Goal: Task Accomplishment & Management: Use online tool/utility

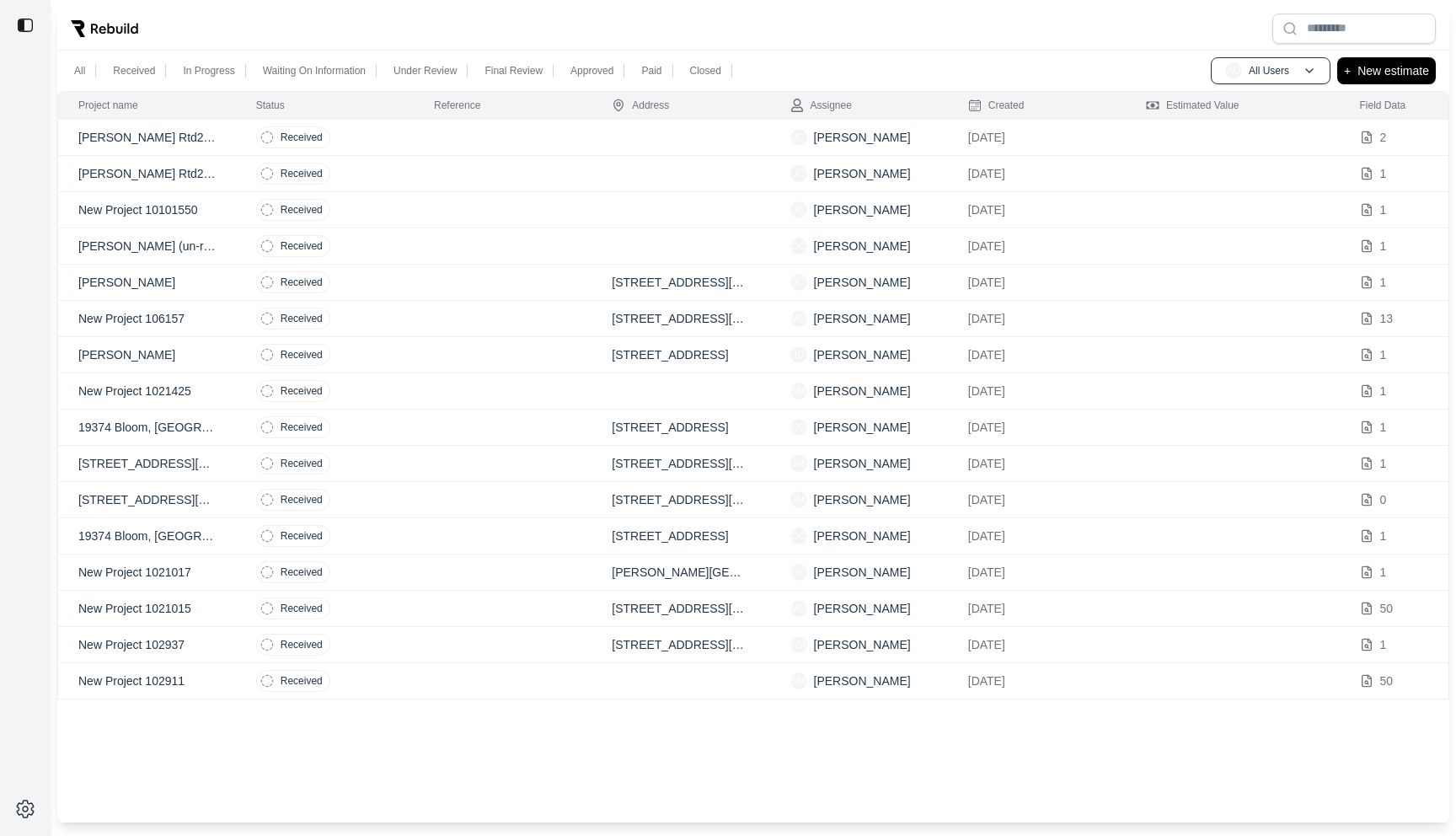
click at [380, 177] on td "Received" at bounding box center [324, 174] width 177 height 36
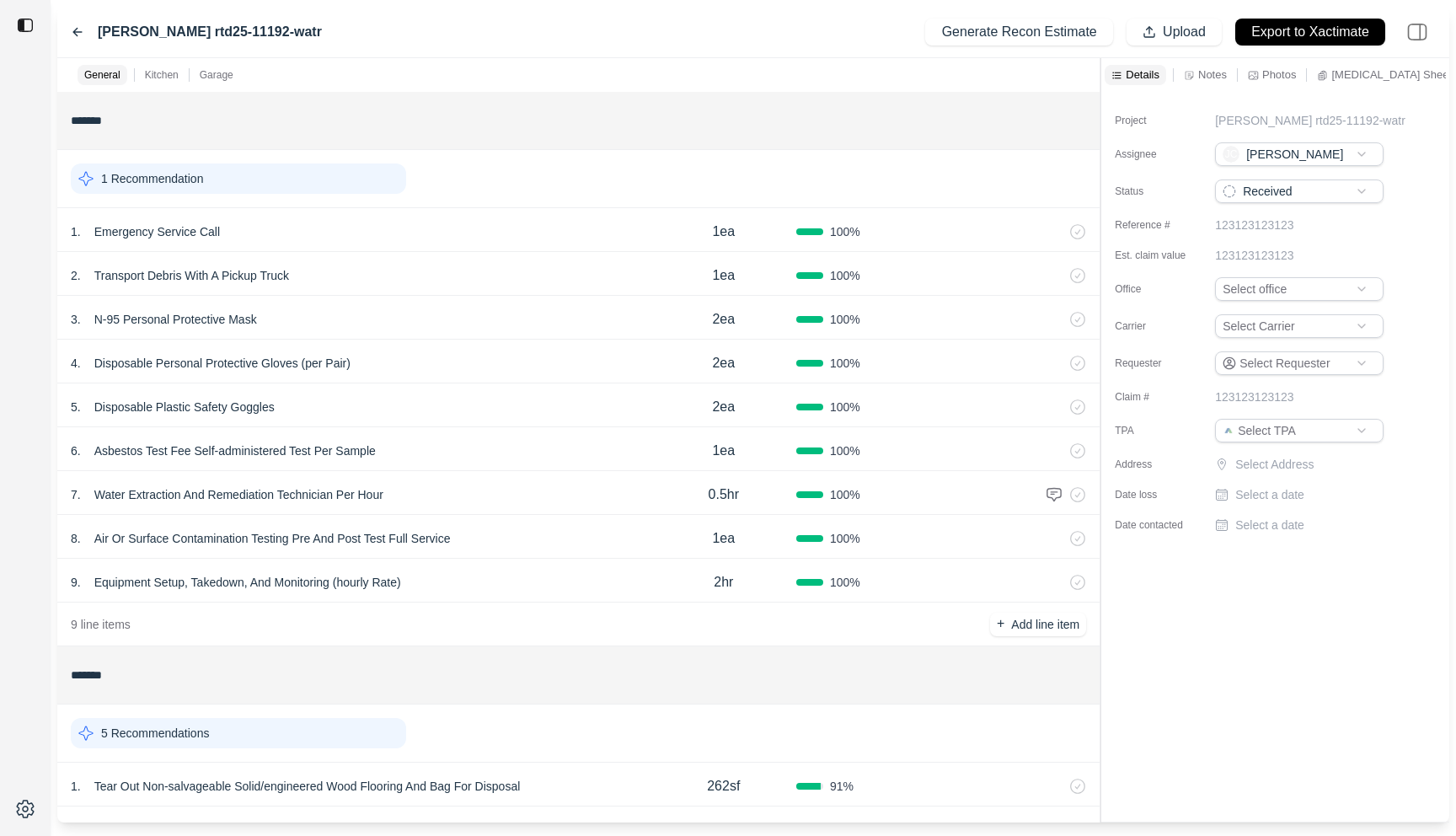
click at [76, 30] on icon at bounding box center [78, 32] width 14 height 14
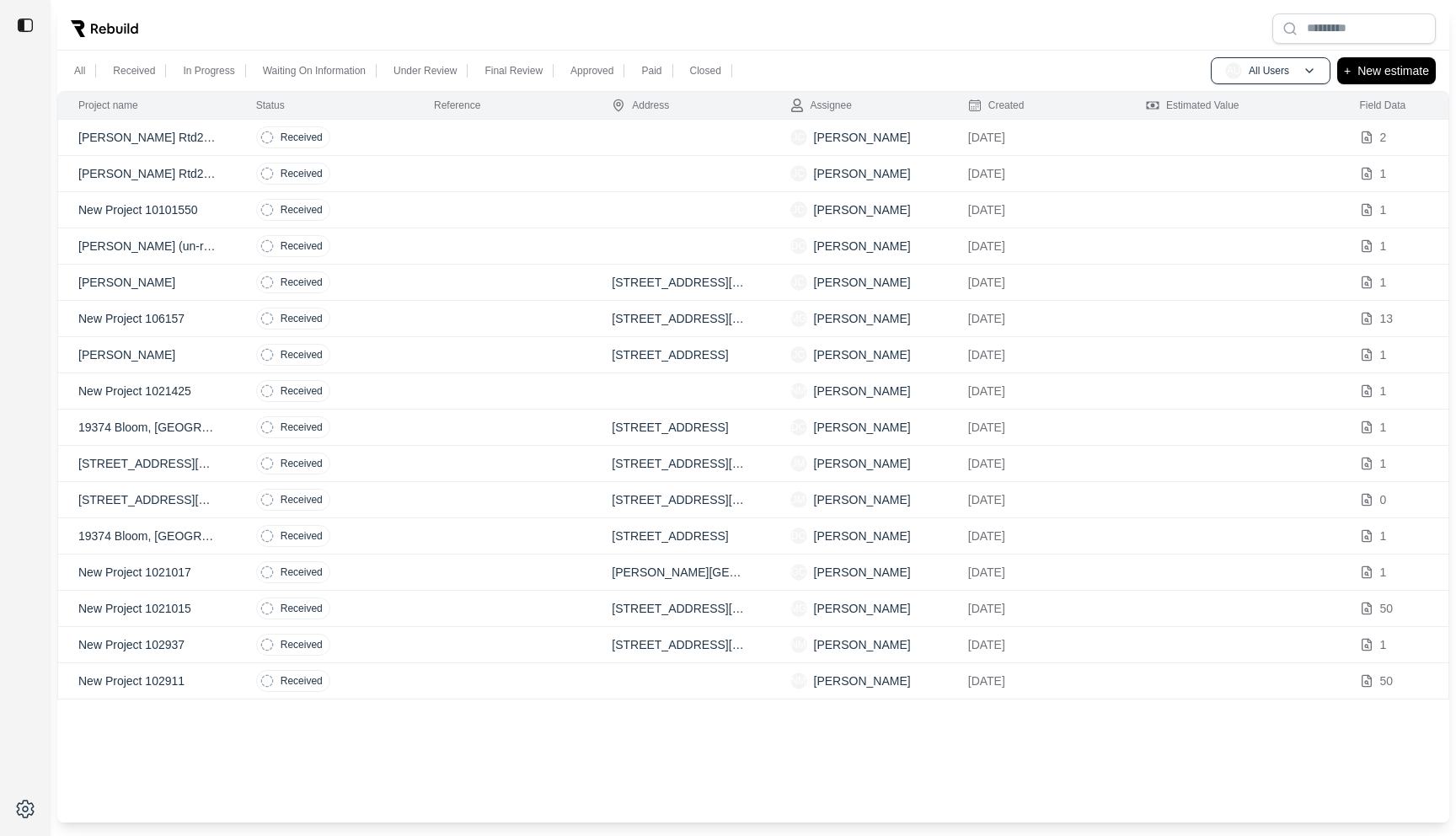
click at [360, 136] on td "Received" at bounding box center [324, 138] width 177 height 36
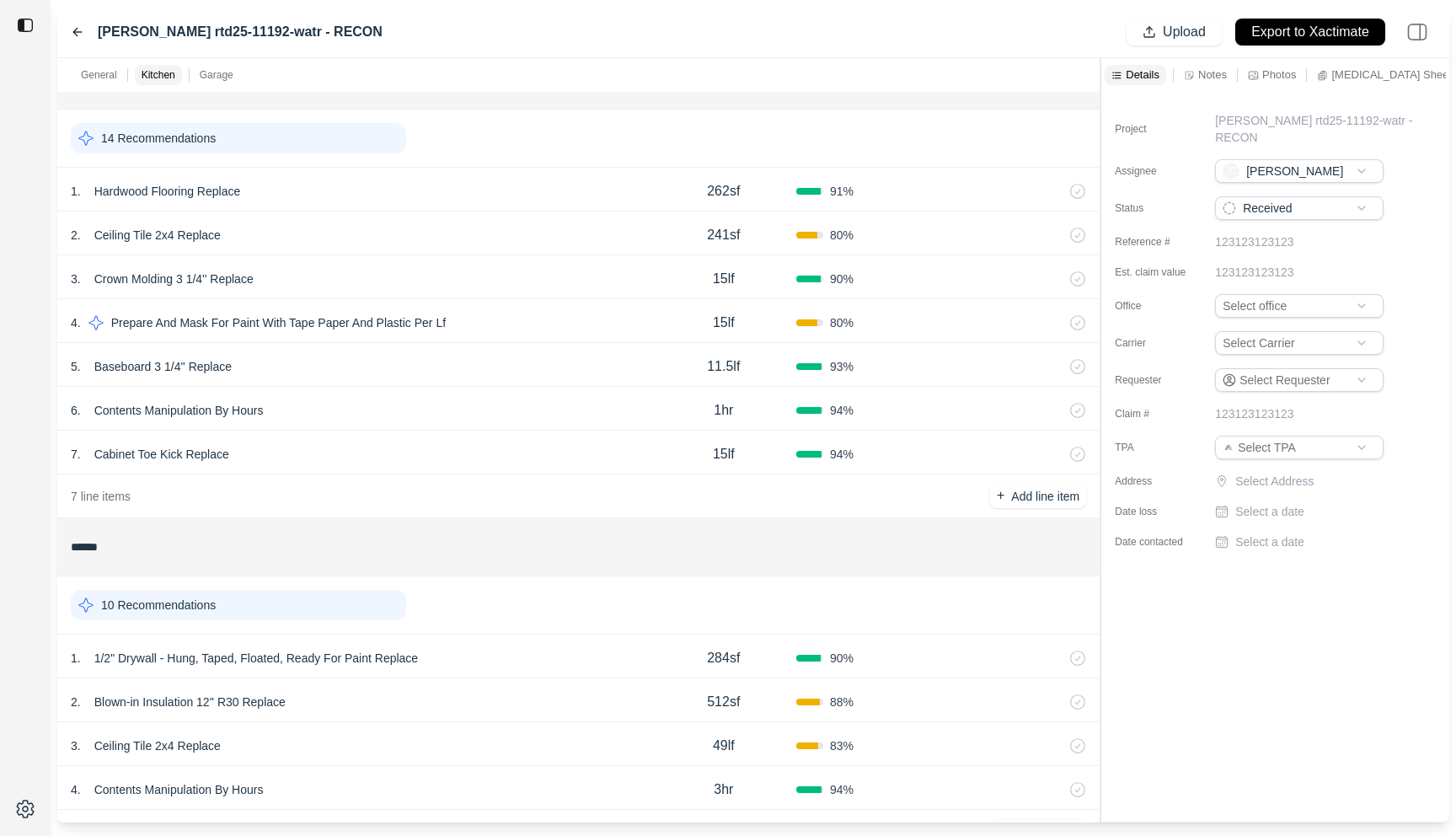
scroll to position [346, 0]
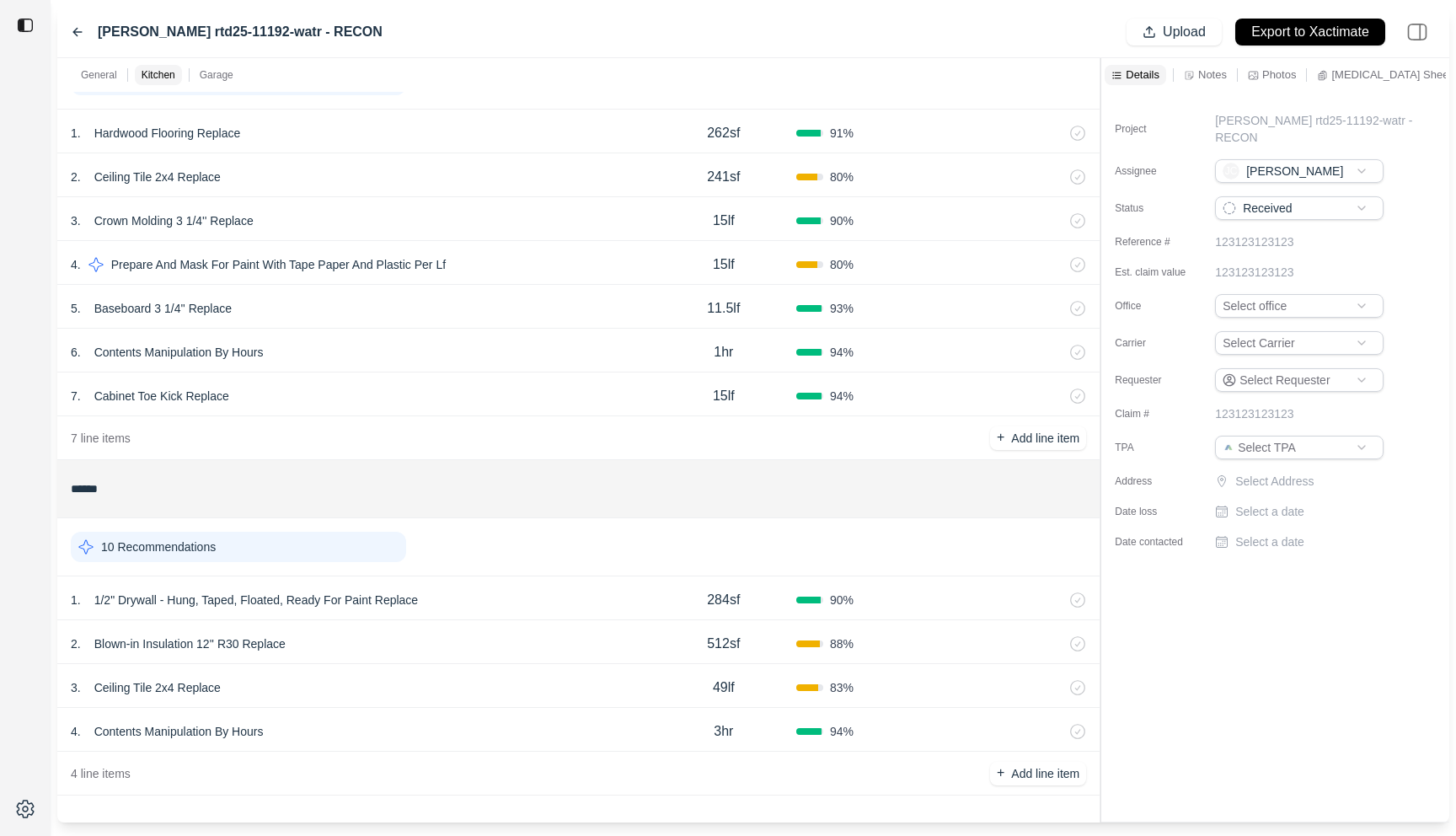
click at [539, 596] on div "1 . 1/2" Drywall - Hung, Taped, Floated, Ready For Paint Replace" at bounding box center [361, 600] width 580 height 24
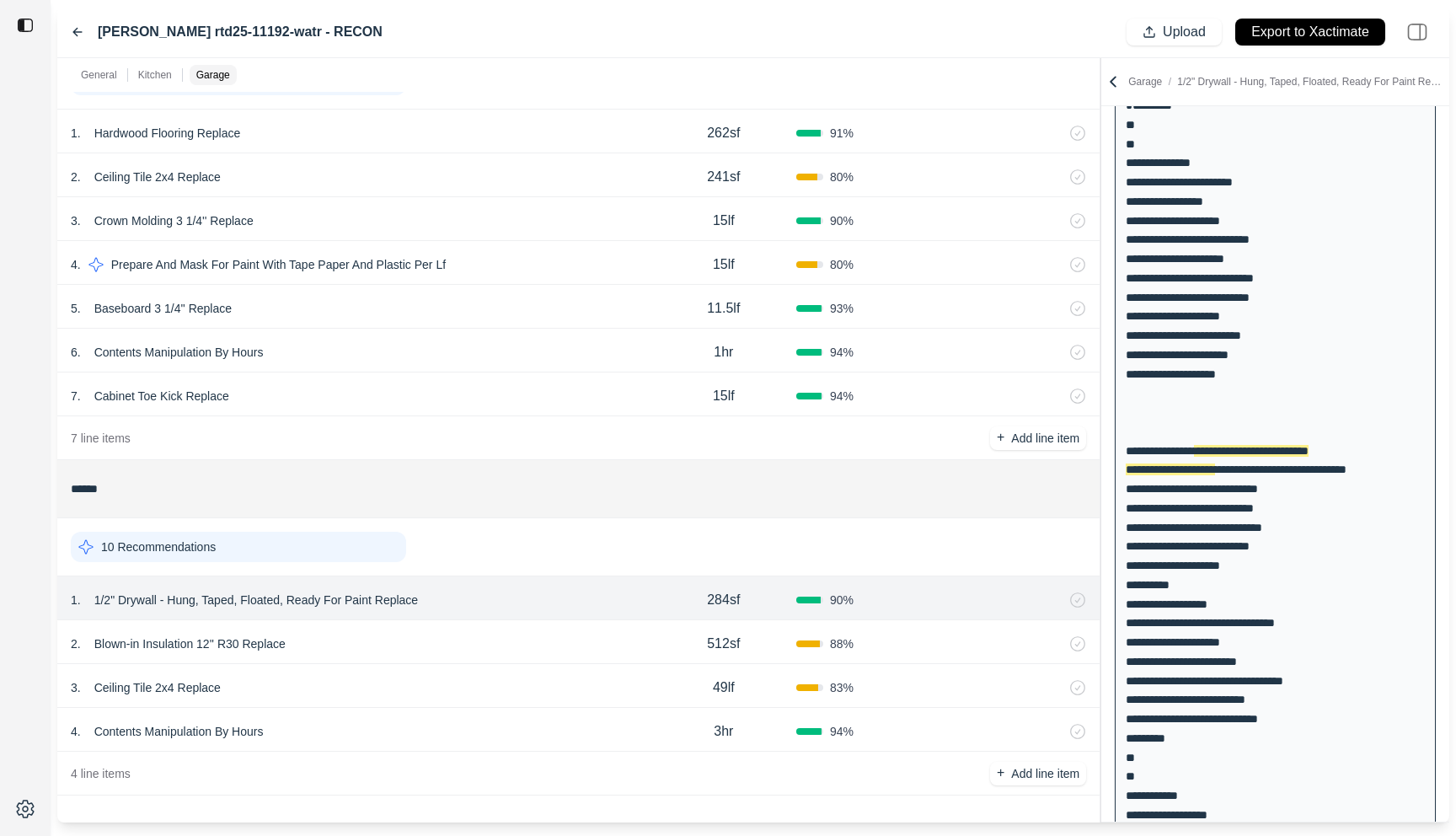
scroll to position [172, 0]
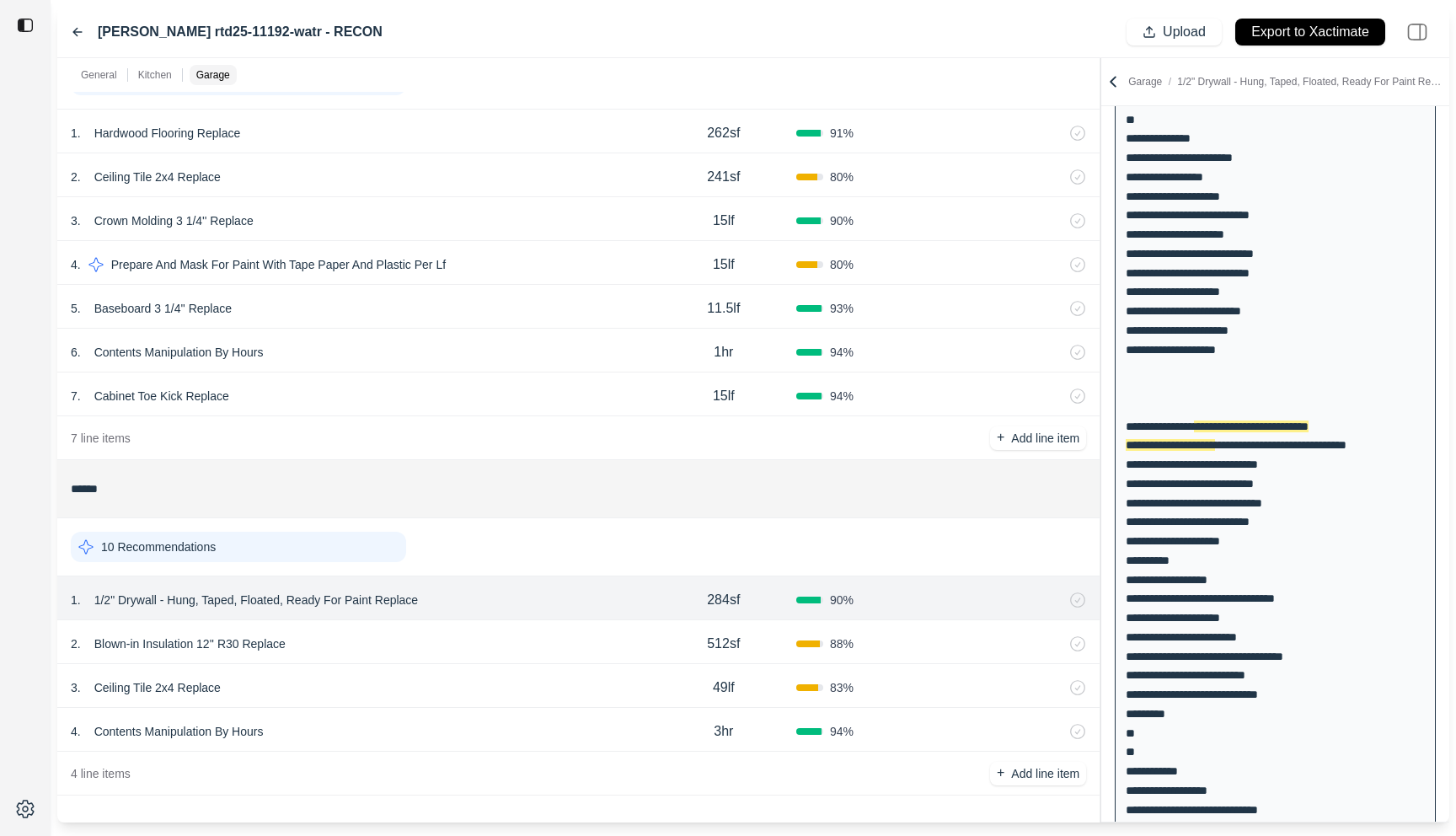
click at [75, 29] on icon at bounding box center [78, 32] width 9 height 8
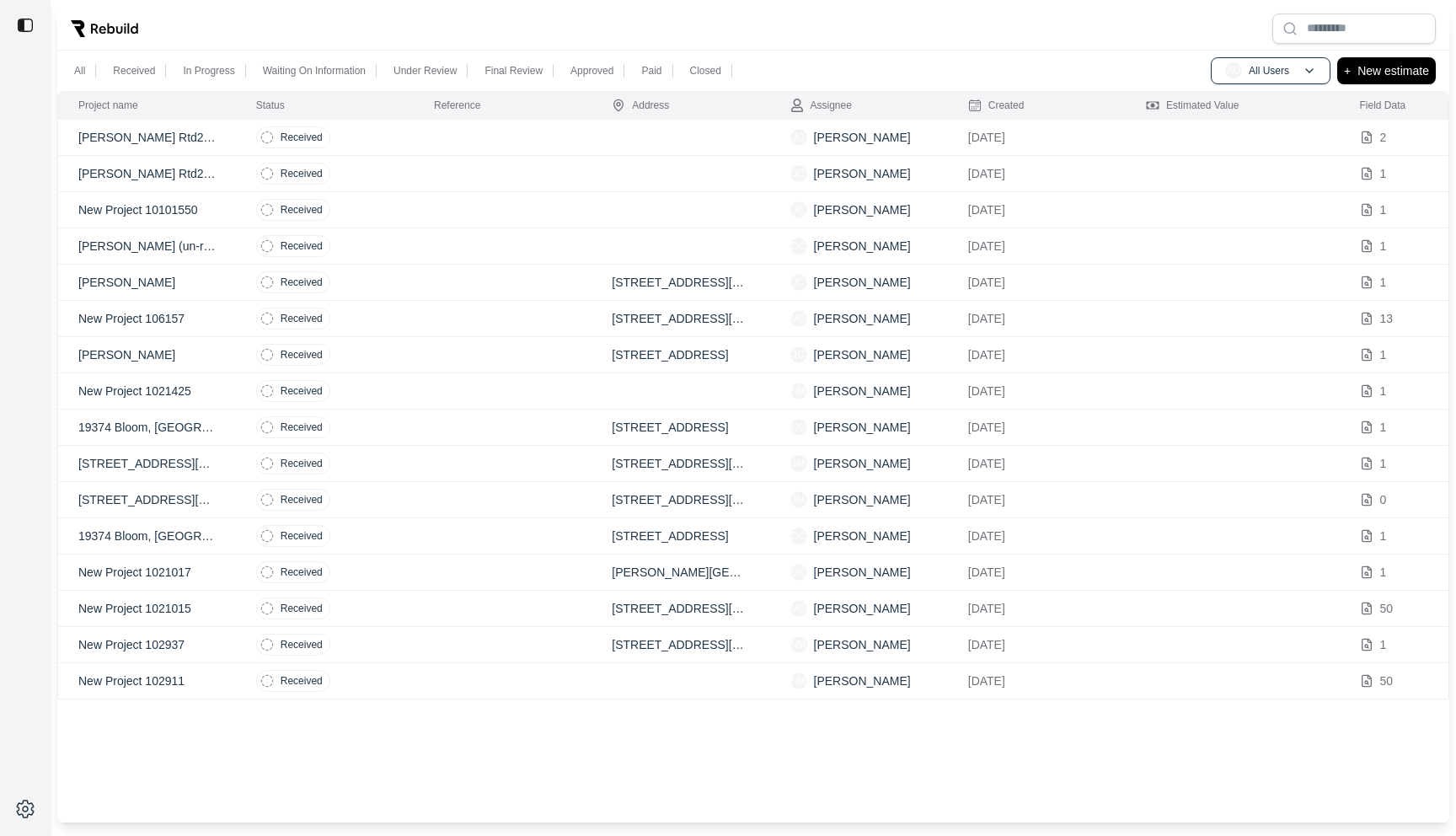
click at [391, 246] on td "Received" at bounding box center [324, 246] width 177 height 36
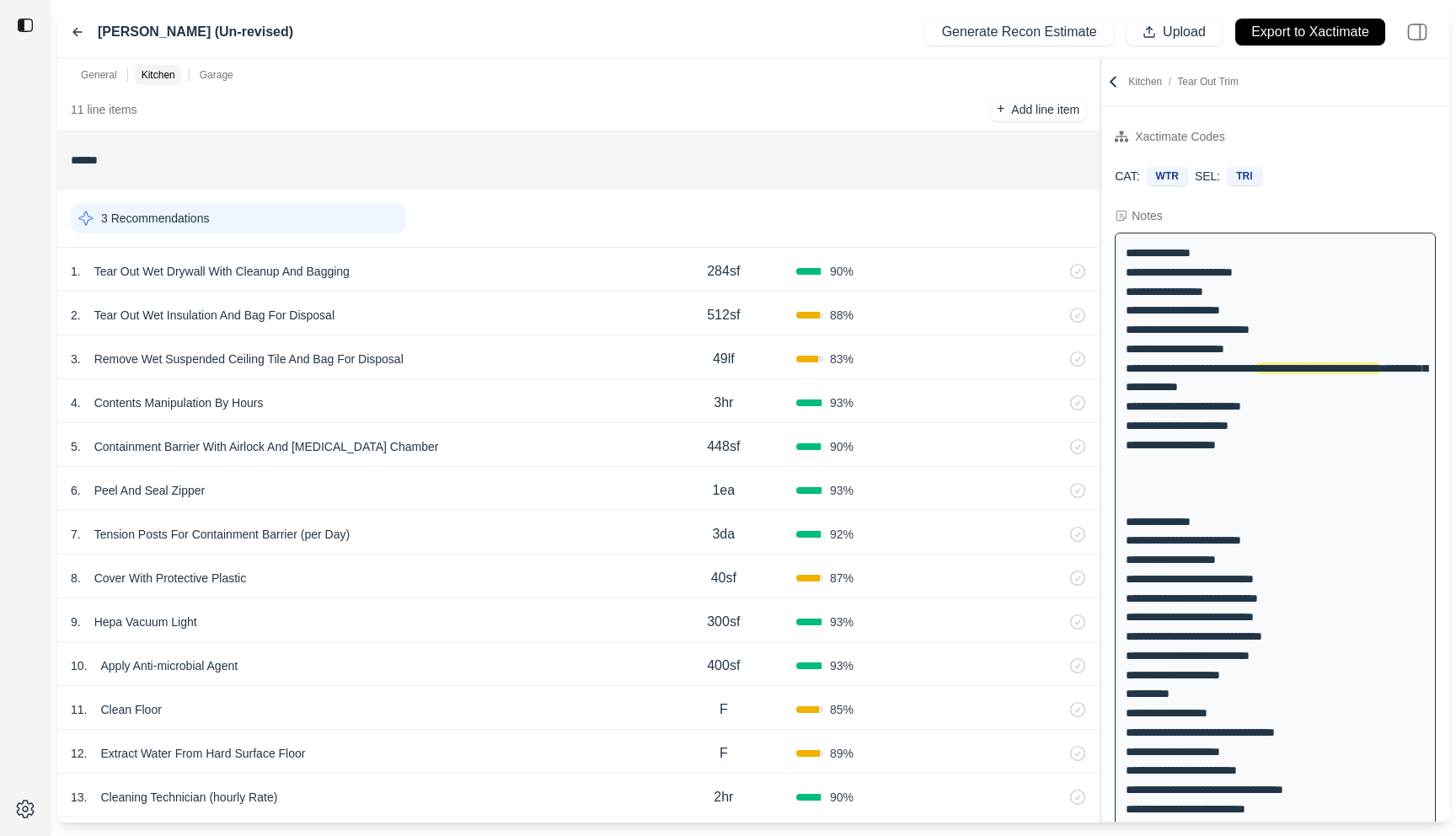
scroll to position [1223, 0]
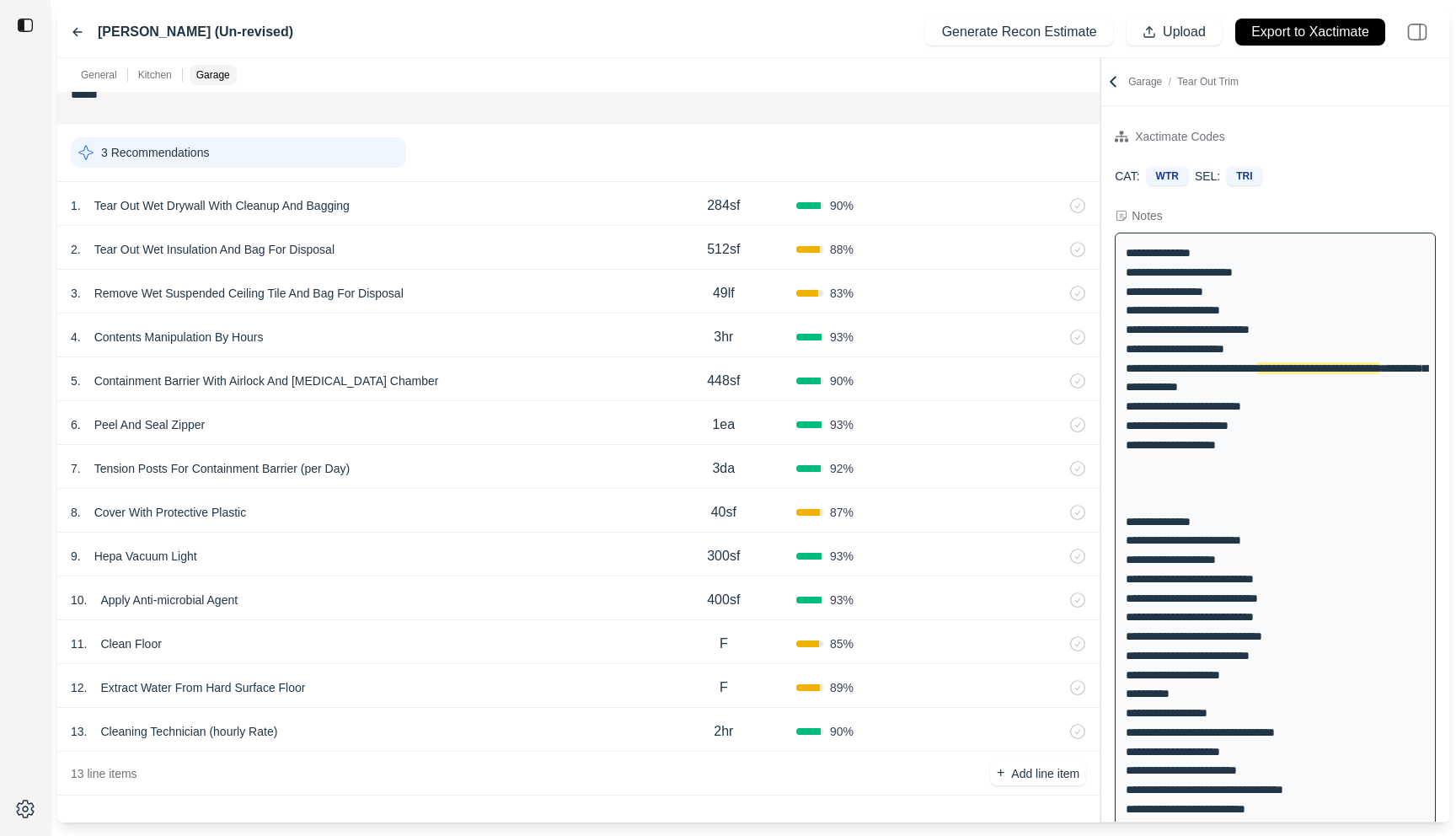
click at [504, 725] on div "13 . Cleaning Technician (hourly Rate)" at bounding box center [361, 732] width 580 height 24
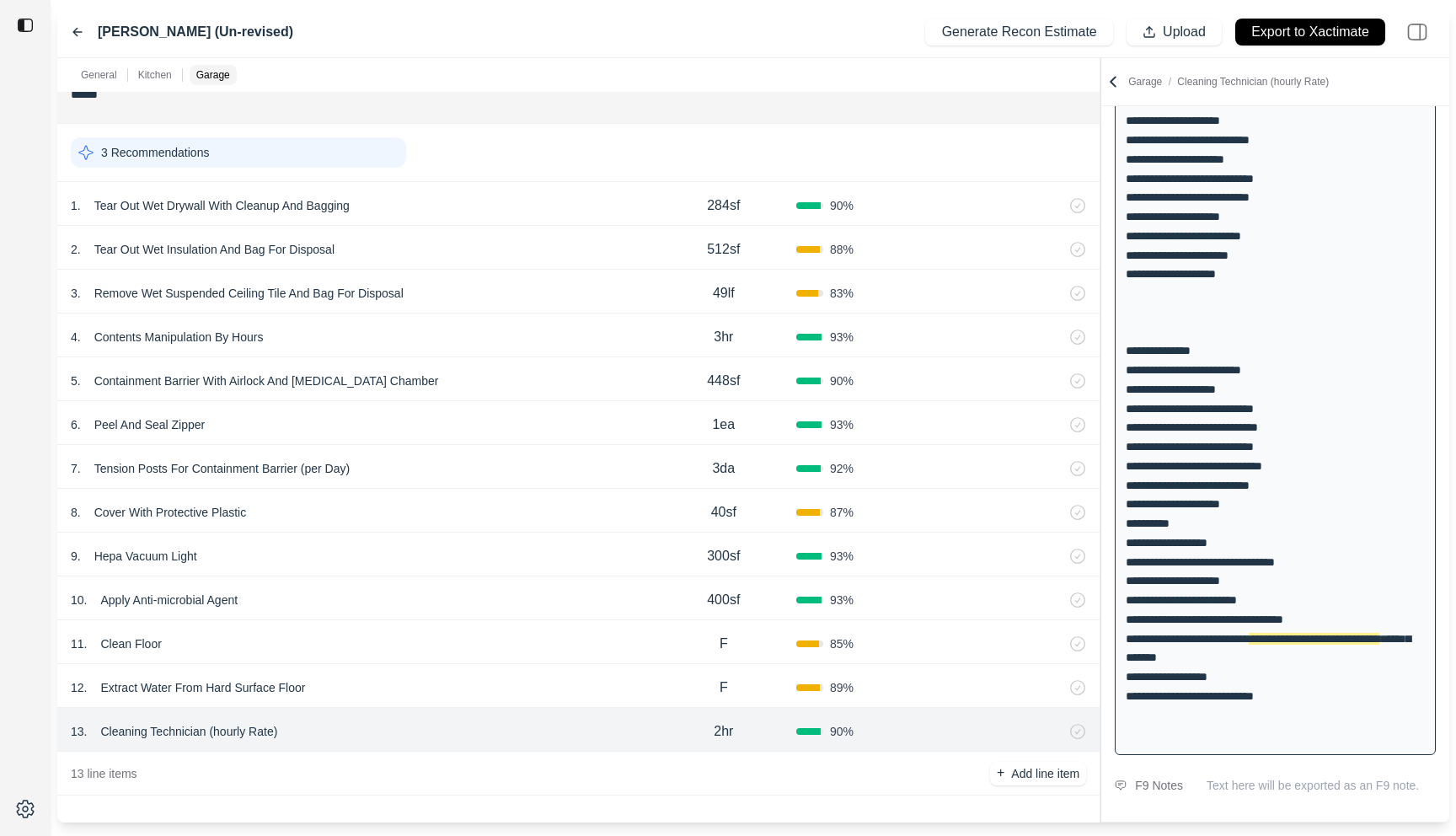
scroll to position [190, 0]
click at [506, 679] on div "12 . Extract Water From Hard Surface Floor" at bounding box center [361, 688] width 580 height 24
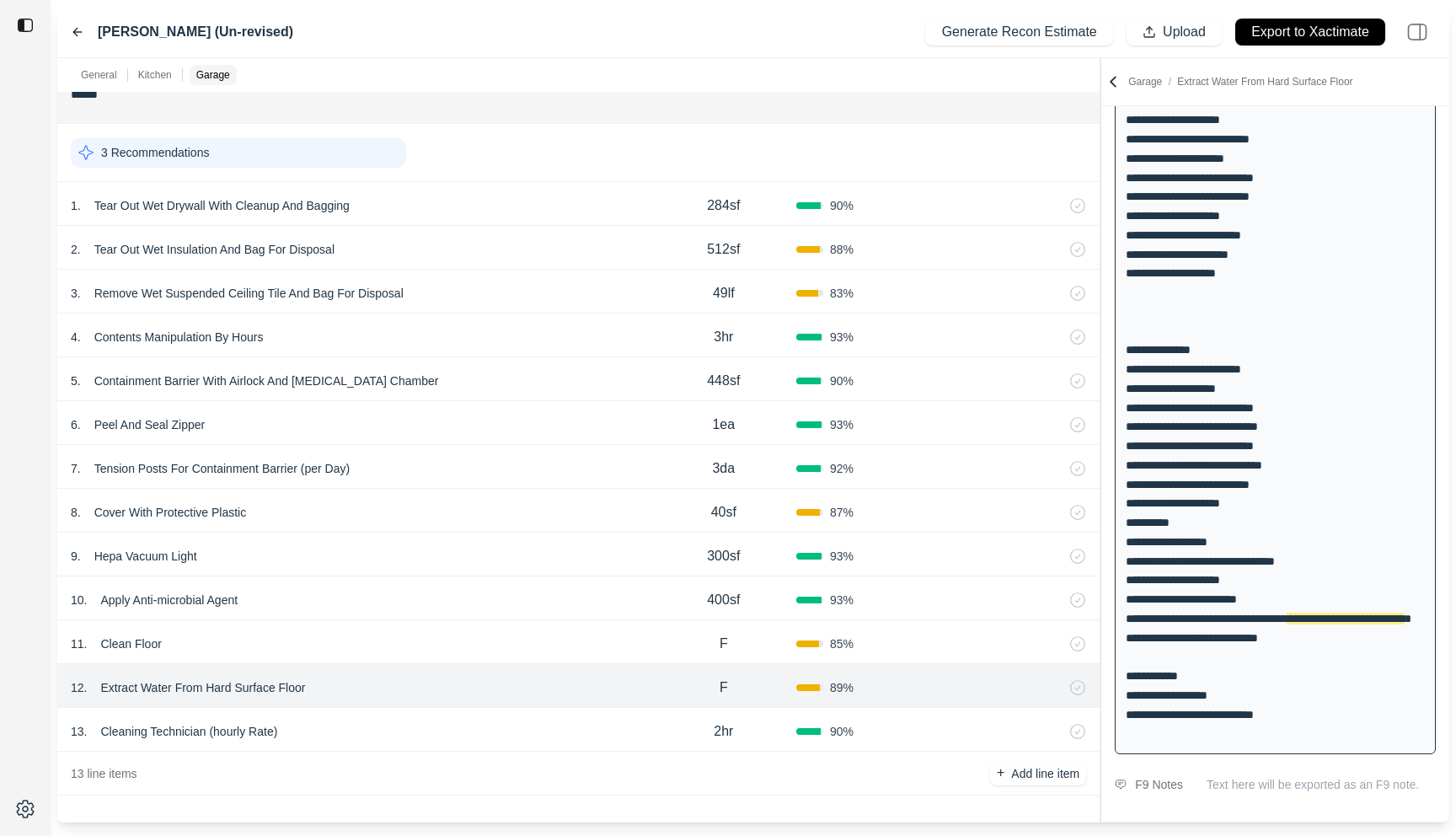
click at [506, 625] on div "11 . Clean Floor F 85 %" at bounding box center [578, 642] width 1042 height 44
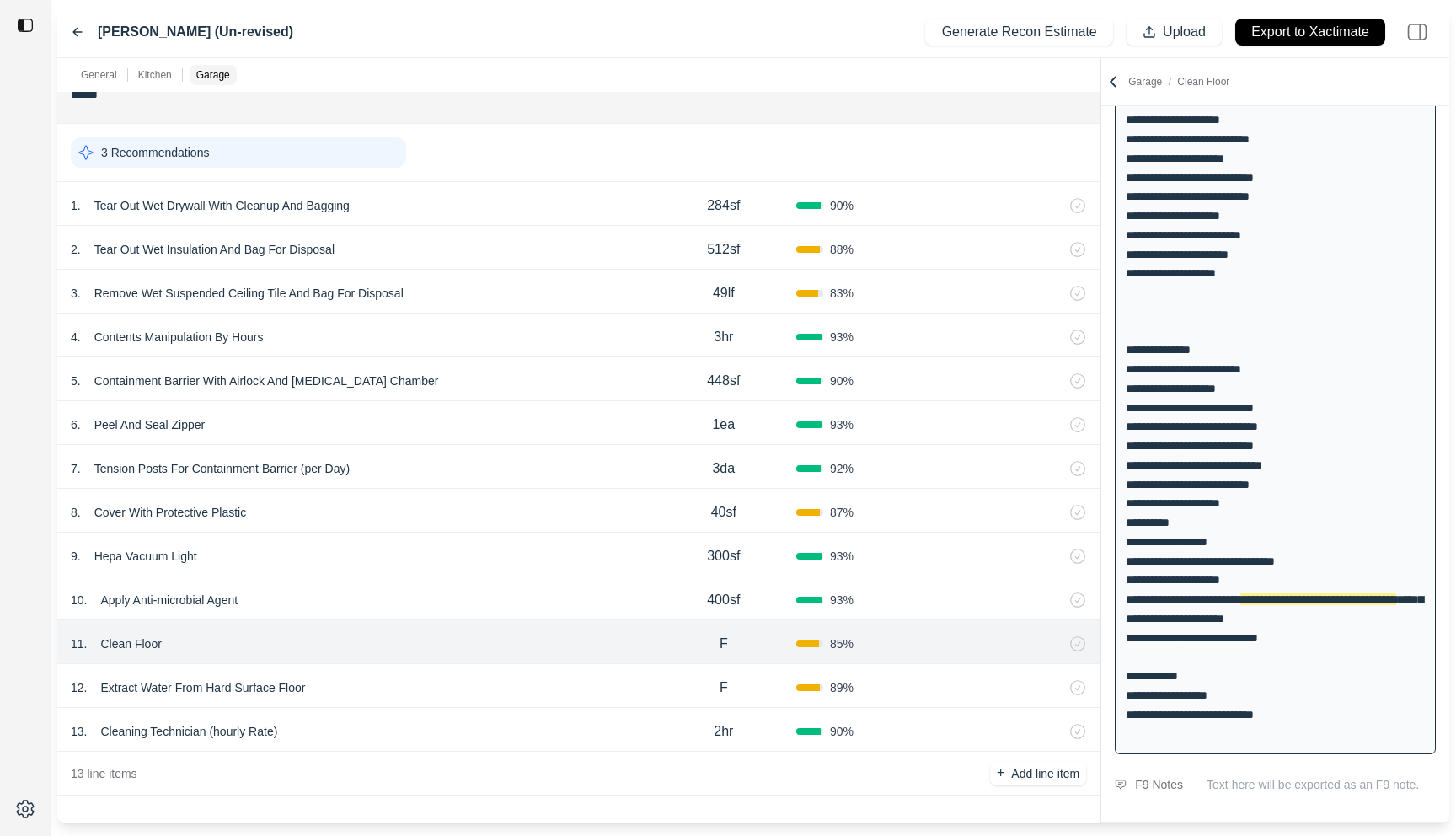
click at [509, 588] on div "10 . Apply Anti-microbial Agent" at bounding box center [361, 600] width 580 height 24
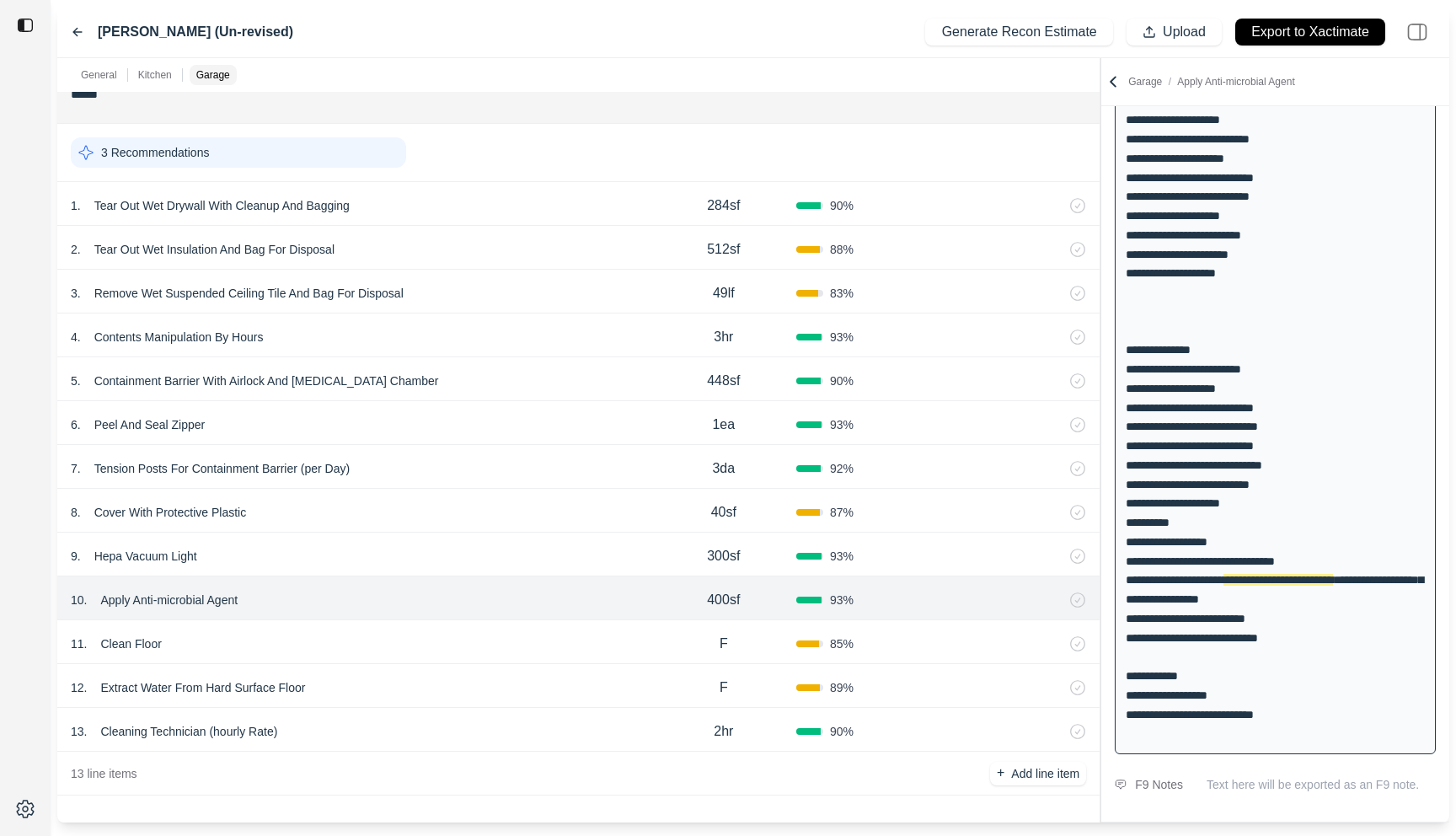
click at [514, 550] on div "9 . Hepa Vacuum Light" at bounding box center [361, 556] width 580 height 24
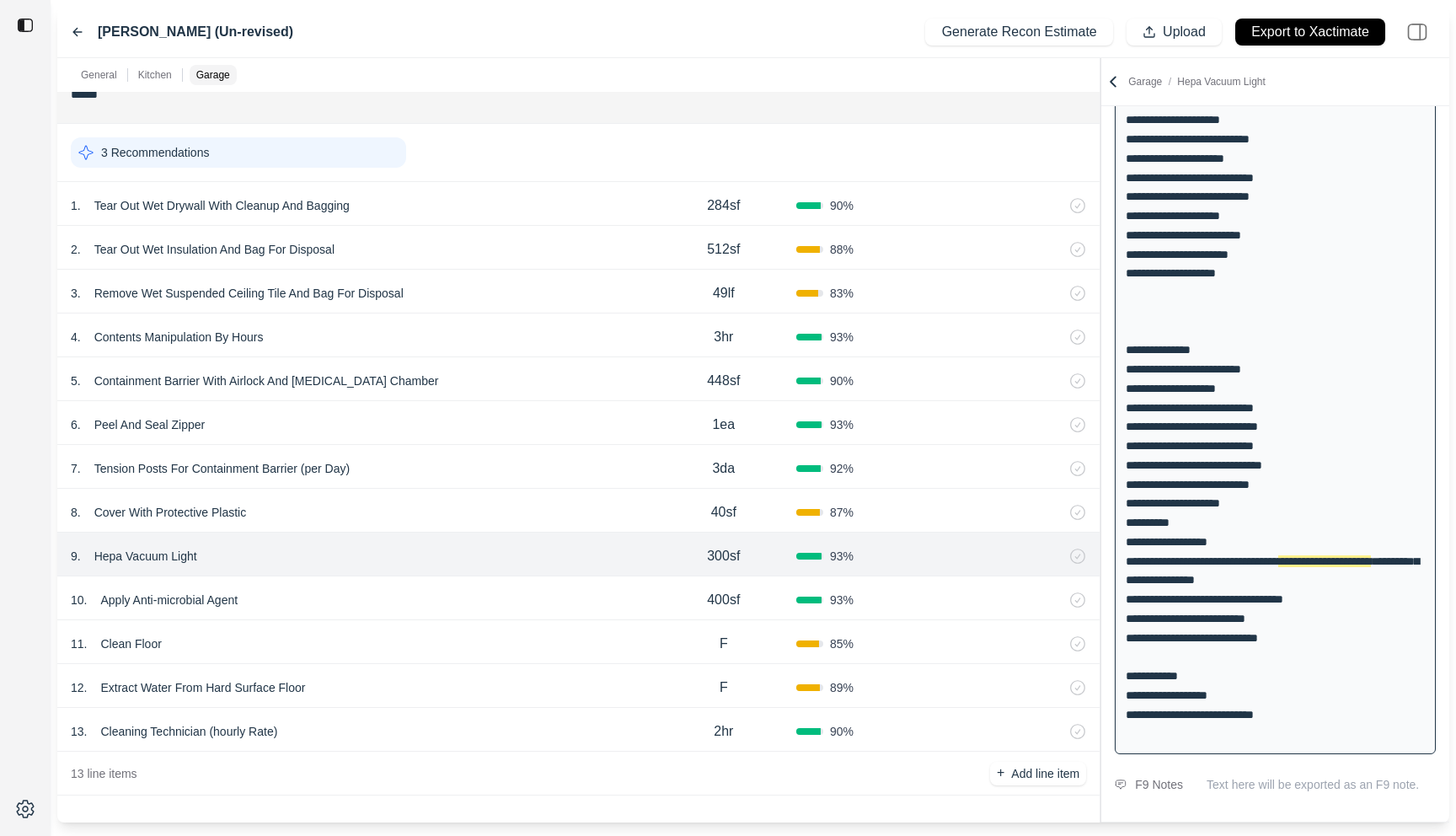
click at [529, 505] on div "8 . Cover With Protective Plastic" at bounding box center [361, 513] width 580 height 24
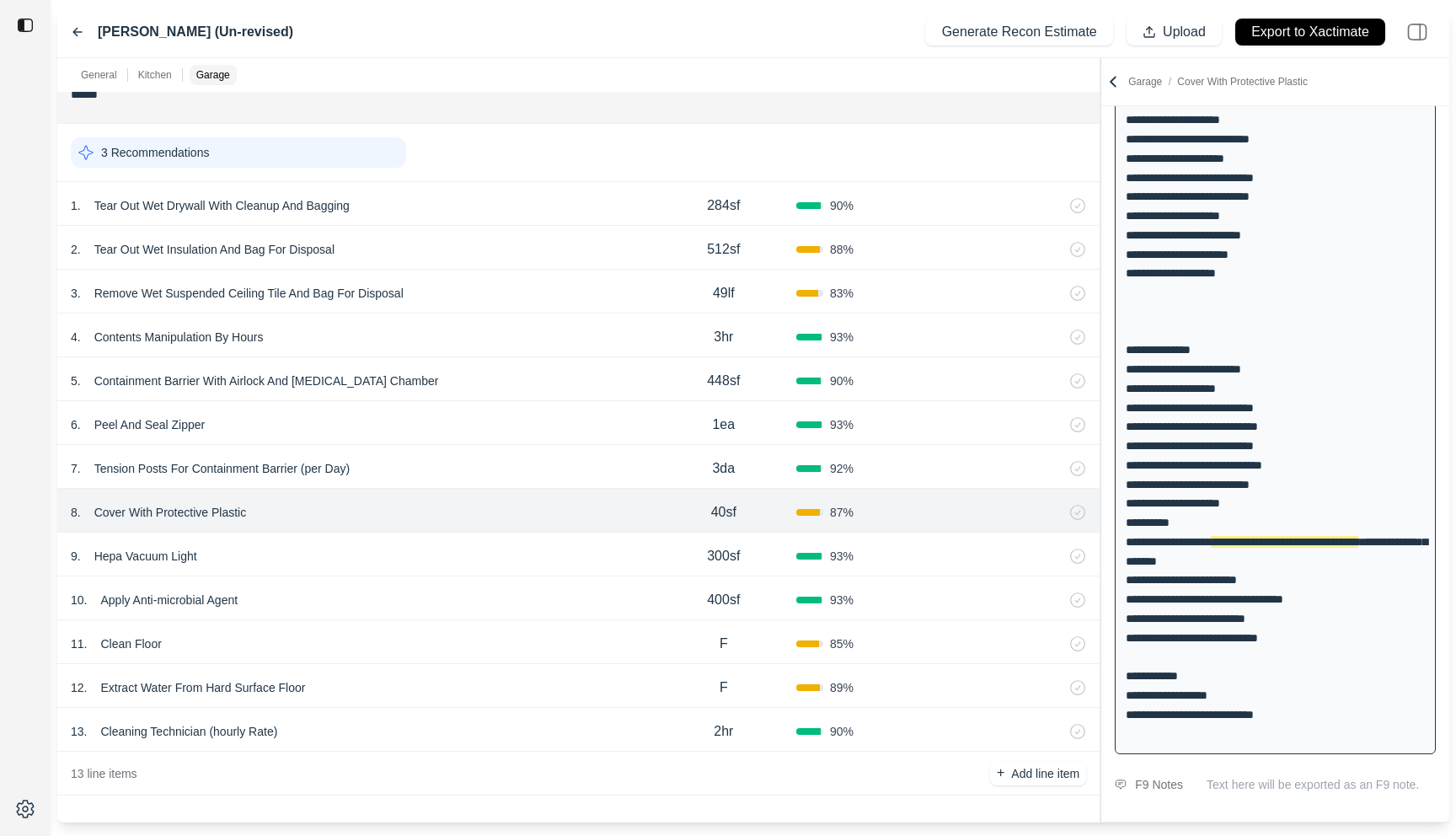
click at [547, 454] on div "7 . Tension Posts For Containment Barrier (per Day) 3da 92 %" at bounding box center [578, 466] width 1042 height 44
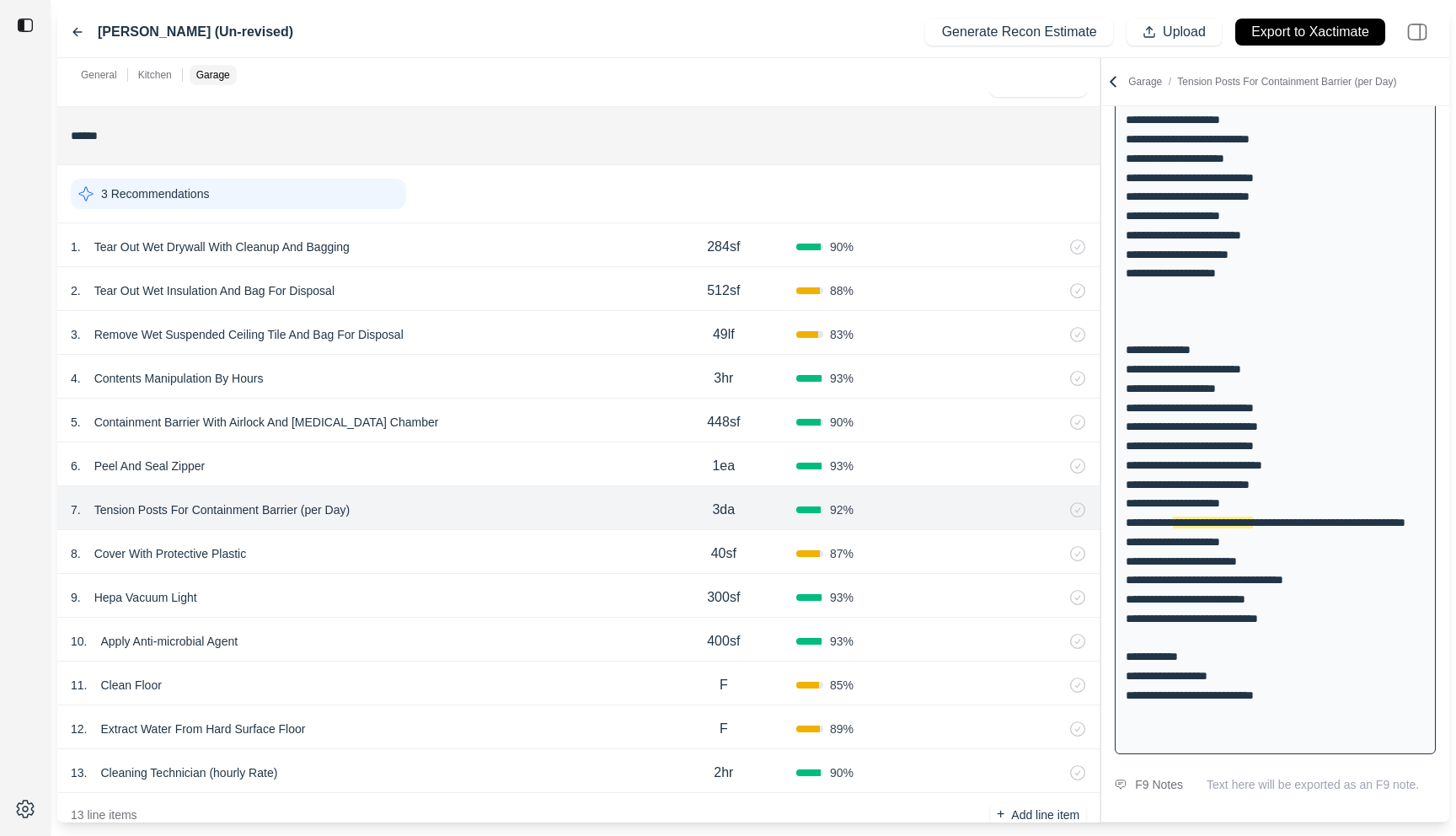
scroll to position [1149, 0]
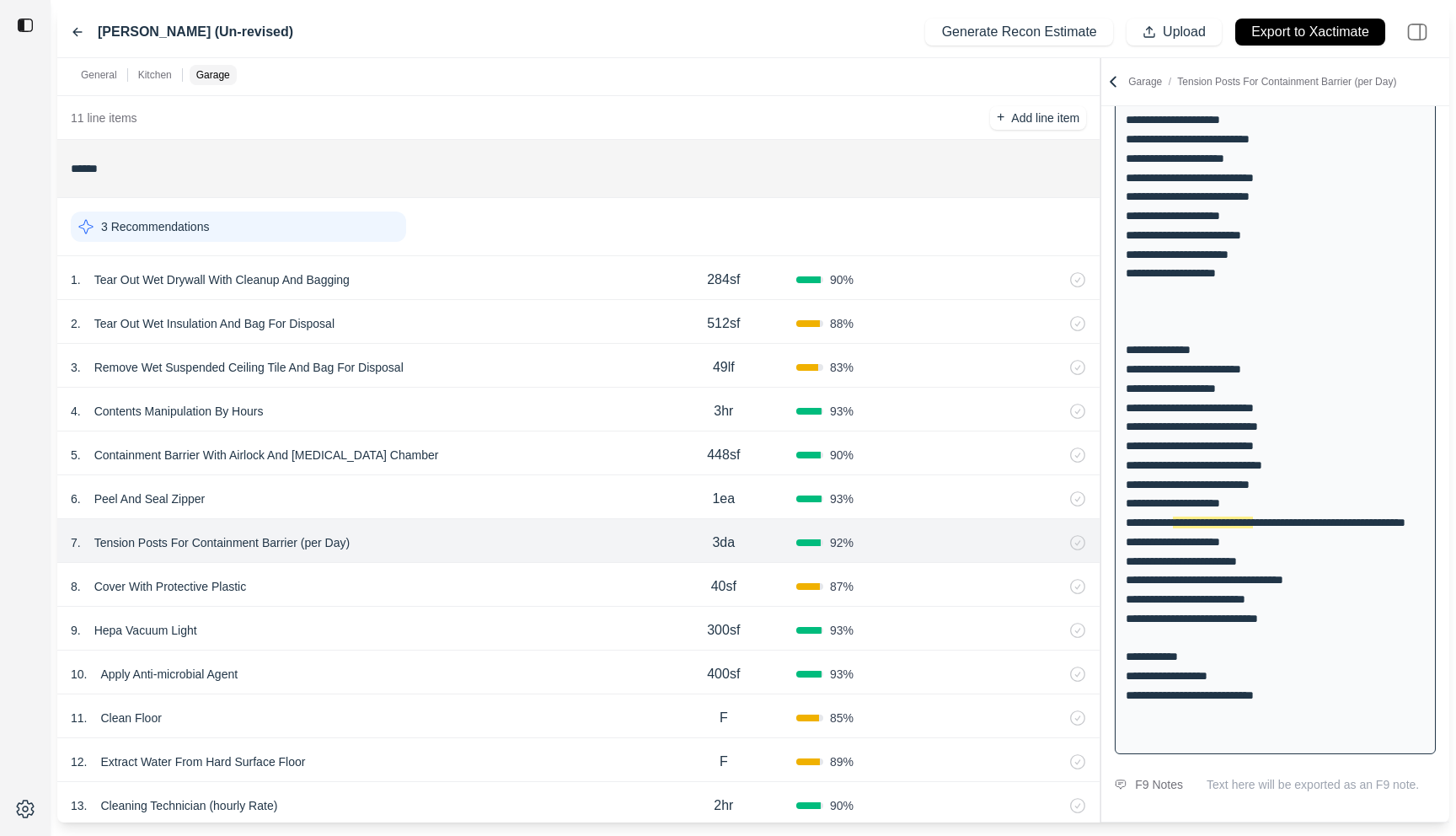
click at [551, 275] on div "1 . Tear Out Wet Drywall With Cleanup And Bagging" at bounding box center [361, 280] width 580 height 24
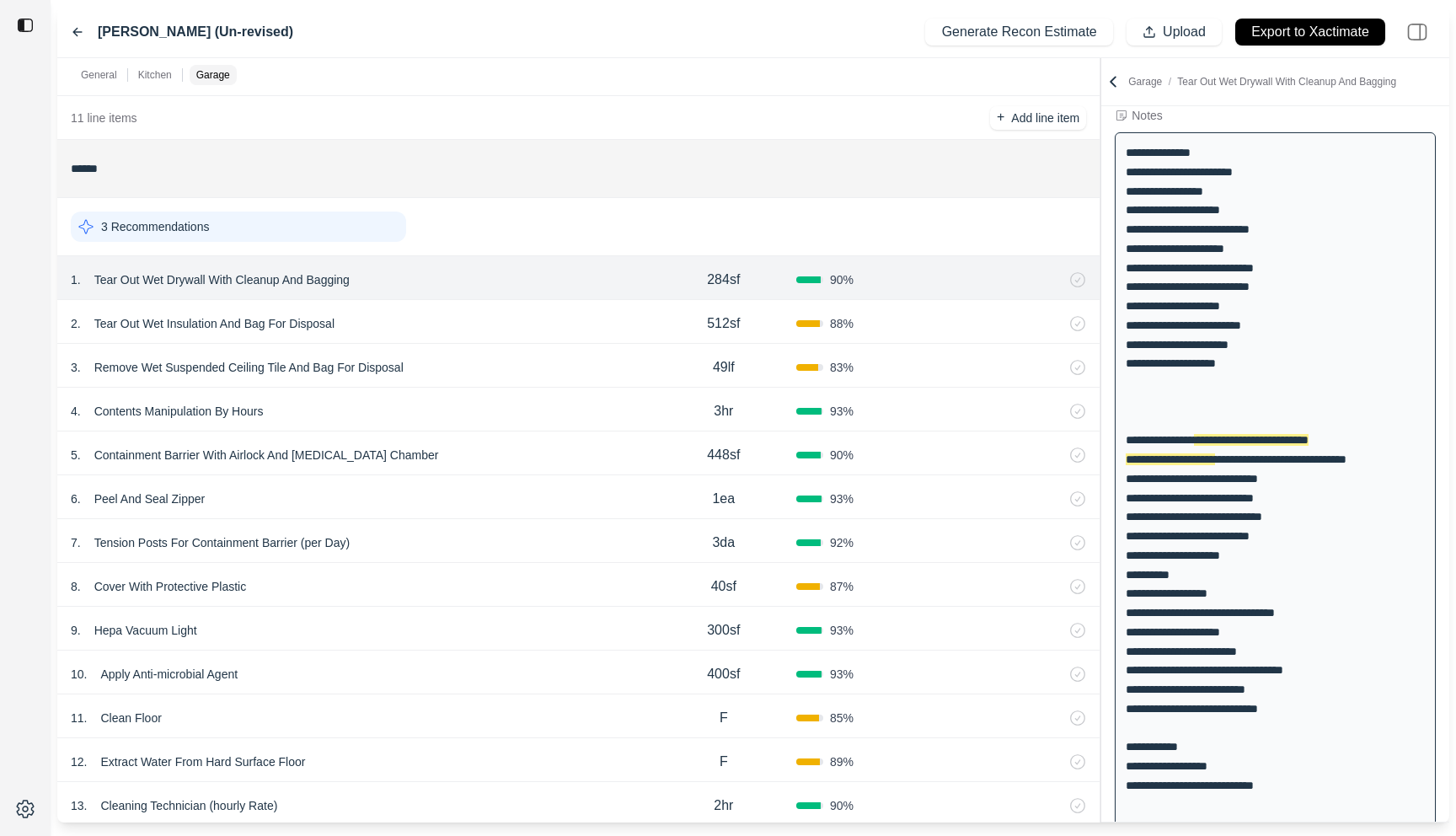
scroll to position [95, 0]
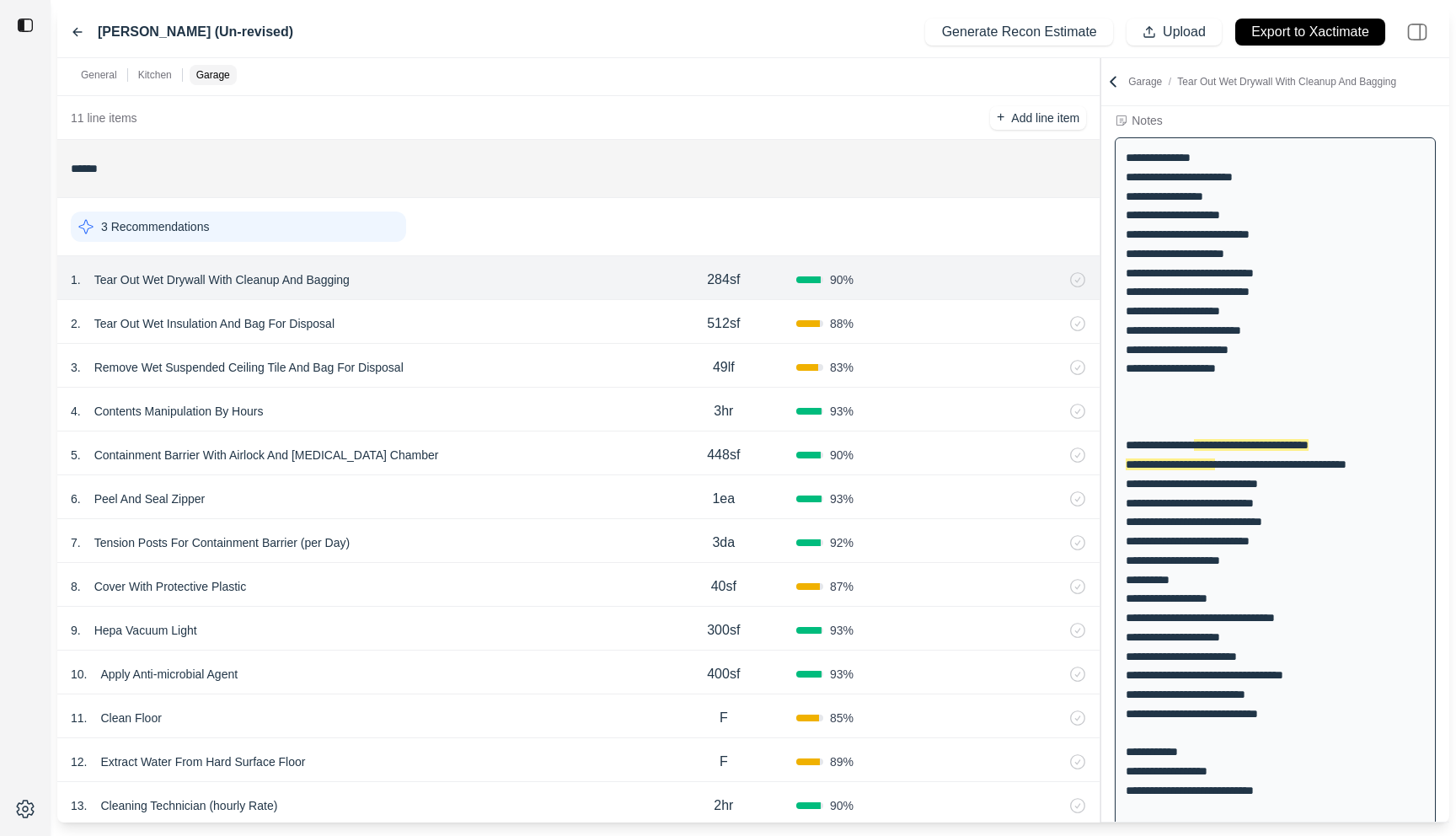
click at [541, 311] on div "2 . Tear Out Wet Insulation And Bag For Disposal 512sf 88 %" at bounding box center [578, 322] width 1042 height 44
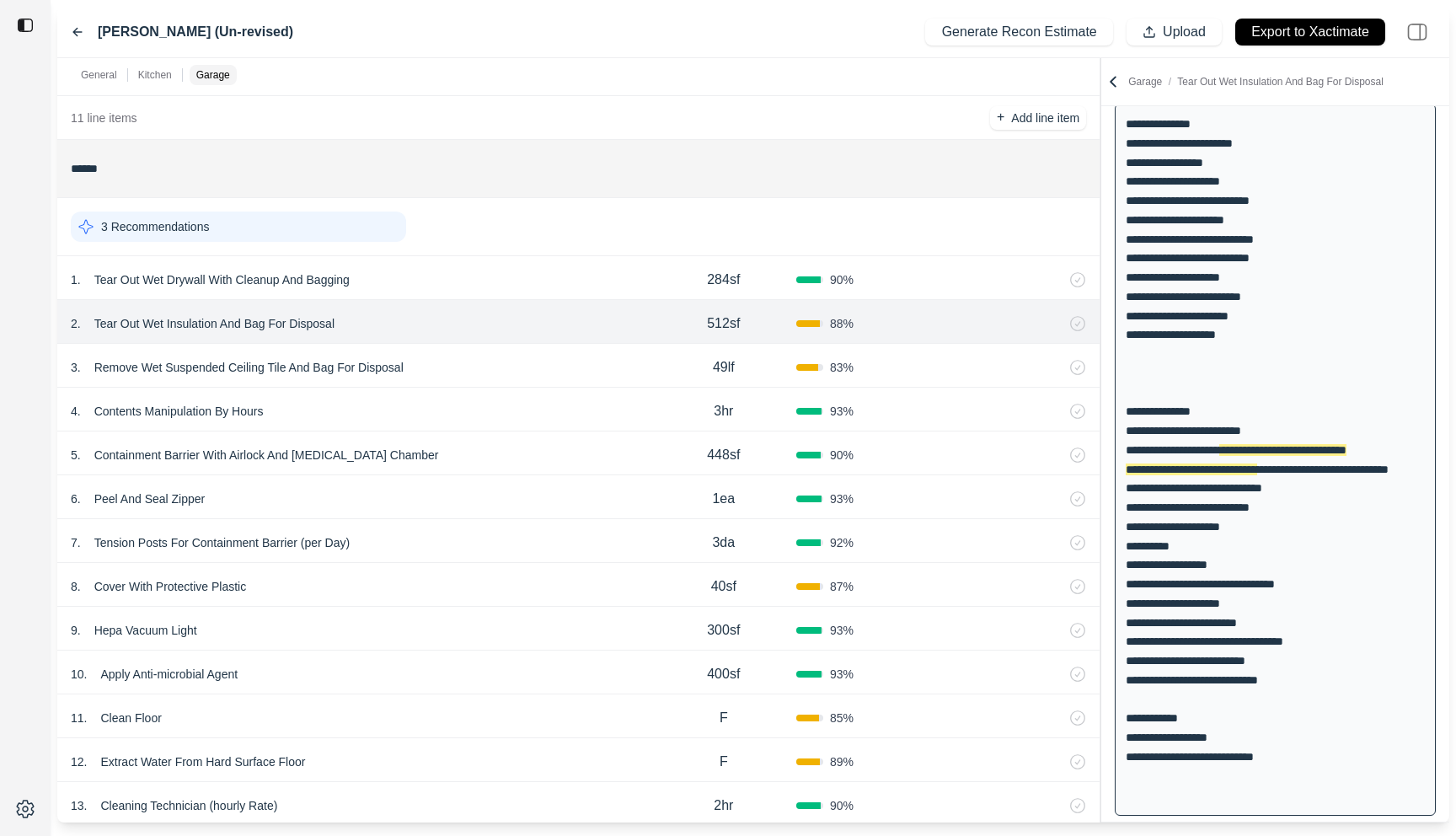
scroll to position [134, 0]
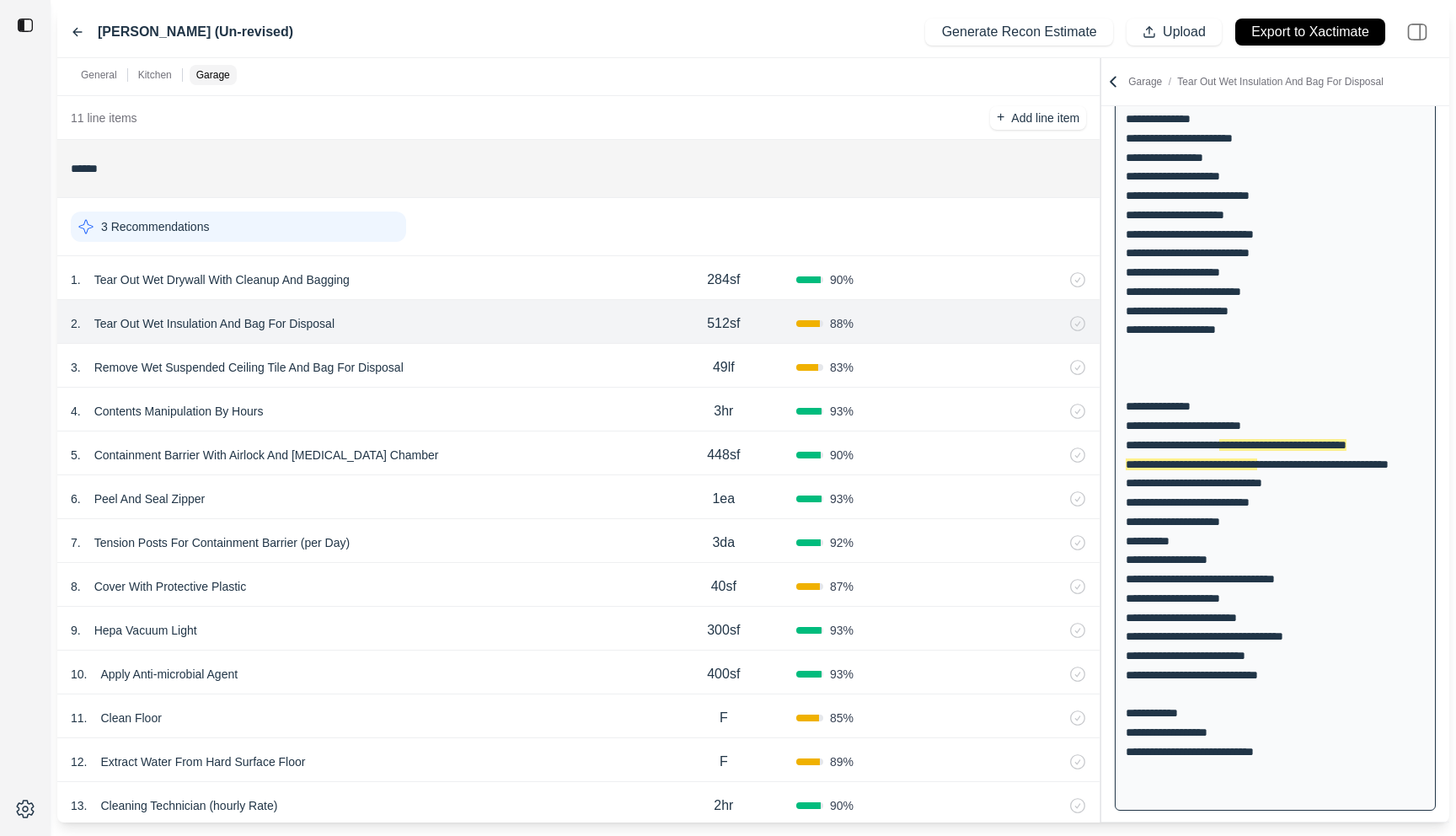
click at [528, 357] on div "3 . Remove Wet Suspended Ceiling Tile And Bag For Disposal" at bounding box center [361, 368] width 580 height 24
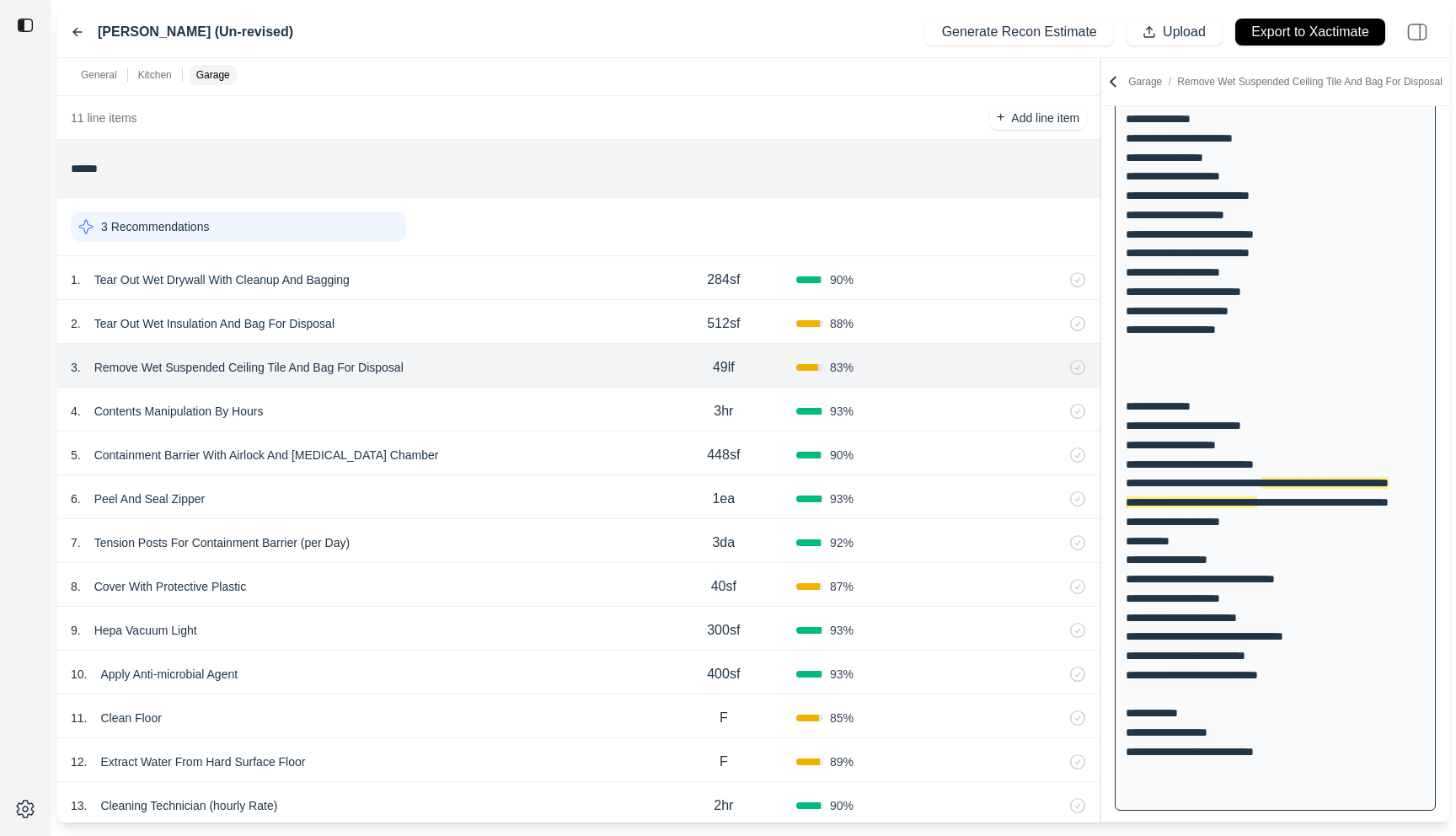
scroll to position [172, 0]
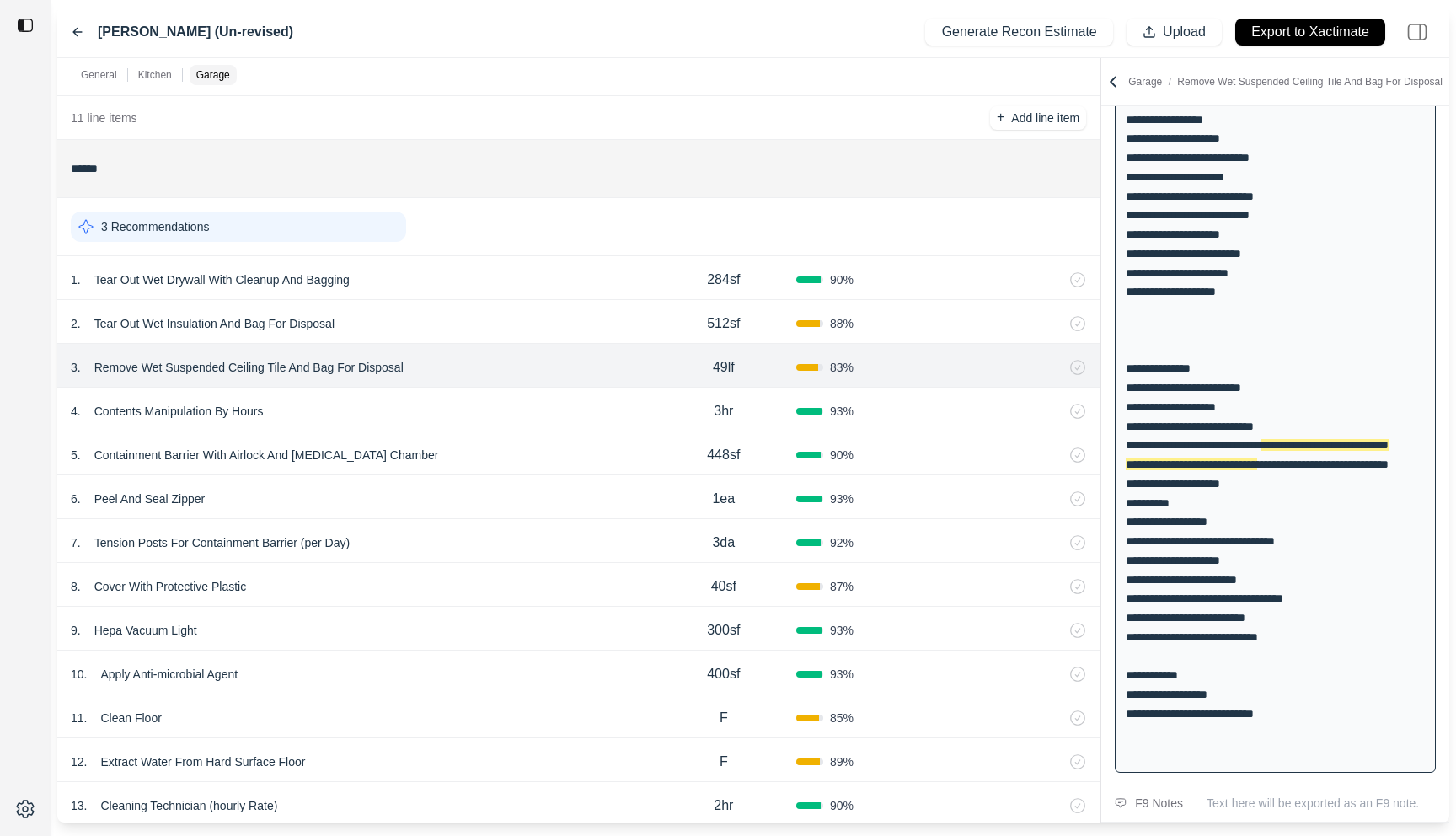
click at [559, 406] on div "4 . Contents Manipulation By Hours" at bounding box center [361, 412] width 580 height 24
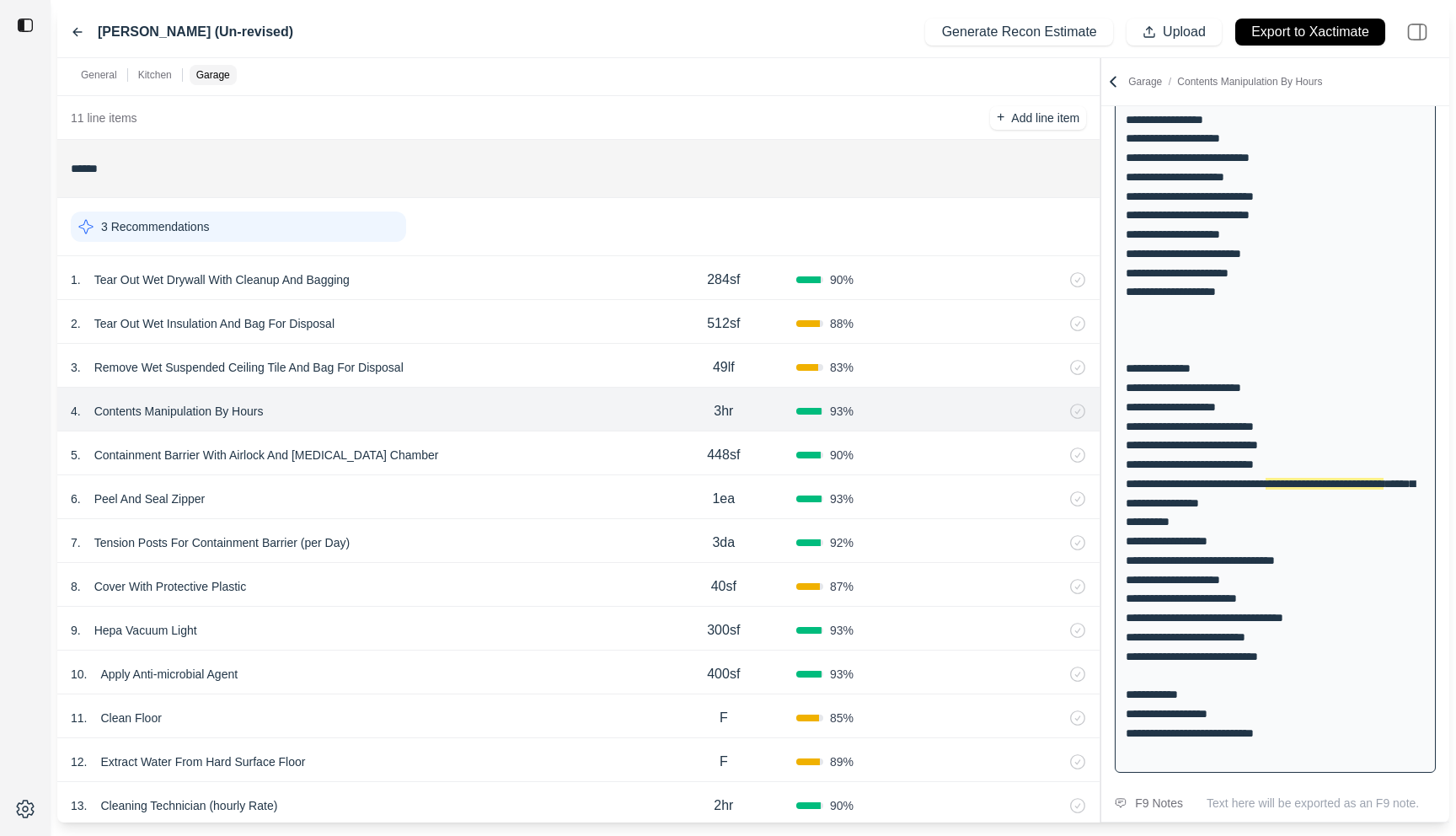
scroll to position [190, 0]
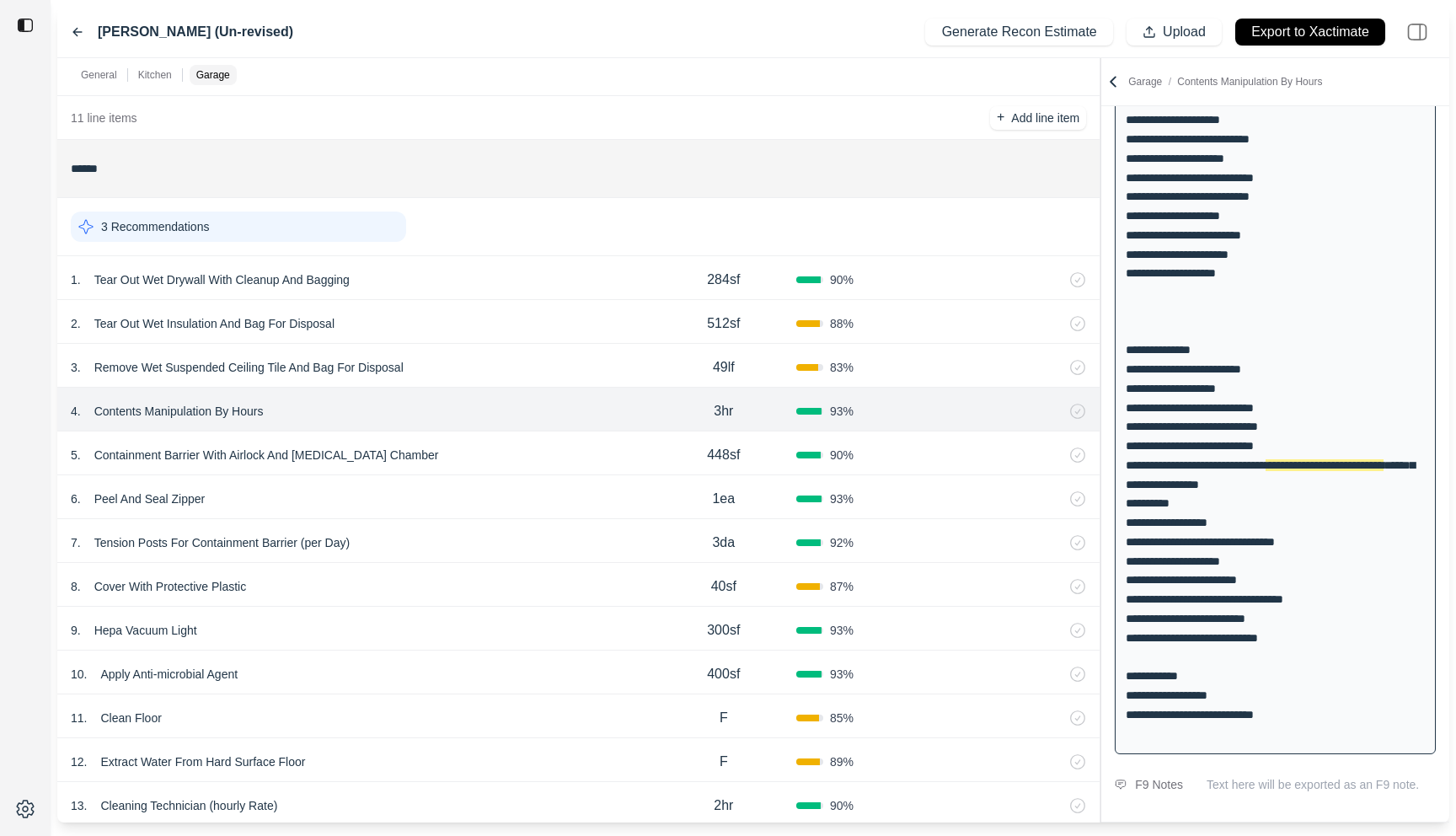
click at [555, 433] on div "5 . Containment Barrier With Airlock And [MEDICAL_DATA] Chamber 448sf 90 %" at bounding box center [578, 453] width 1042 height 44
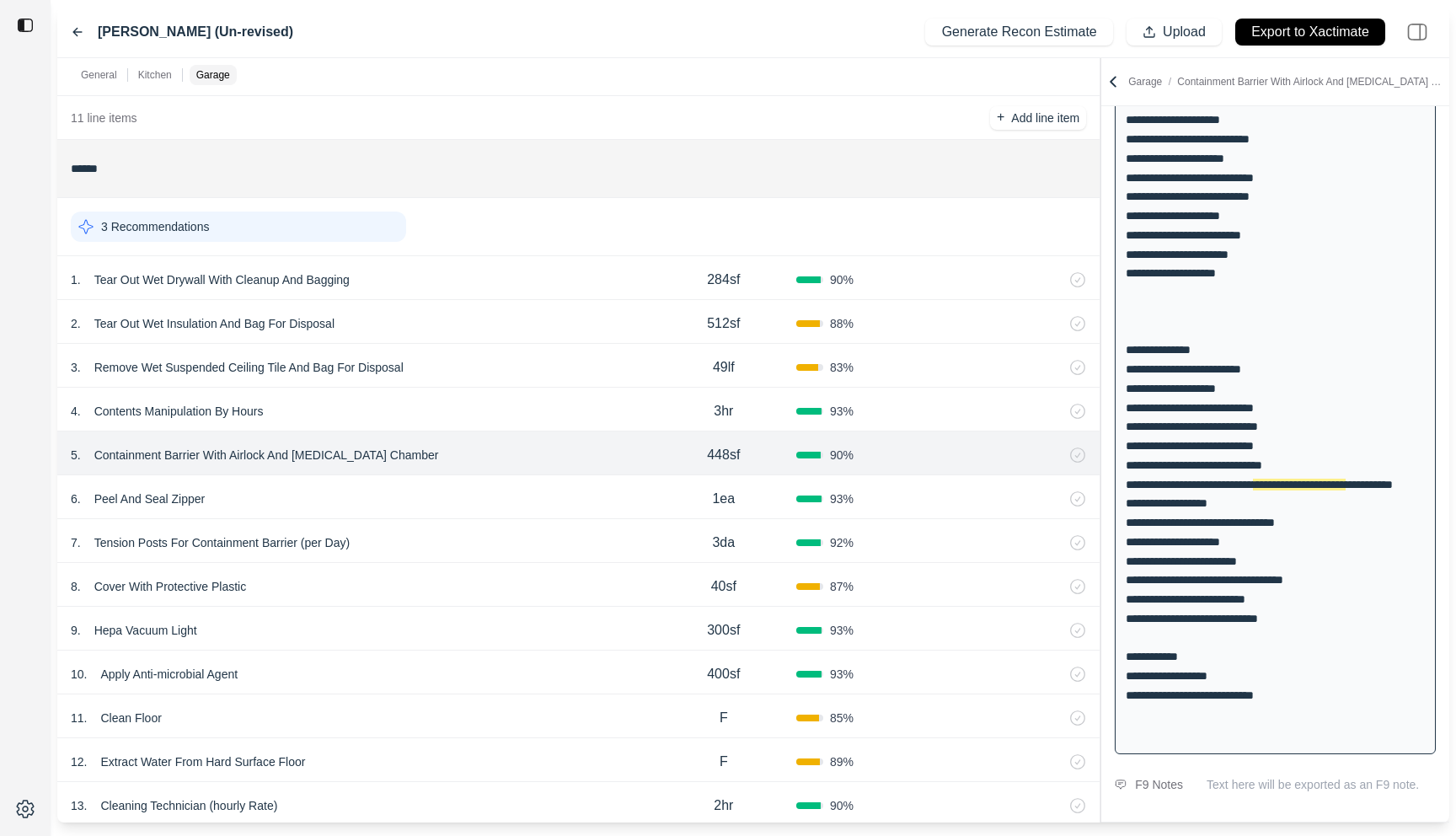
scroll to position [1177, 0]
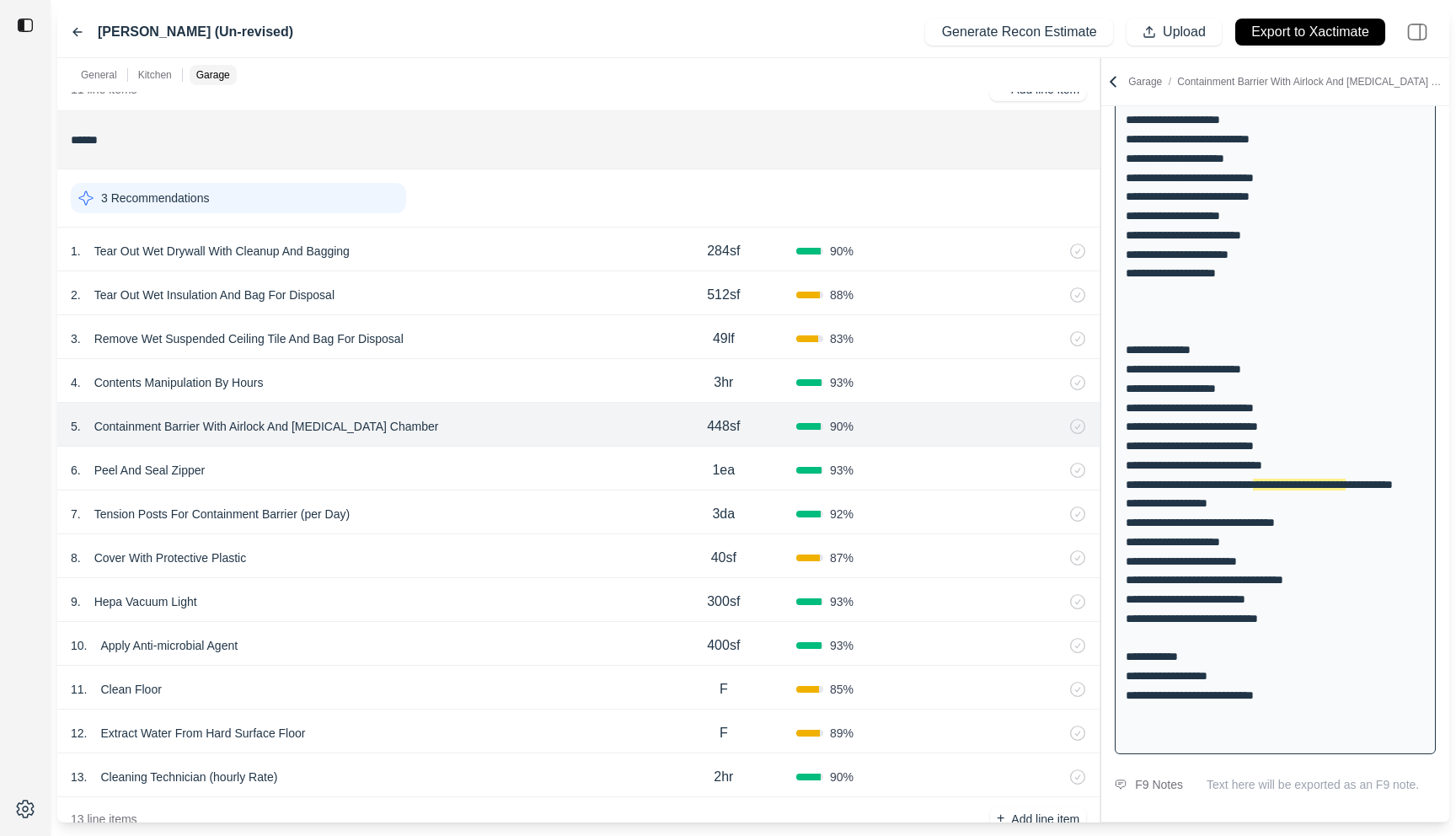
click at [554, 449] on div "6 . Peel And Seal Zipper 1ea 93 %" at bounding box center [578, 468] width 1042 height 44
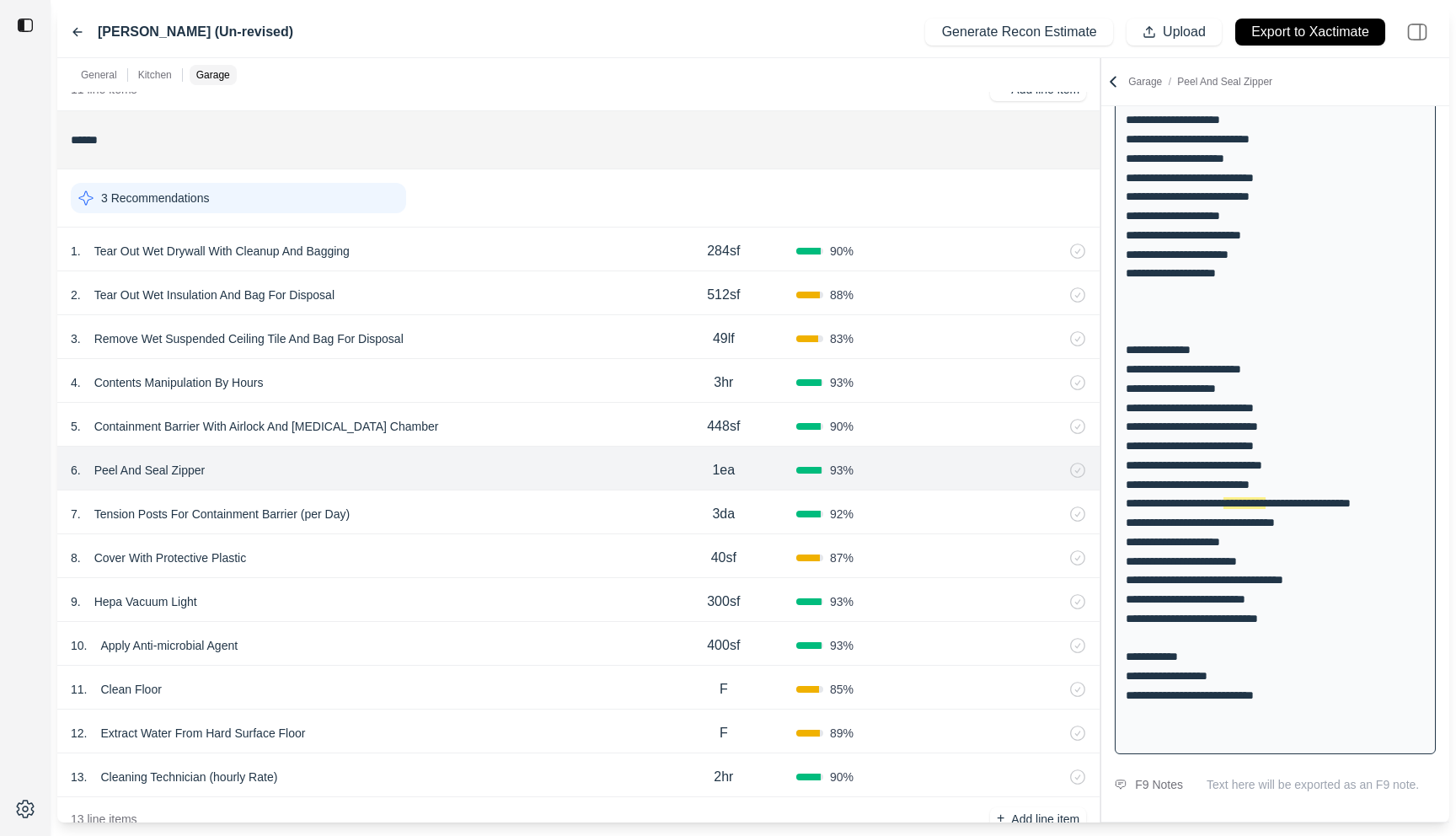
scroll to position [1223, 0]
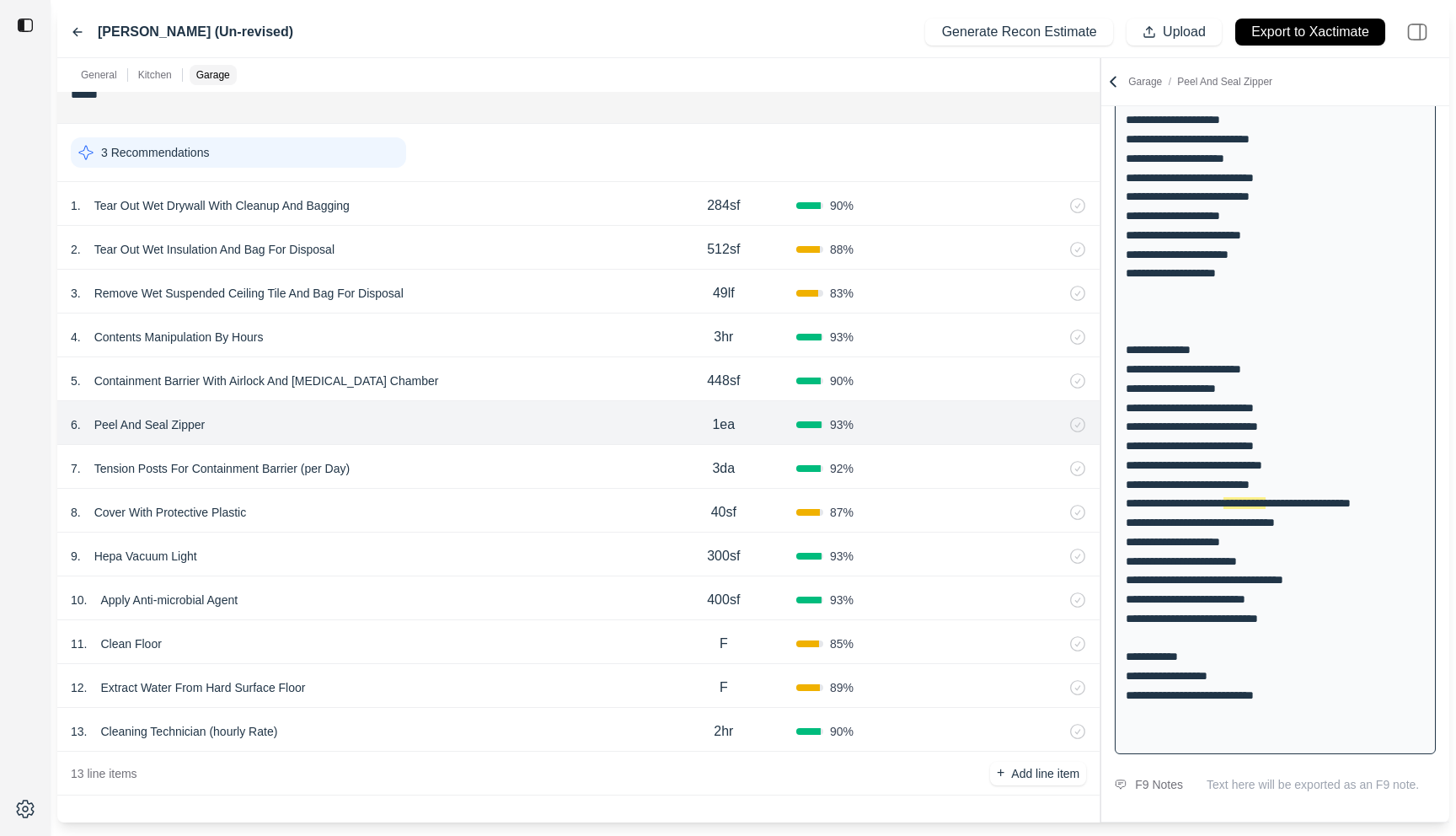
click at [552, 458] on div "7 . Tension Posts For Containment Barrier (per Day)" at bounding box center [361, 469] width 580 height 24
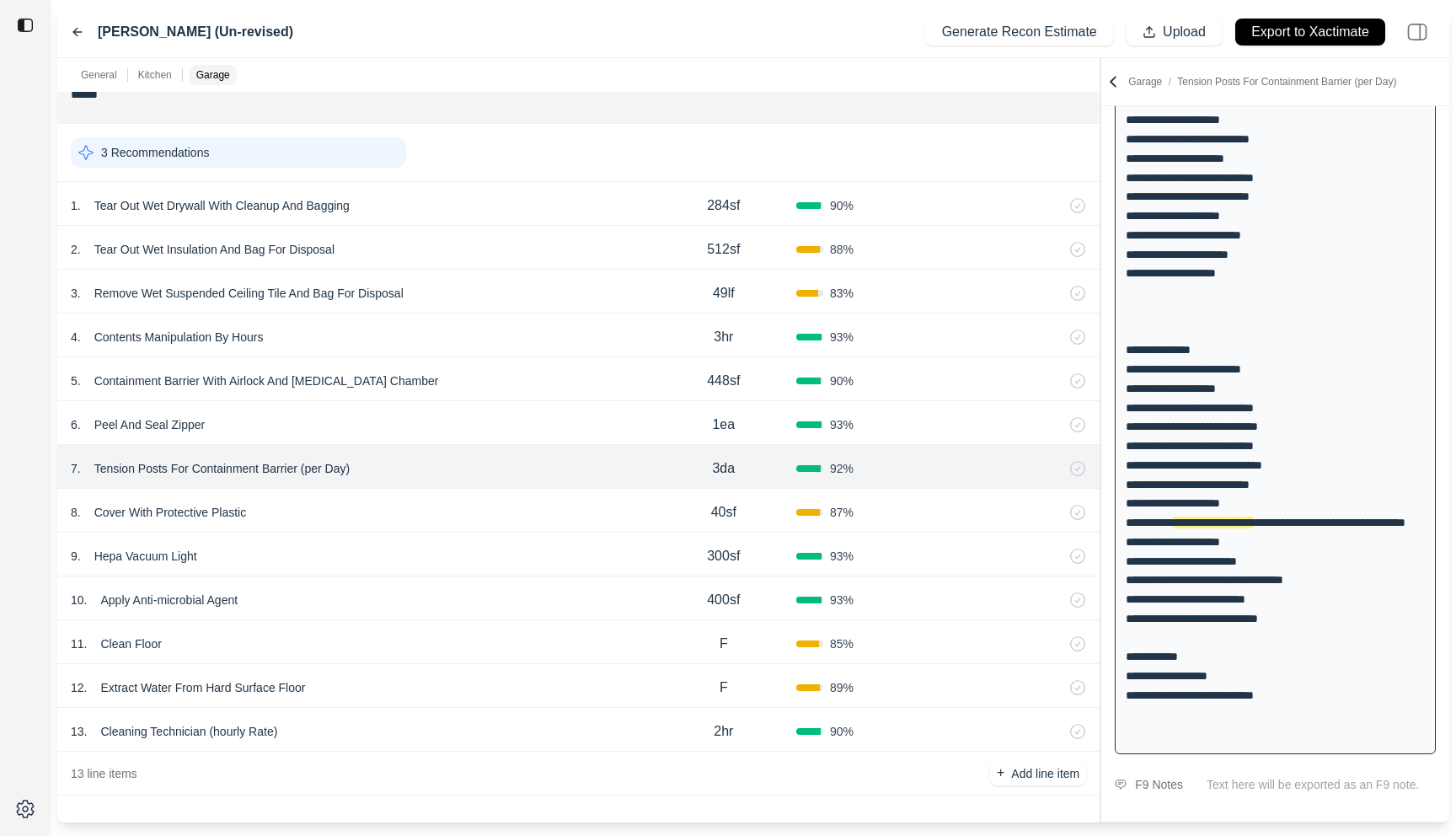
click at [554, 510] on div "8 . Cover With Protective Plastic" at bounding box center [361, 513] width 580 height 24
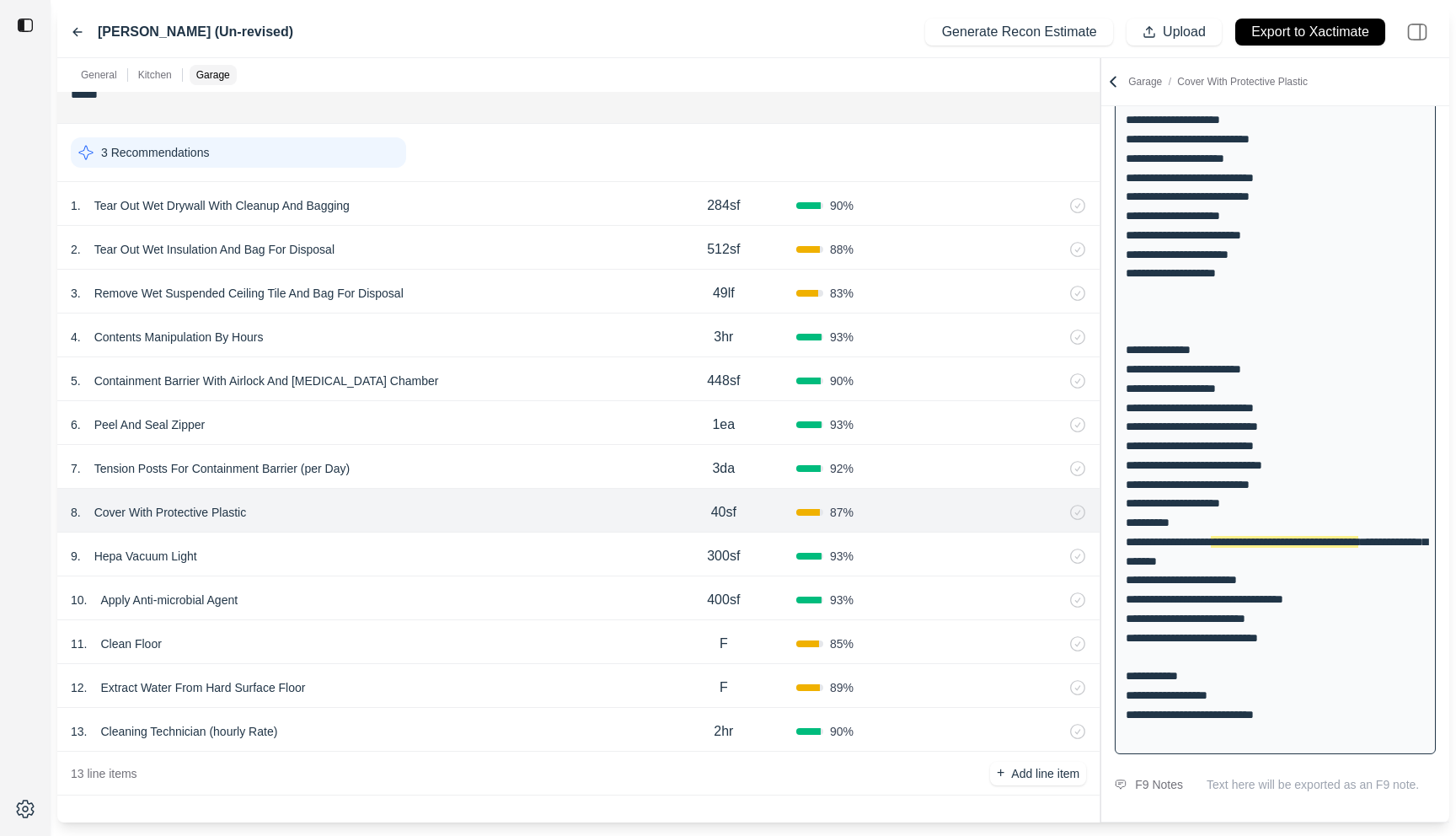
click at [543, 549] on div "9 . Hepa Vacuum Light" at bounding box center [361, 556] width 580 height 24
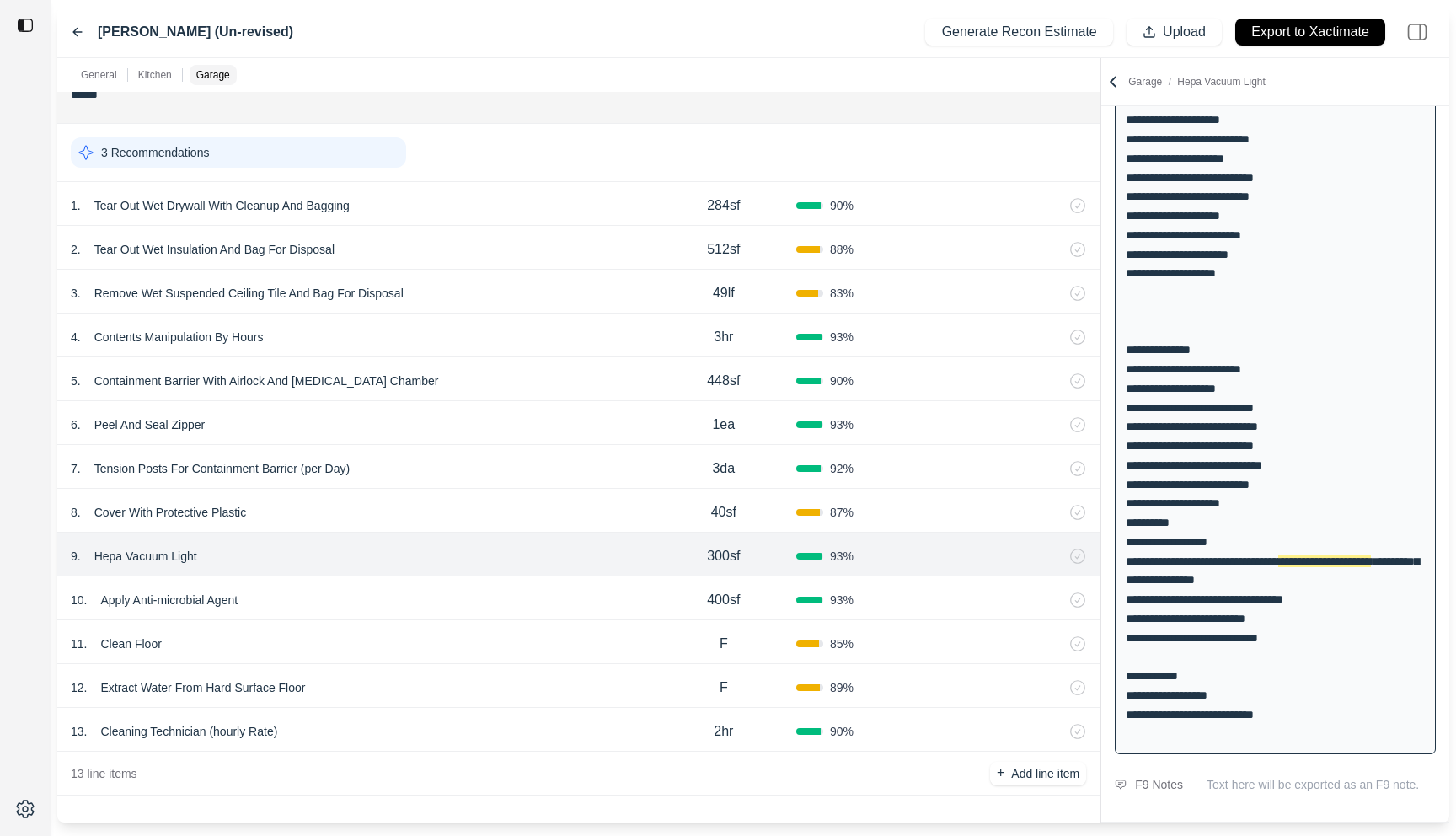
click at [522, 592] on div "10 . Apply Anti-microbial Agent" at bounding box center [361, 600] width 580 height 24
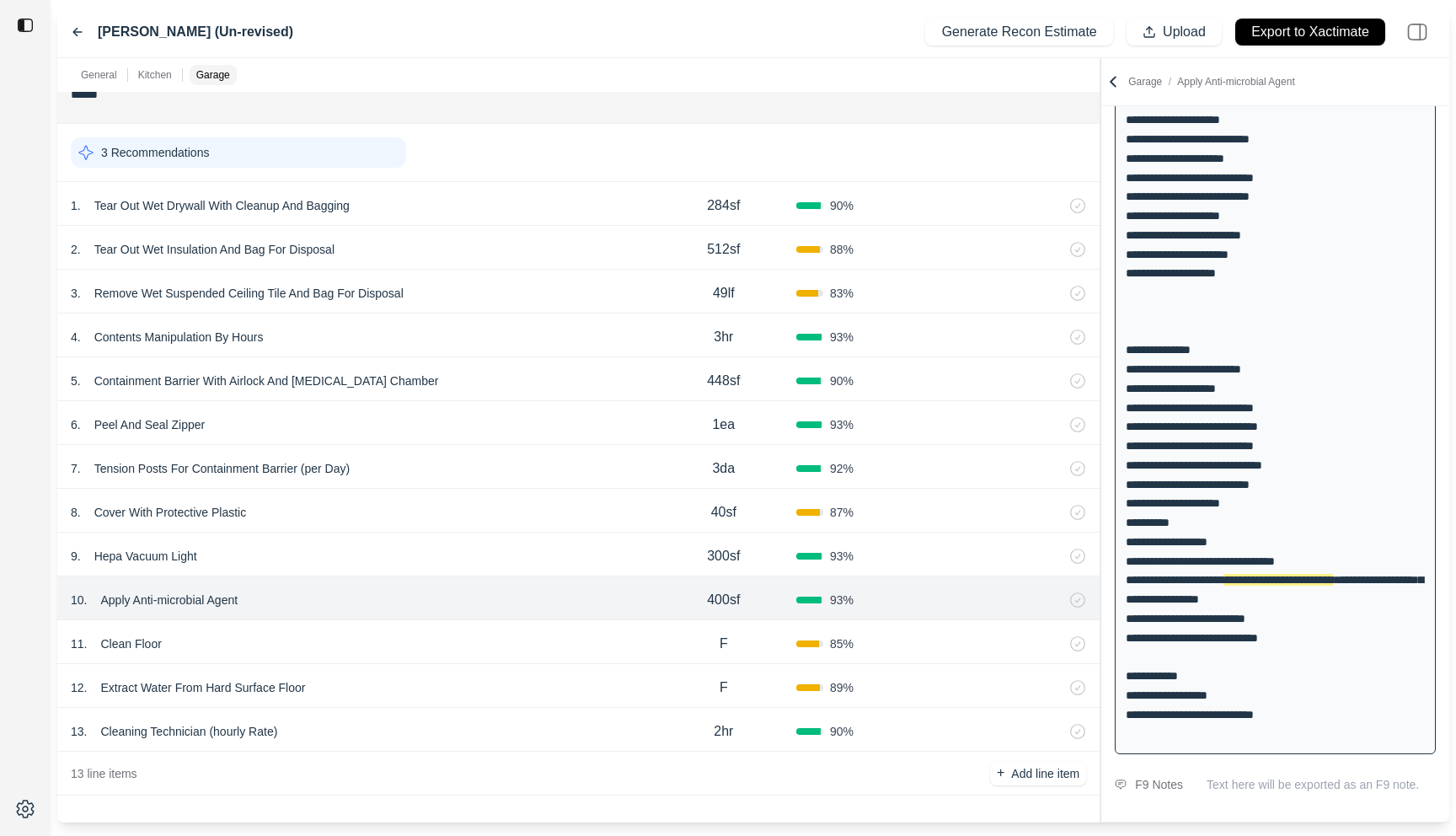
click at [512, 632] on div "11 . Clean Floor" at bounding box center [361, 644] width 580 height 24
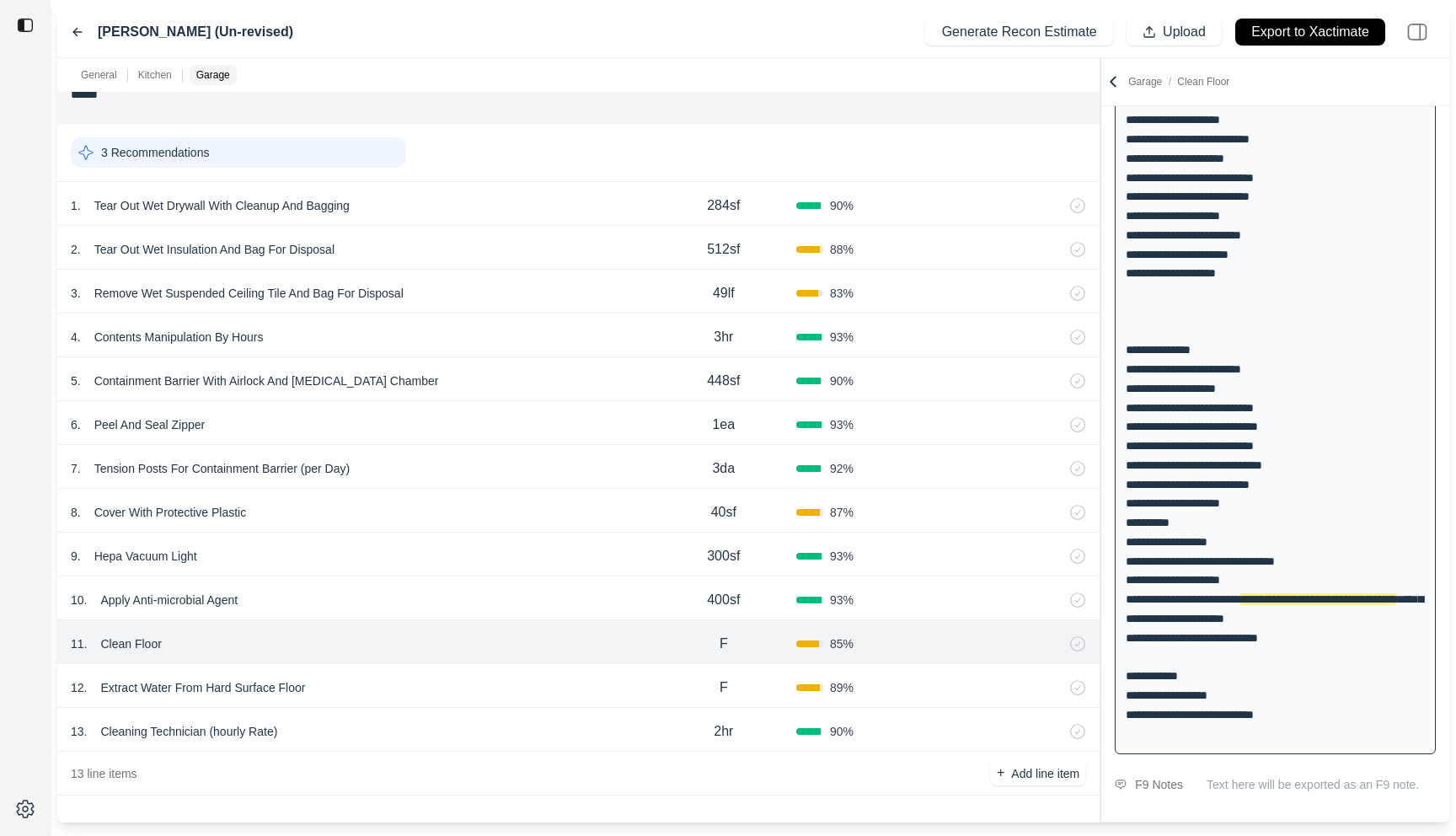
click at [506, 683] on div "12 . Extract Water From Hard Surface Floor" at bounding box center [361, 688] width 580 height 24
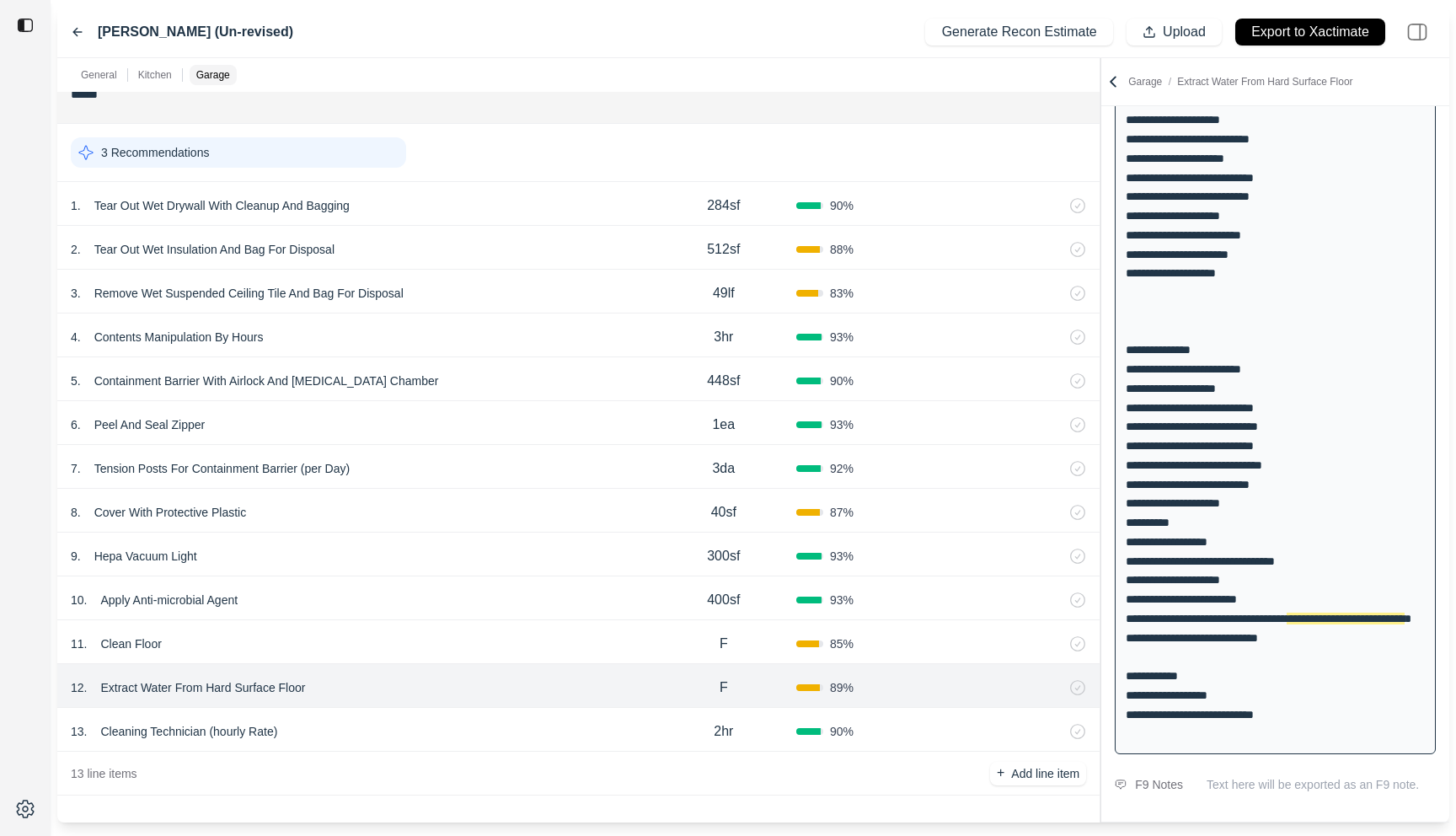
click at [506, 723] on div "13 . Cleaning Technician (hourly Rate)" at bounding box center [361, 732] width 580 height 24
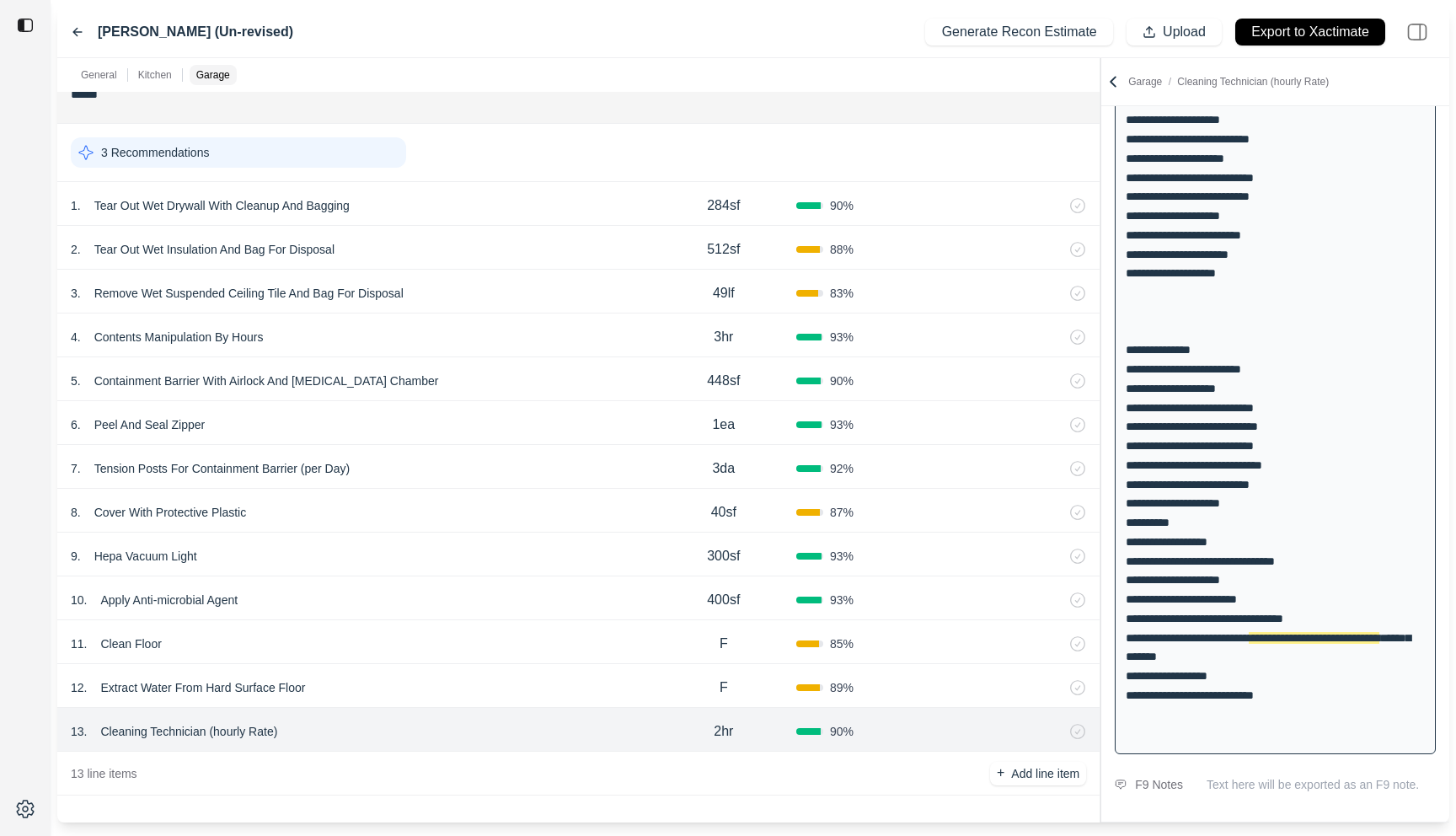
click at [506, 691] on div "12 . Extract Water From Hard Surface Floor" at bounding box center [361, 688] width 580 height 24
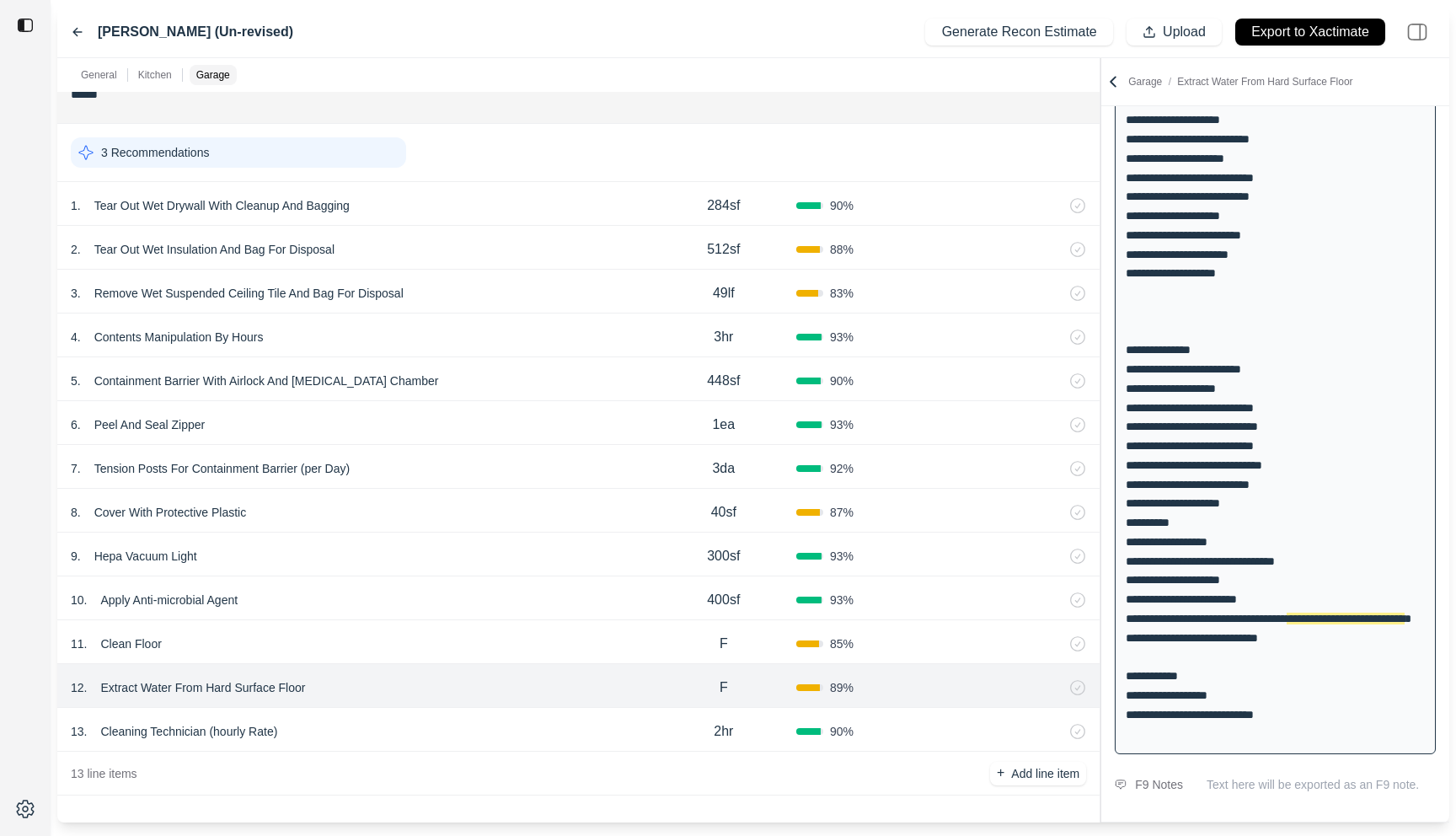
click at [512, 274] on div "3 . Remove Wet Suspended Ceiling Tile And Bag For Disposal 49lf 83 %" at bounding box center [578, 292] width 1042 height 44
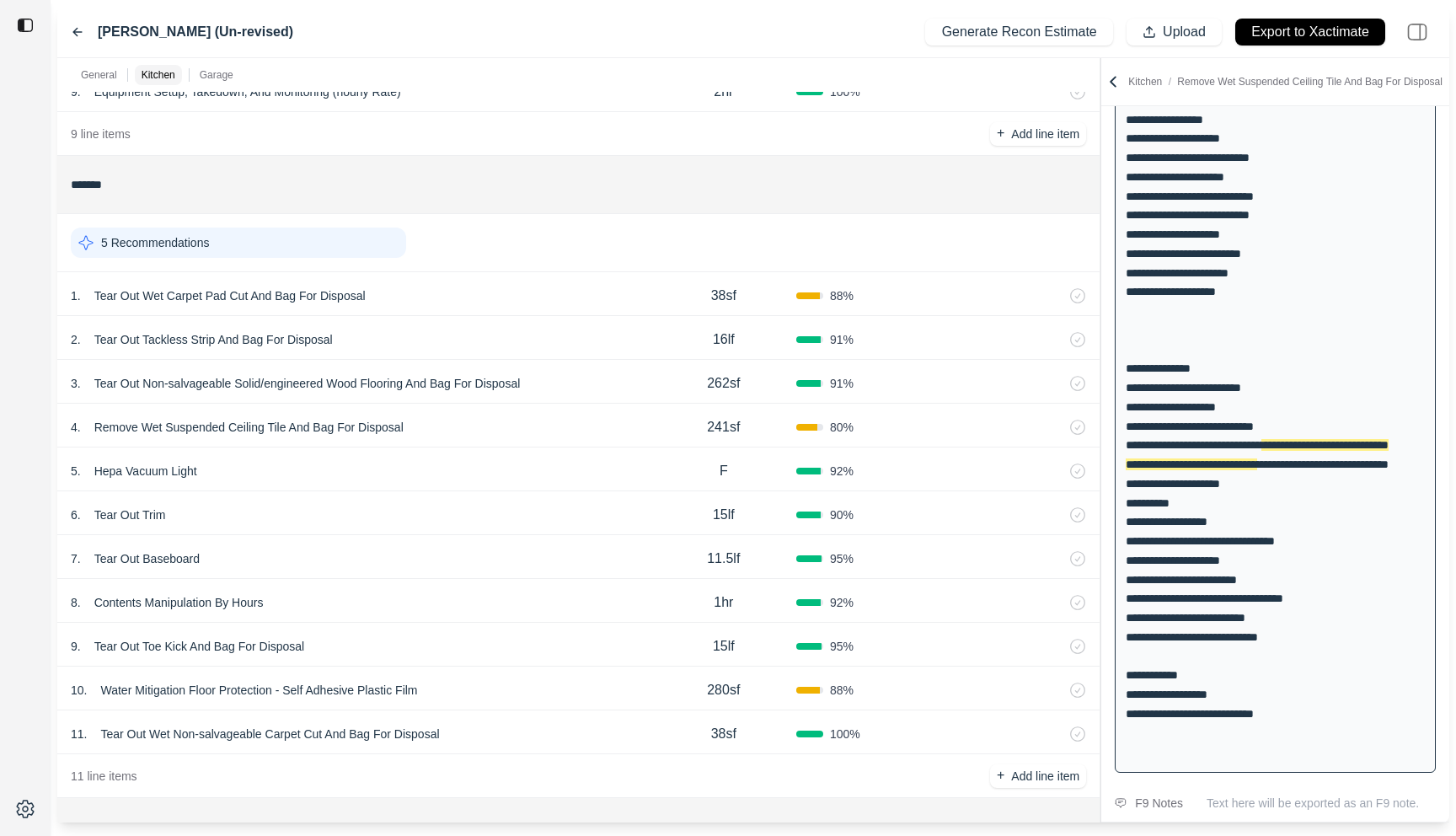
scroll to position [469, 0]
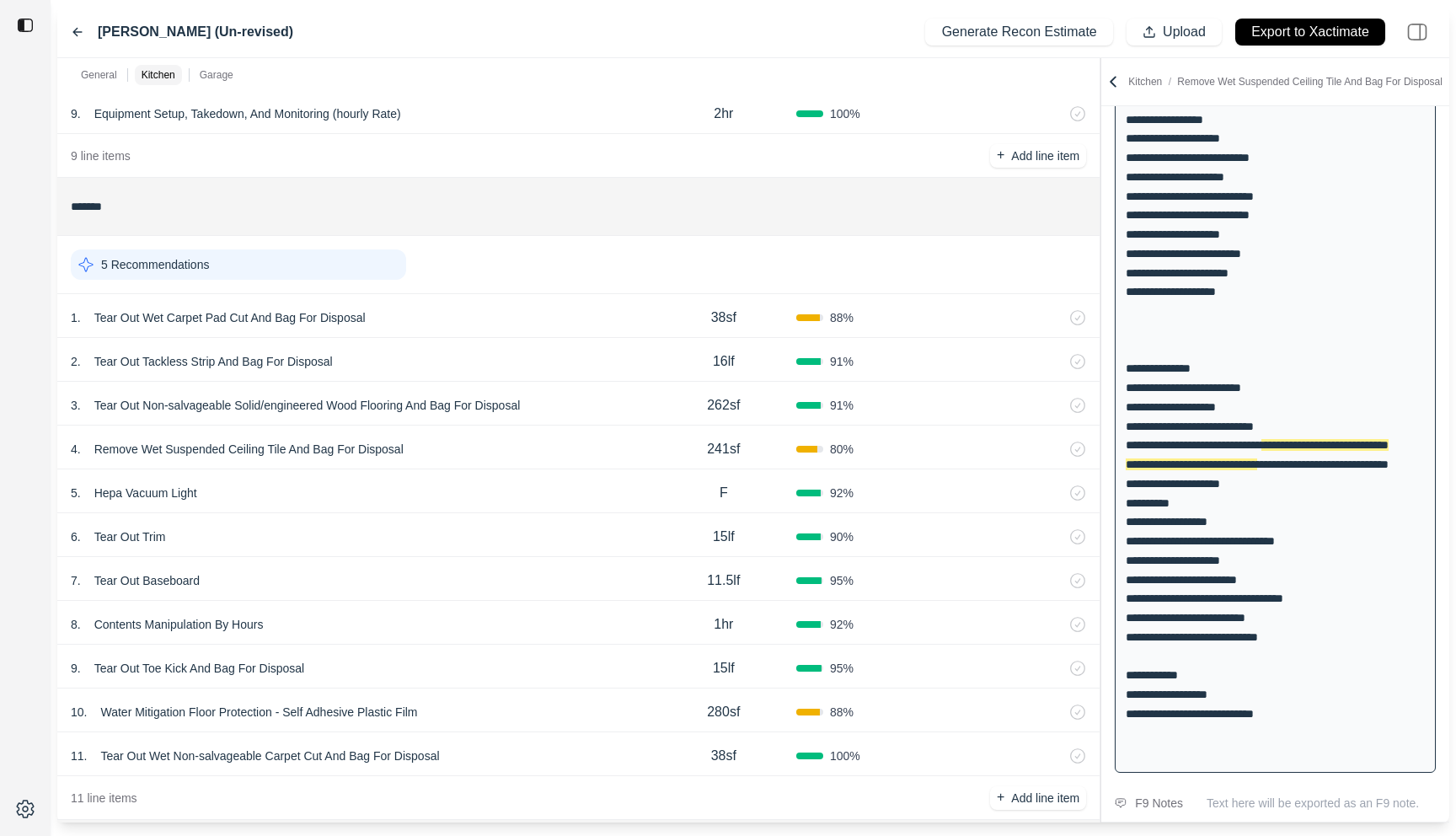
click at [567, 316] on div "1 . Tear Out Wet Carpet Pad Cut And Bag For Disposal" at bounding box center [361, 318] width 580 height 24
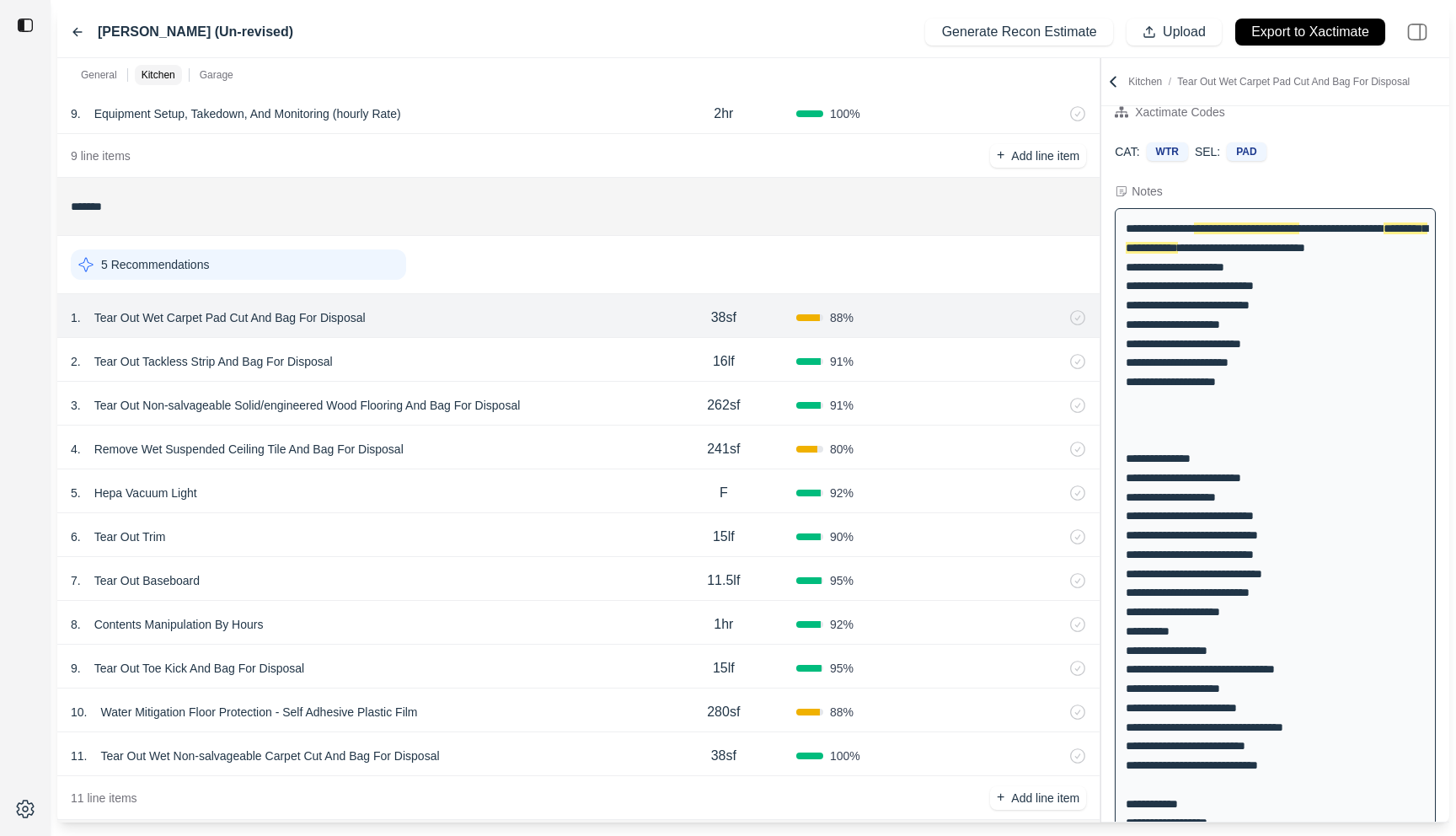
scroll to position [0, 0]
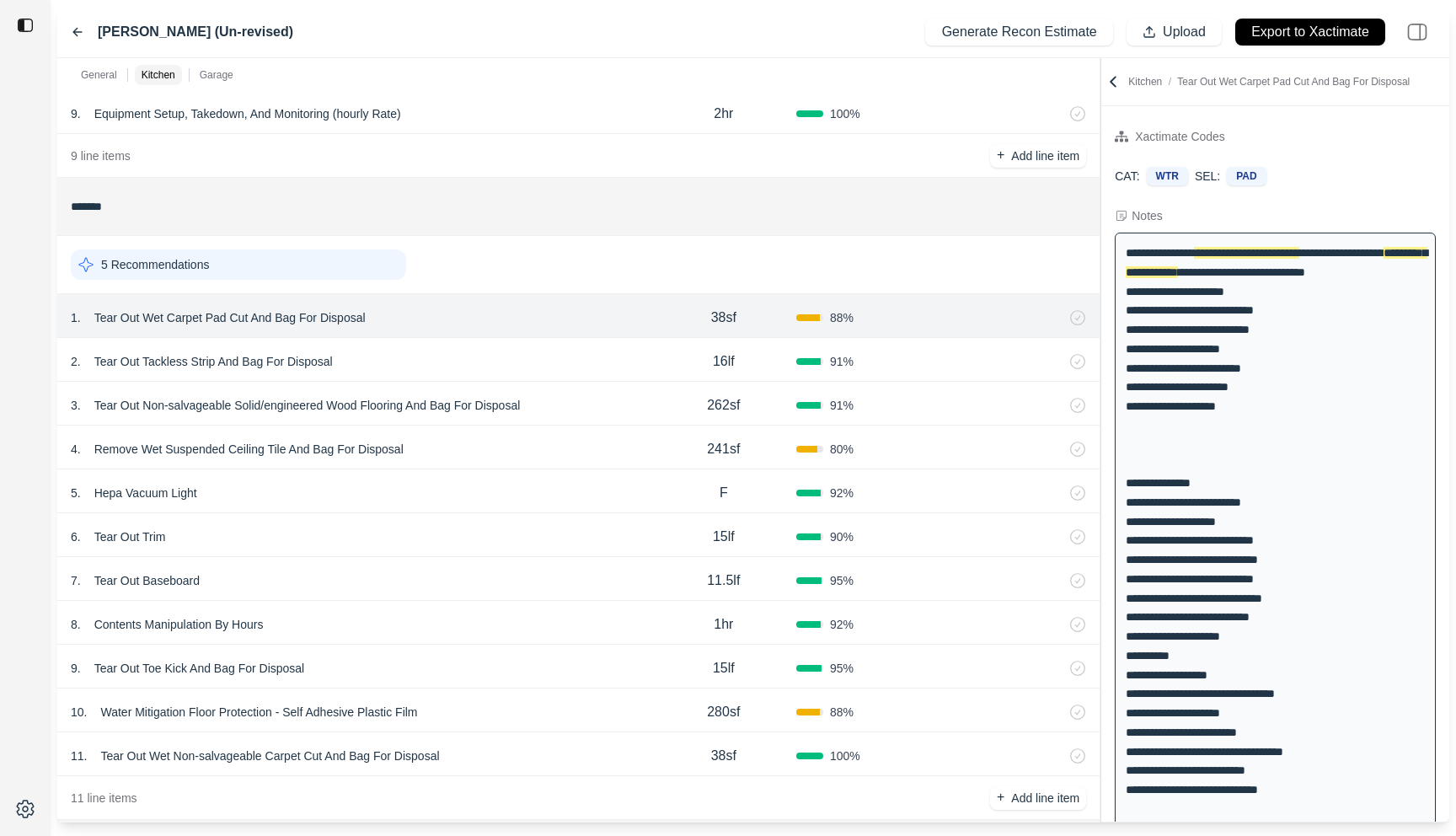
click at [564, 358] on div "2 . Tear Out Tackless Strip And Bag For Disposal" at bounding box center [361, 362] width 580 height 24
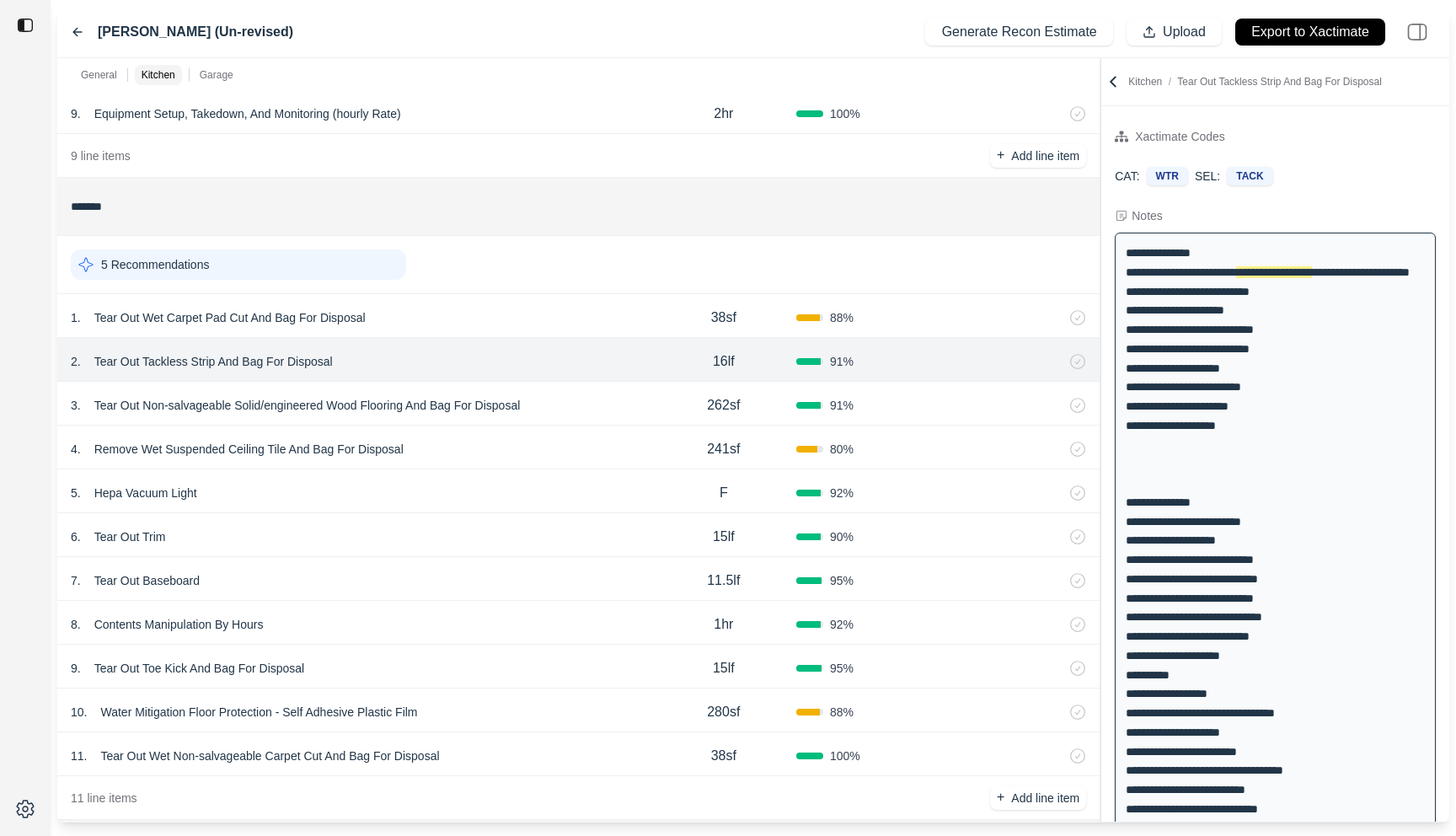
click at [569, 313] on div "1 . Tear Out Wet Carpet Pad Cut And Bag For Disposal" at bounding box center [361, 318] width 580 height 24
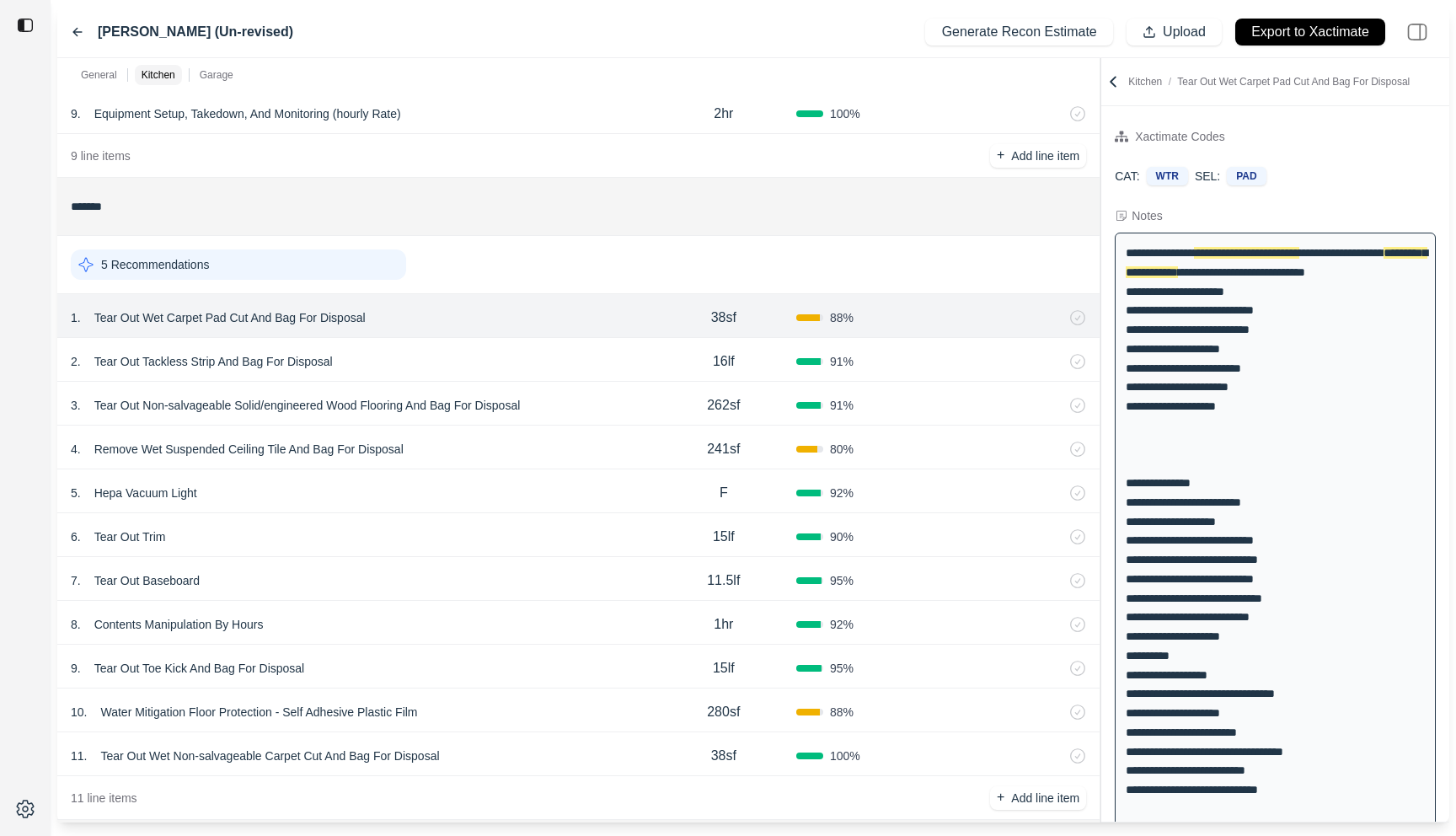
click at [585, 348] on div "2 . Tear Out Tackless Strip And Bag For Disposal 16lf 91 %" at bounding box center [578, 359] width 1042 height 44
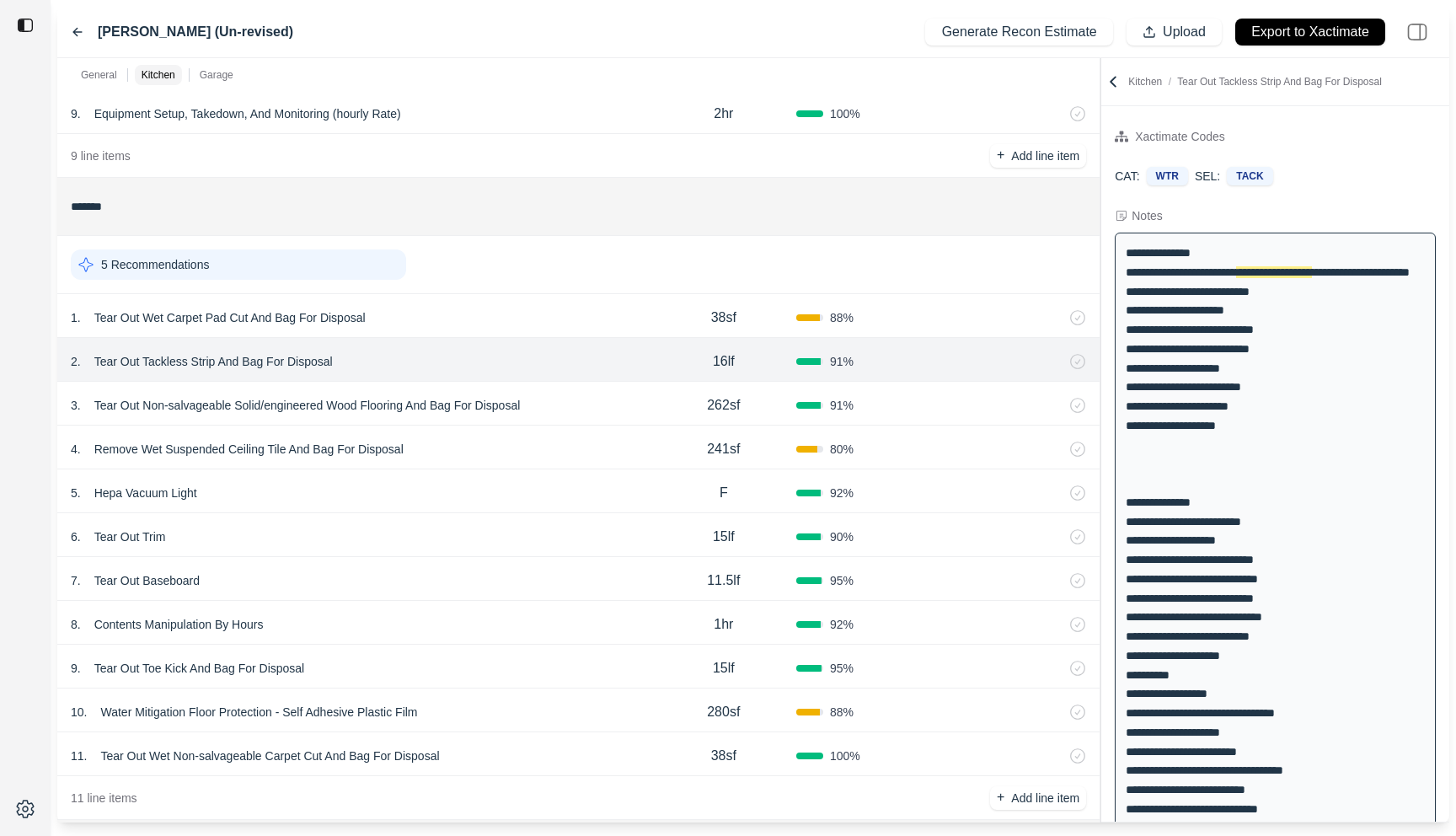
click at [597, 407] on div "3 . Tear Out Non-salvageable Solid/engineered Wood Flooring And Bag For Disposal" at bounding box center [361, 406] width 580 height 24
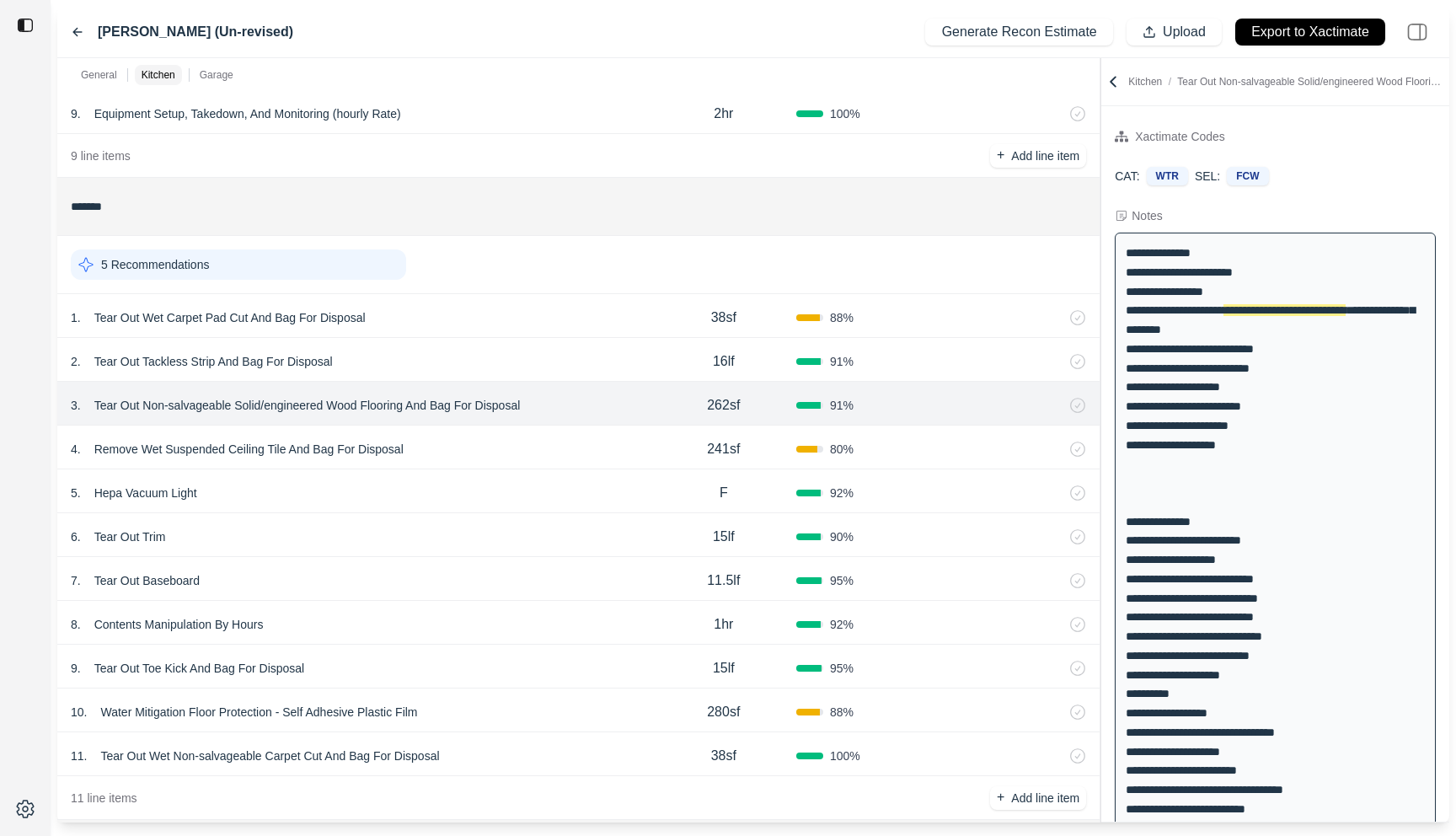
click at [508, 446] on div "4 . Remove Wet Suspended Ceiling Tile And Bag For Disposal" at bounding box center [361, 449] width 580 height 24
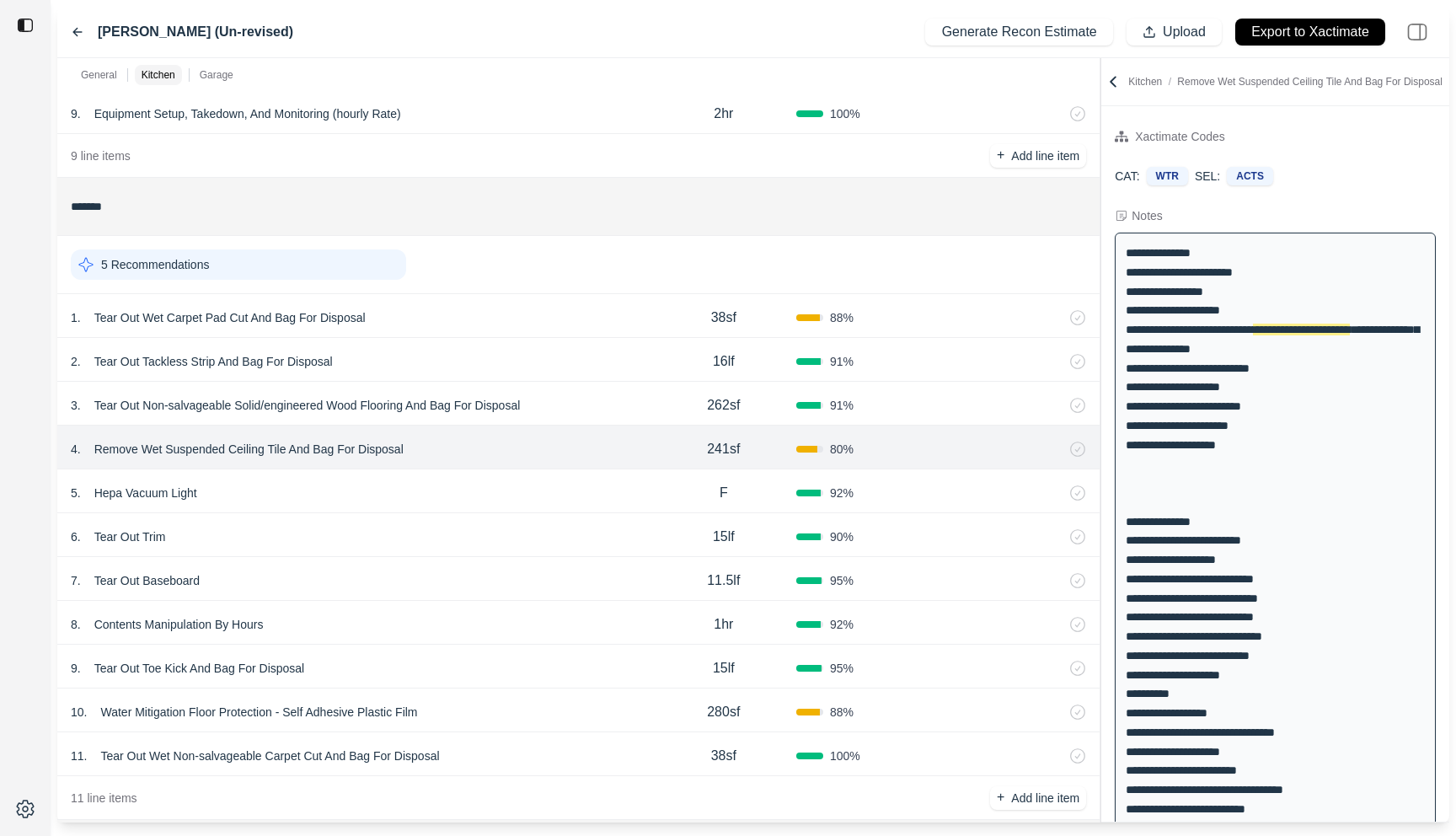
click at [505, 477] on div "5 . Hepa Vacuum Light F 92 %" at bounding box center [578, 491] width 1042 height 44
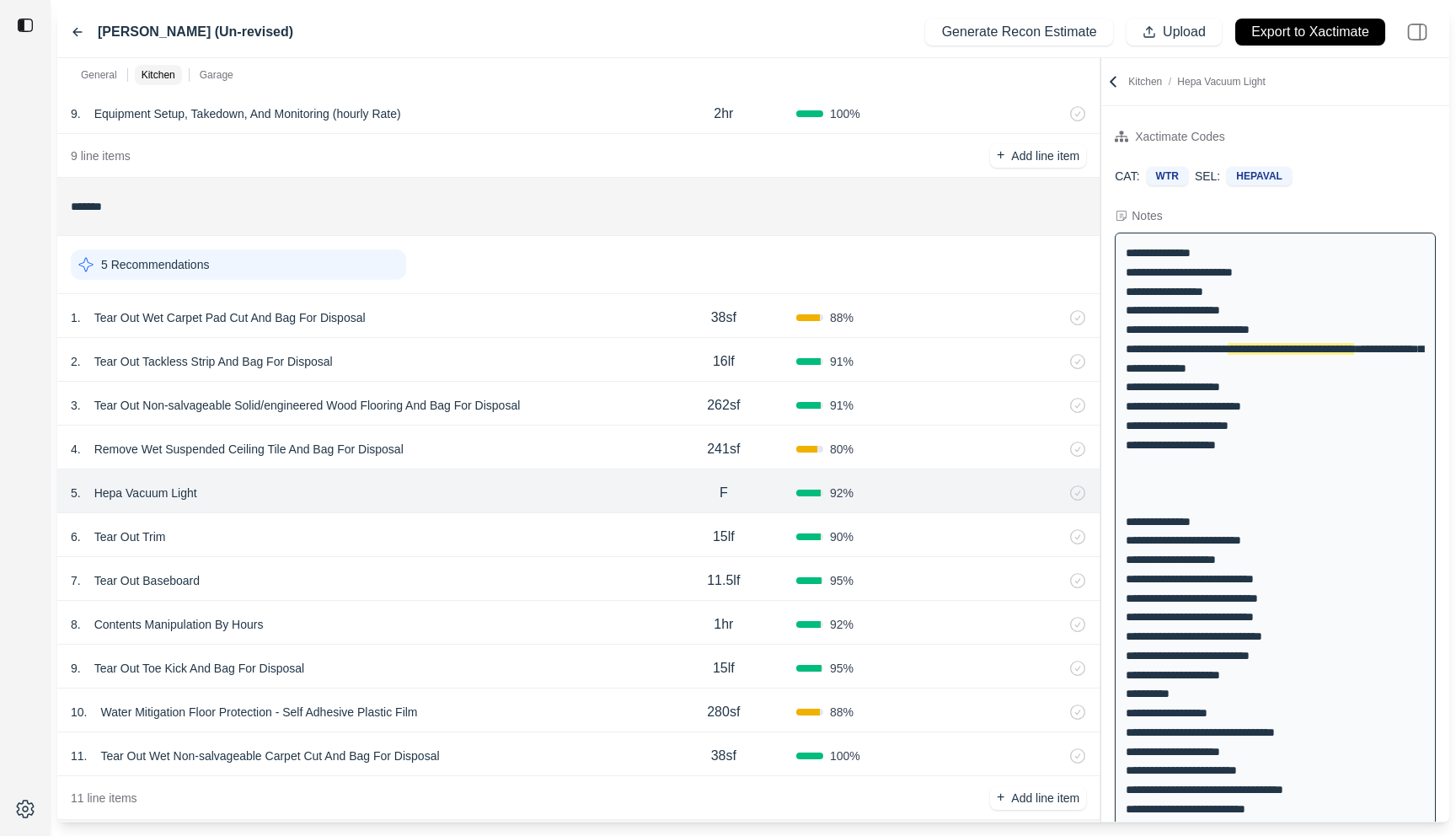
click at [527, 328] on div "1 . Tear Out Wet Carpet Pad Cut And Bag For Disposal" at bounding box center [361, 318] width 580 height 24
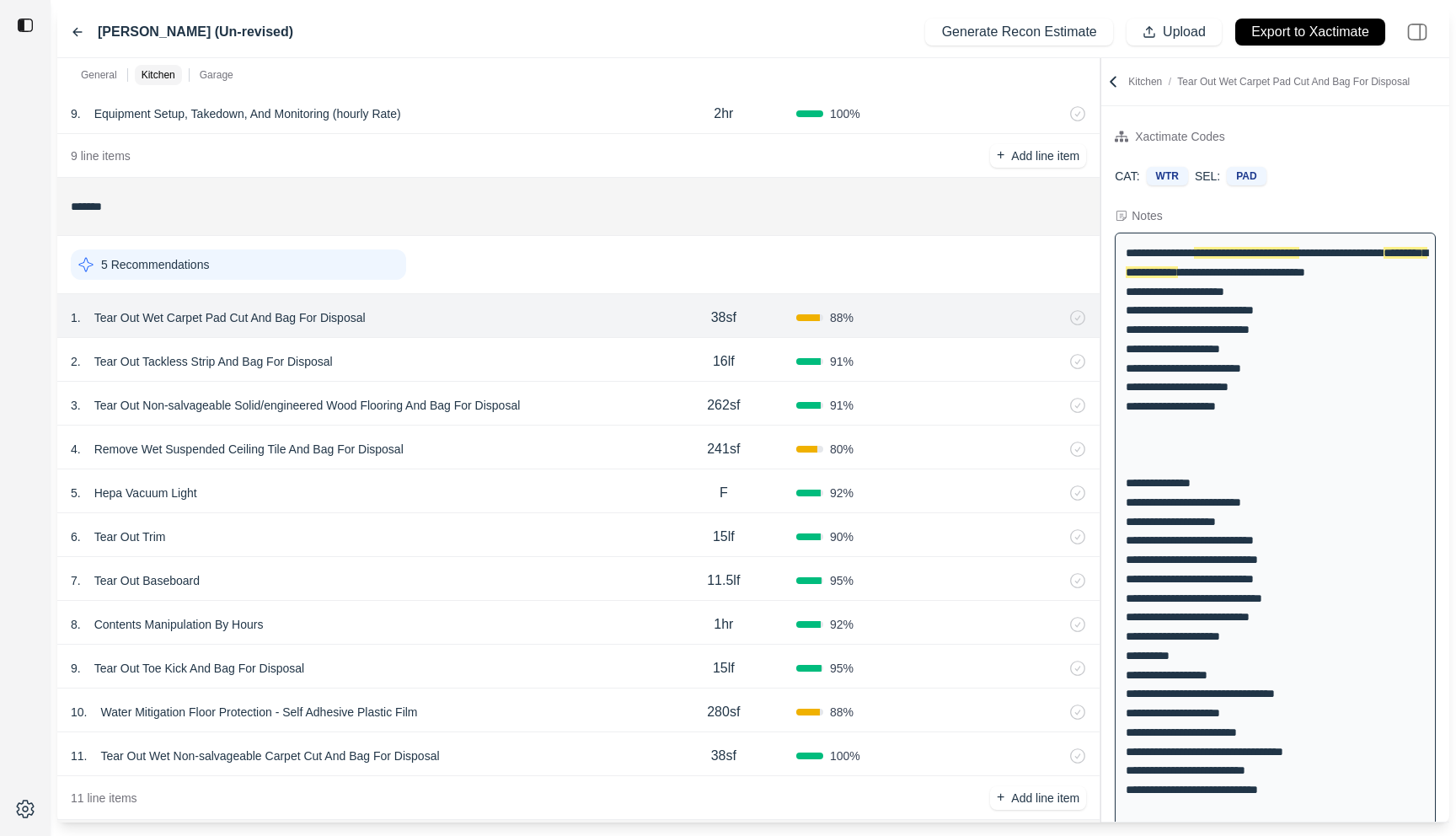
click at [76, 33] on icon at bounding box center [78, 32] width 14 height 14
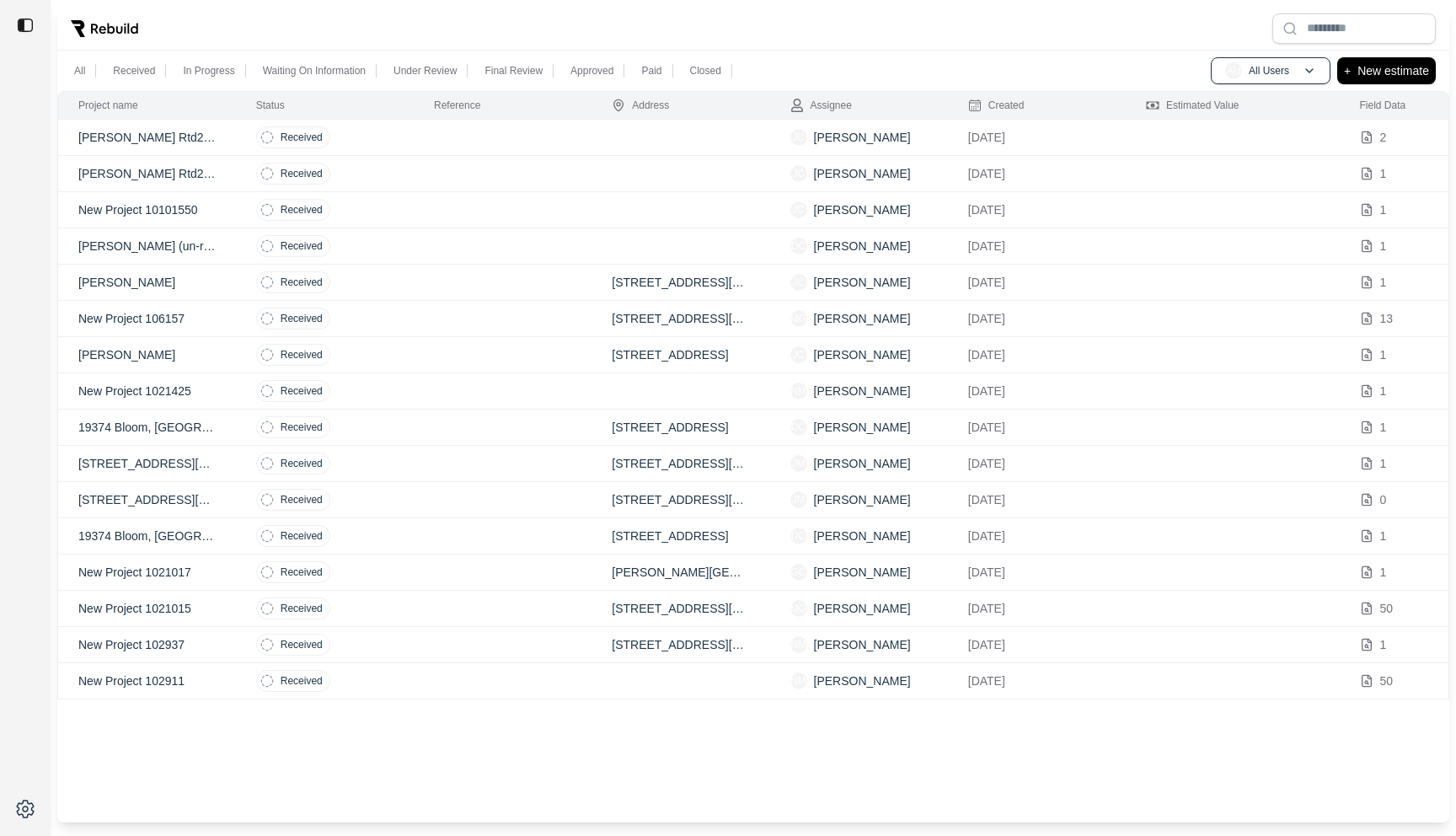
click at [440, 286] on td at bounding box center [502, 283] width 177 height 36
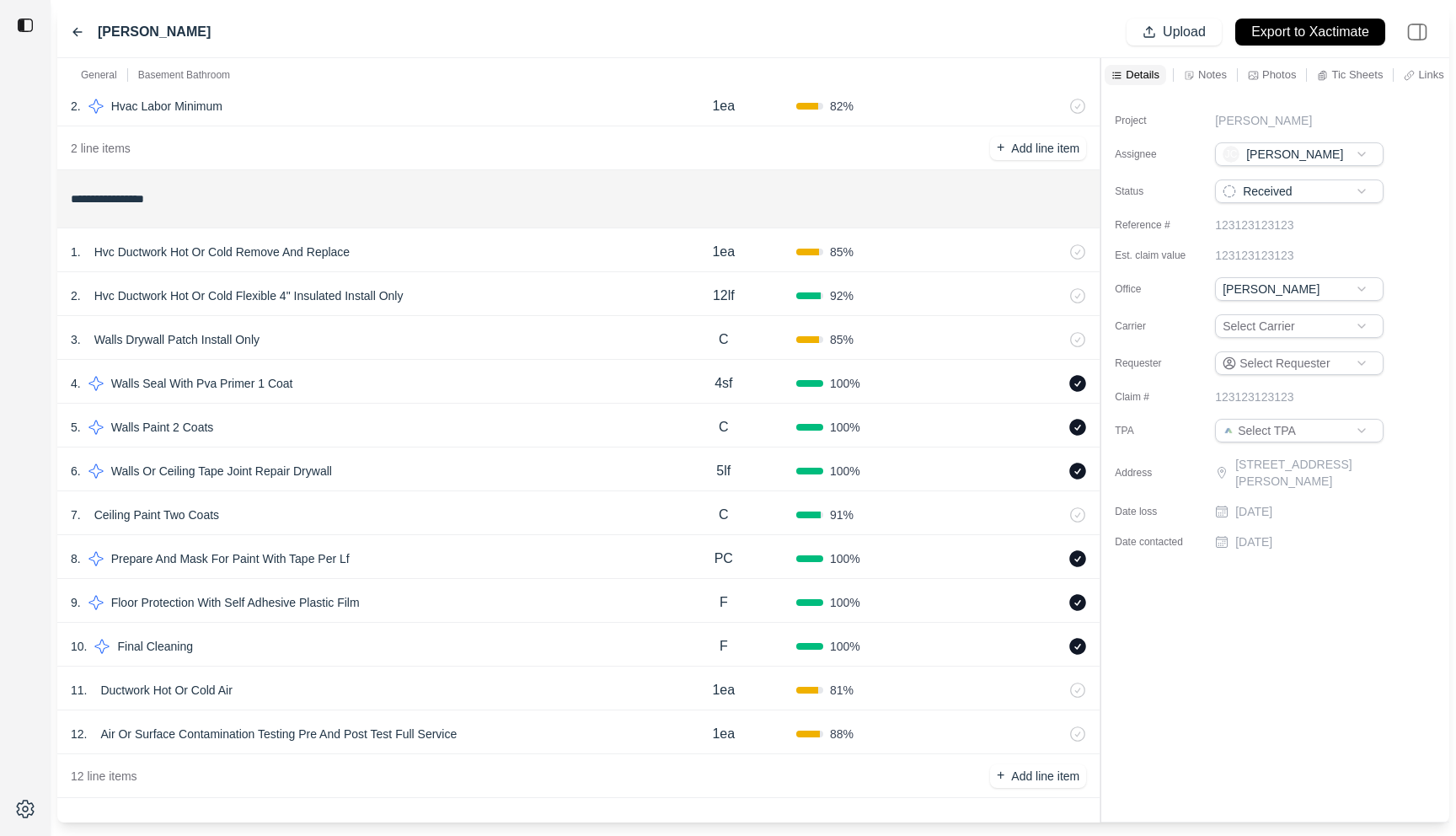
scroll to position [172, 0]
click at [71, 29] on icon at bounding box center [78, 32] width 14 height 14
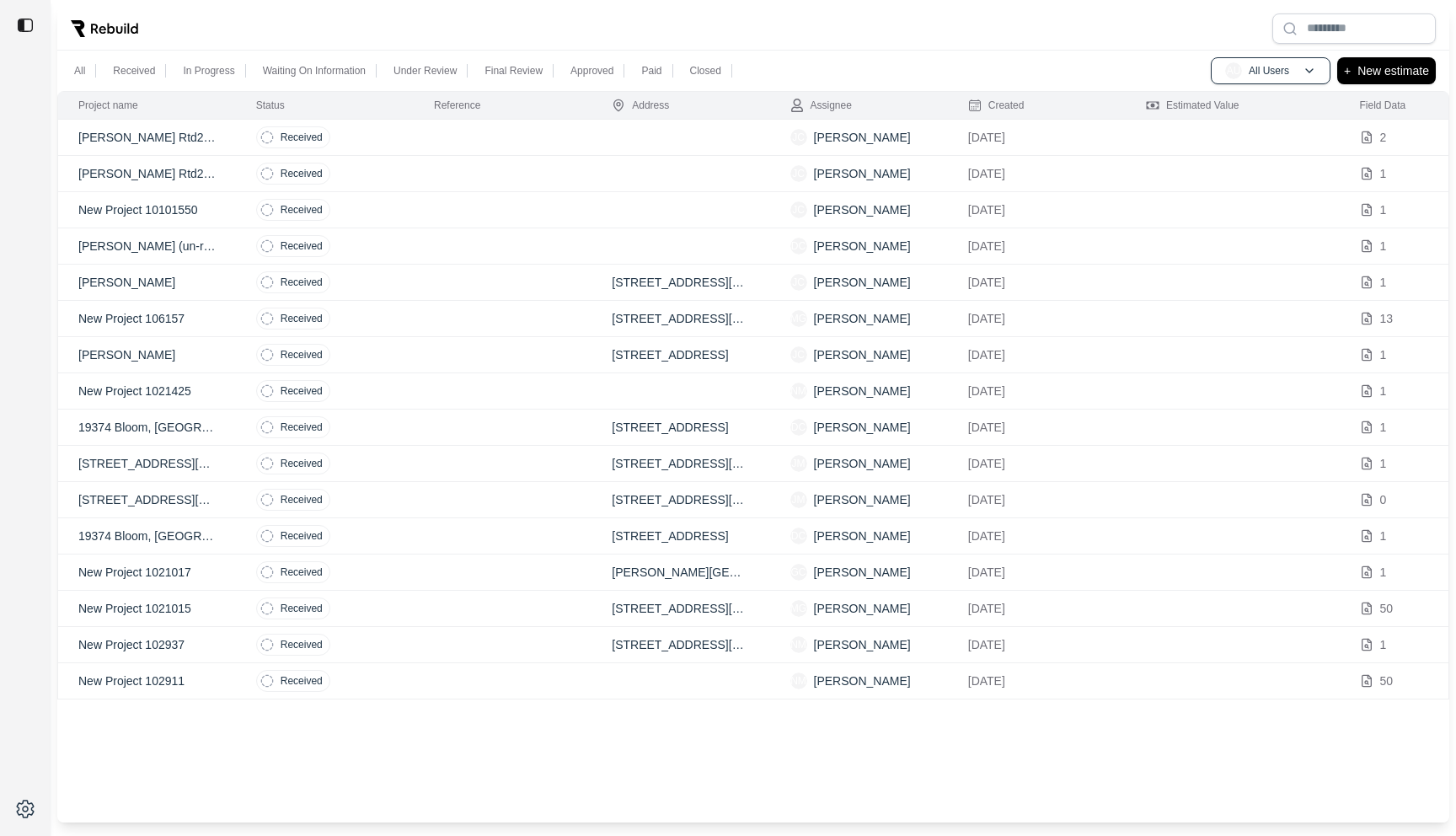
click at [468, 248] on td at bounding box center [502, 246] width 177 height 36
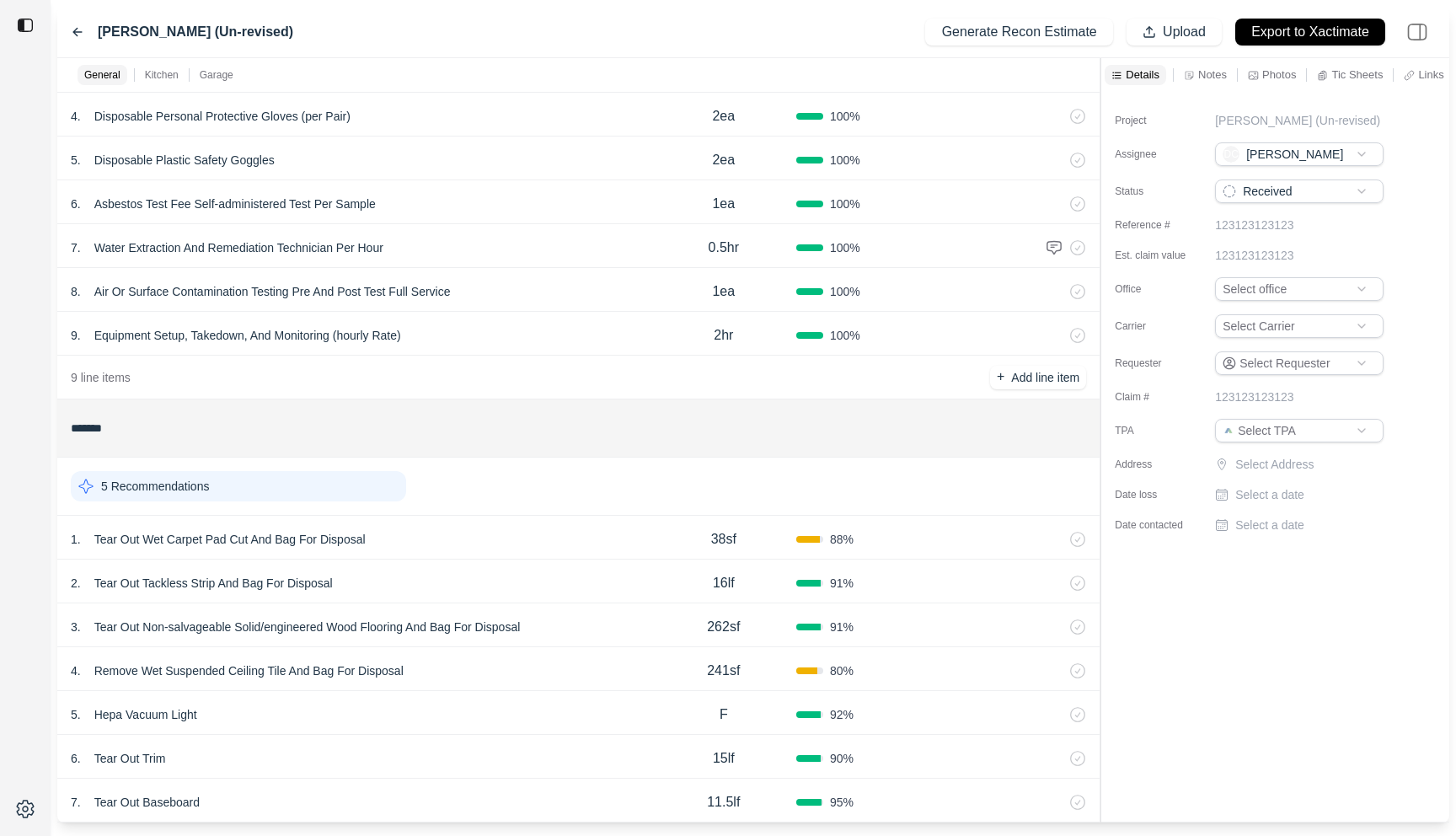
scroll to position [263, 0]
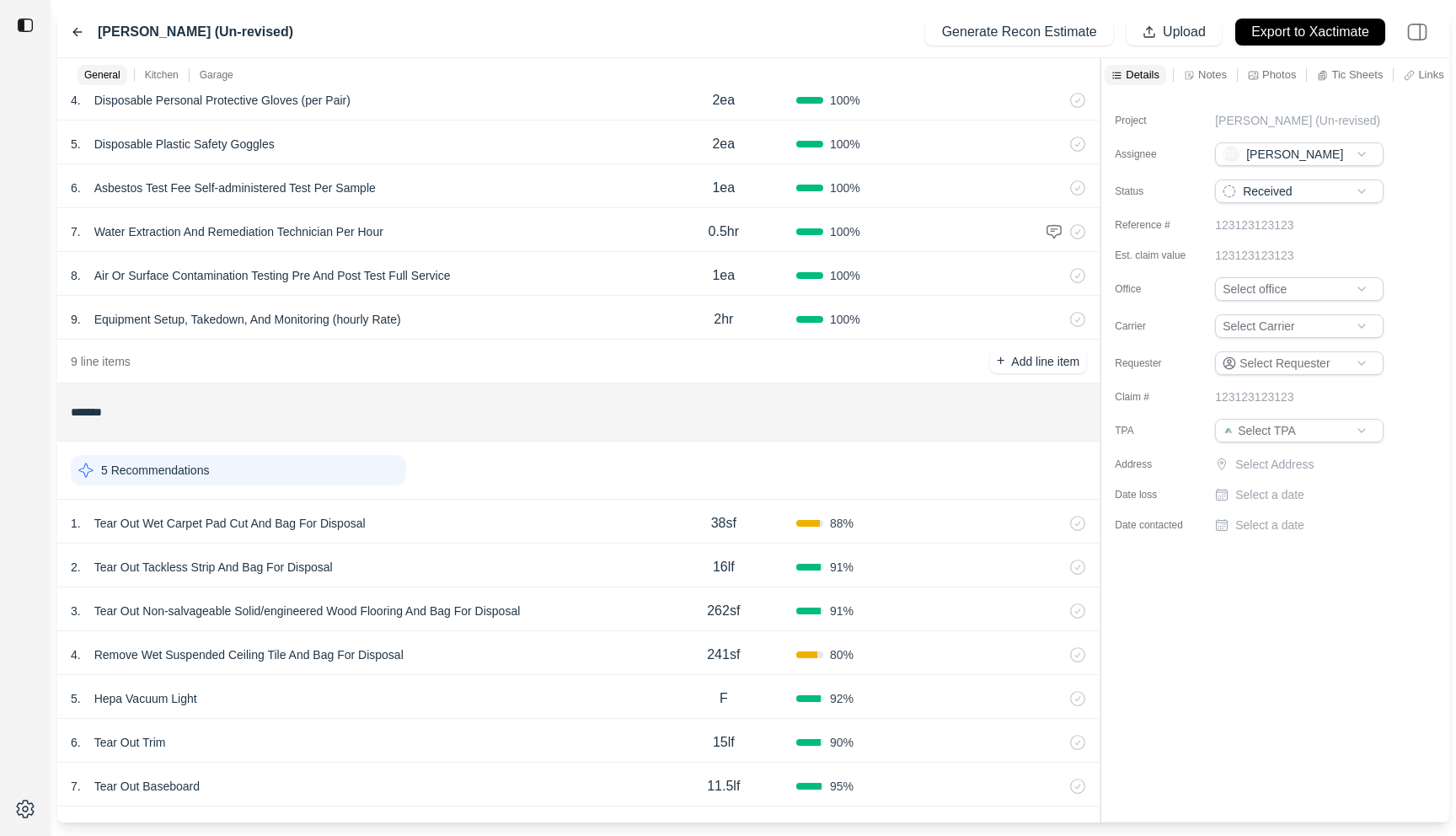
click at [536, 531] on div "1 . Tear Out Wet Carpet Pad Cut And Bag For Disposal" at bounding box center [361, 524] width 580 height 24
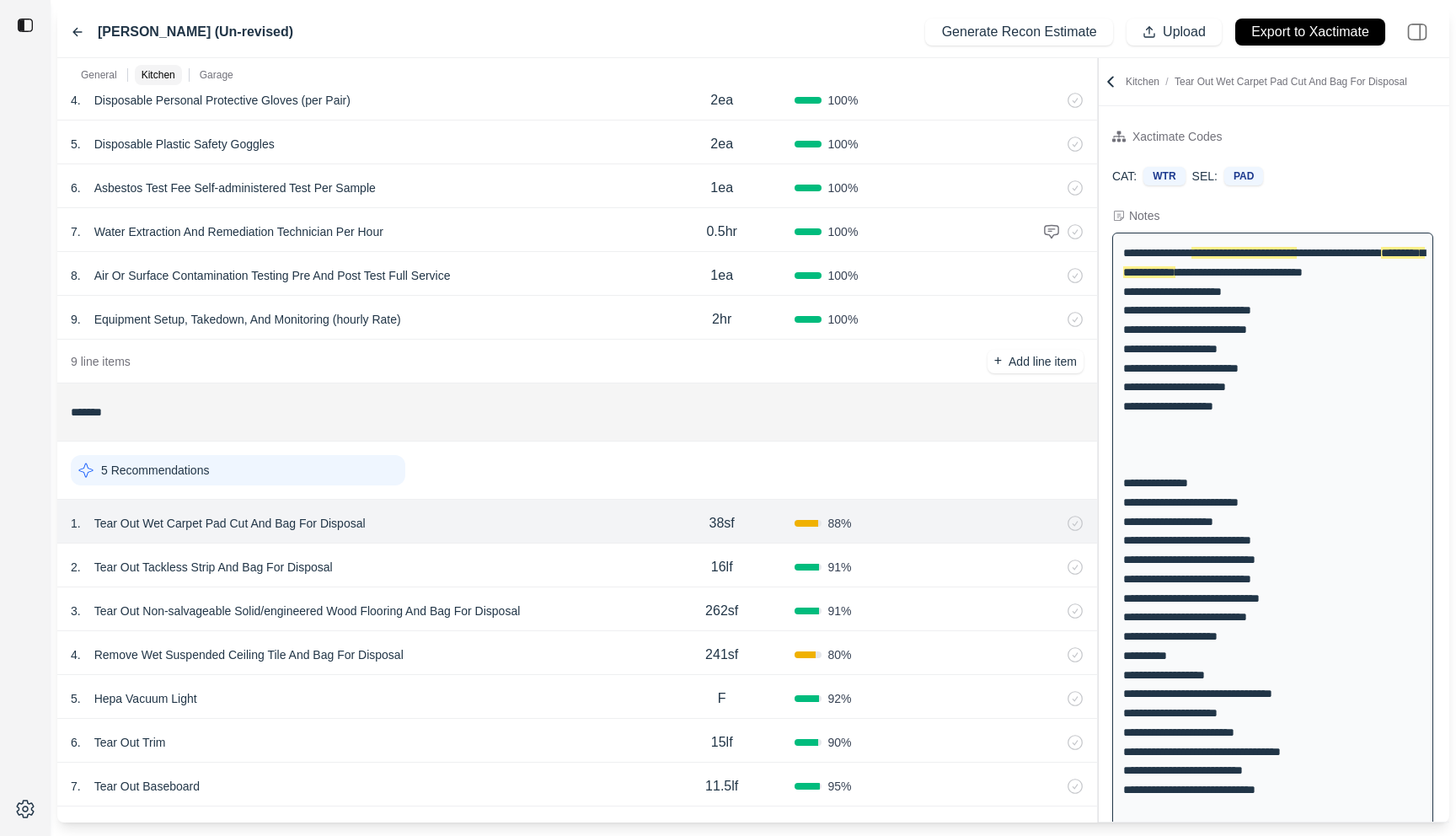
click at [955, 150] on div "General Kitchen Garage ******* 1 Recommendation 1 . Emergency Service Call 1ea …" at bounding box center [753, 441] width 1392 height 765
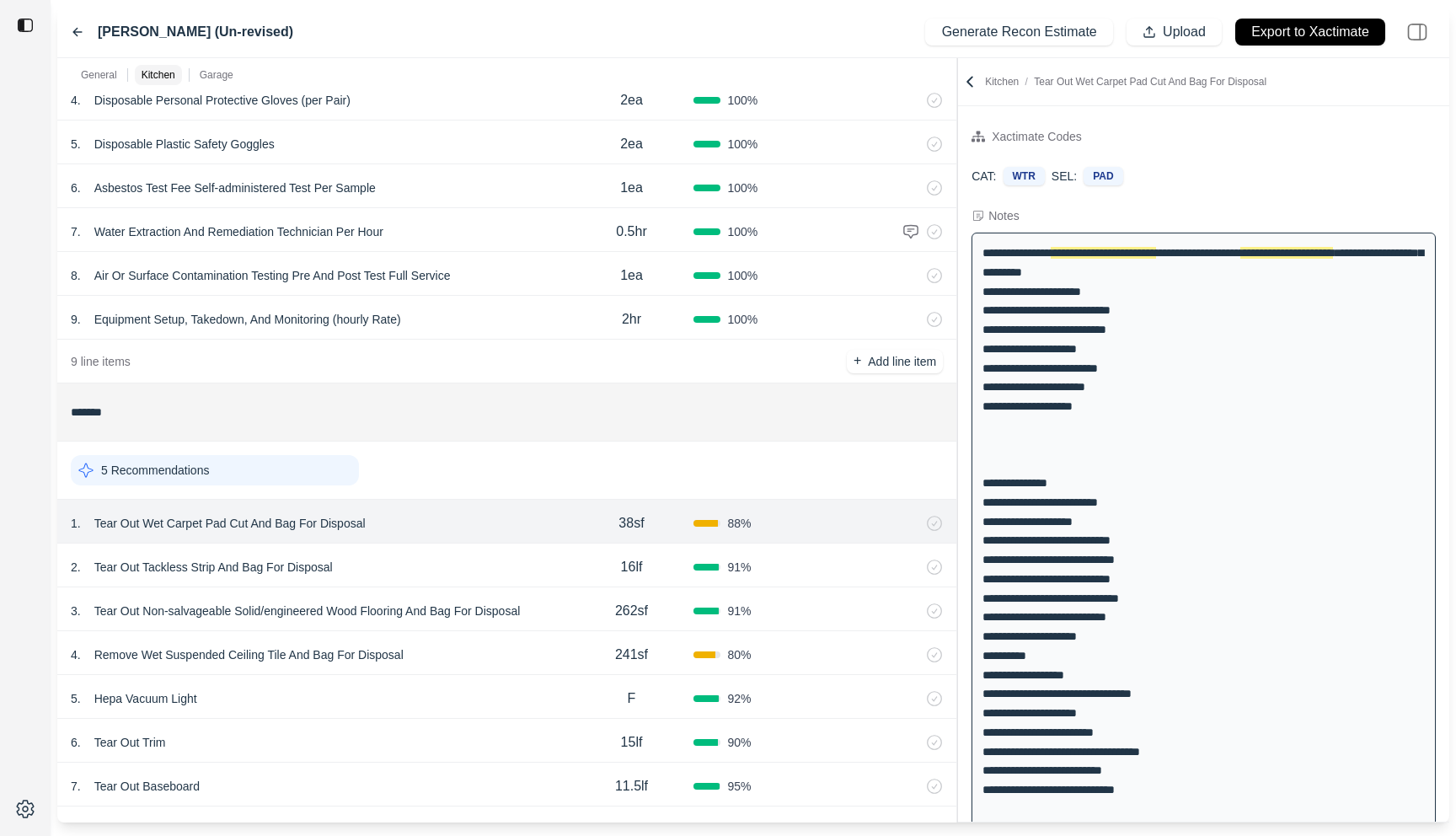
click at [509, 639] on div "4 . Remove Wet Suspended Ceiling Tile And Bag For Disposal 241sf 80 %" at bounding box center [506, 653] width 899 height 44
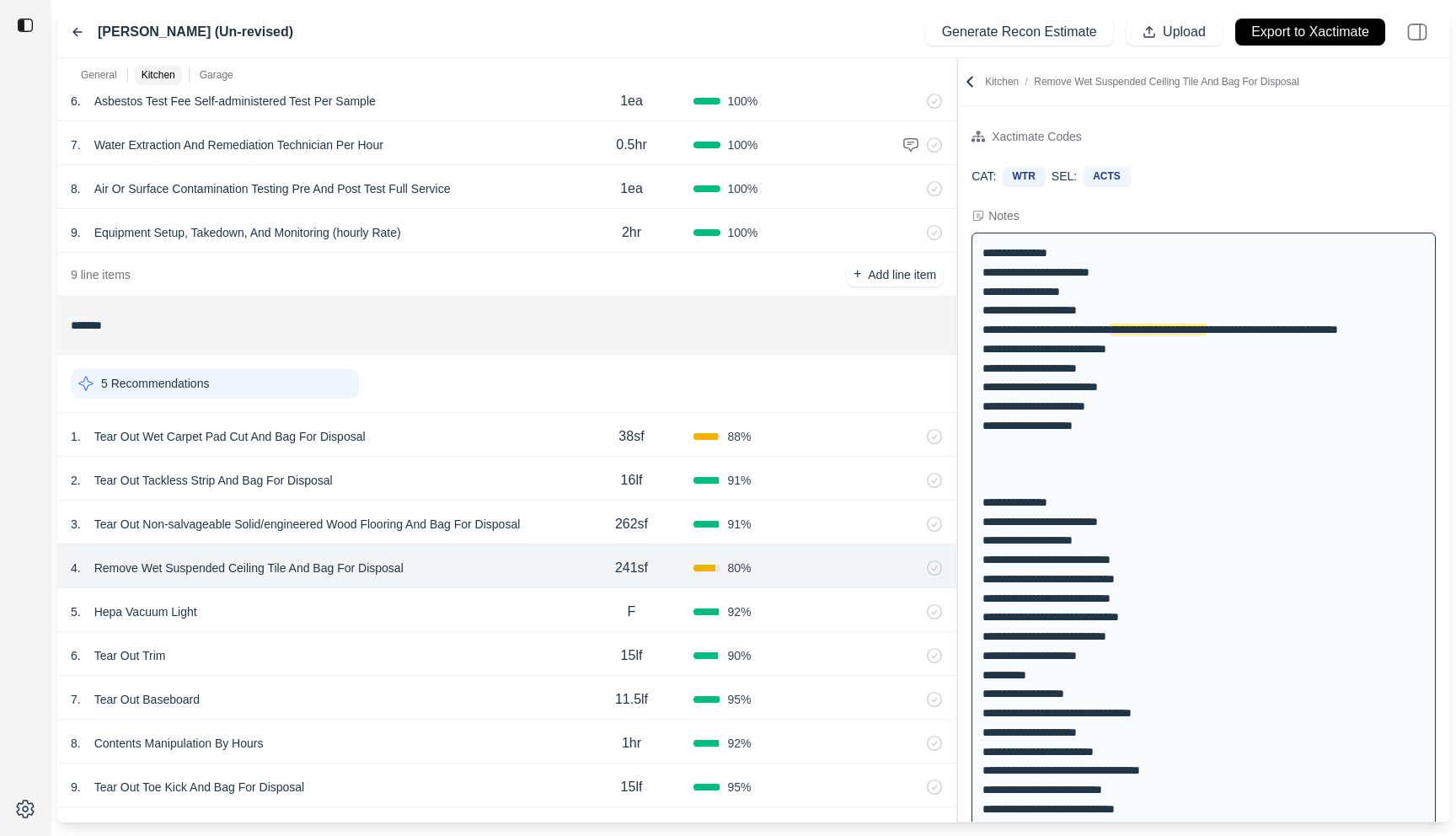
scroll to position [362, 0]
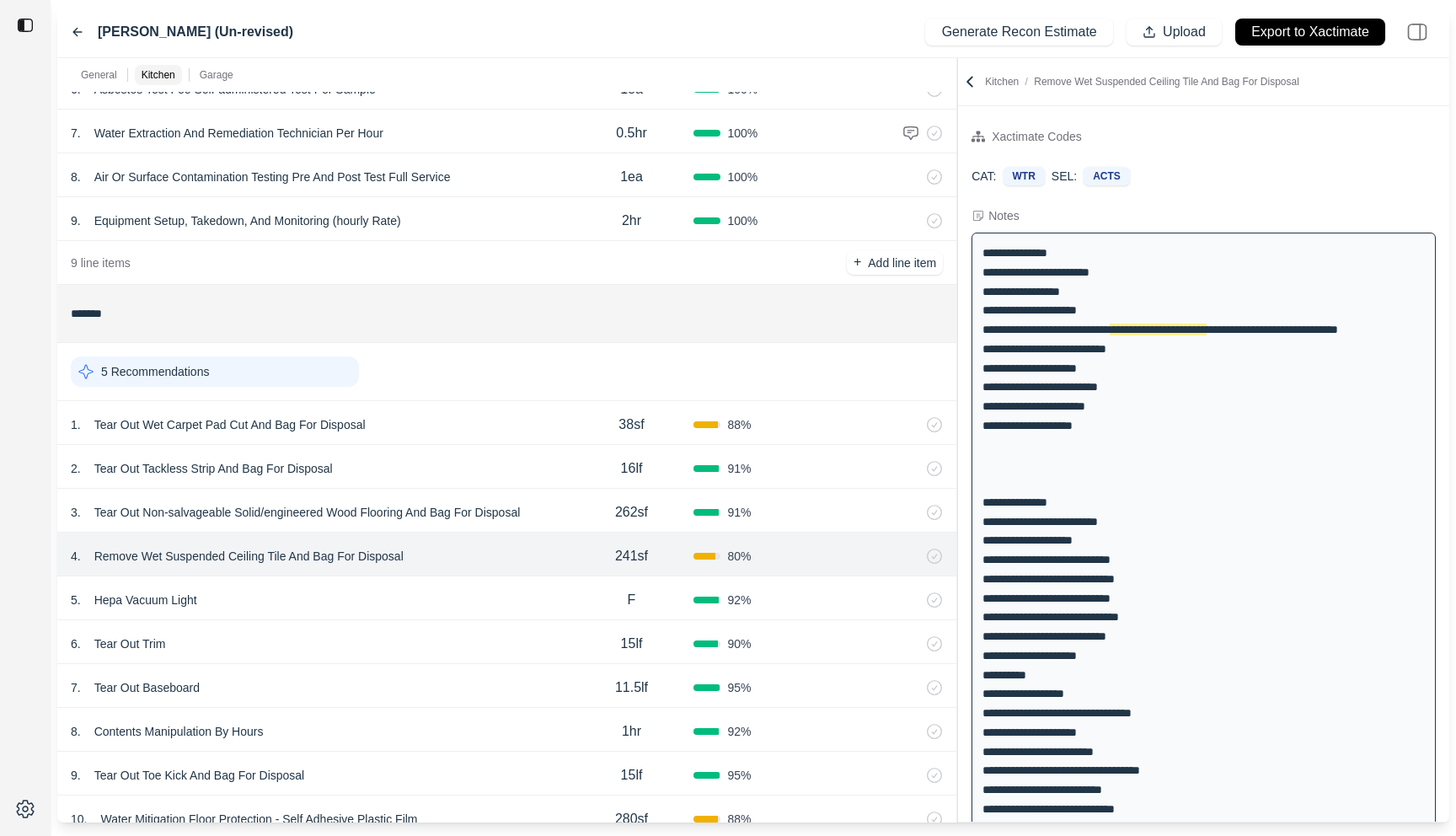
click at [506, 616] on div "5 . Hepa Vacuum Light F 92 %" at bounding box center [506, 598] width 899 height 44
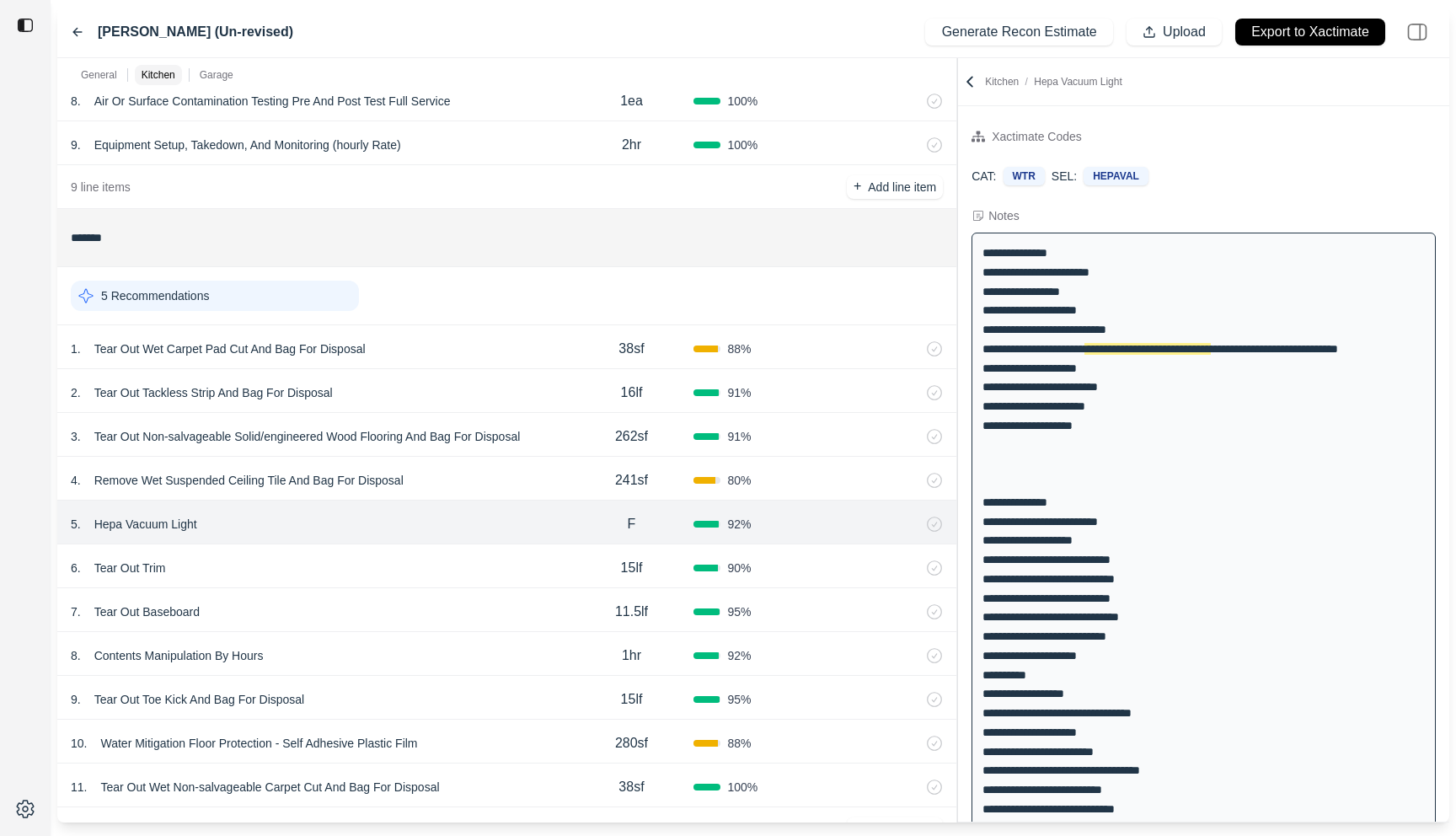
scroll to position [439, 0]
click at [482, 556] on div "6 . Tear Out Trim" at bounding box center [321, 567] width 499 height 24
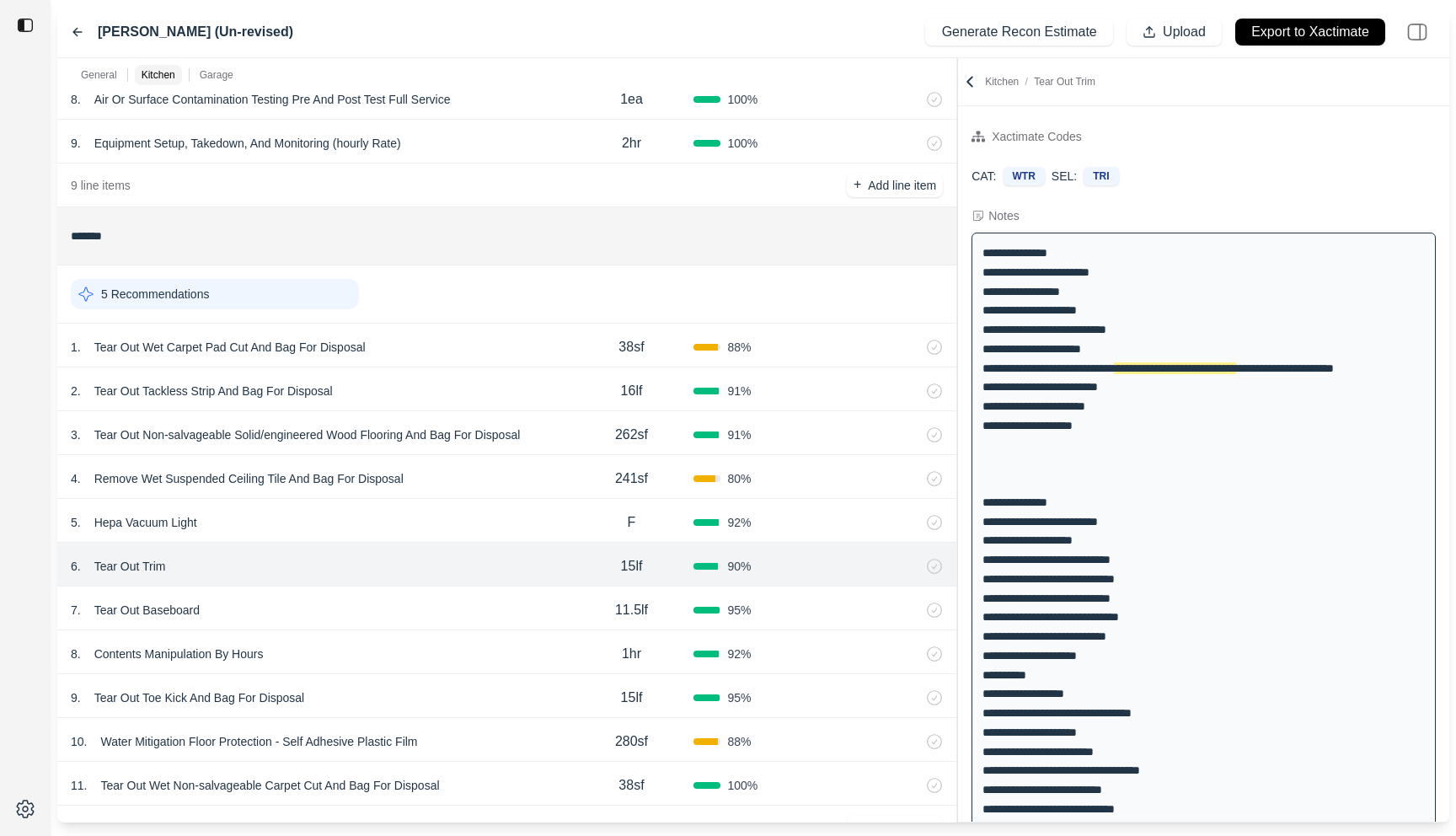
click at [482, 596] on div "7 . Tear Out Baseboard 11.5lf 95 %" at bounding box center [506, 608] width 899 height 44
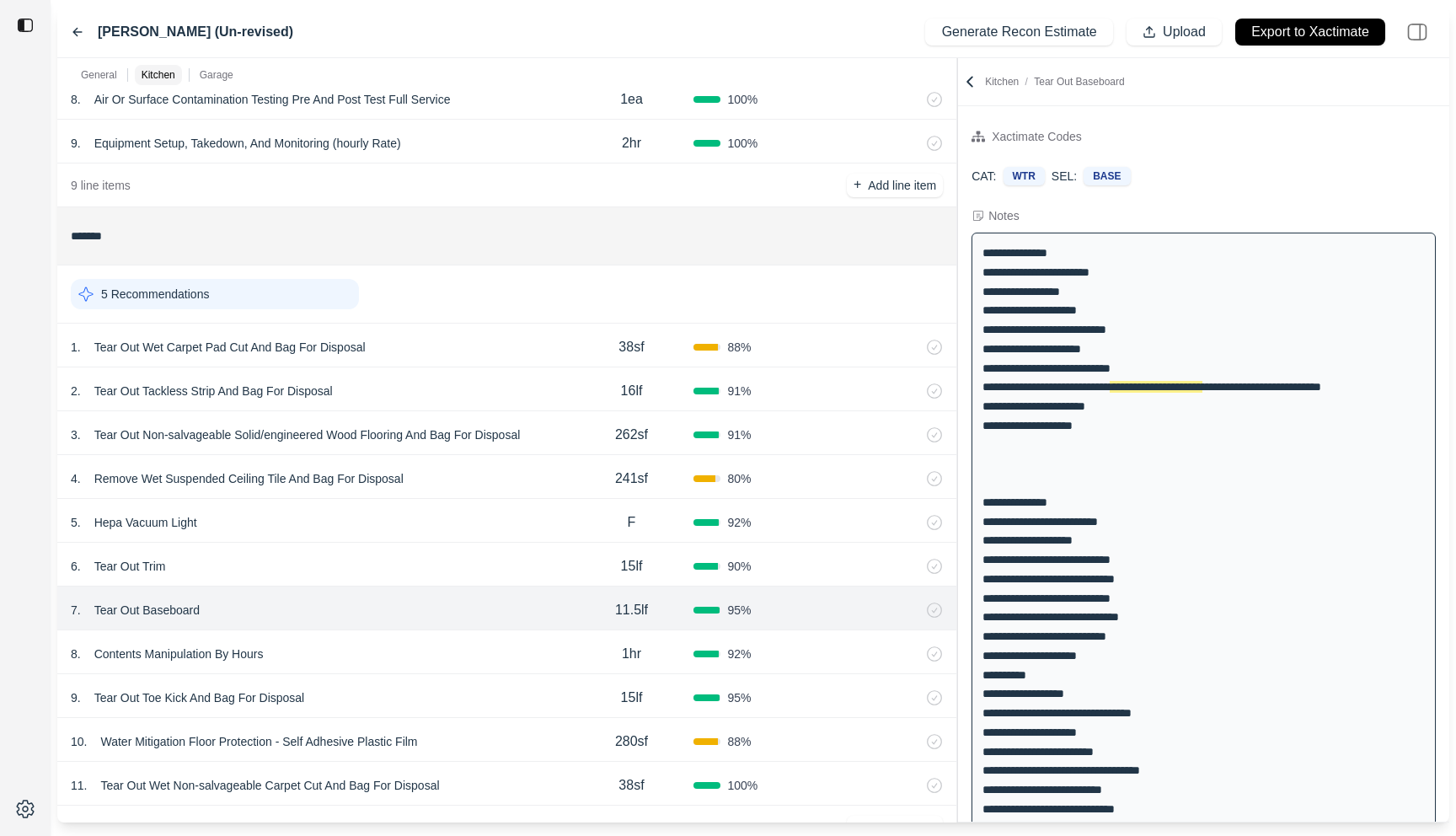
click at [482, 559] on div "6 . Tear Out Trim" at bounding box center [321, 567] width 499 height 24
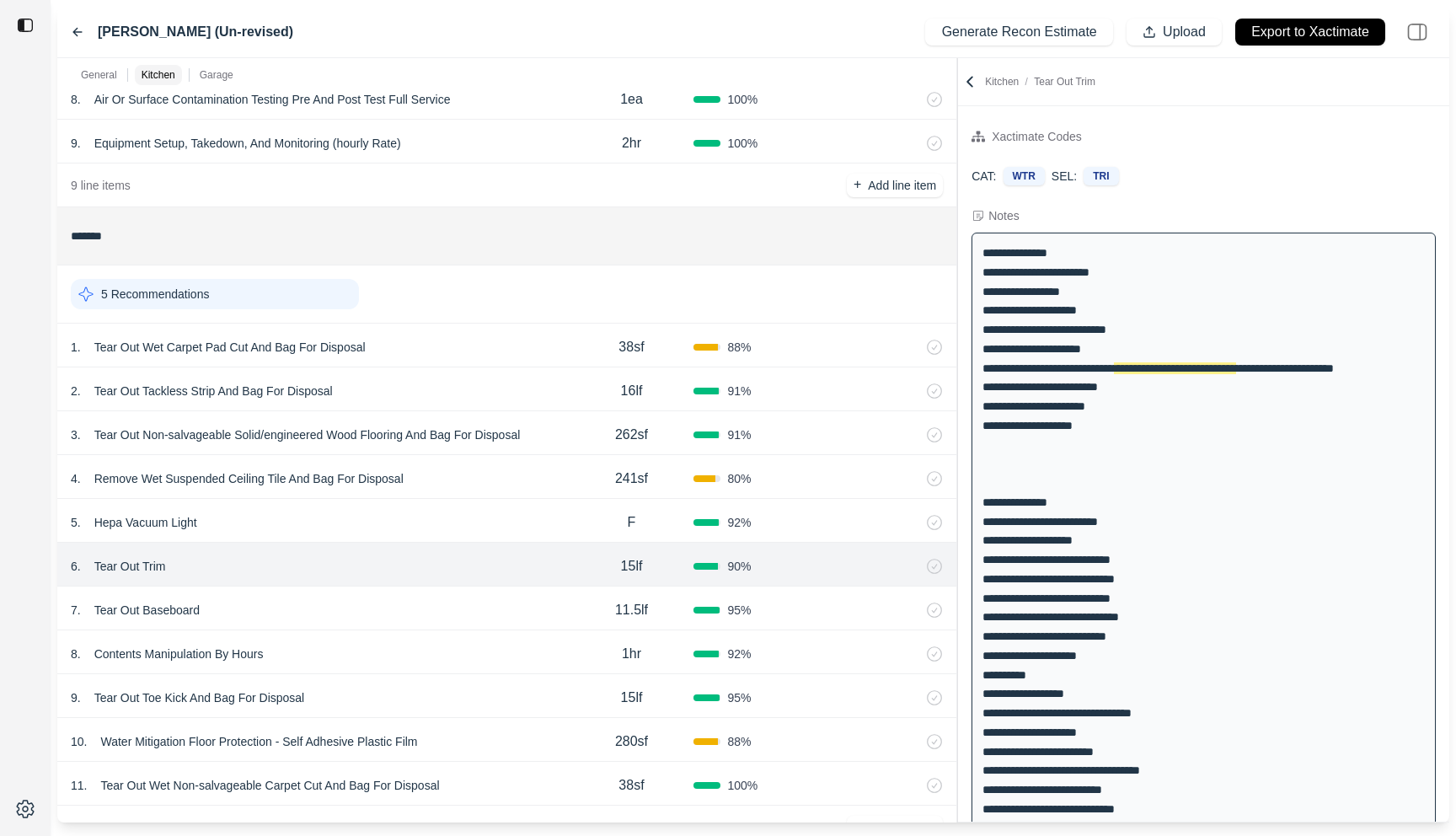
click at [482, 520] on div "5 . Hepa Vacuum Light" at bounding box center [321, 523] width 499 height 24
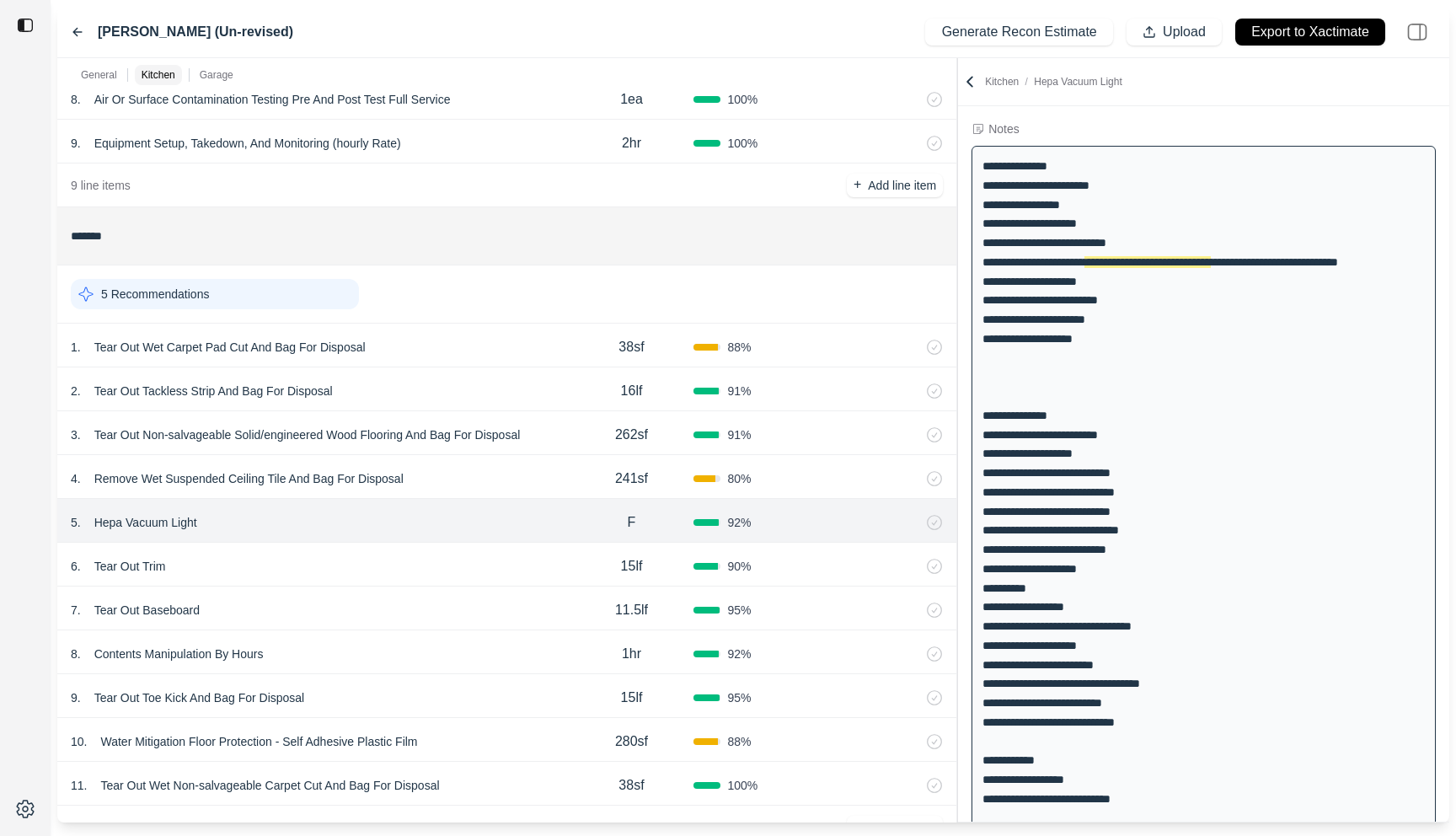
scroll to position [87, 0]
click at [443, 601] on div "7 . Tear Out Baseboard" at bounding box center [321, 610] width 499 height 24
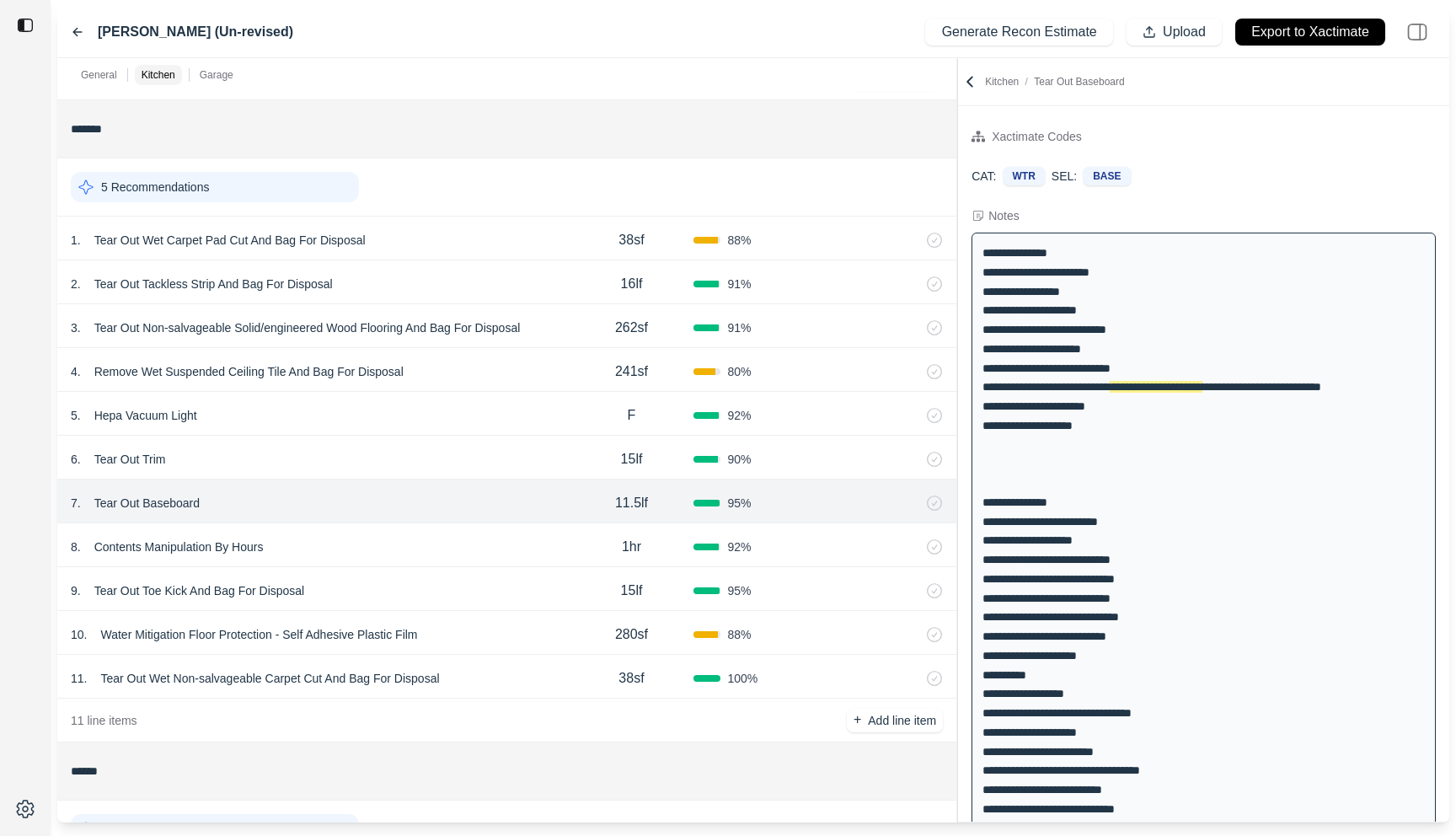
scroll to position [577, 0]
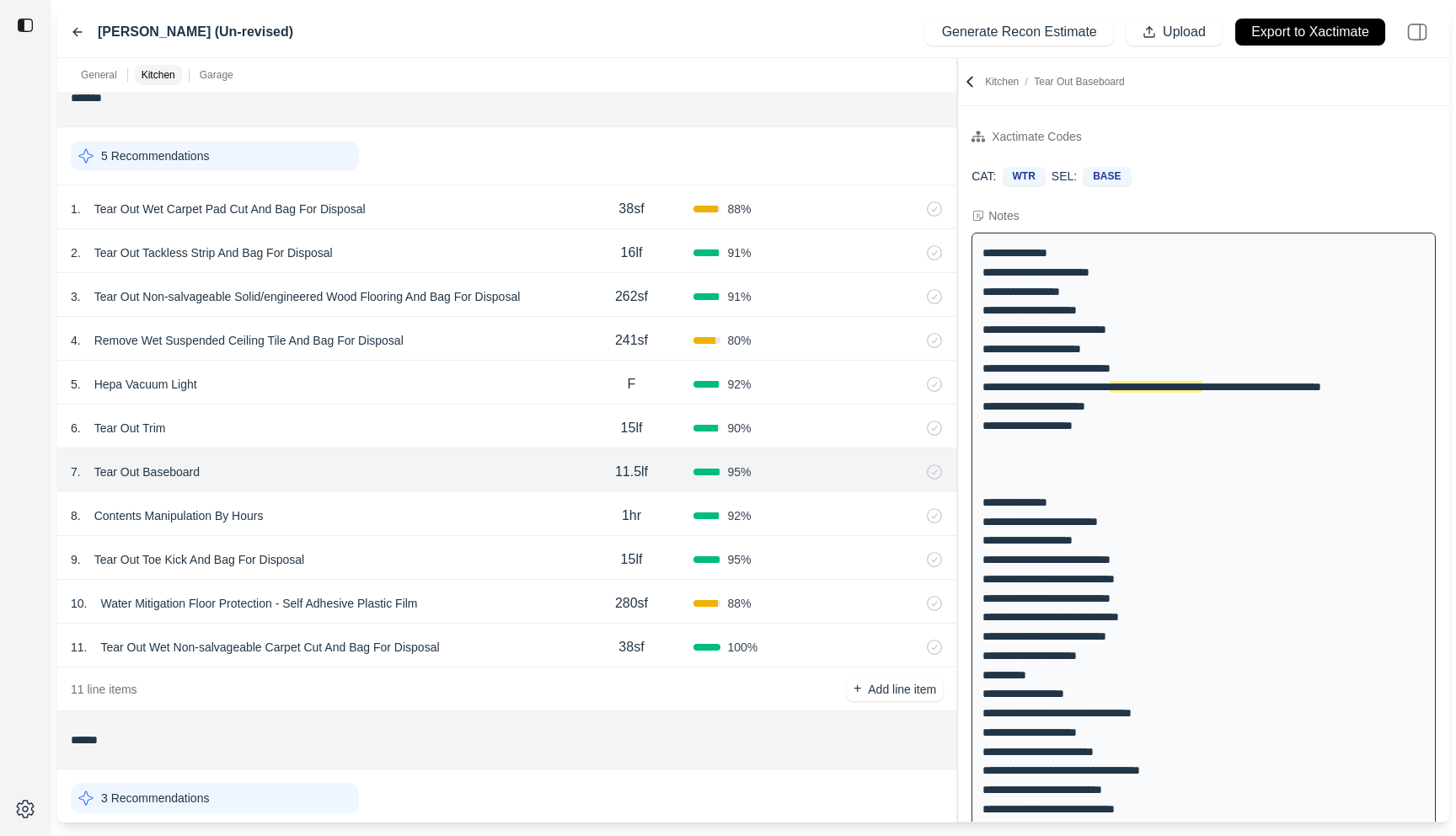
click at [464, 531] on div "8 . Contents Manipulation By Hours 1hr 92 %" at bounding box center [506, 514] width 899 height 44
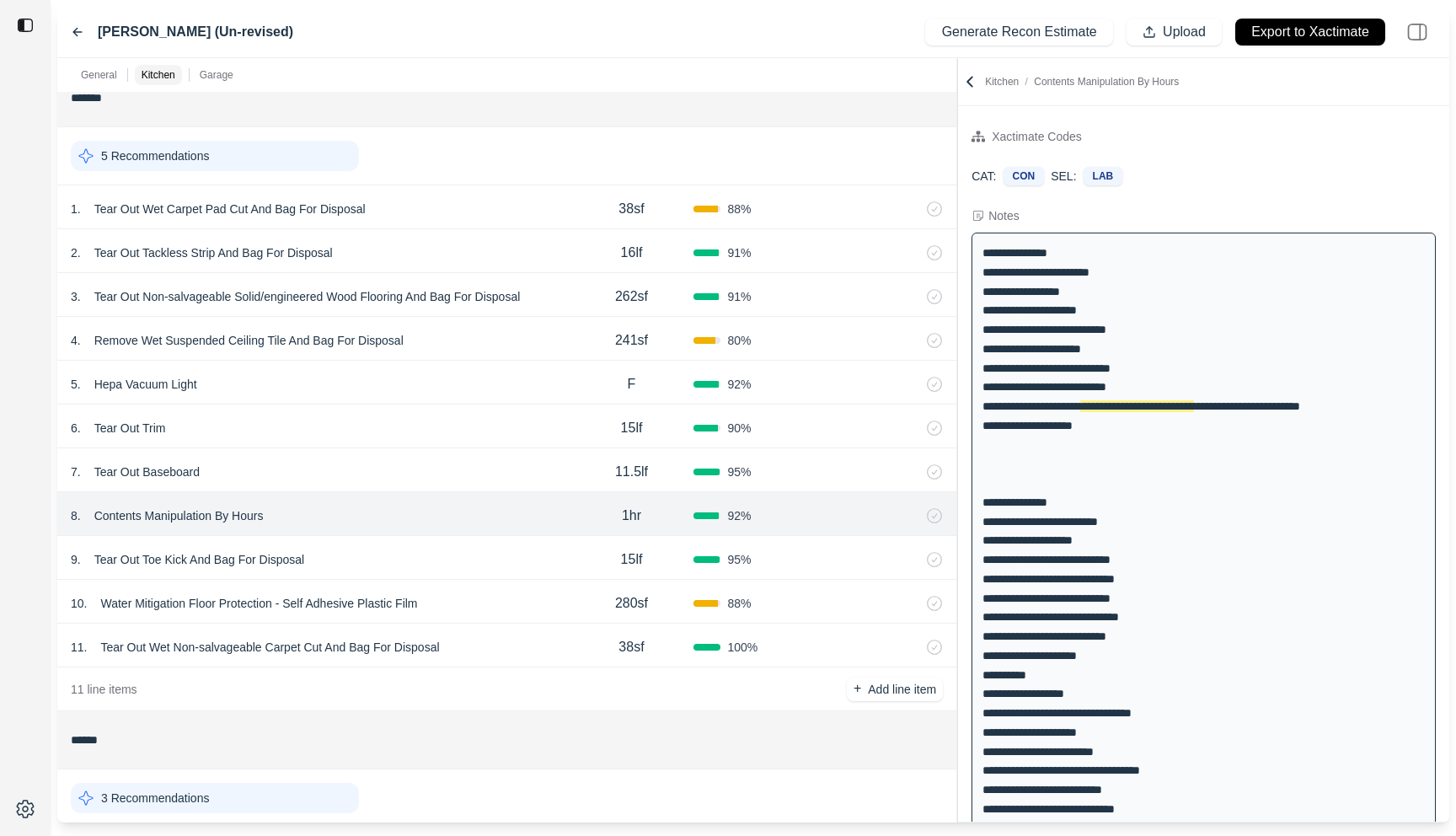
click at [464, 550] on div "9 . Tear Out Toe Kick And Bag For Disposal" at bounding box center [321, 560] width 499 height 24
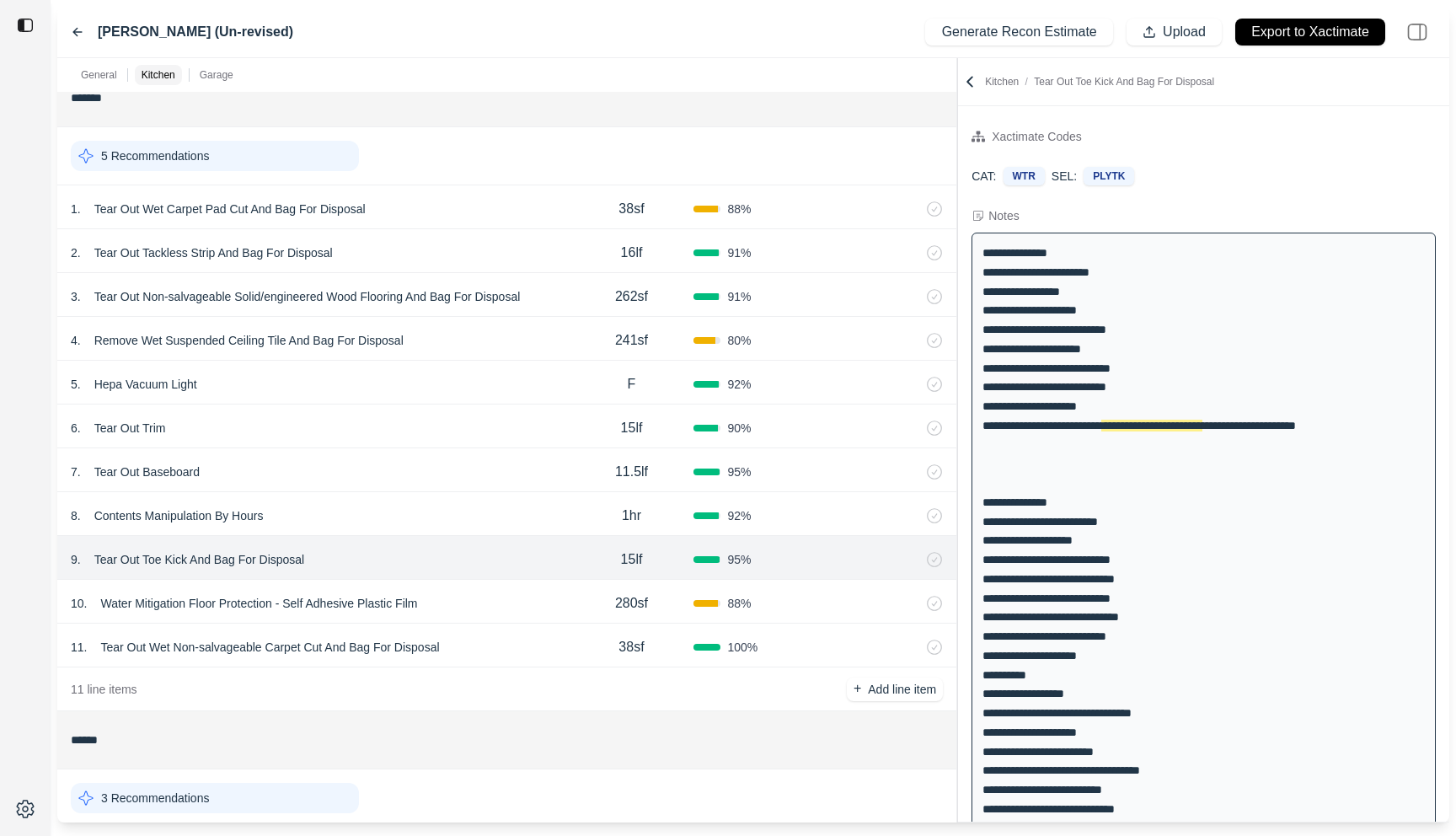
click at [504, 623] on div "11 . Tear Out Wet Non-salvageable Carpet Cut And Bag For Disposal 38sf 100 %" at bounding box center [506, 645] width 899 height 44
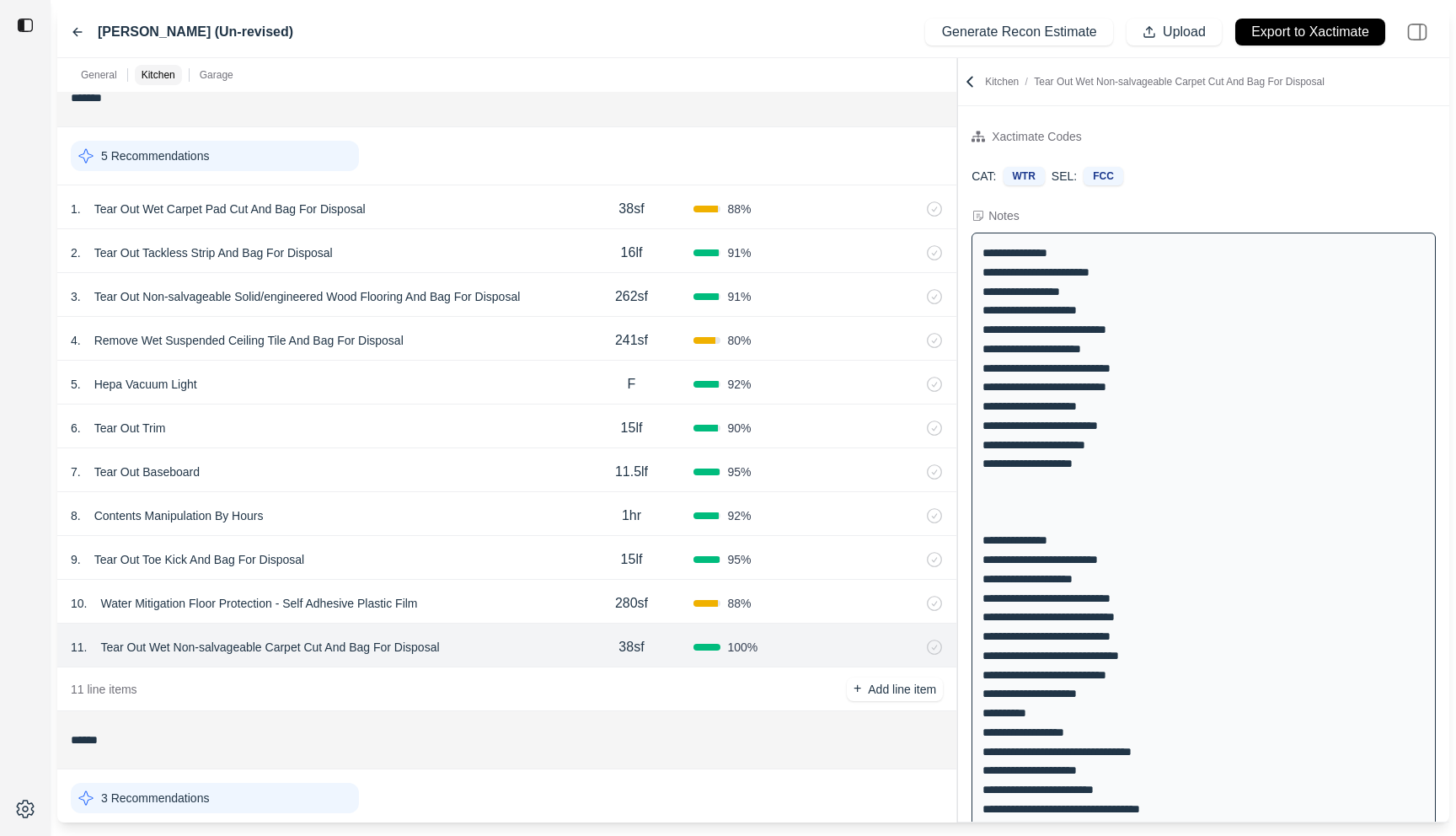
click at [498, 598] on div "10 . Water Mitigation Floor Protection - Self Adhesive Plastic Film" at bounding box center [321, 604] width 499 height 24
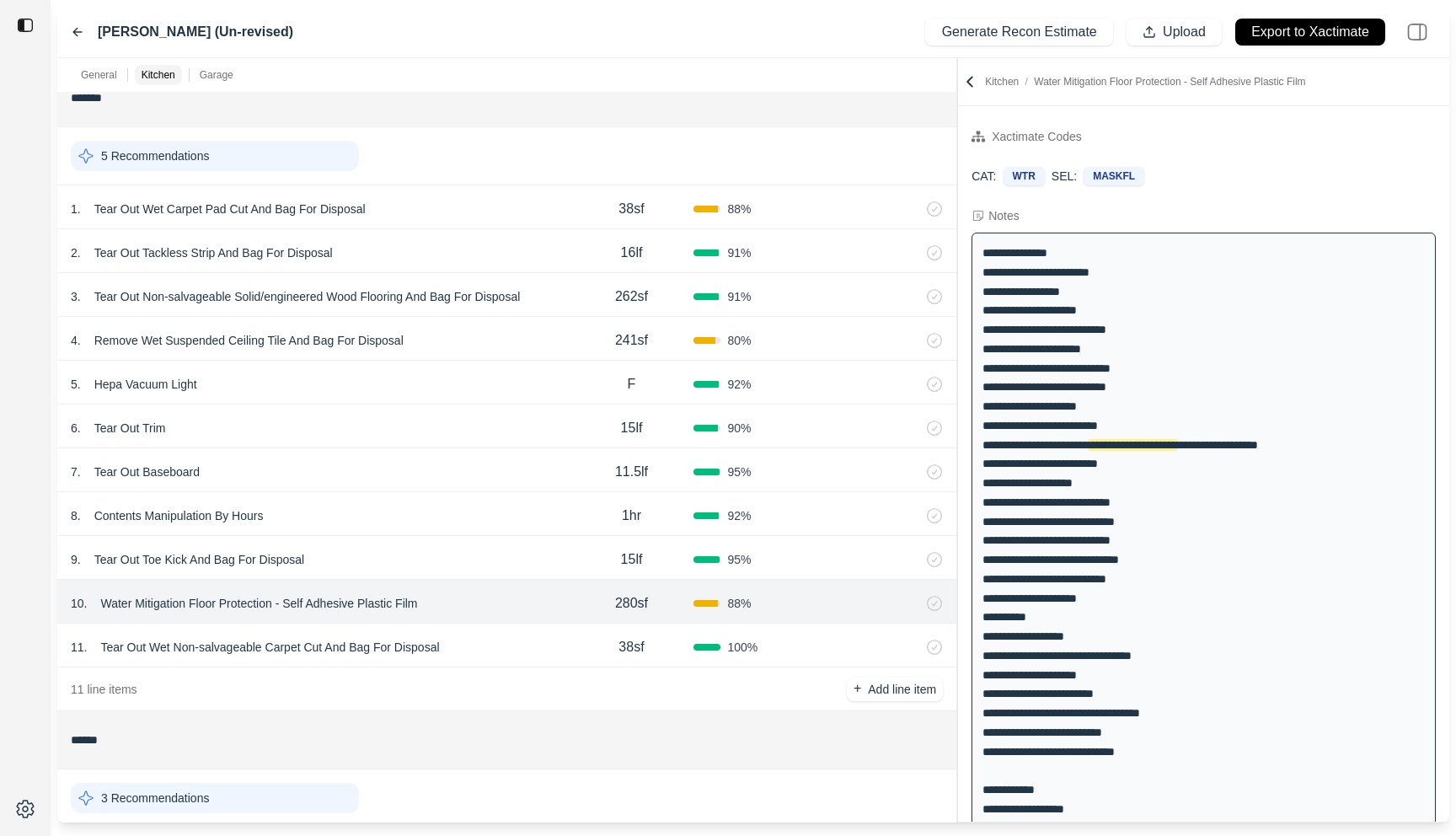
click at [499, 643] on div "11 . Tear Out Wet Non-salvageable Carpet Cut And Bag For Disposal" at bounding box center [321, 647] width 499 height 24
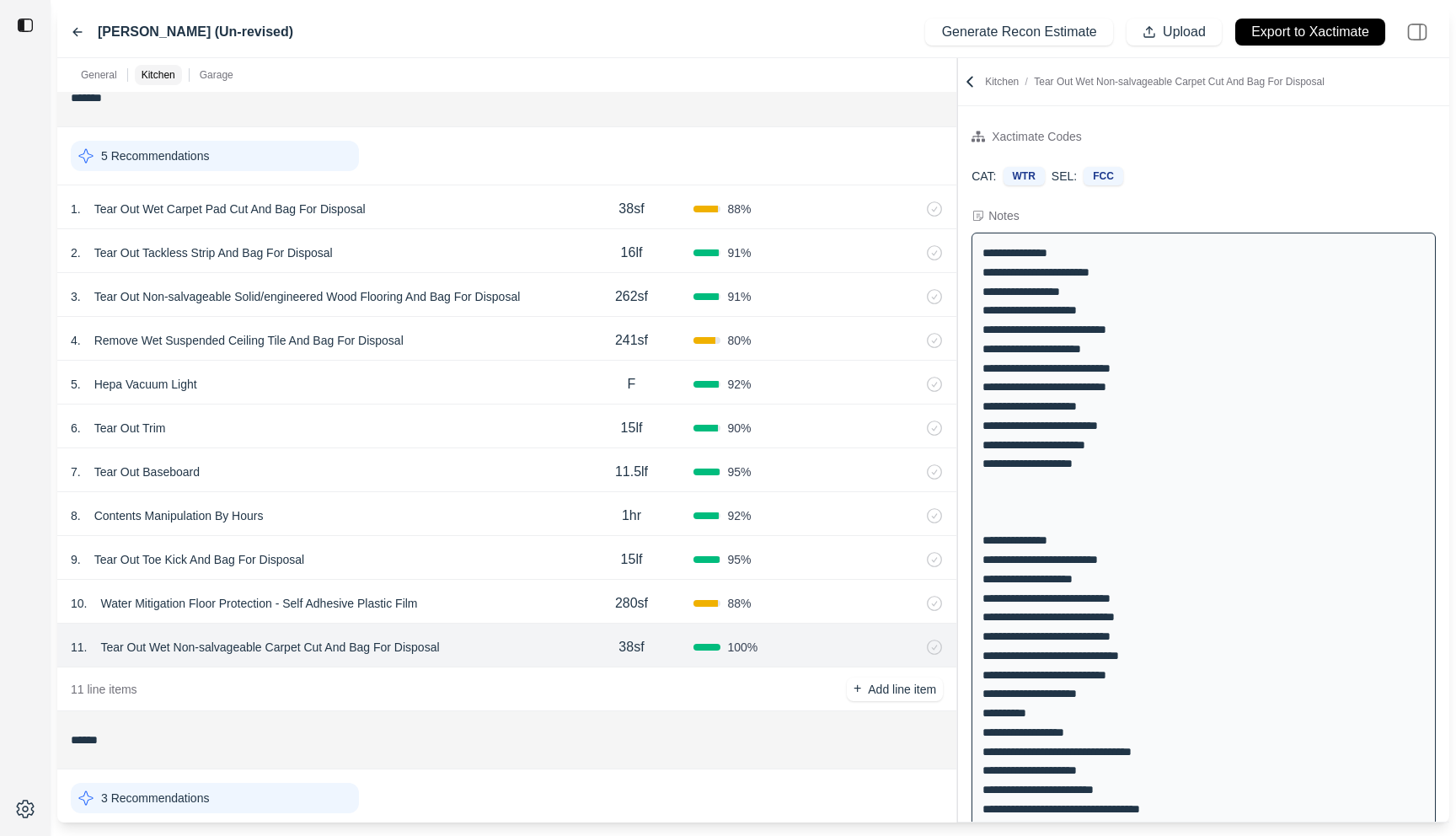
scroll to position [580, 0]
click at [512, 213] on div "1 . Tear Out Wet Carpet Pad Cut And Bag For Disposal" at bounding box center [321, 206] width 499 height 24
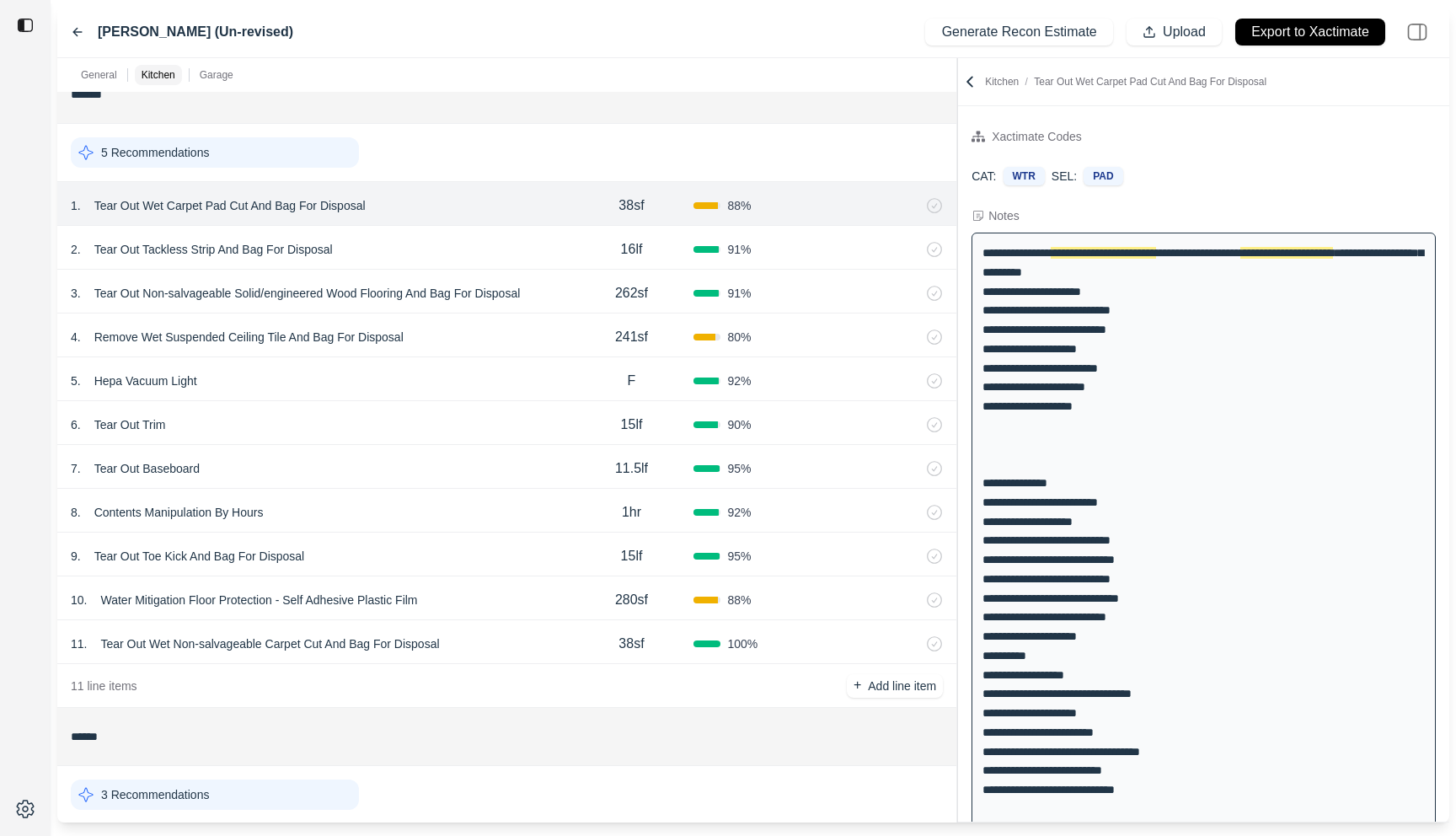
click at [496, 648] on div "11 . Tear Out Wet Non-salvageable Carpet Cut And Bag For Disposal" at bounding box center [321, 644] width 499 height 24
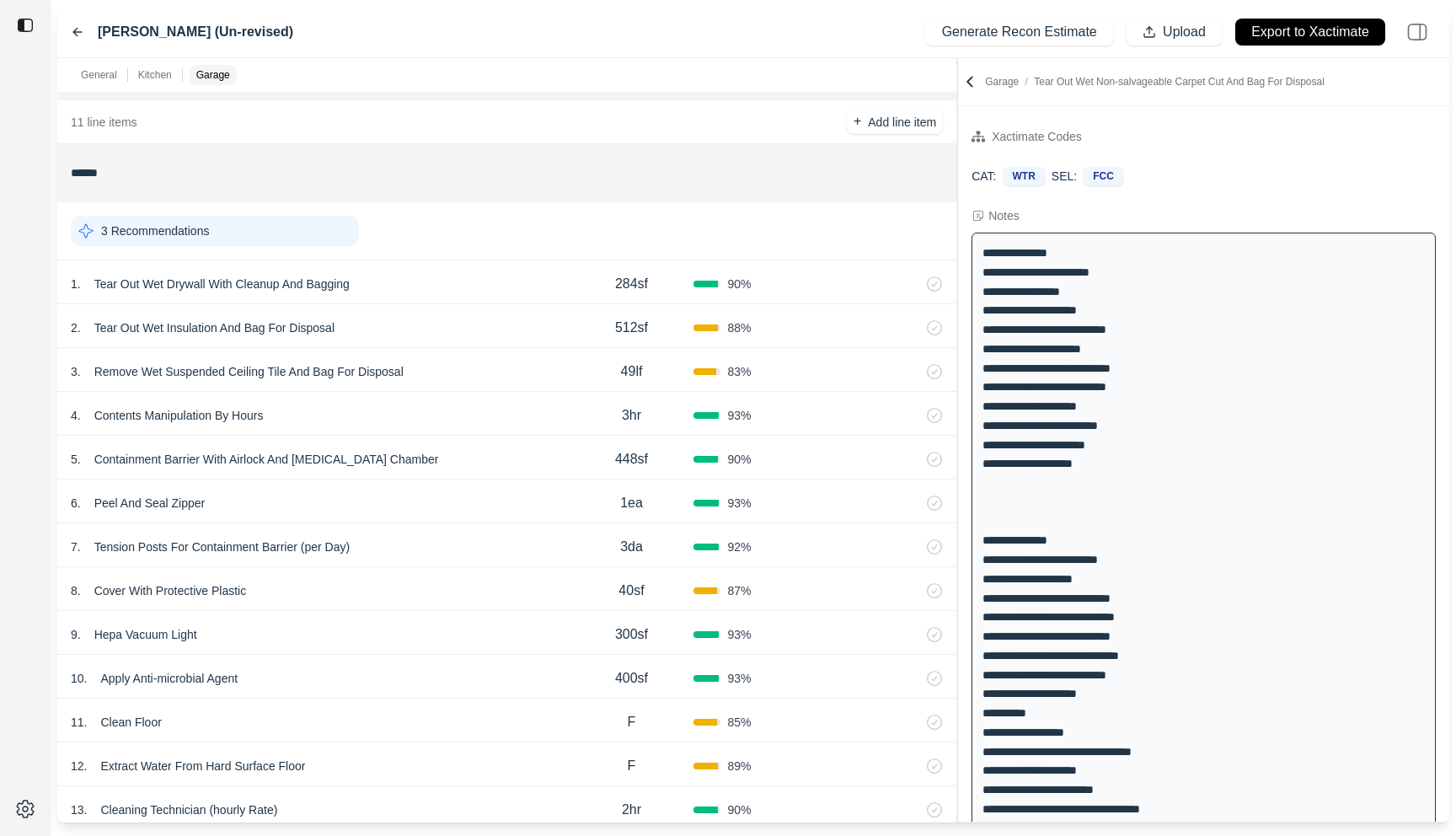
scroll to position [1140, 0]
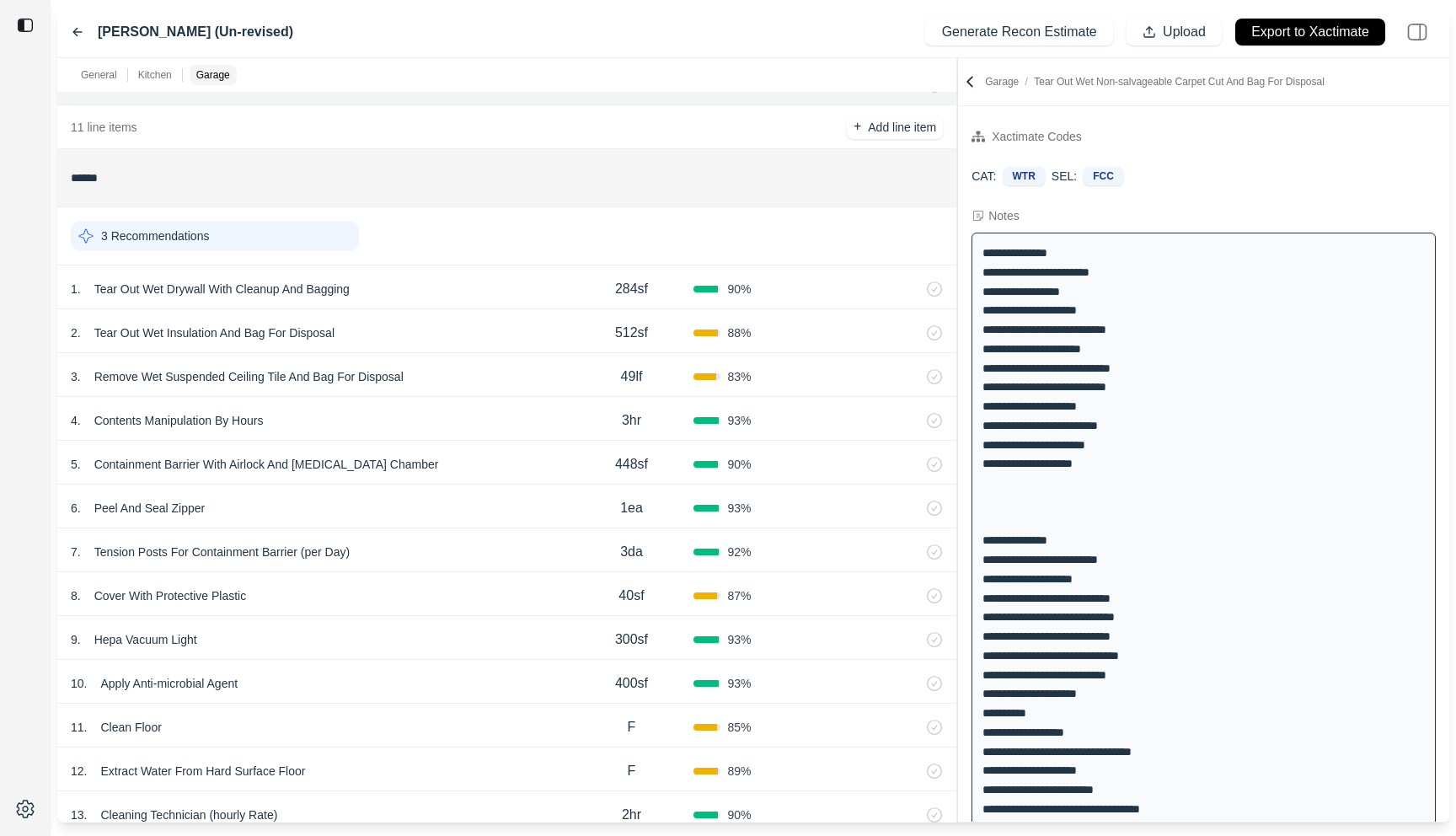
click at [501, 289] on div "1 . Tear Out Wet Drywall With Cleanup And Bagging" at bounding box center [321, 289] width 499 height 24
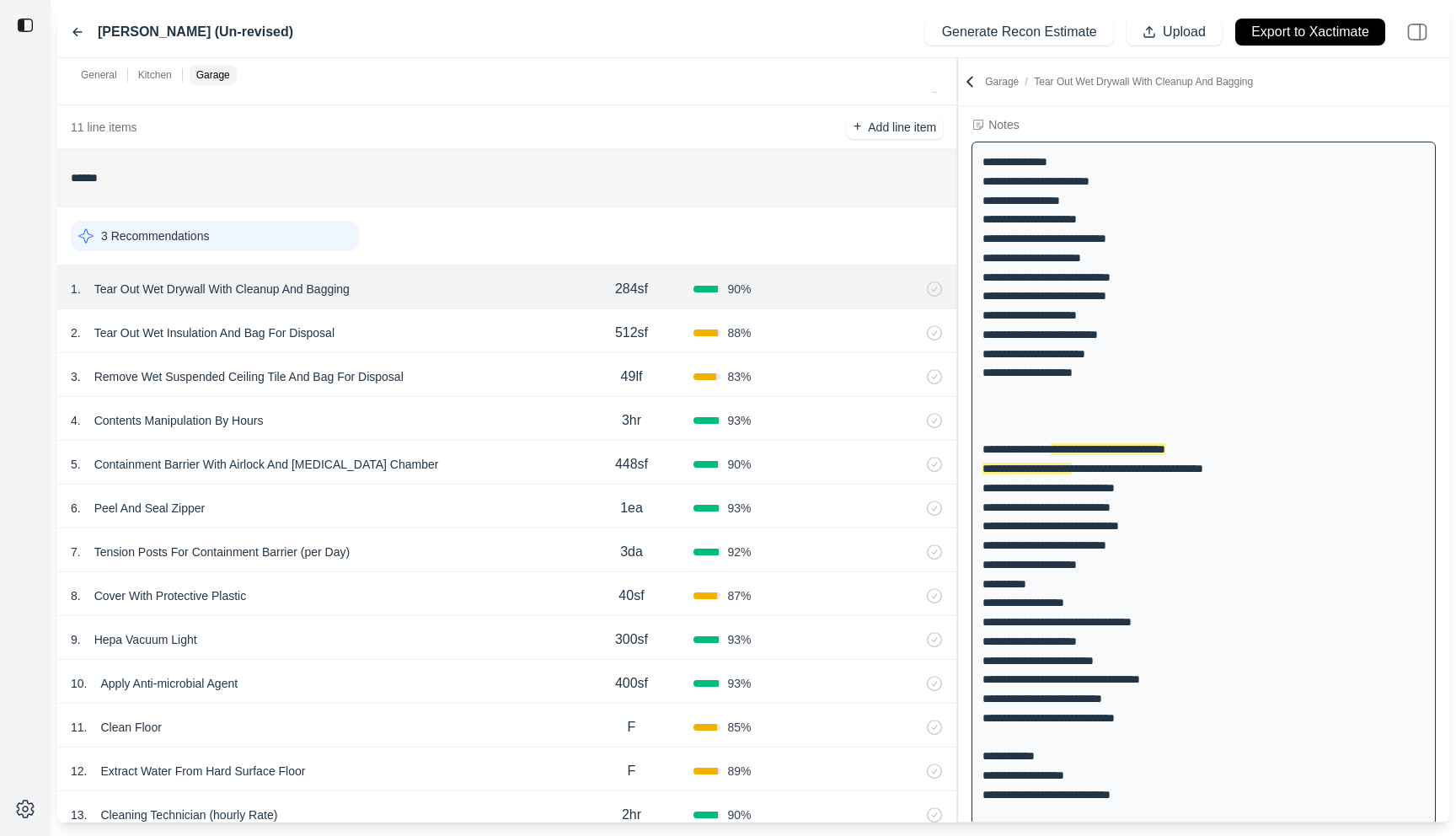
scroll to position [95, 0]
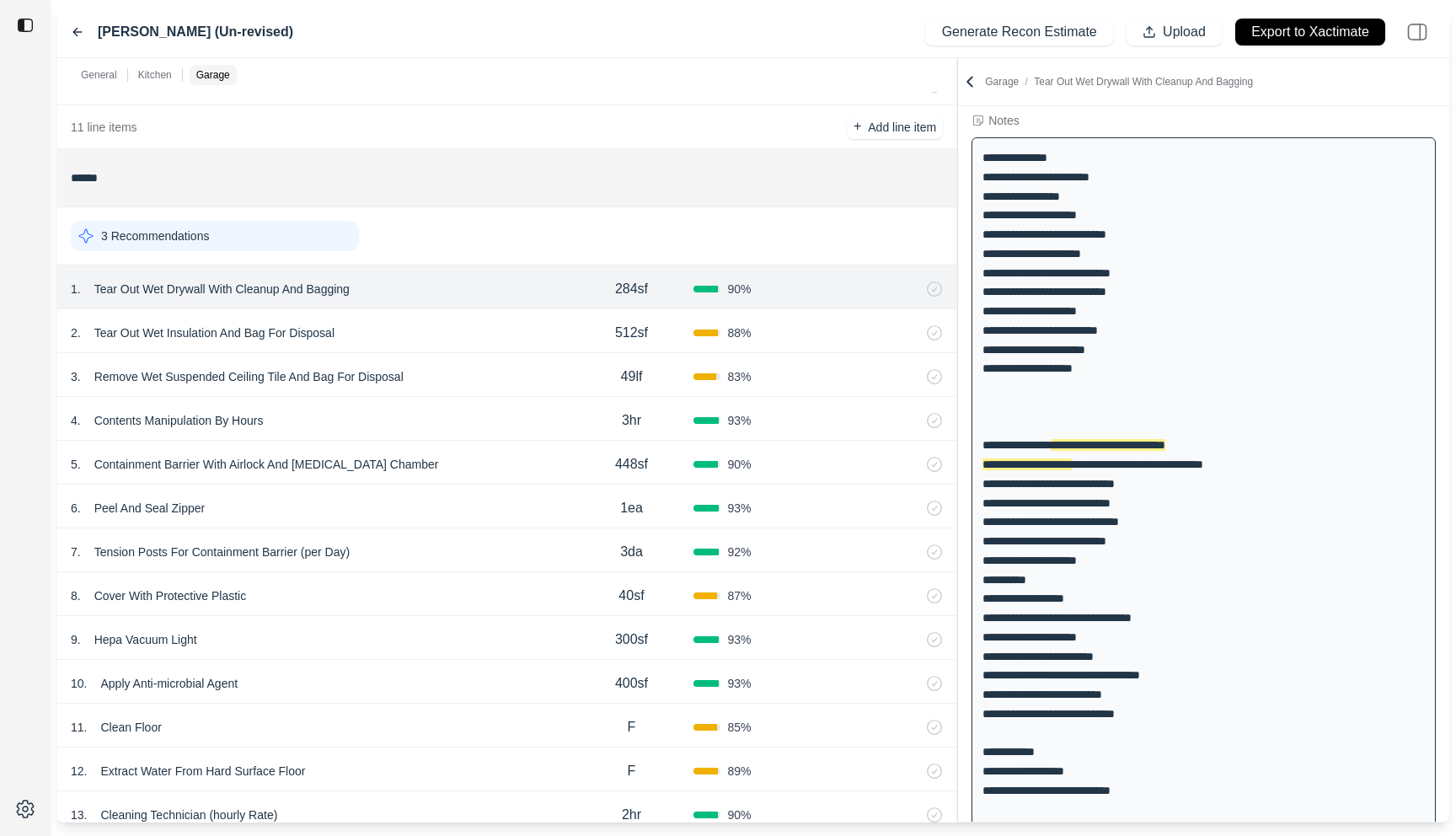
click at [491, 328] on div "2 . Tear Out Wet Insulation And Bag For Disposal" at bounding box center [321, 334] width 499 height 24
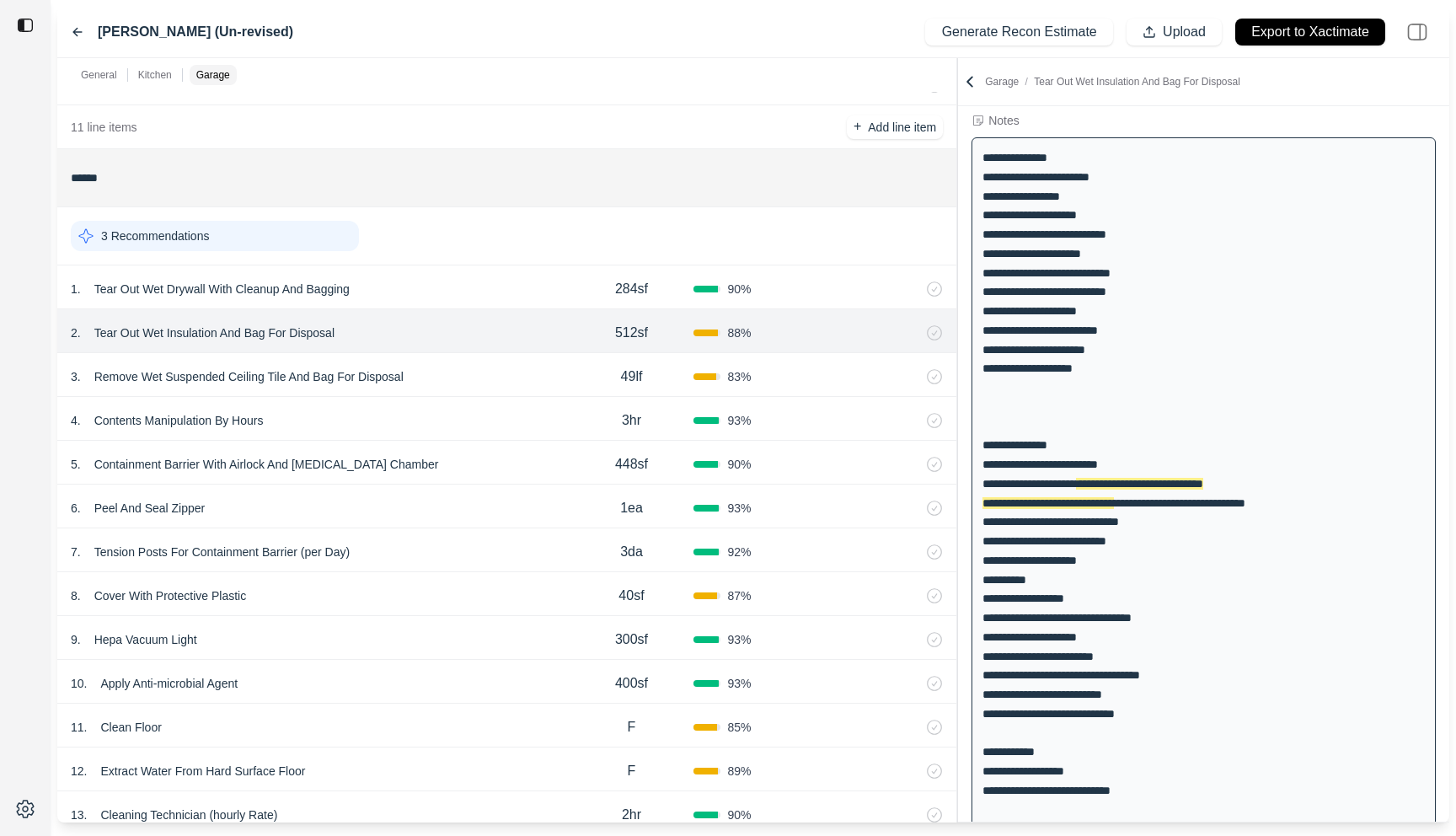
scroll to position [134, 0]
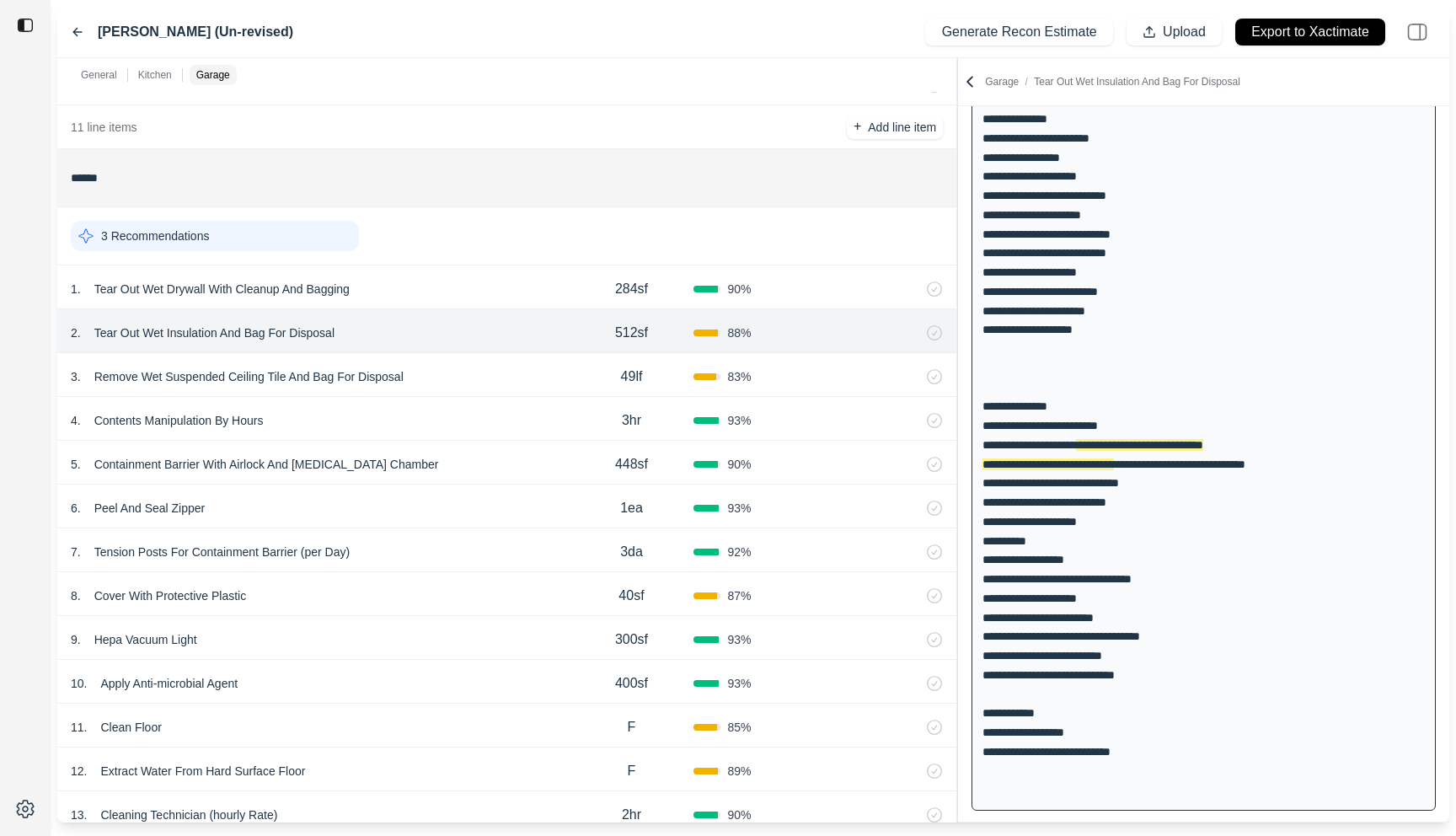
click at [492, 281] on div "1 . Tear Out Wet Drywall With Cleanup And Bagging" at bounding box center [321, 289] width 499 height 24
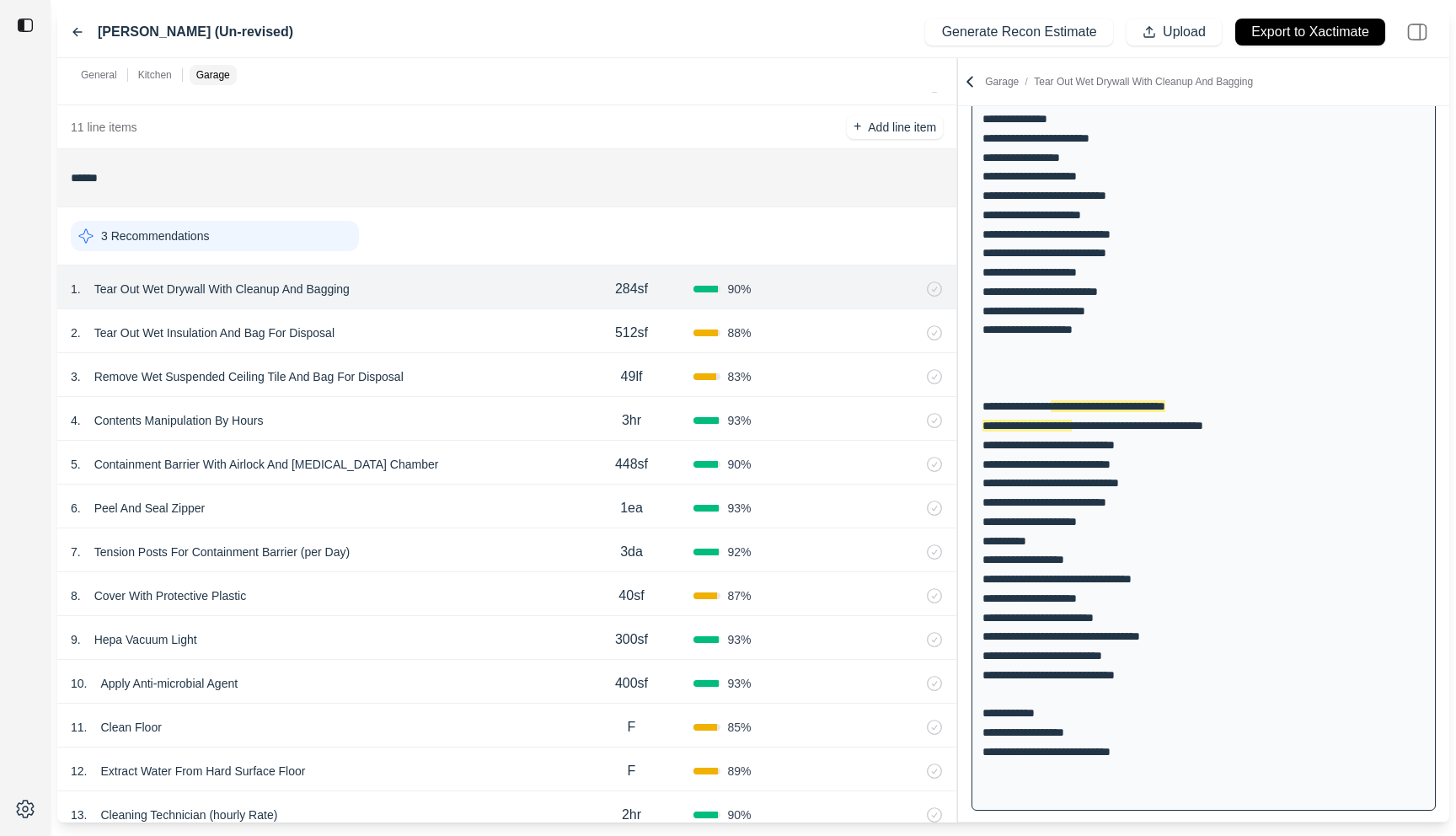
scroll to position [95, 0]
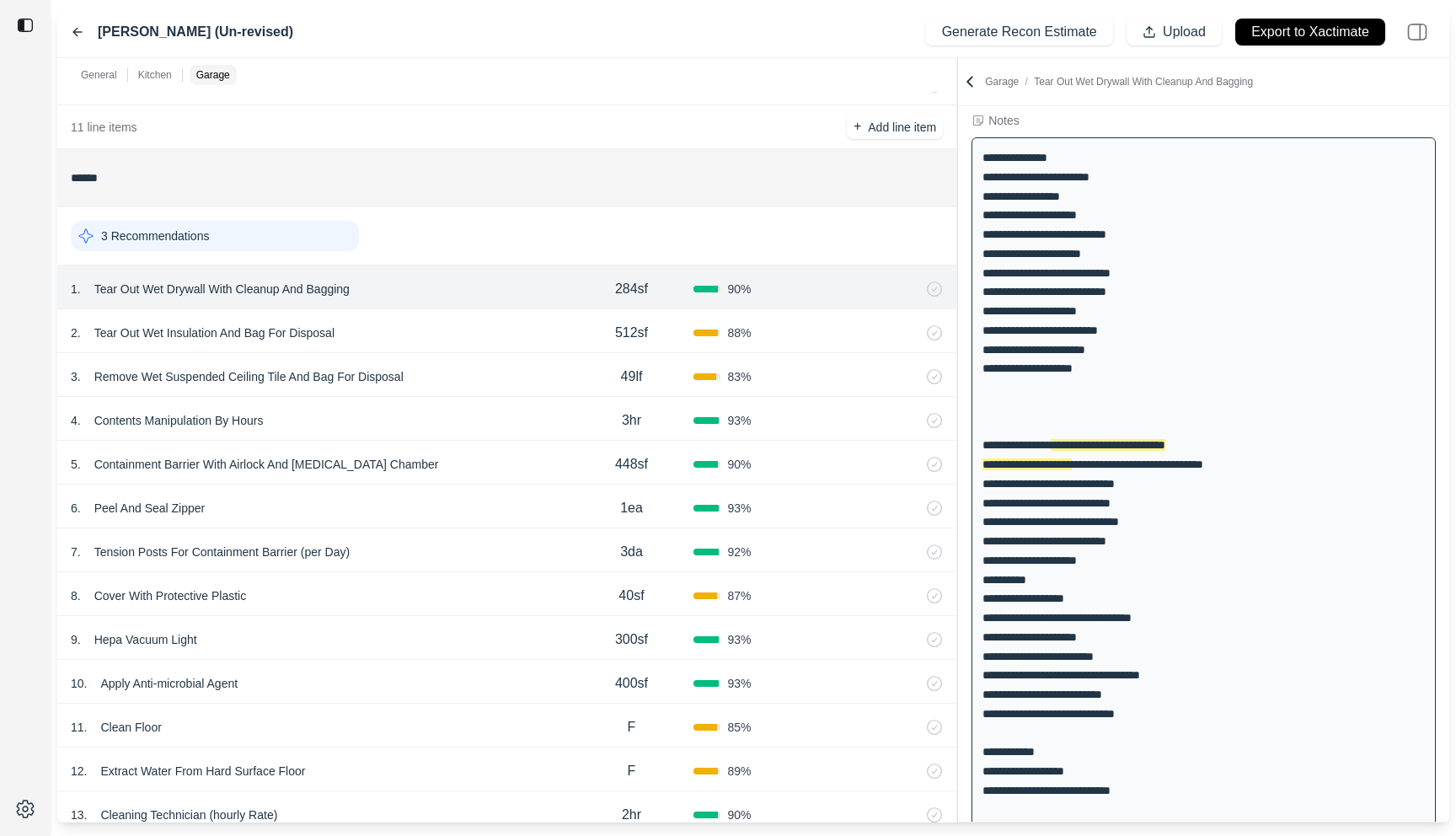
click at [470, 347] on div "2 . Tear Out Wet Insulation And Bag For Disposal 512sf 88 %" at bounding box center [506, 331] width 899 height 44
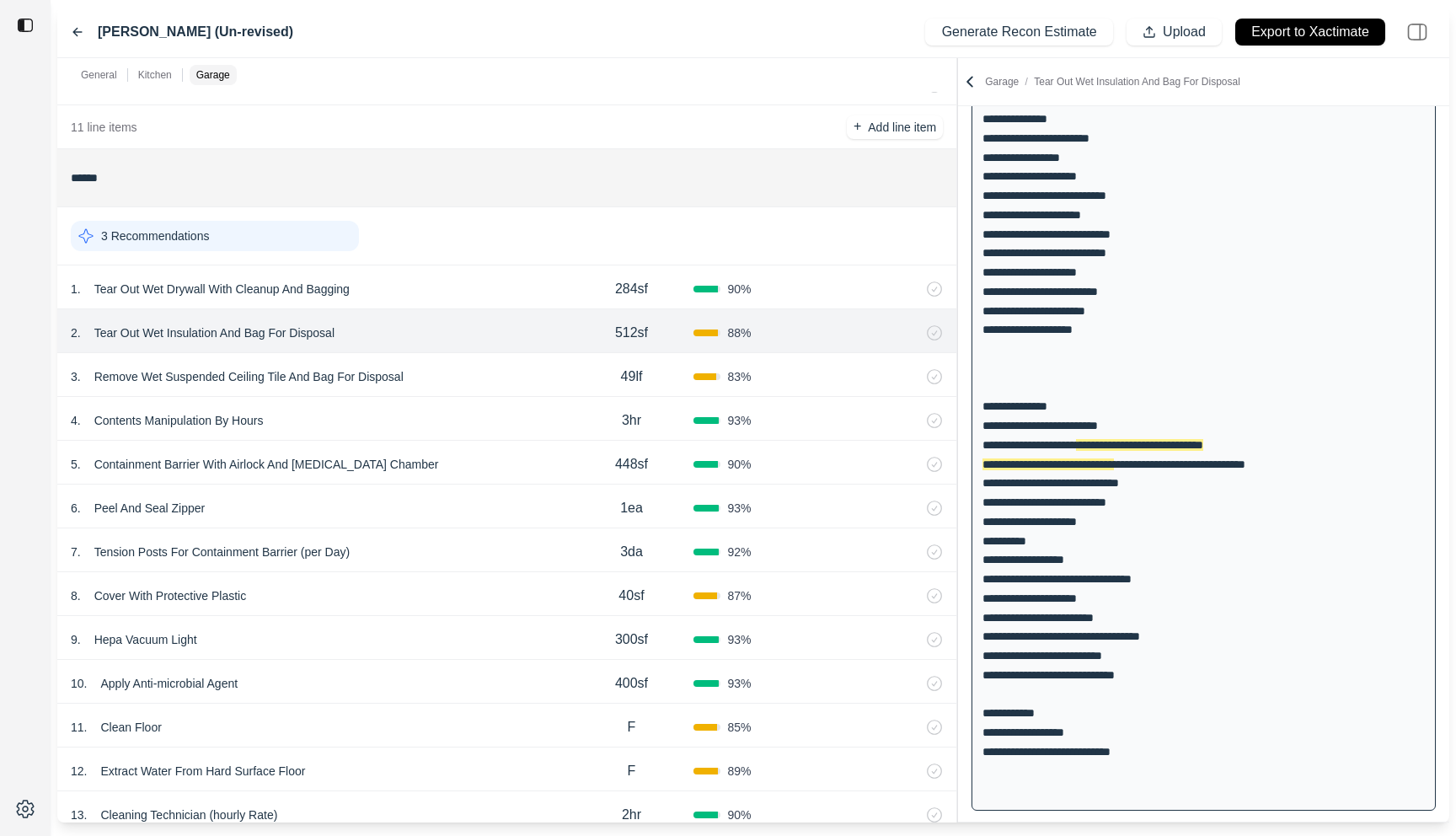
click at [467, 410] on div "4 . Contents Manipulation By Hours" at bounding box center [321, 421] width 499 height 24
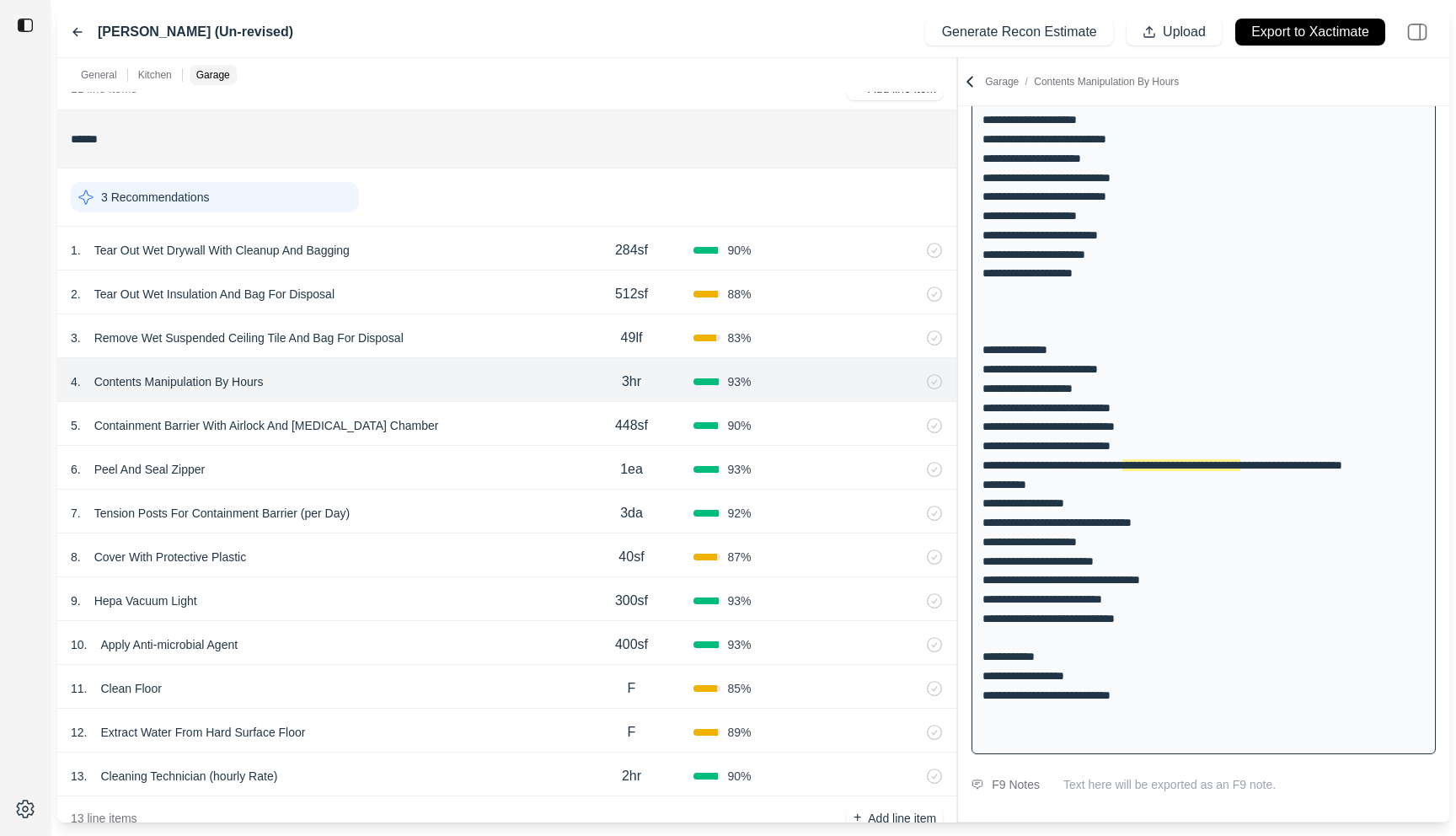
scroll to position [1193, 0]
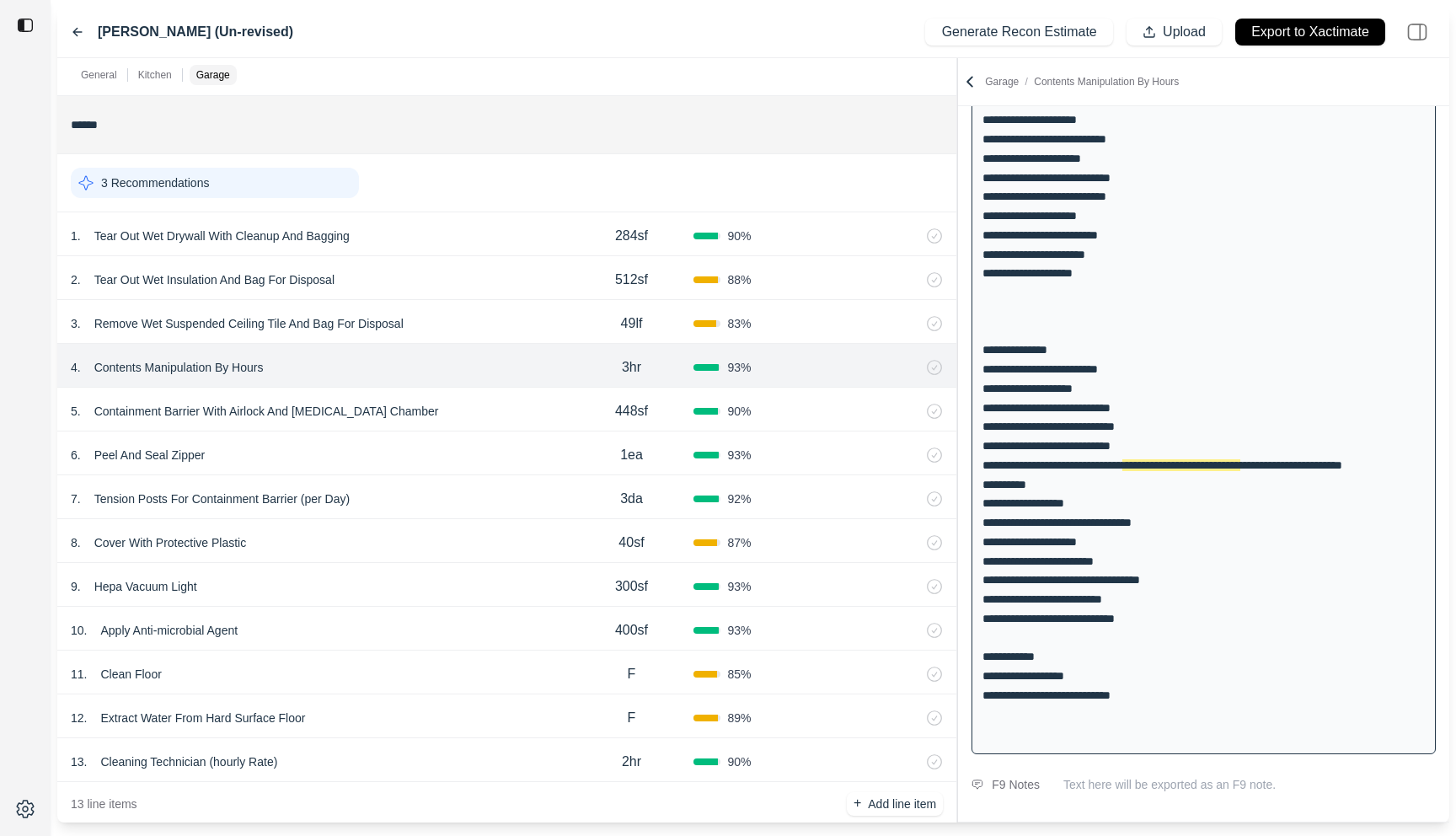
click at [459, 477] on div "7 . Tension Posts For Containment Barrier (per Day) 3da 92 %" at bounding box center [506, 496] width 899 height 44
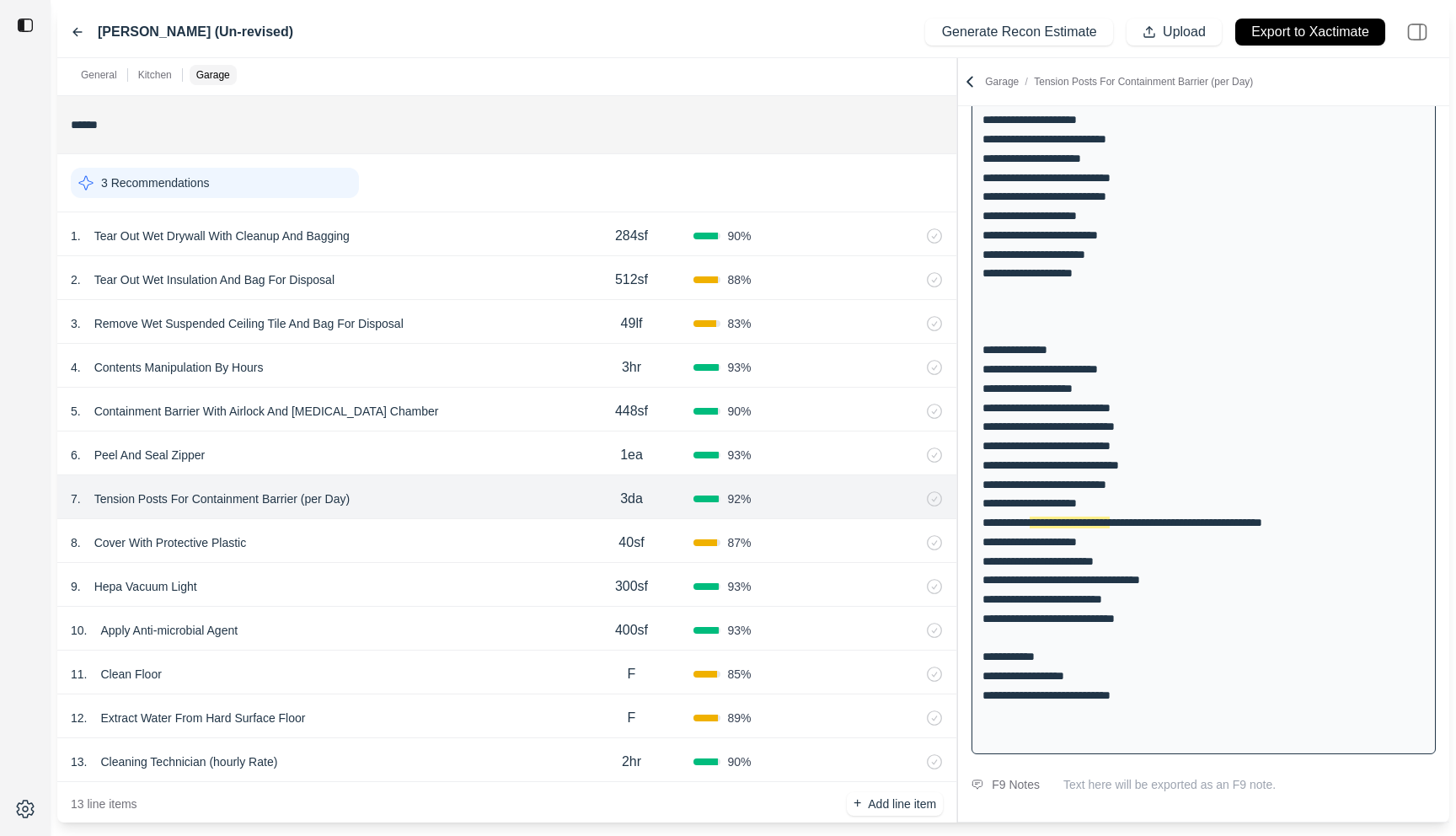
click at [450, 522] on div "8 . Cover With Protective Plastic 40sf 87 %" at bounding box center [506, 541] width 899 height 44
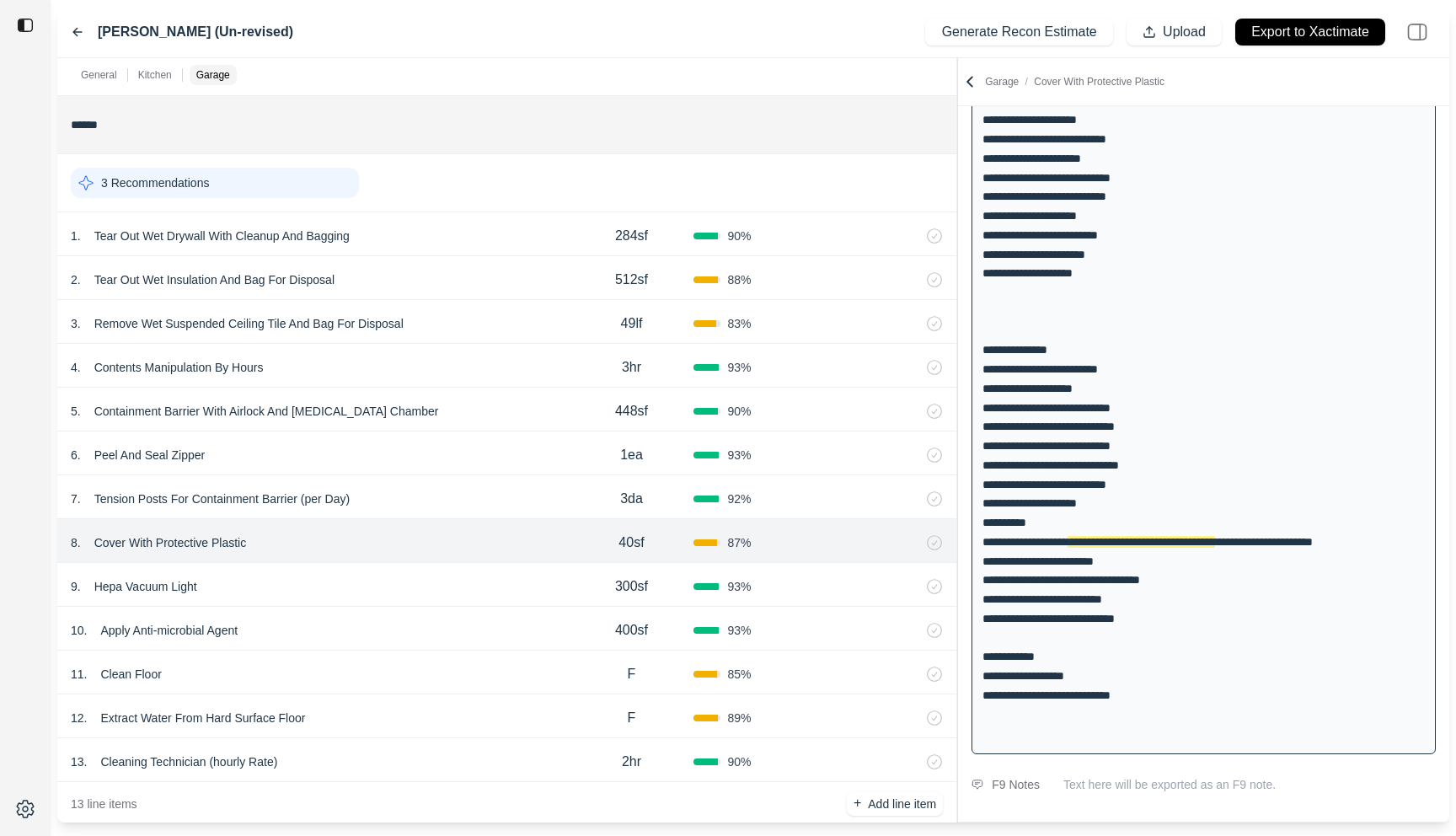
click at [447, 580] on div "9 . Hepa Vacuum Light" at bounding box center [321, 586] width 499 height 24
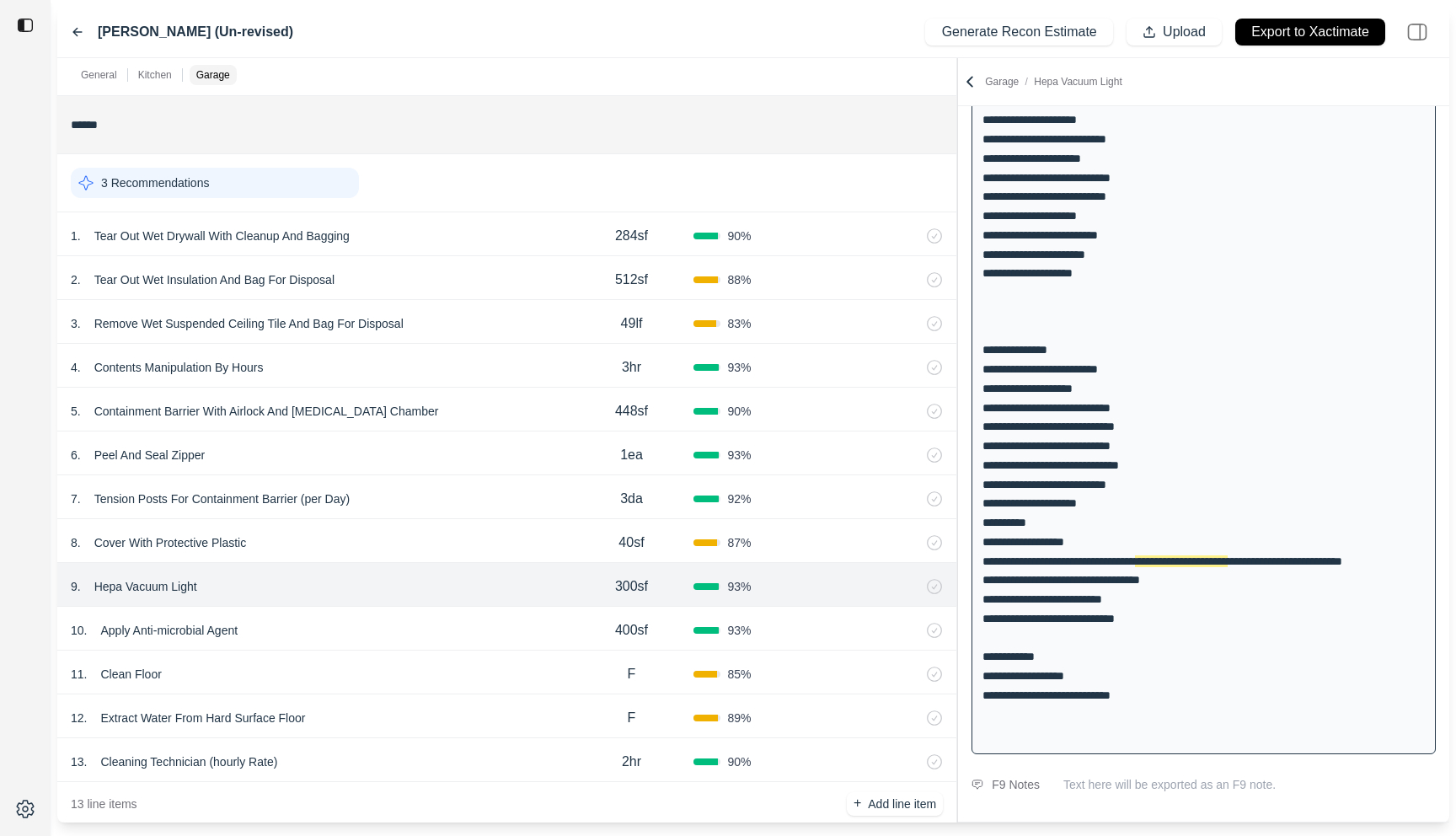
click at [447, 604] on div "9 . Hepa Vacuum Light 300sf 93 %" at bounding box center [506, 585] width 899 height 44
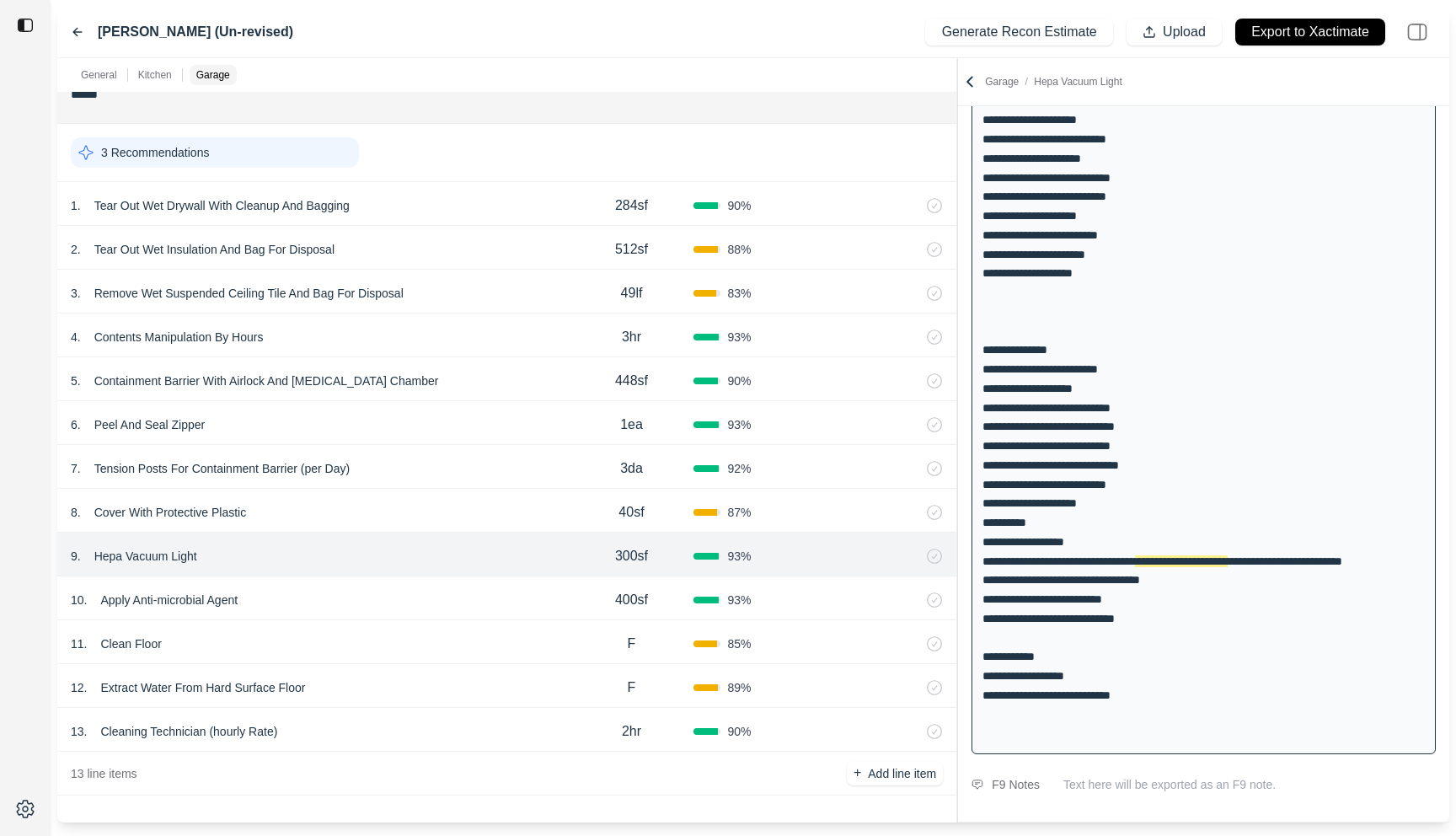
scroll to position [1221, 0]
click at [452, 605] on div "10 . Apply Anti-microbial Agent" at bounding box center [321, 602] width 499 height 24
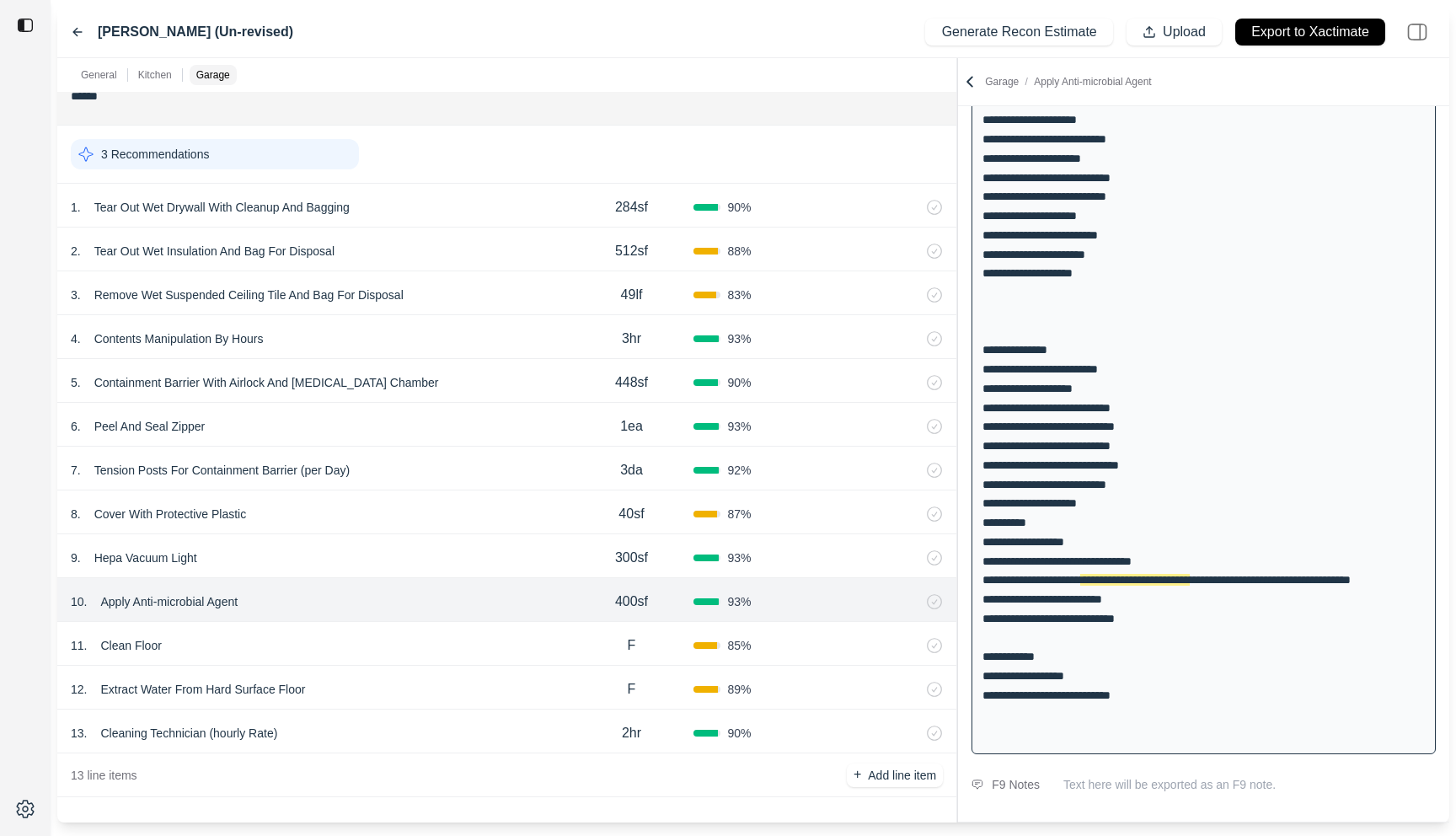
click at [452, 671] on div "12 . Extract Water From Hard Surface Floor F 89 %" at bounding box center [506, 688] width 899 height 44
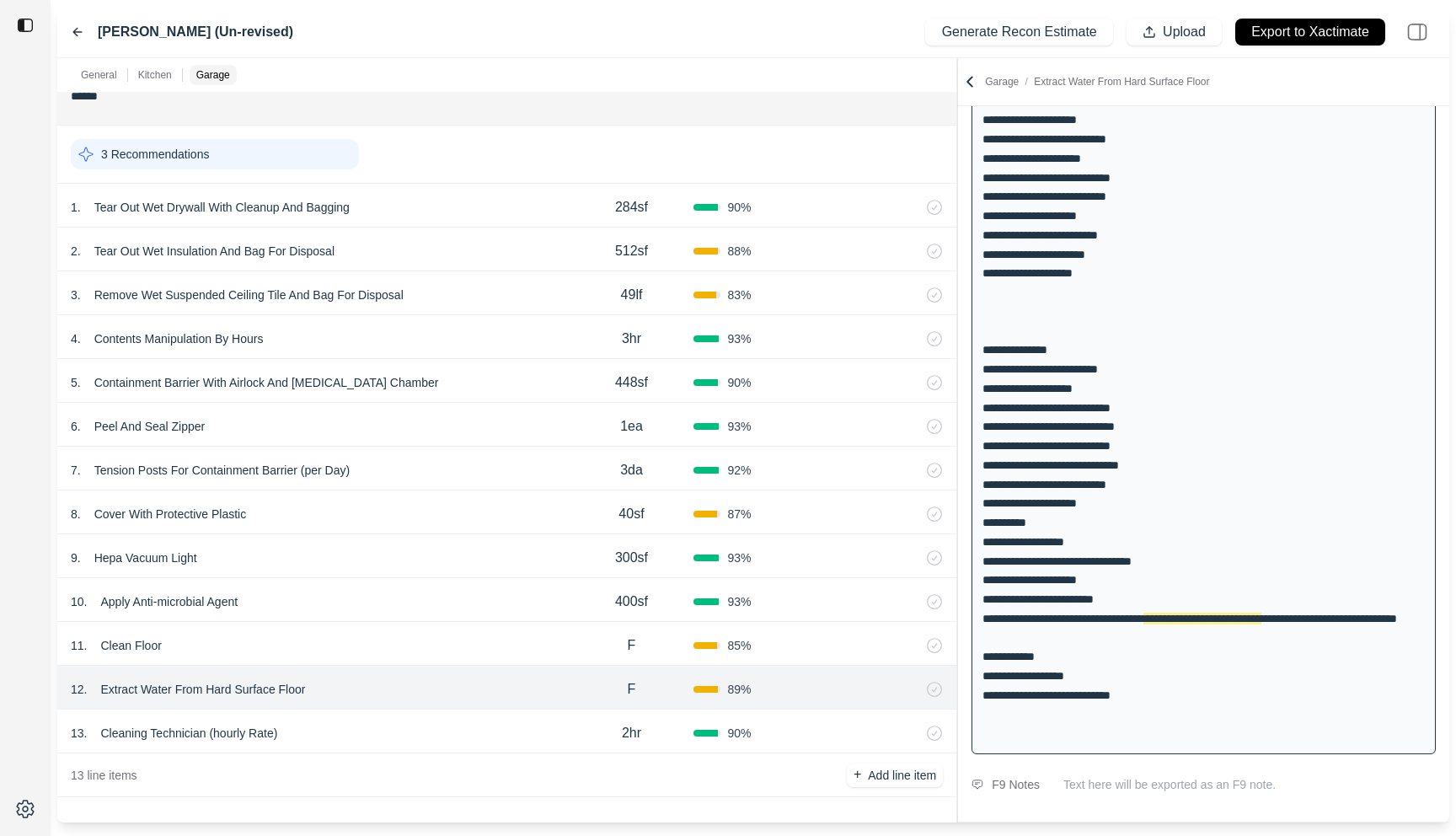
click at [444, 726] on div "13 . Cleaning Technician (hourly Rate)" at bounding box center [321, 733] width 499 height 24
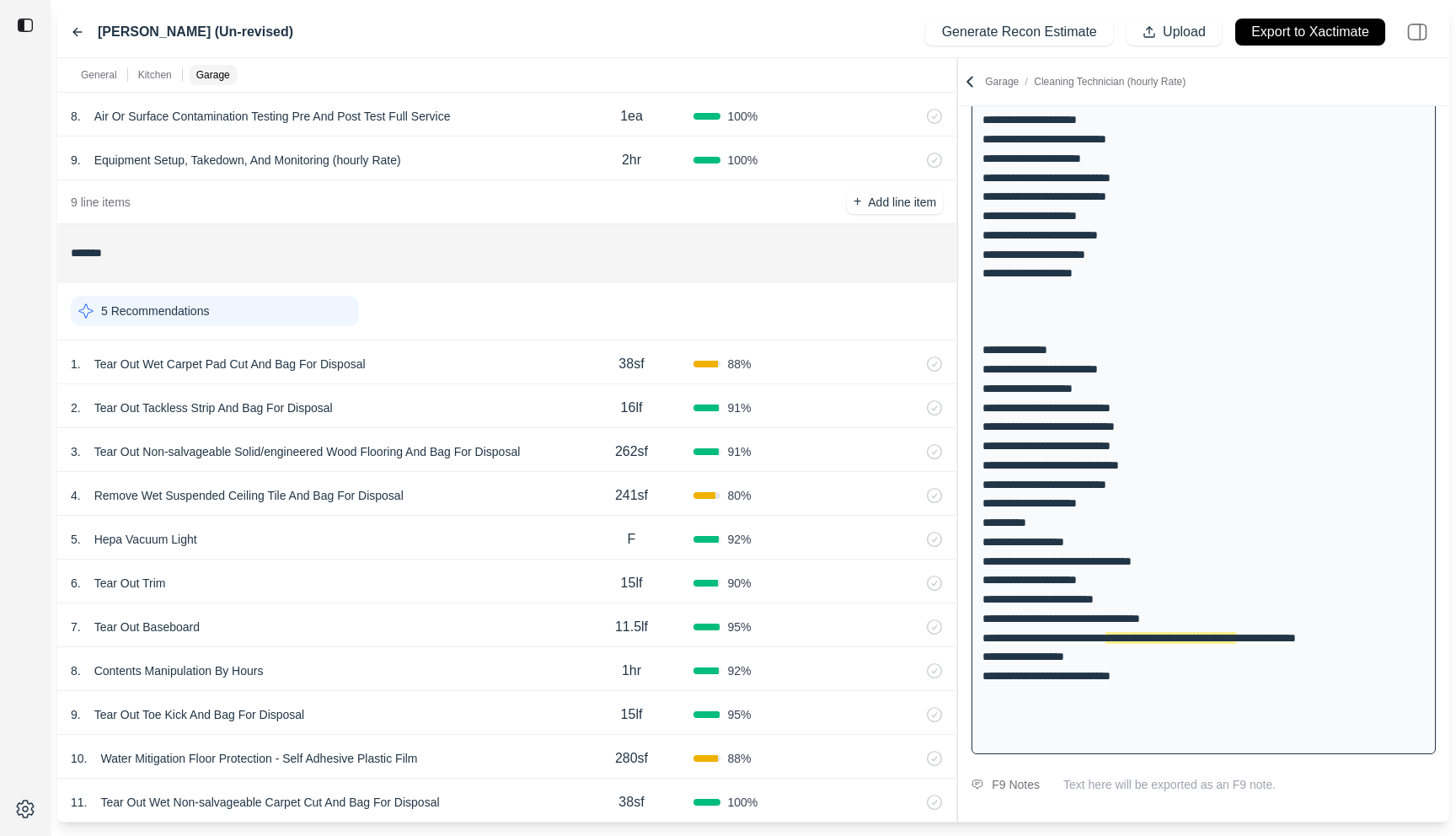
scroll to position [0, 0]
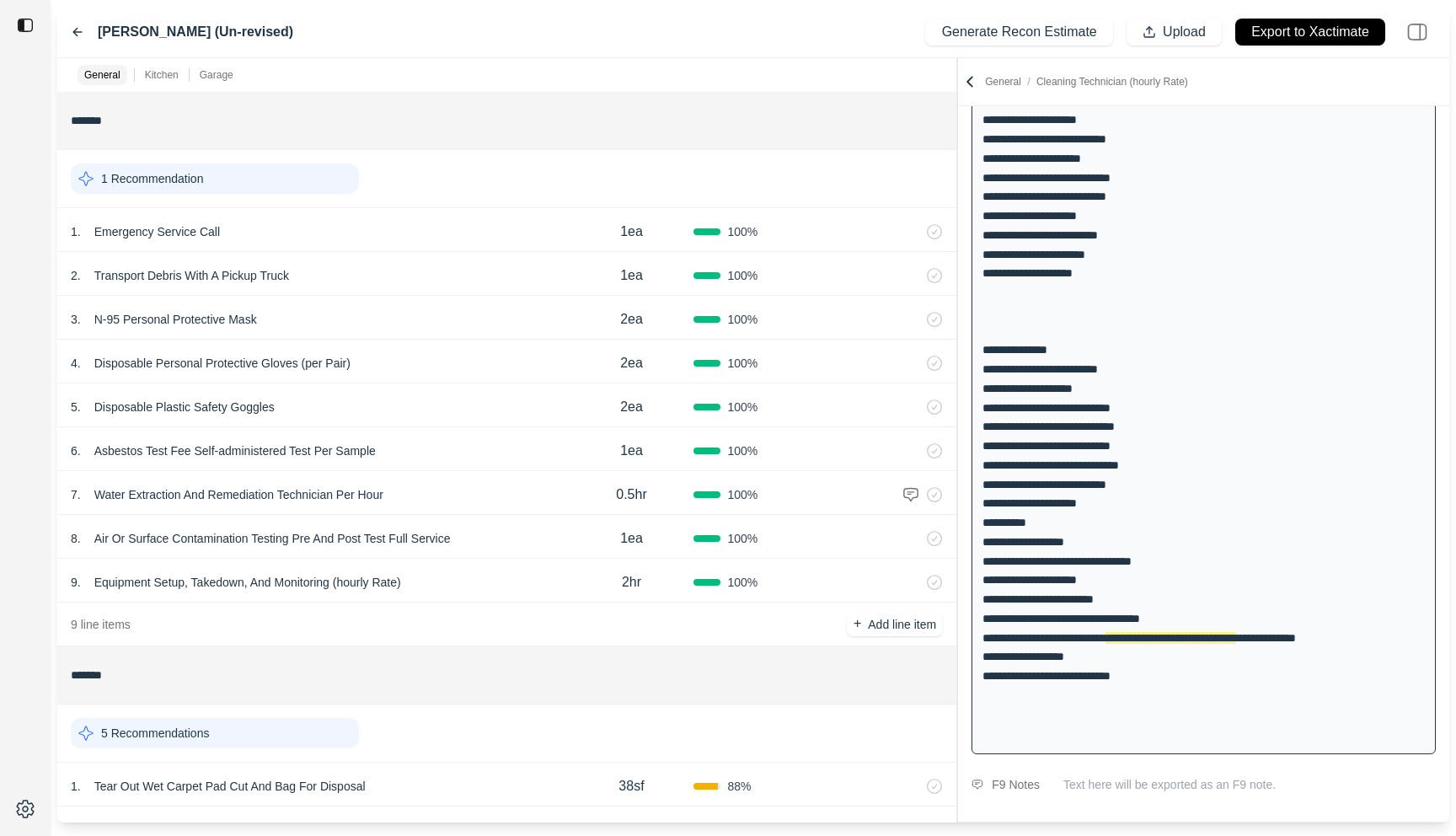
click at [78, 27] on icon at bounding box center [78, 32] width 14 height 14
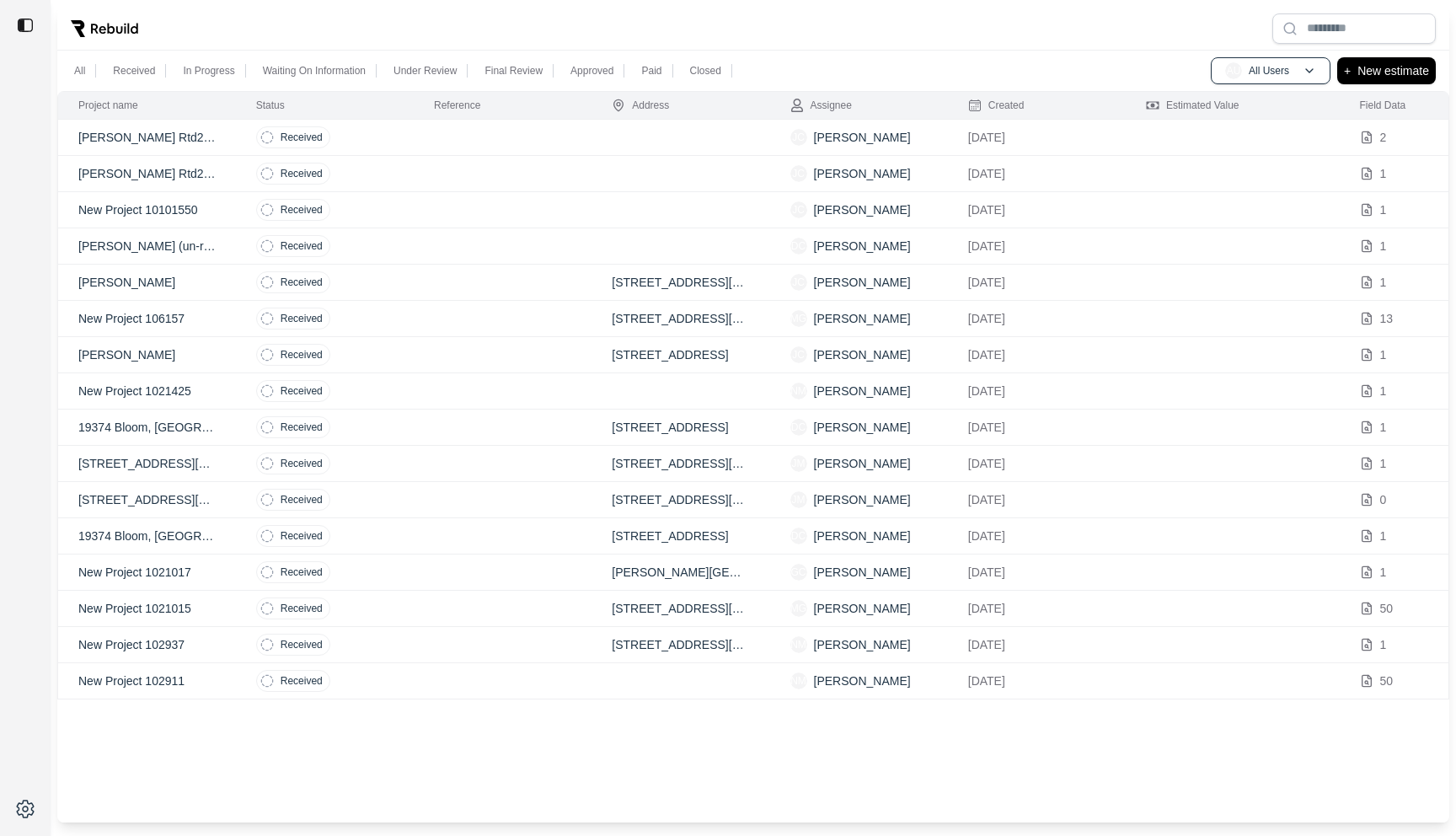
click at [402, 179] on td "Received" at bounding box center [324, 174] width 177 height 36
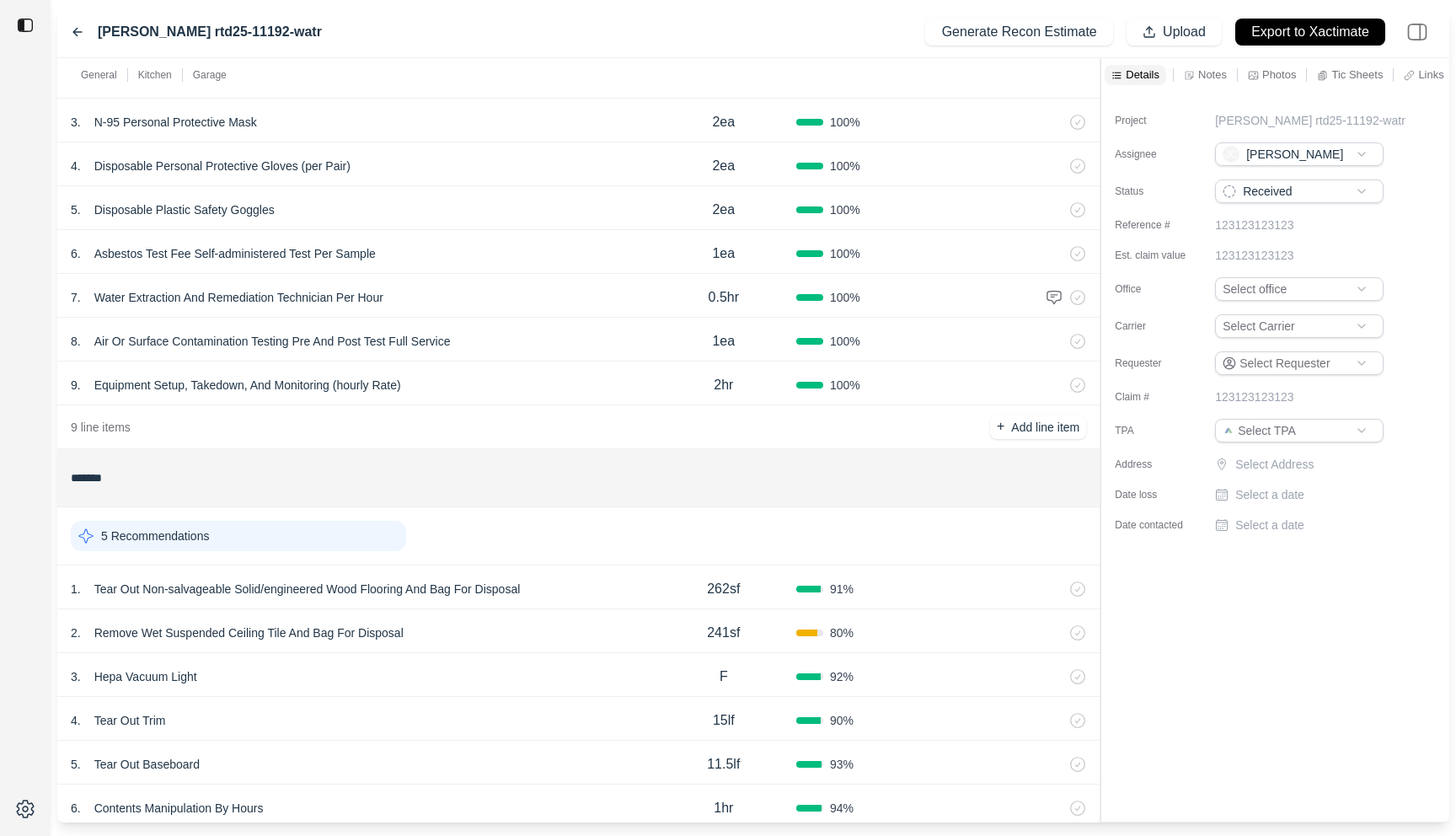
scroll to position [198, 0]
click at [574, 574] on div "1 . Tear Out Non-salvageable Solid/engineered Wood Flooring And Bag For Disposa…" at bounding box center [578, 586] width 1042 height 44
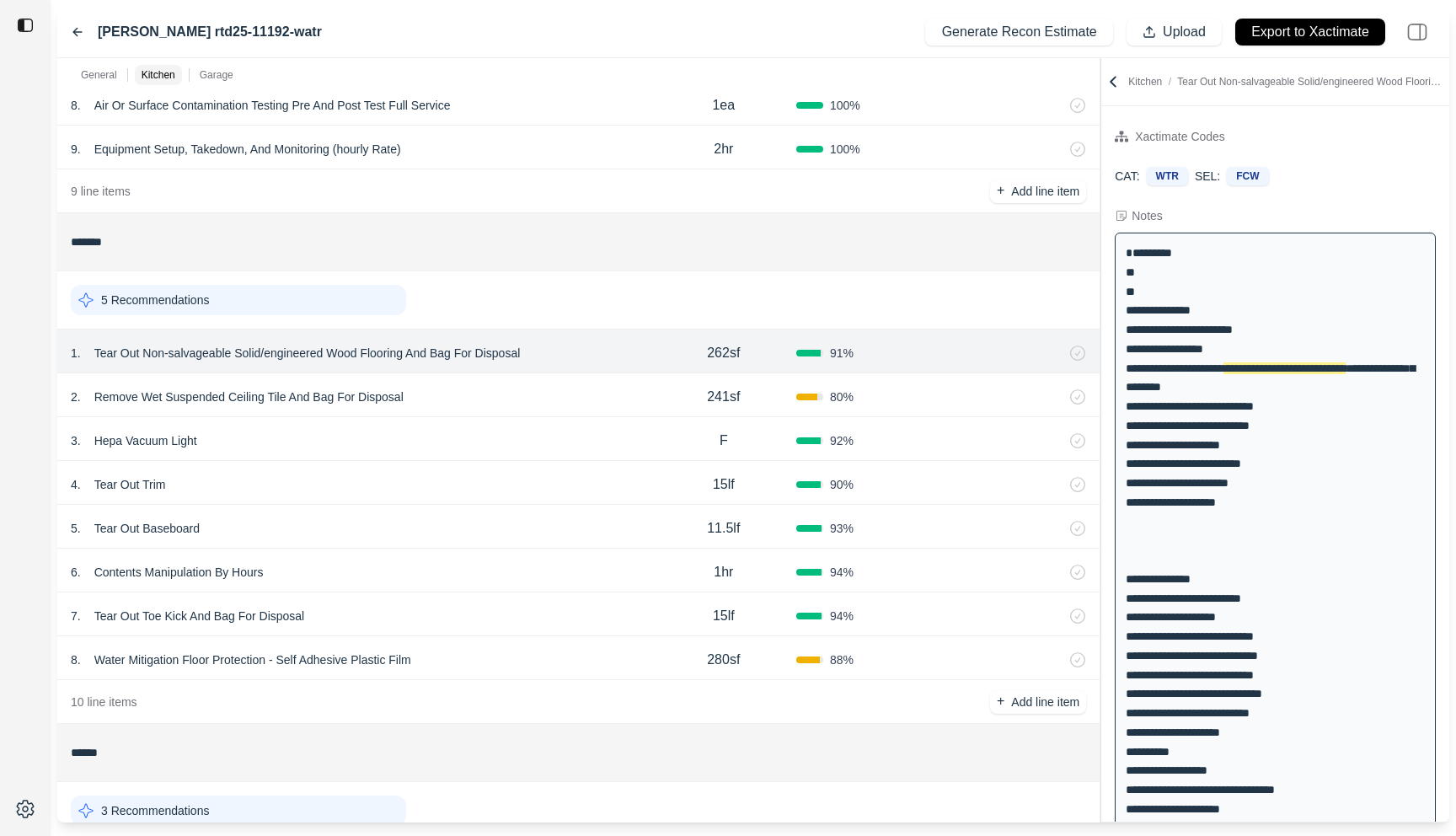
scroll to position [434, 0]
click at [536, 649] on div "8 . Water Mitigation Floor Protection - Self Adhesive Plastic Film" at bounding box center [361, 659] width 580 height 24
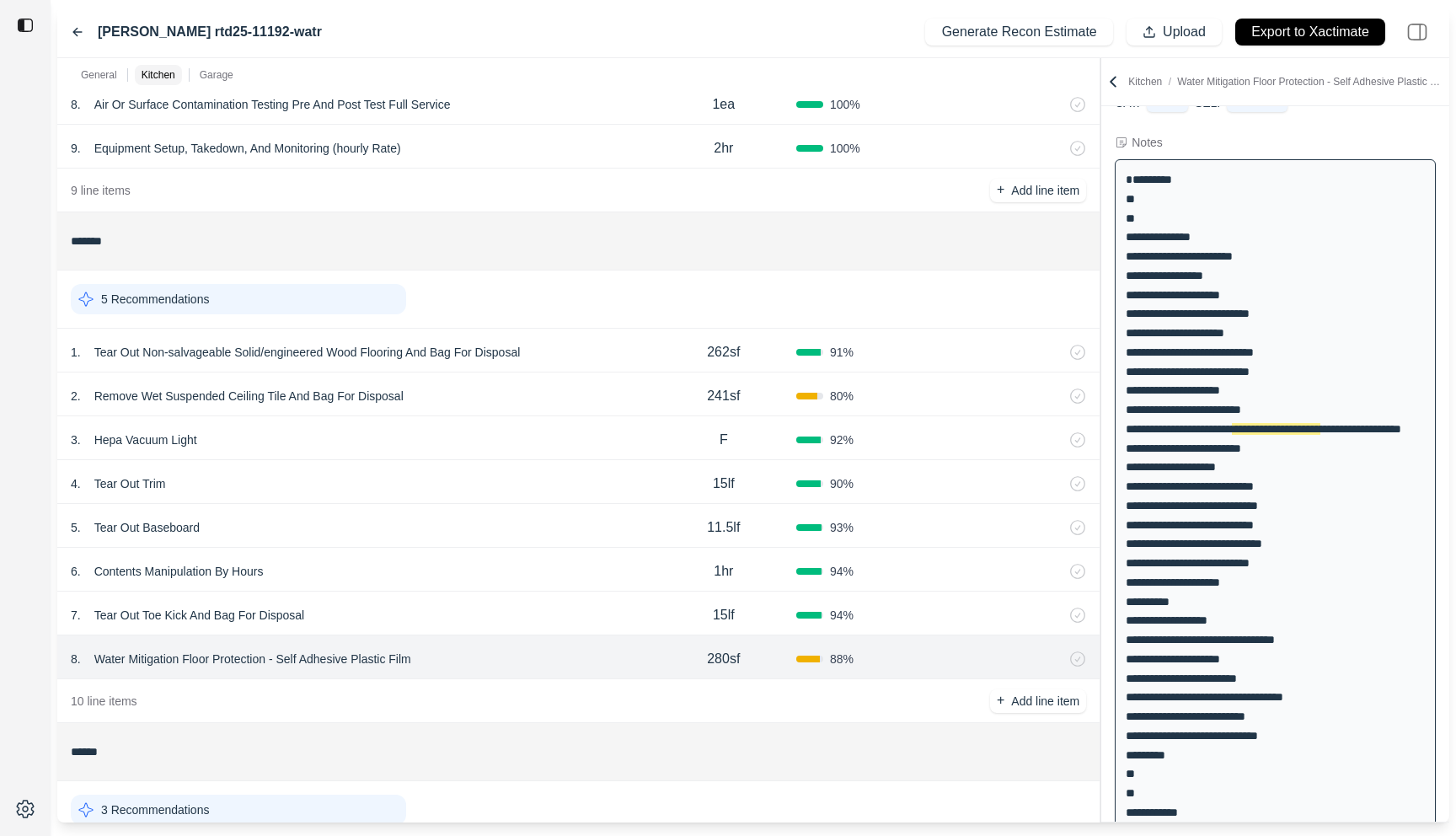
scroll to position [76, 0]
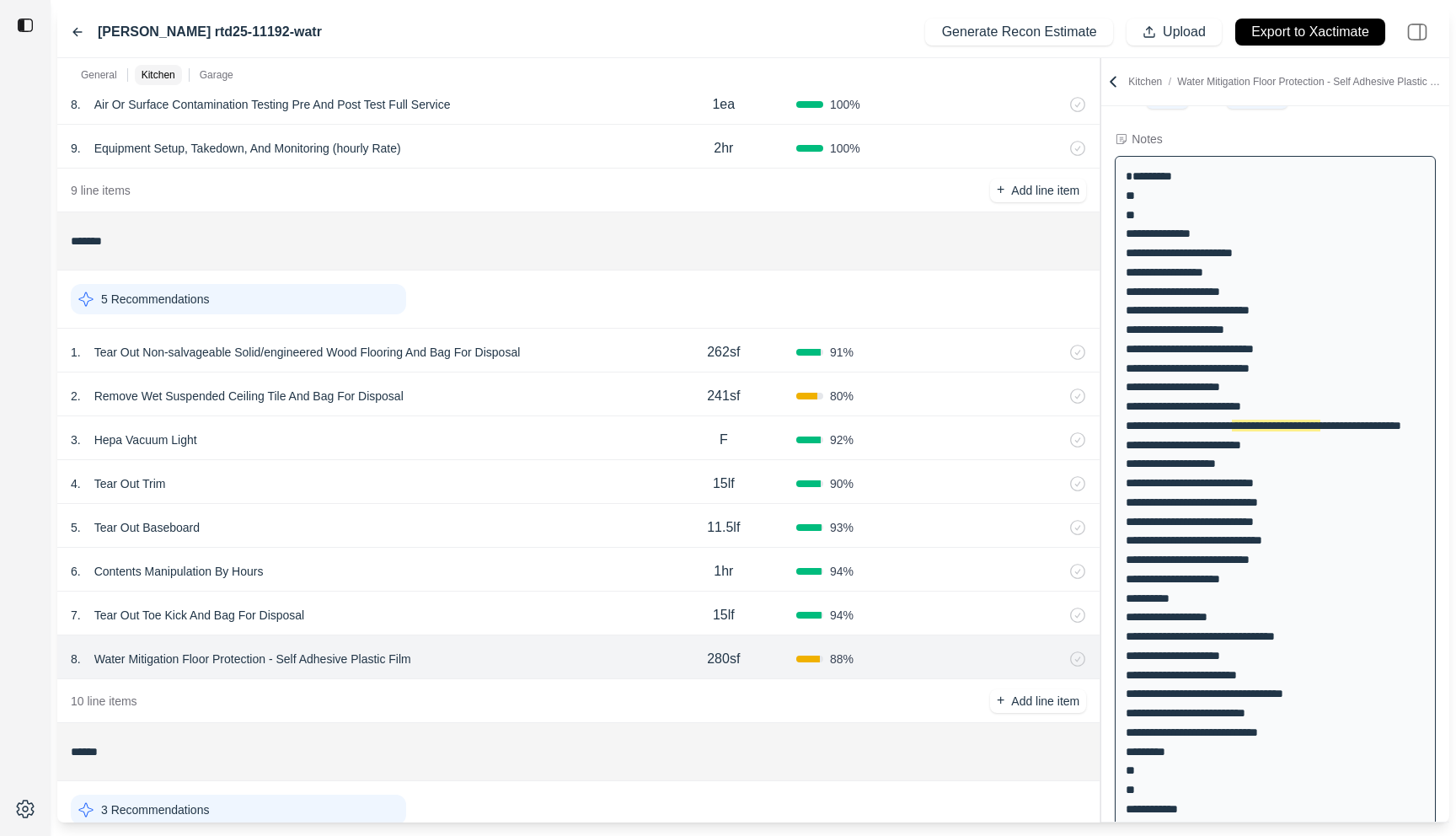
click at [535, 600] on div "7 . Tear Out Toe Kick And Bag For Disposal 15lf 94 %" at bounding box center [578, 613] width 1042 height 44
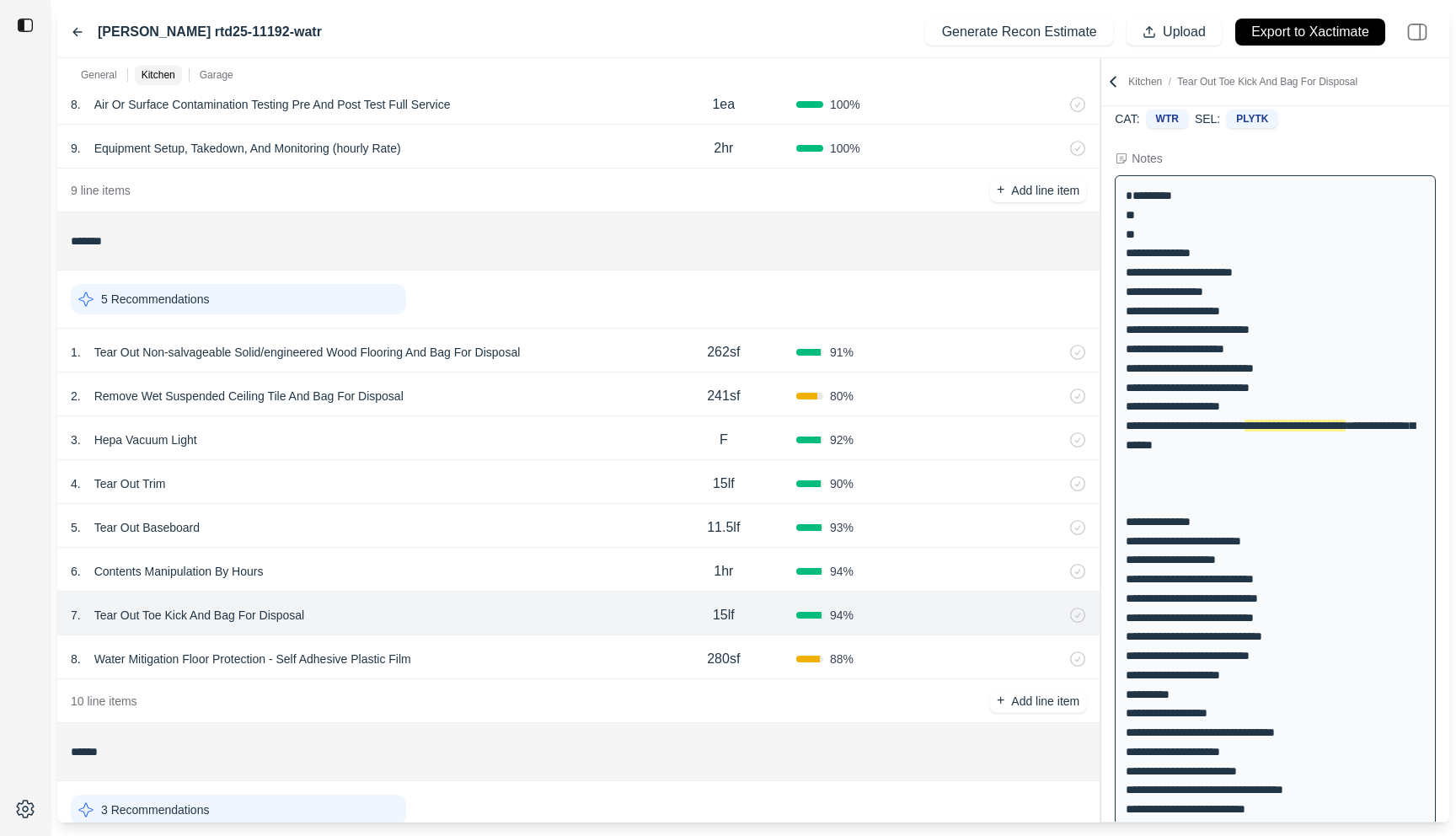
click at [535, 566] on div "6 . Contents Manipulation By Hours" at bounding box center [361, 572] width 580 height 24
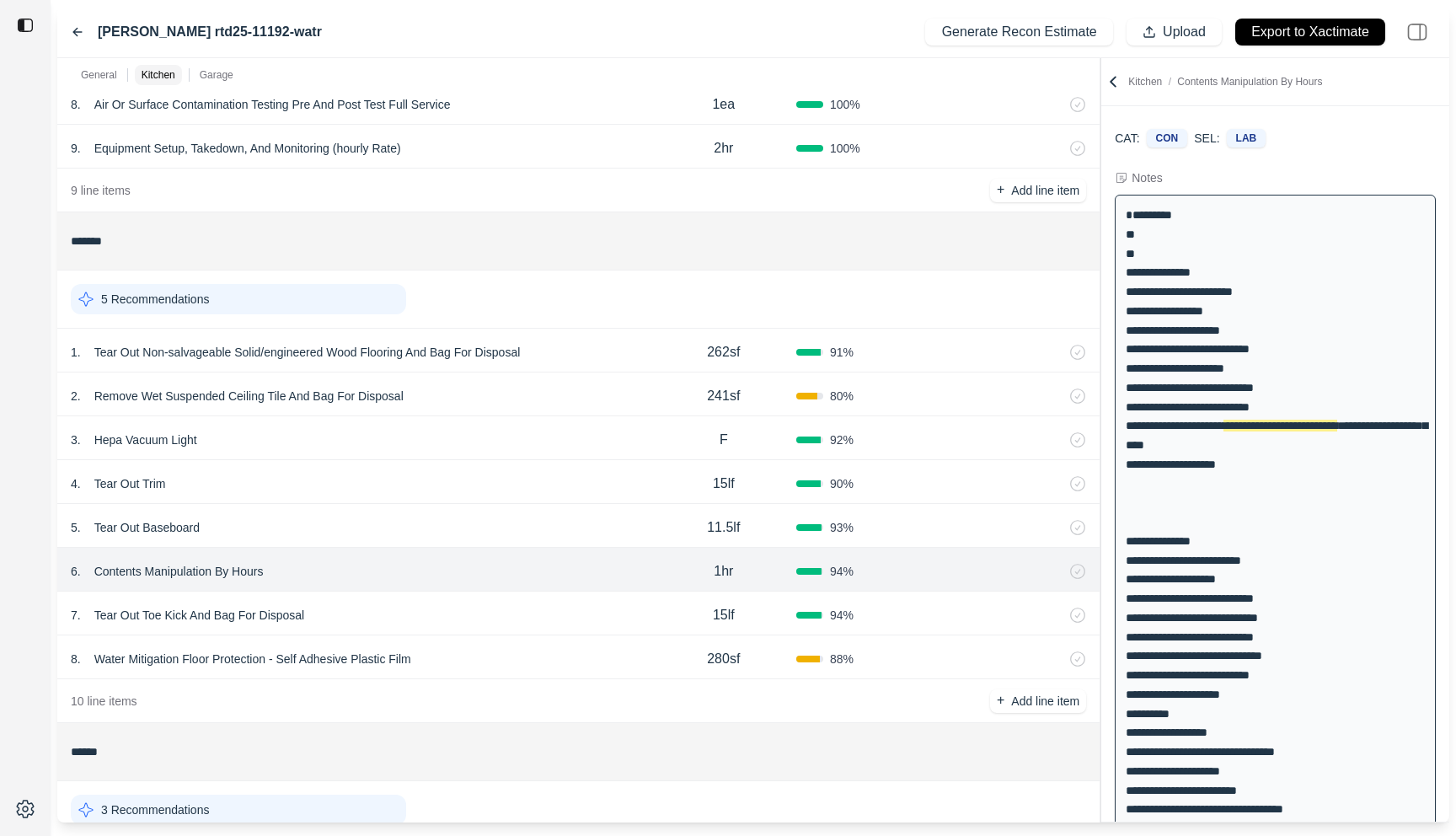
click at [535, 529] on div "5 . Tear Out Baseboard" at bounding box center [361, 528] width 580 height 24
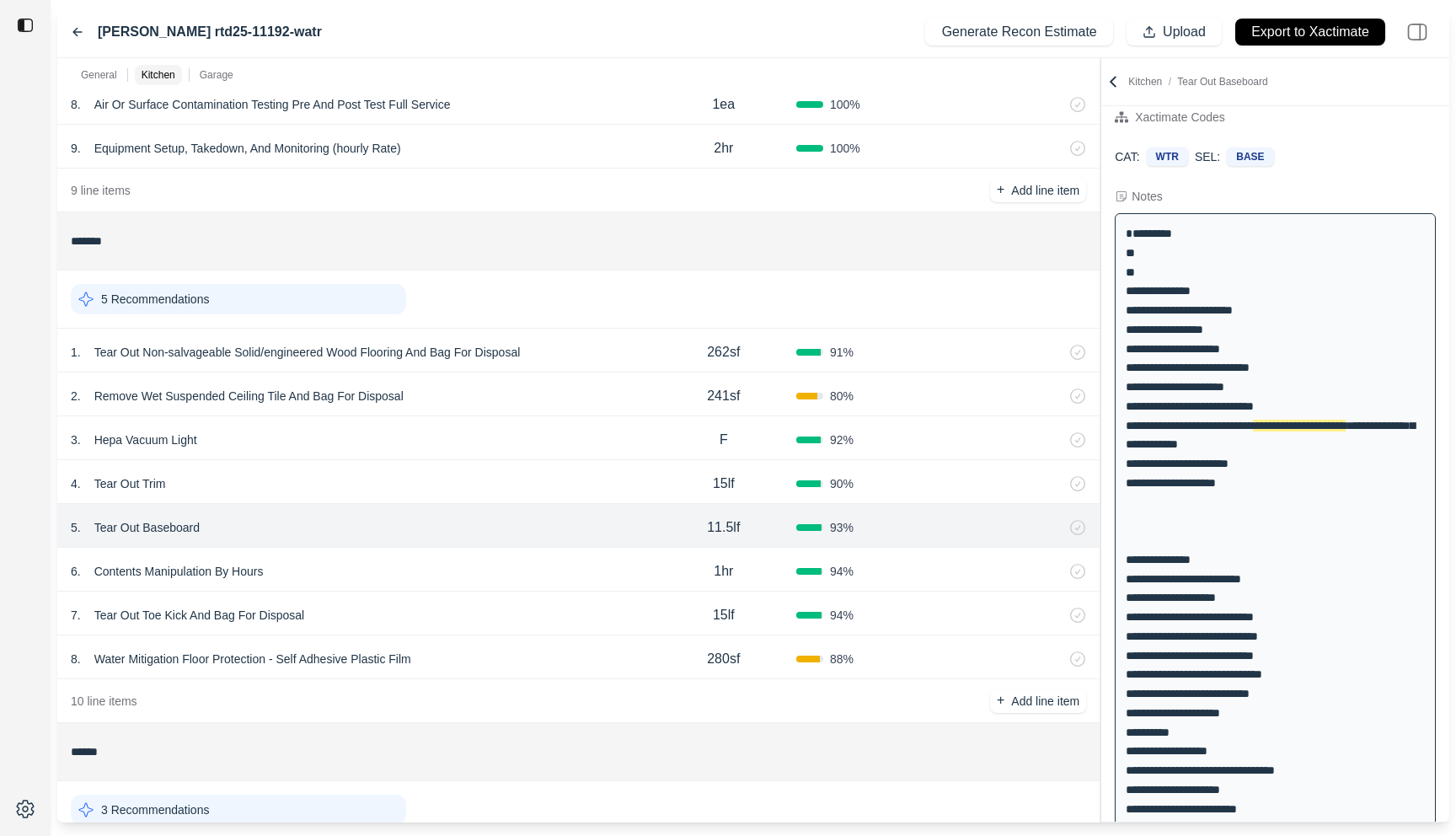
scroll to position [19, 0]
click at [535, 496] on div "4 . Tear Out Trim 15lf 90 %" at bounding box center [578, 482] width 1042 height 44
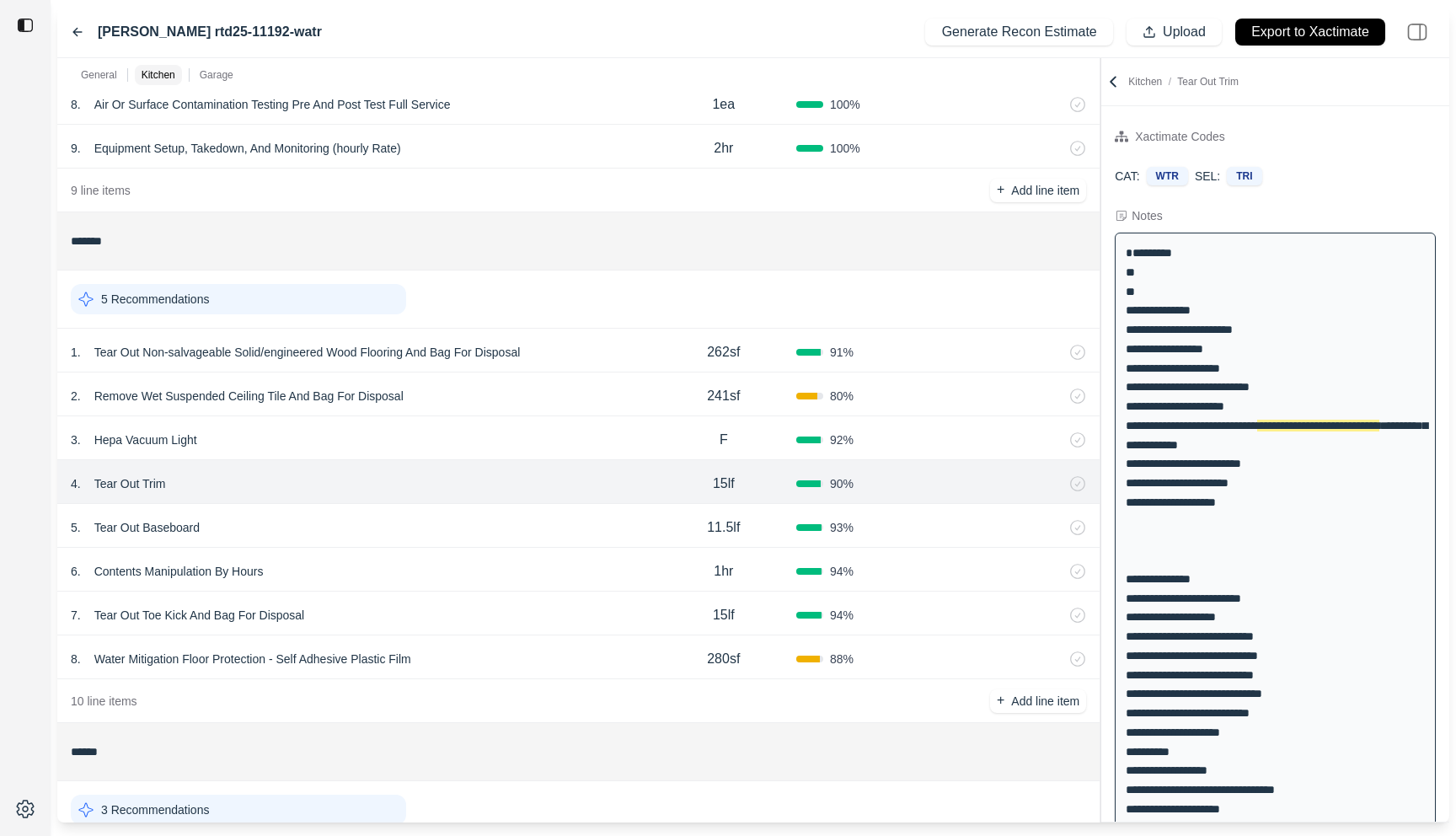
scroll to position [0, 0]
click at [548, 448] on div "3 . Hepa Vacuum Light" at bounding box center [361, 440] width 580 height 24
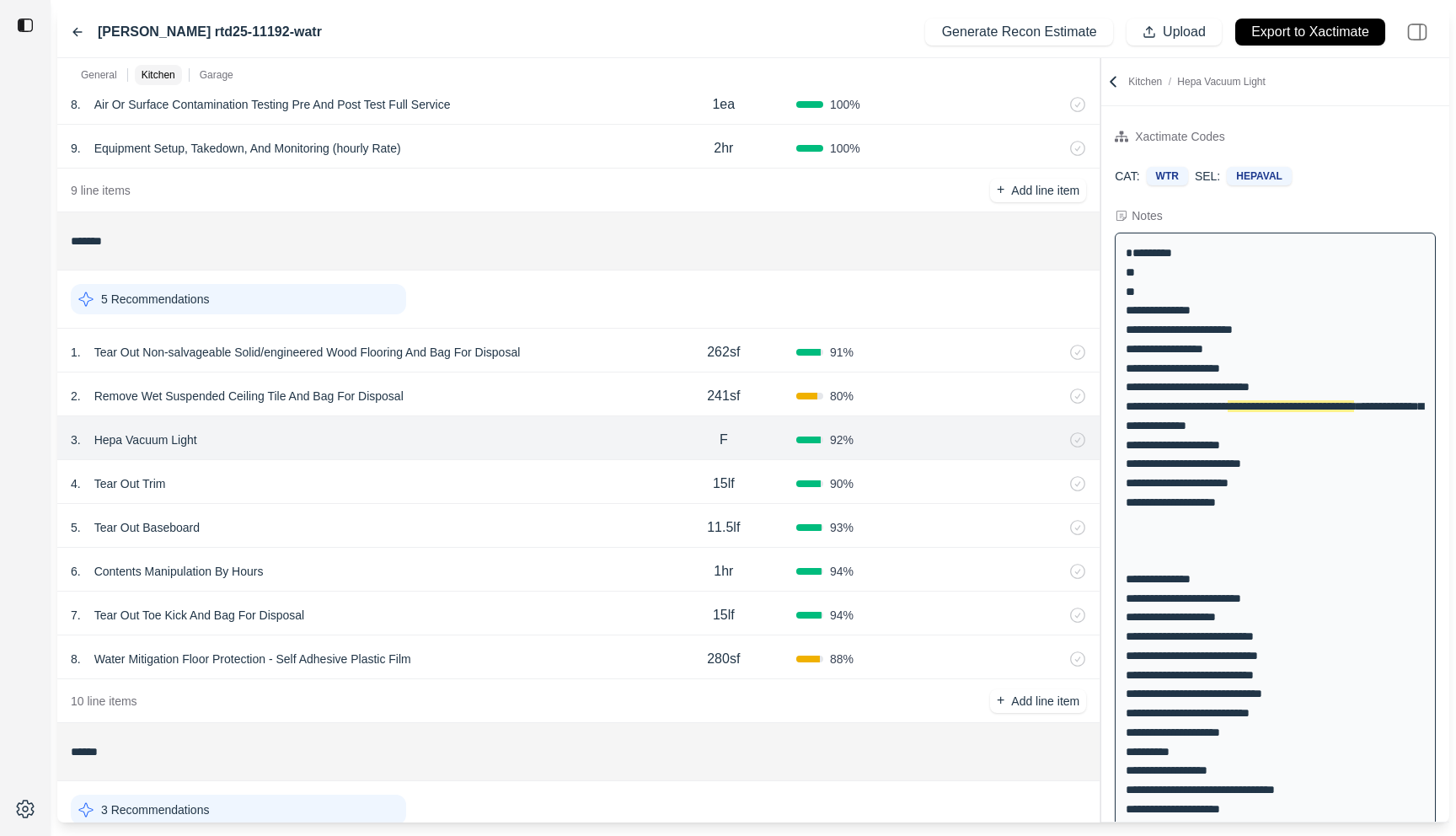
click at [558, 407] on div "2 . Remove Wet Suspended Ceiling Tile And Bag For Disposal" at bounding box center [361, 396] width 580 height 24
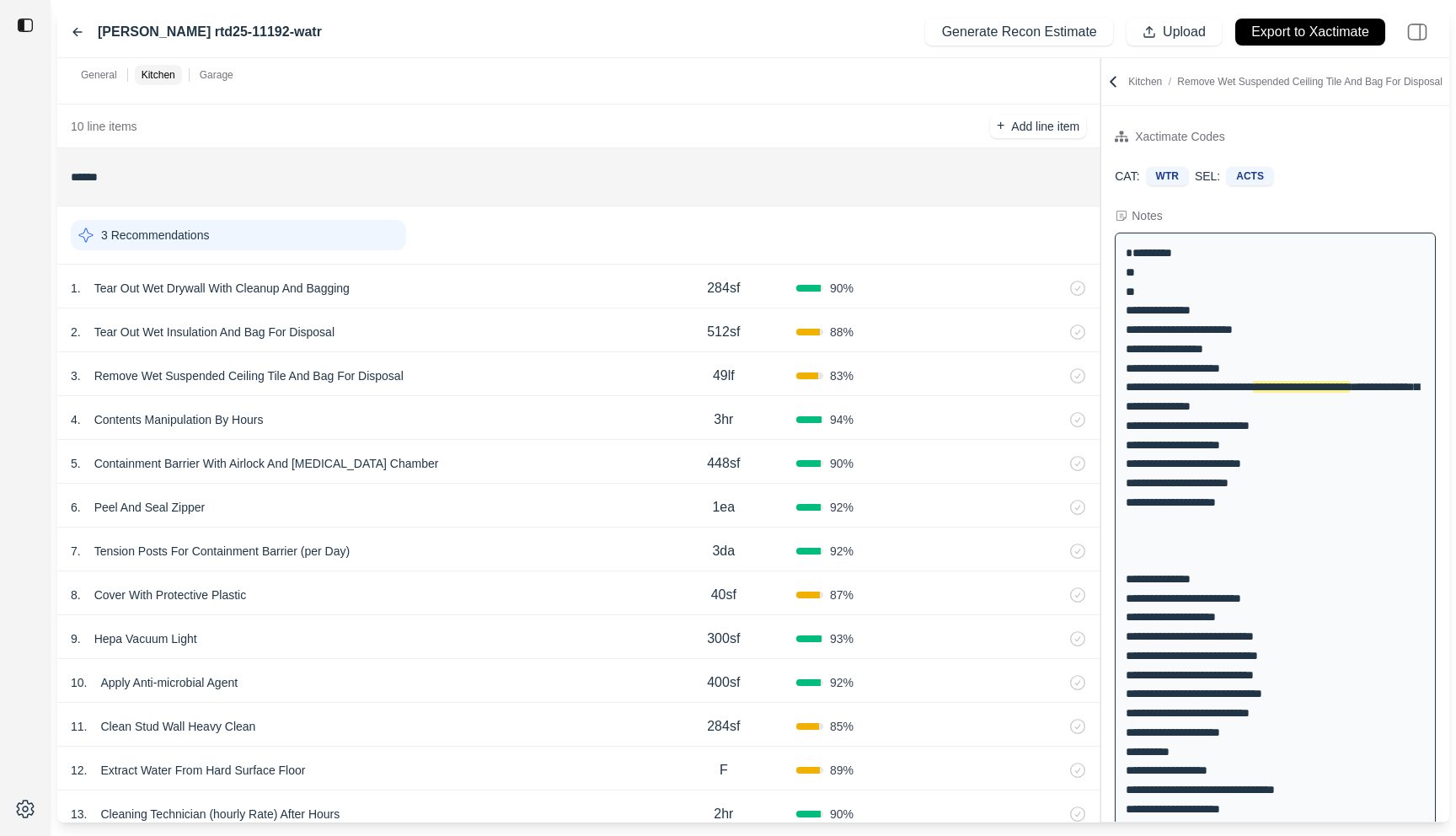
scroll to position [1092, 0]
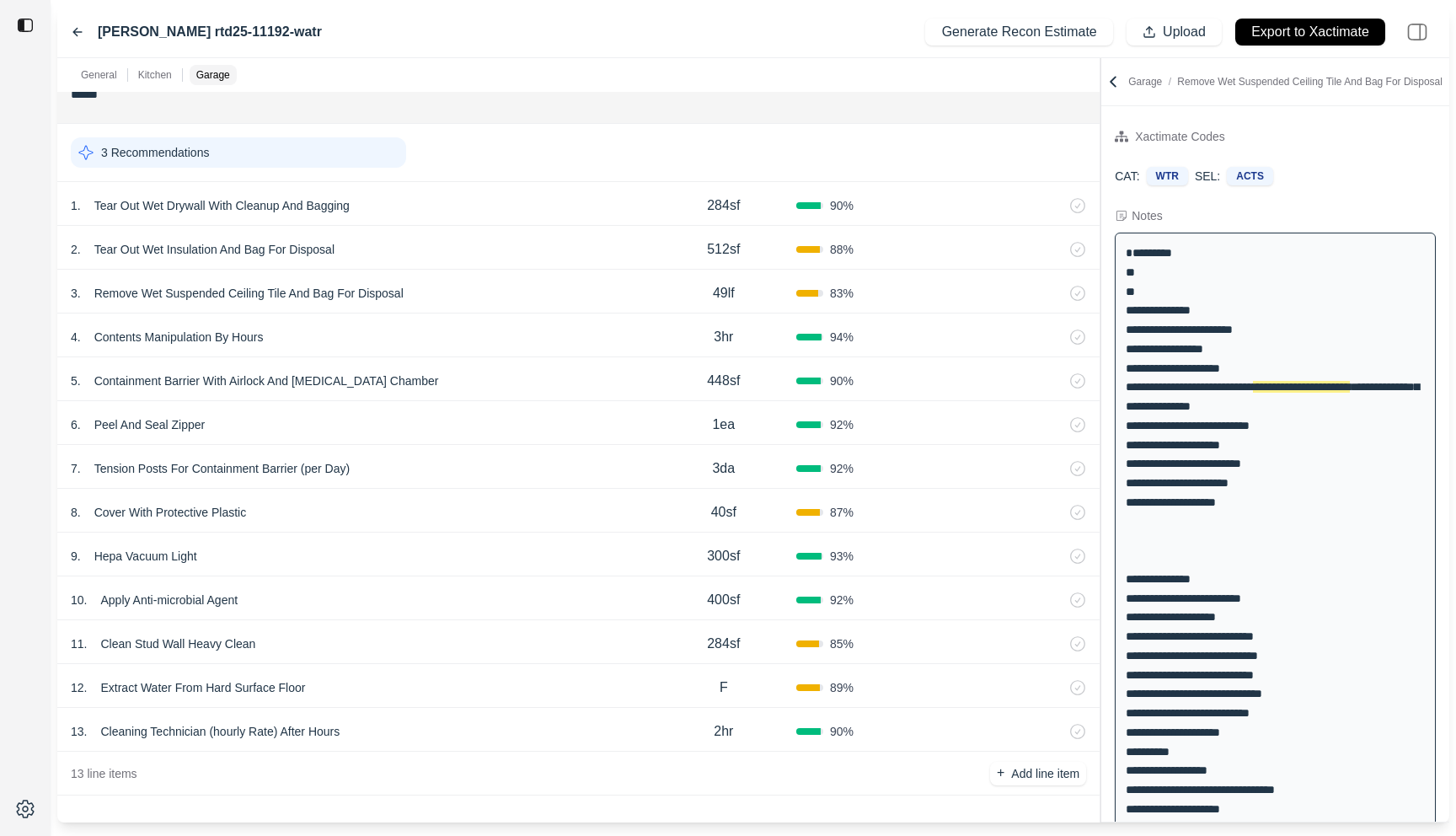
click at [494, 677] on div "12 . Extract Water From Hard Surface Floor" at bounding box center [361, 688] width 580 height 24
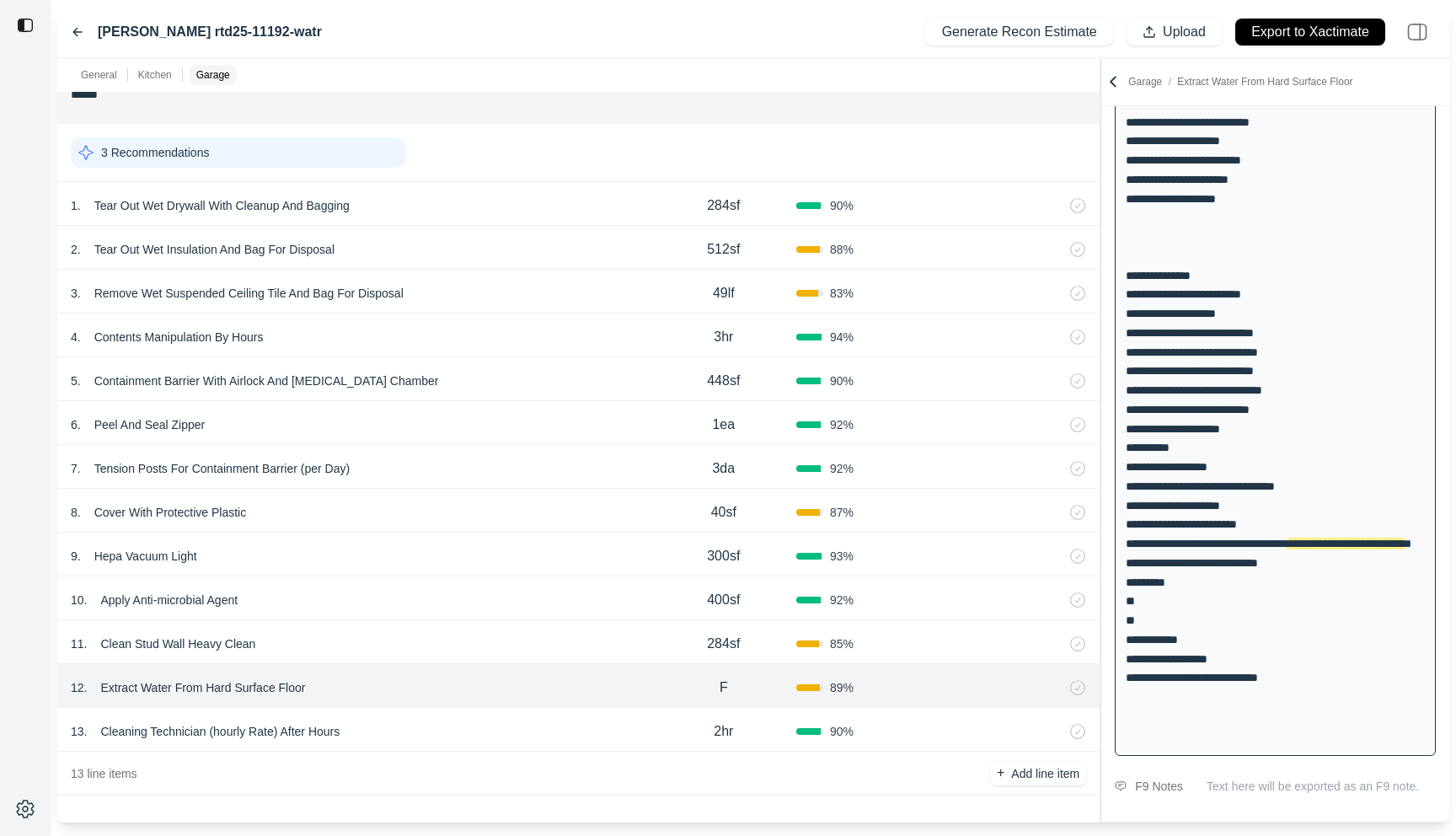
scroll to position [324, 0]
click at [81, 27] on icon at bounding box center [78, 32] width 14 height 14
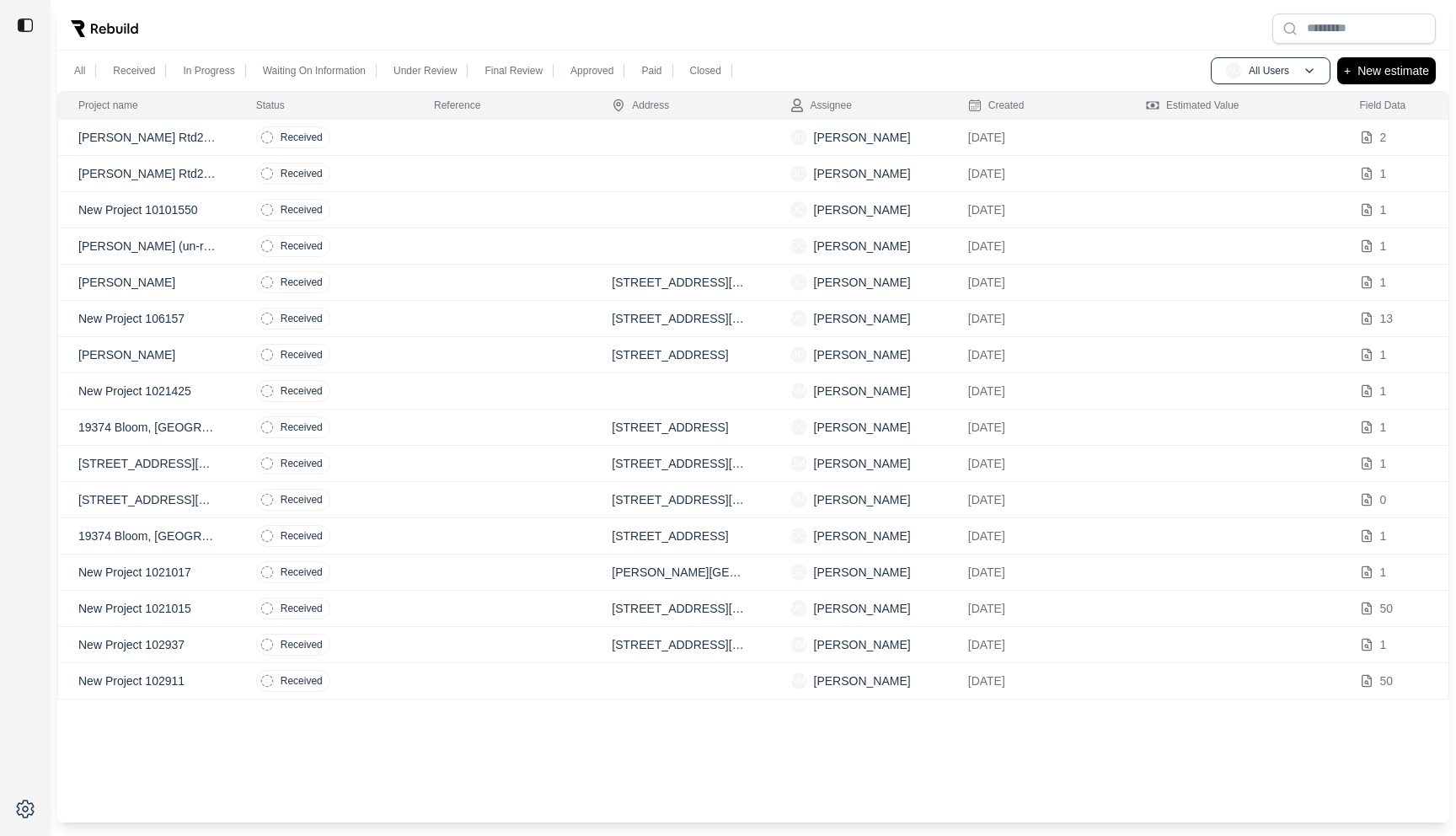
click at [409, 237] on td "Received" at bounding box center [324, 246] width 177 height 36
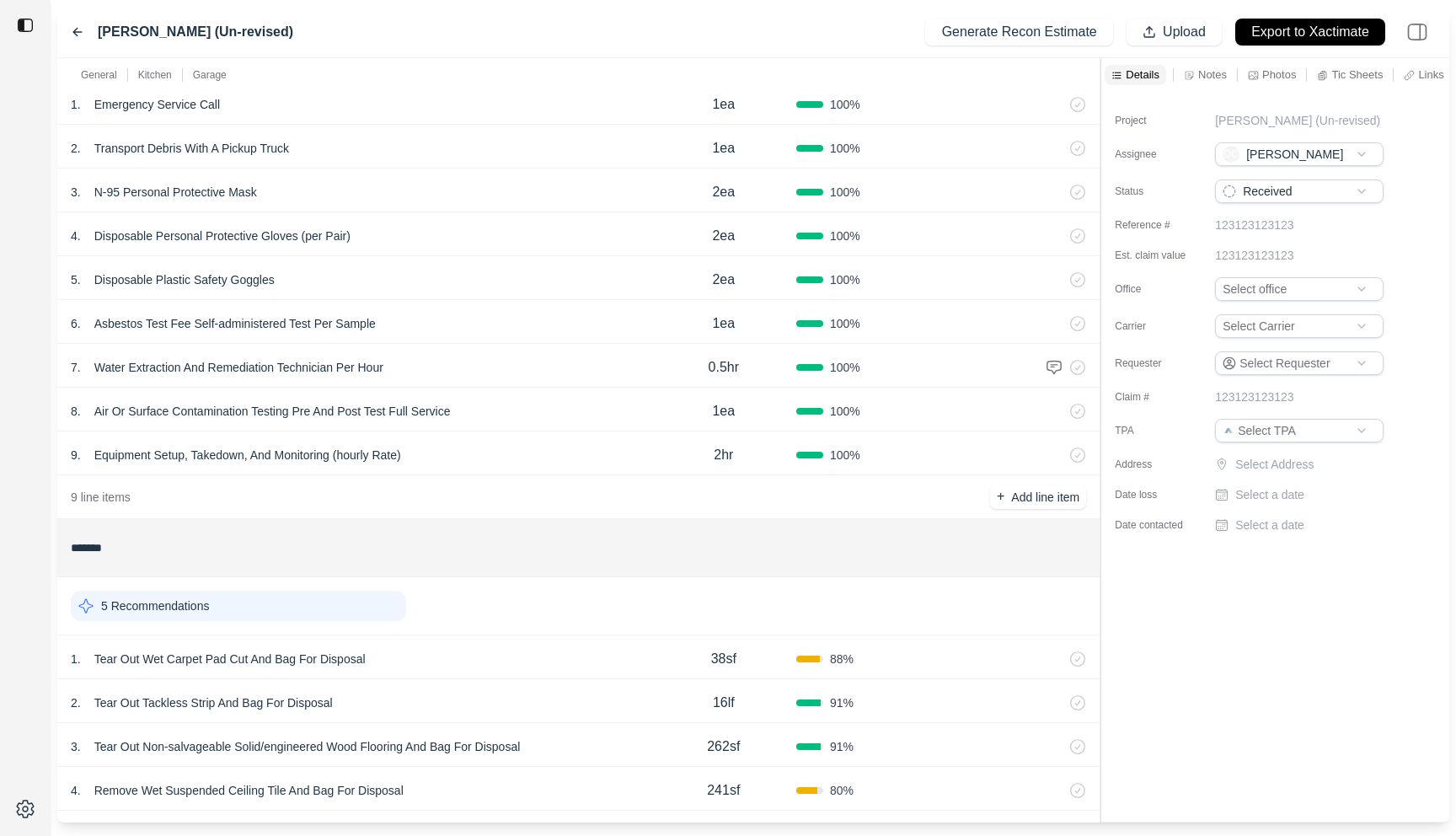
scroll to position [128, 0]
click at [82, 35] on icon at bounding box center [78, 32] width 14 height 14
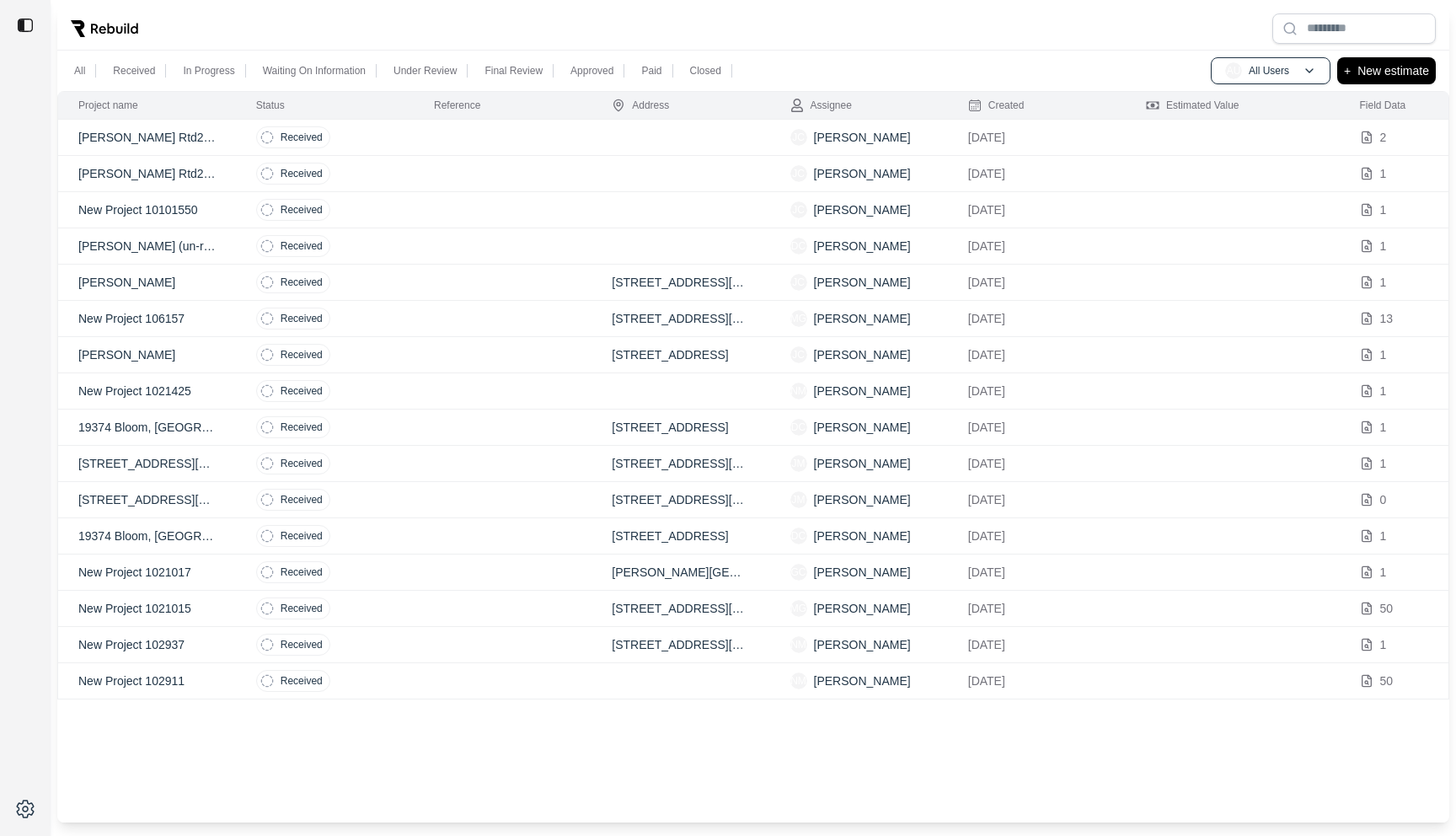
click at [416, 352] on td at bounding box center [502, 355] width 177 height 36
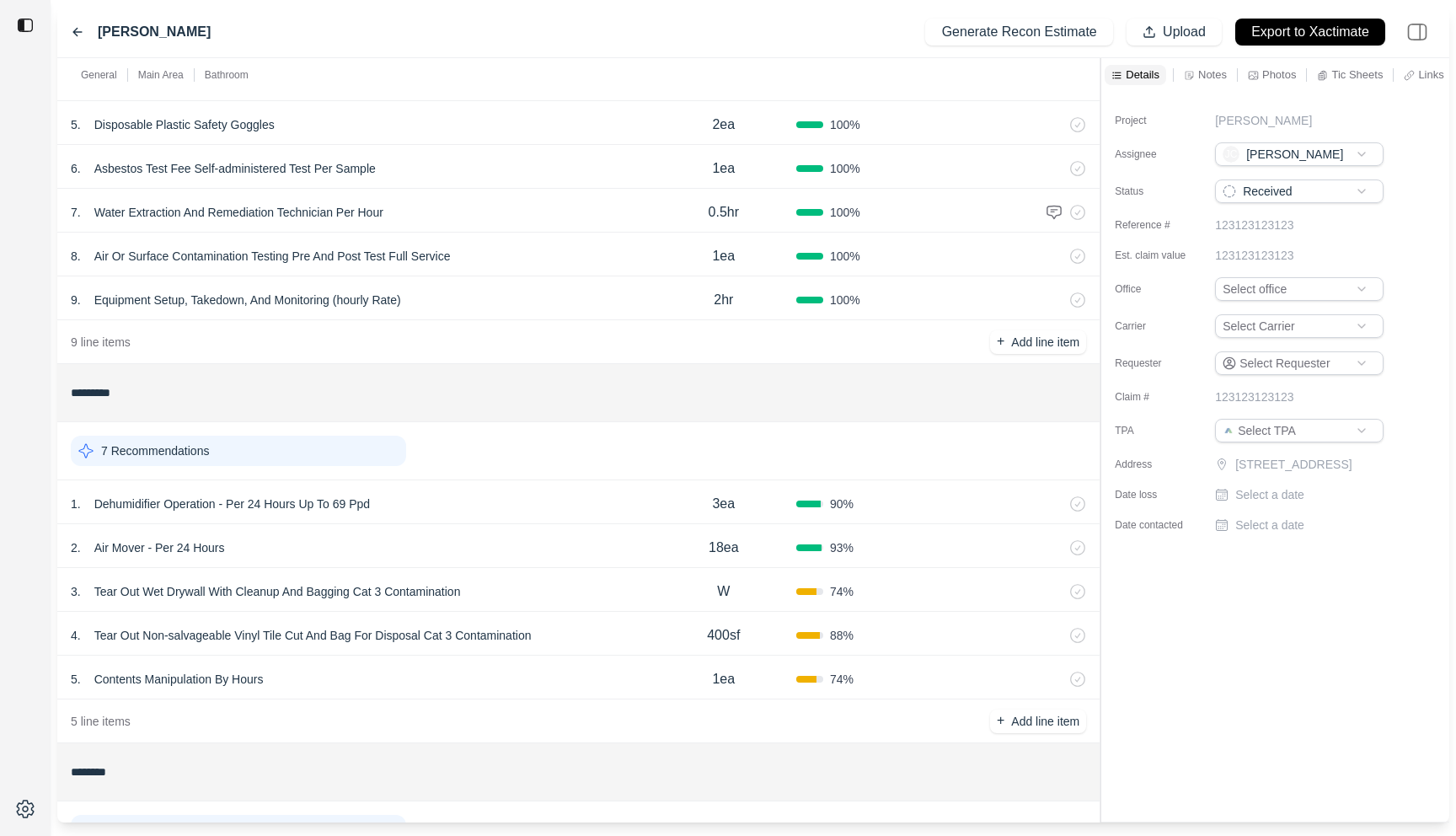
scroll to position [289, 0]
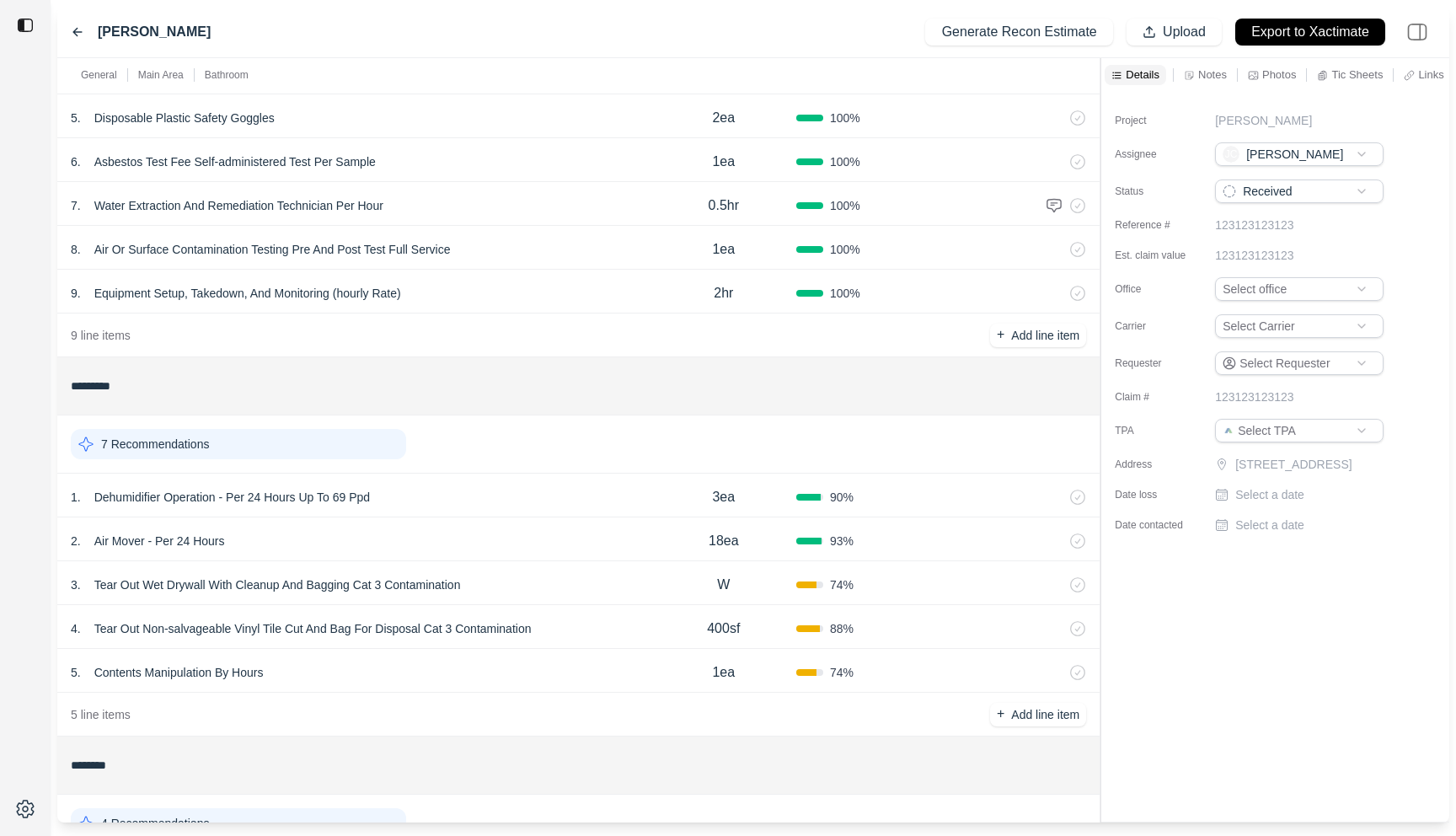
click at [556, 508] on div "1 . Dehumidifier Operation - Per 24 Hours Up To 69 Ppd" at bounding box center [361, 497] width 580 height 24
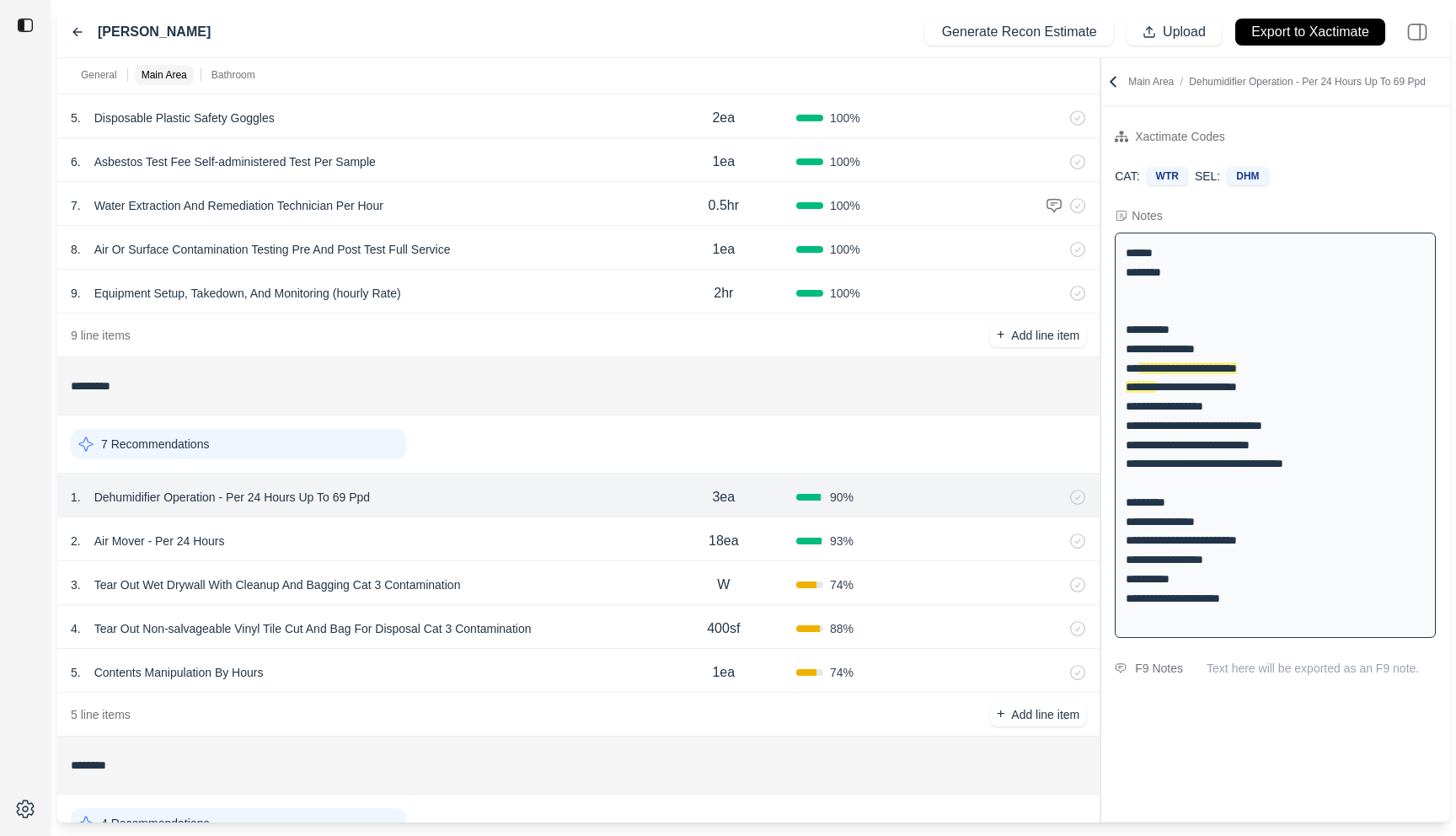
click at [75, 32] on icon at bounding box center [78, 32] width 9 height 8
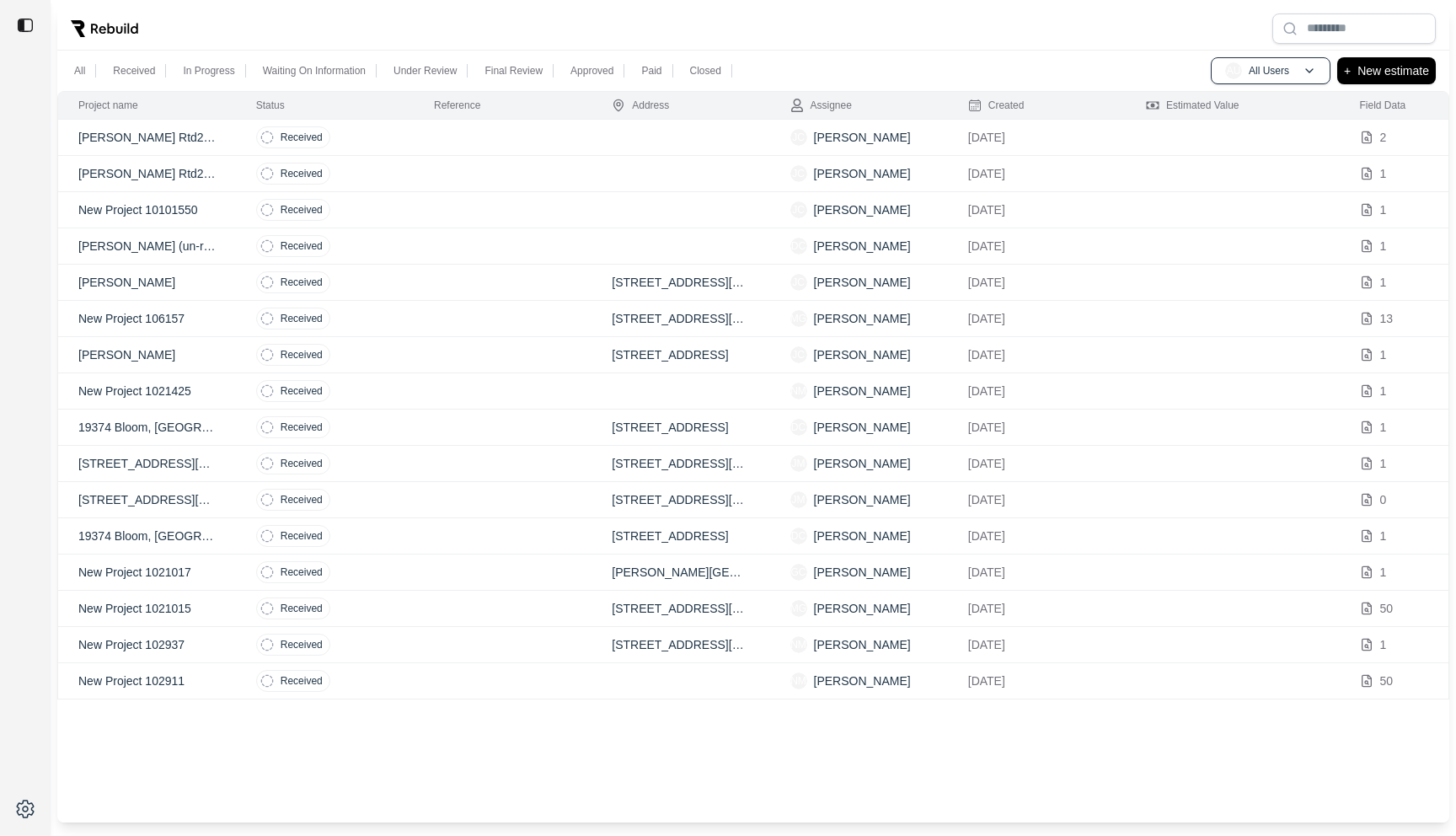
click at [405, 401] on td "Received" at bounding box center [324, 391] width 177 height 36
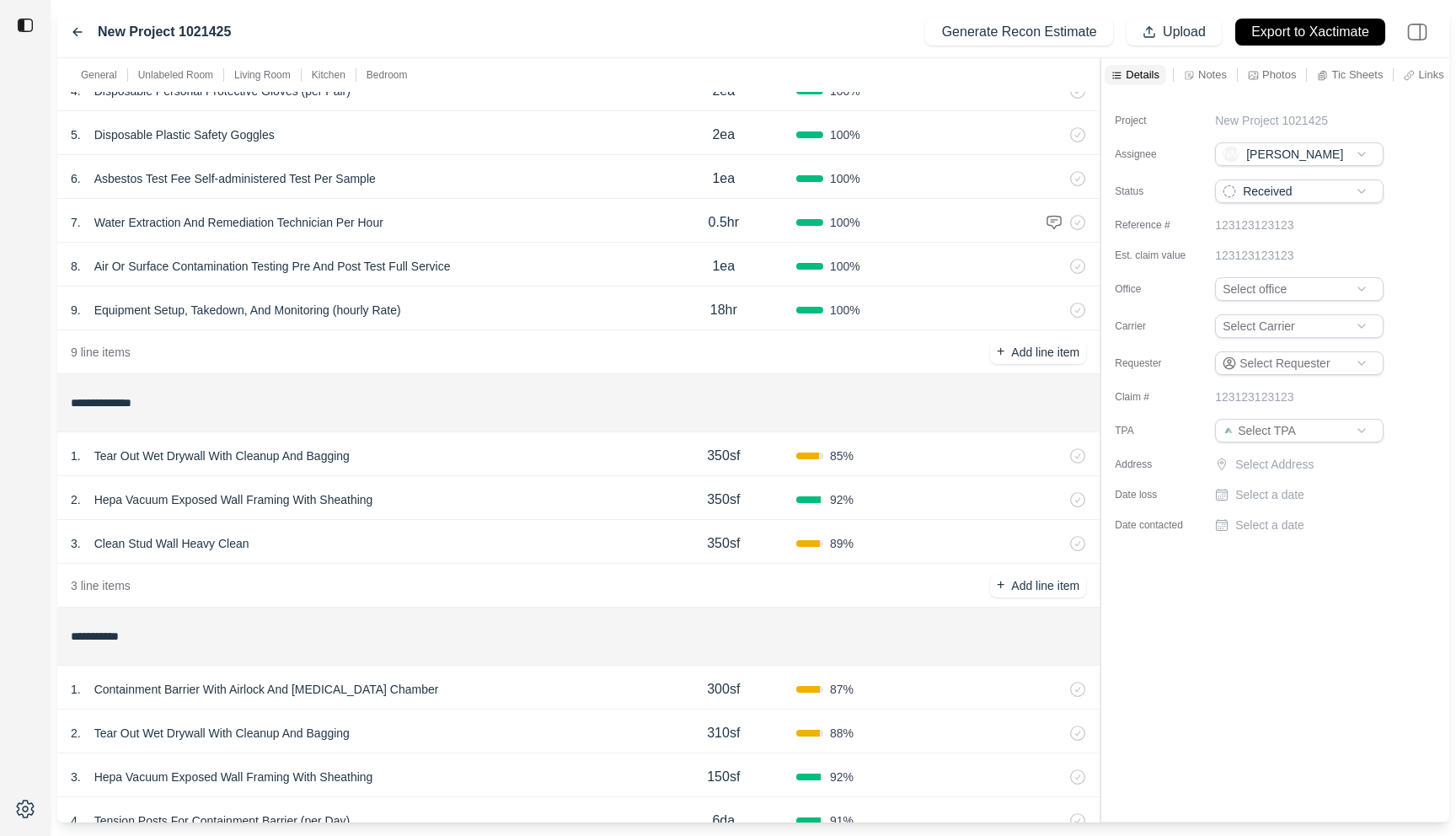
scroll to position [282, 0]
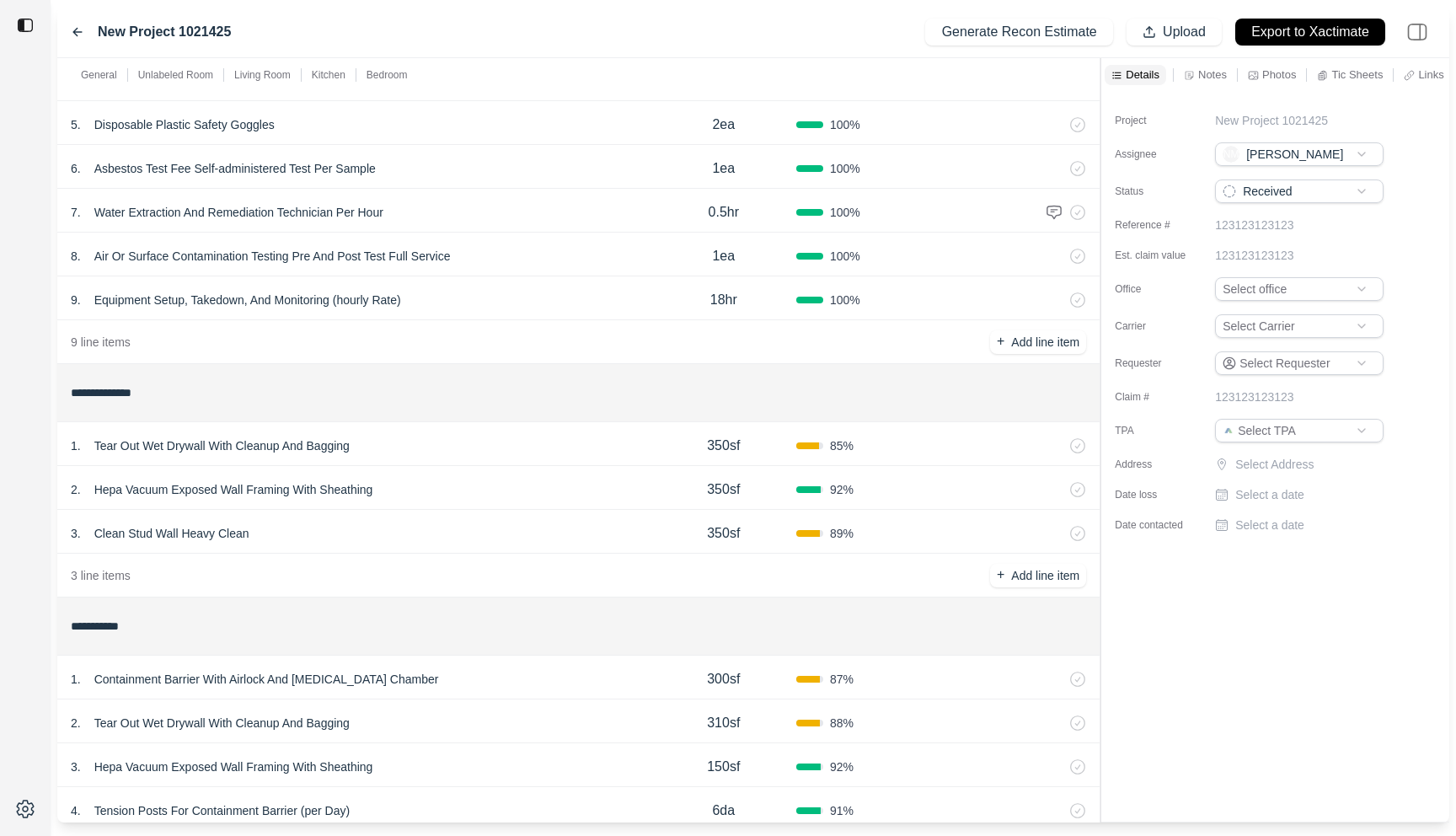
click at [403, 535] on div "3 . Clean Stud Wall Heavy Clean" at bounding box center [361, 534] width 580 height 24
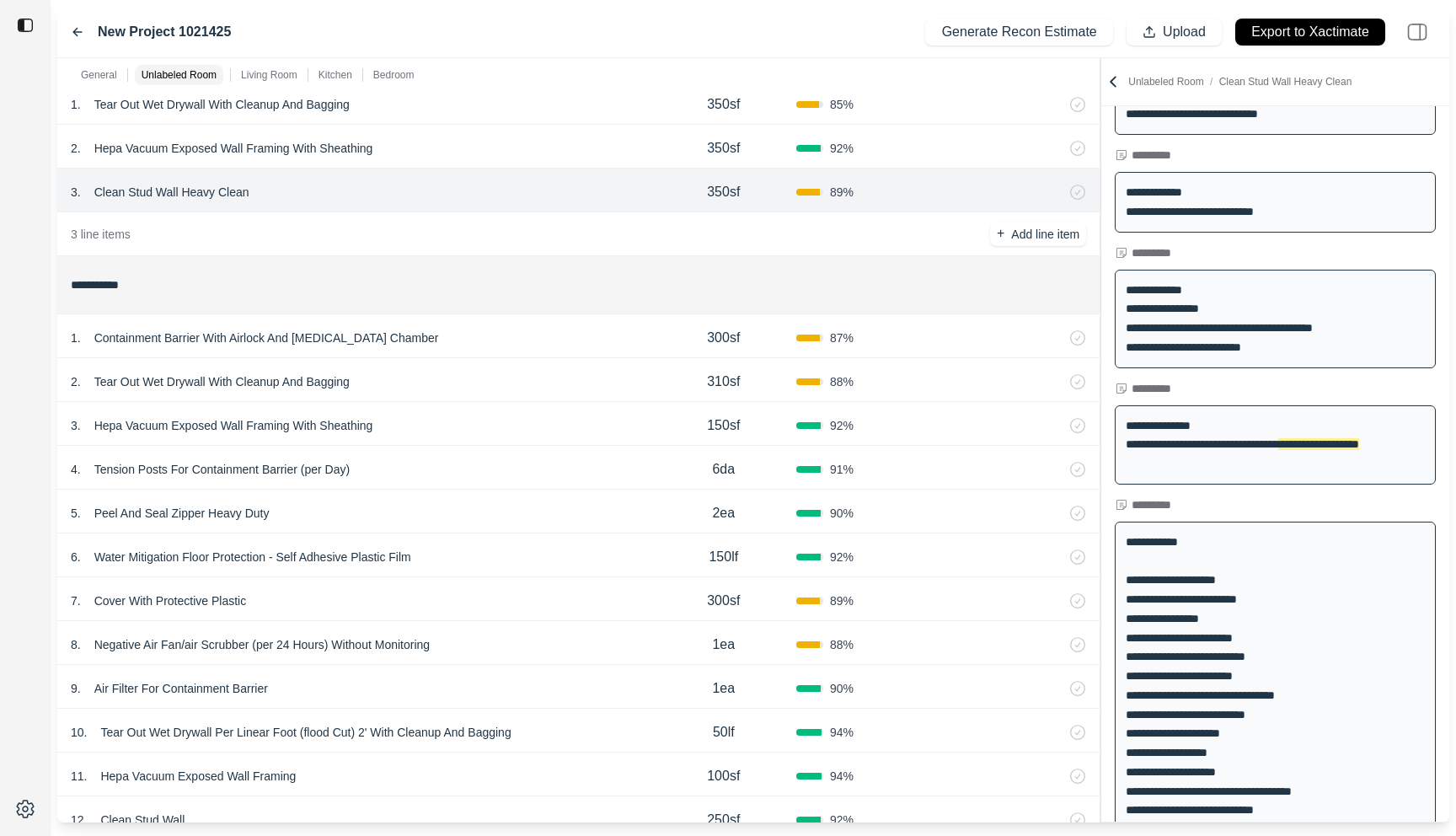
scroll to position [766, 0]
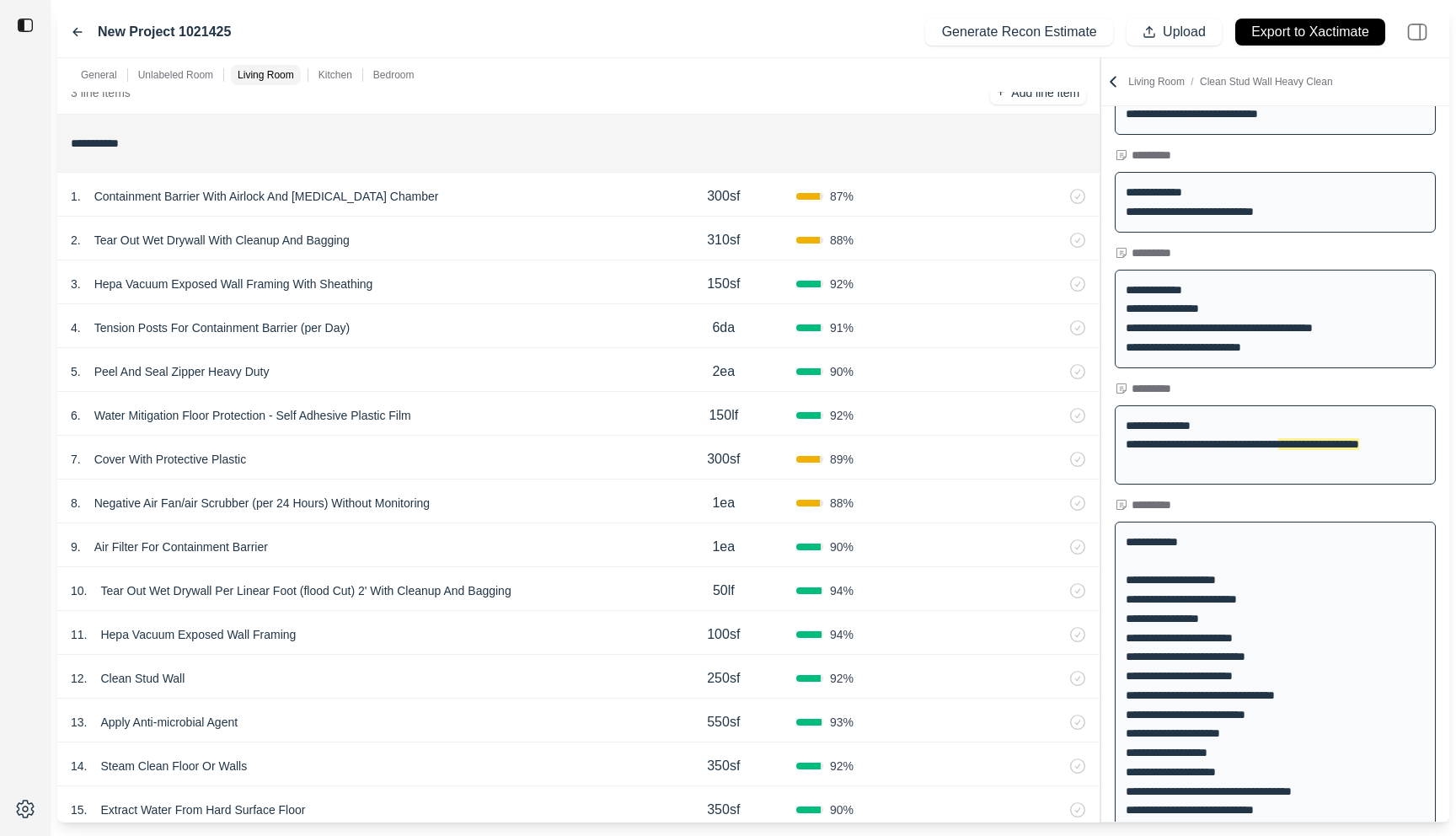
click at [514, 501] on div "8 . Negative Air Fan/air Scrubber (per 24 Hours) Without Monitoring" at bounding box center [361, 503] width 580 height 24
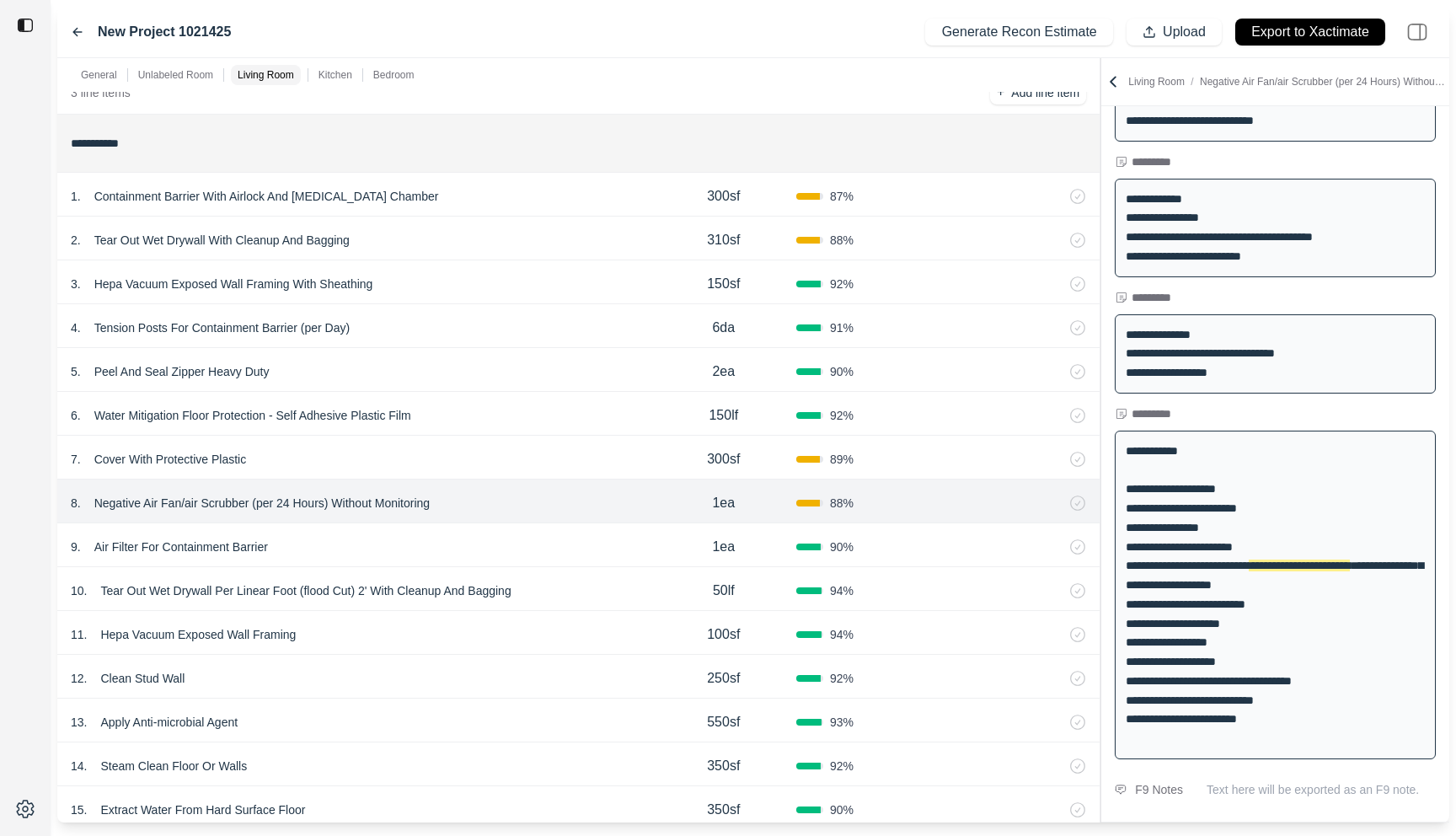
scroll to position [409, 0]
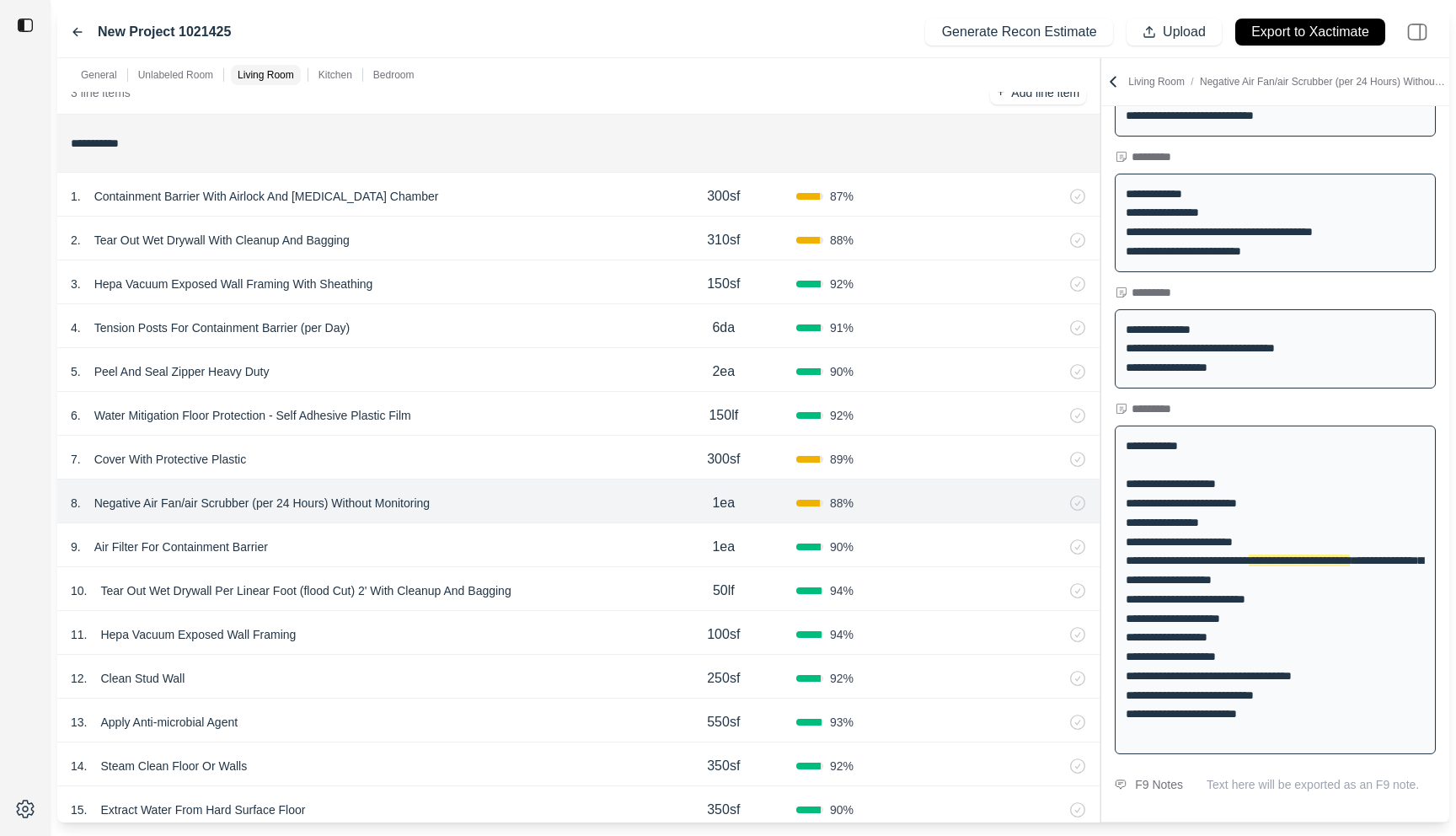
click at [81, 35] on icon at bounding box center [78, 32] width 14 height 14
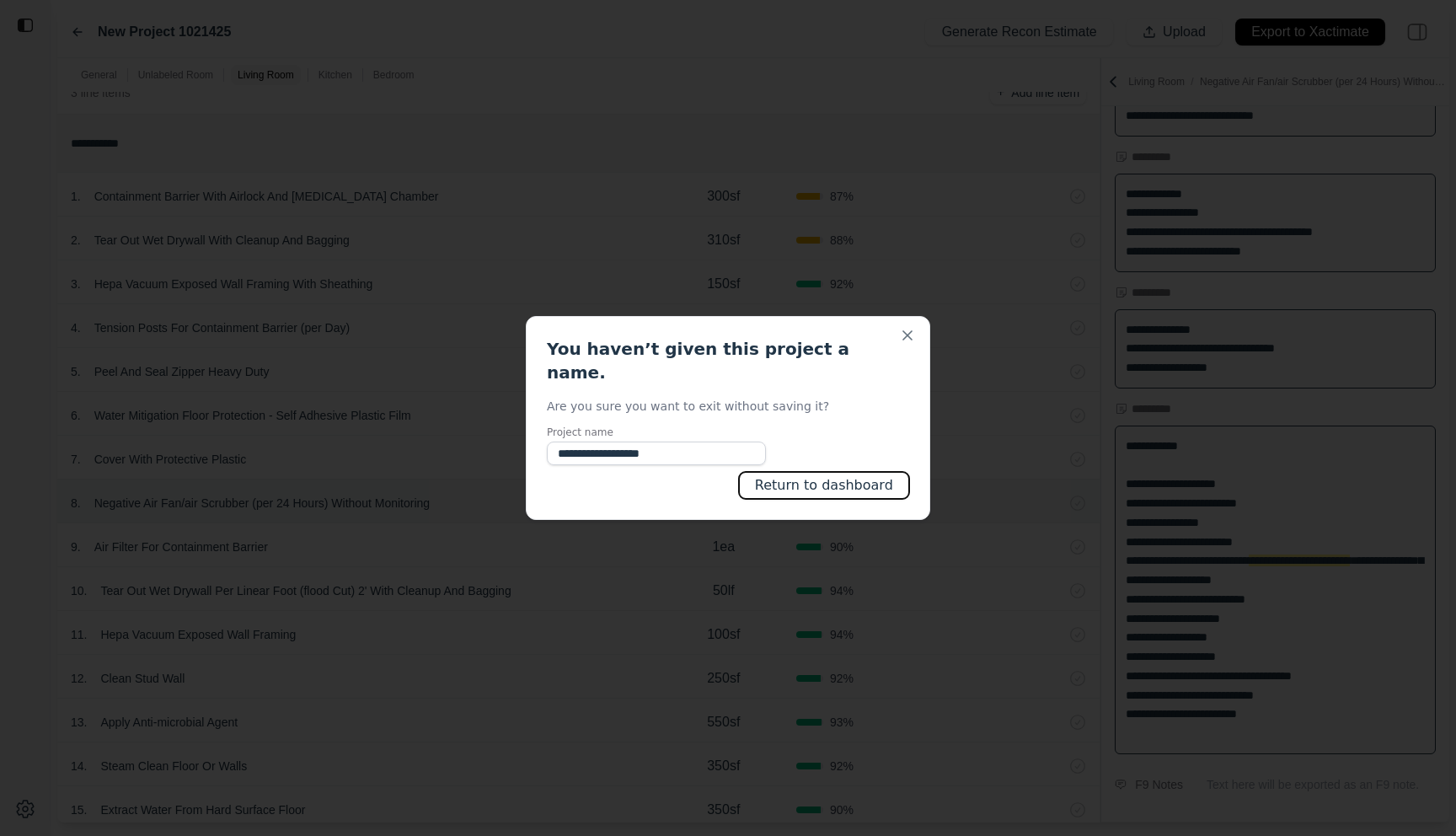
click at [798, 472] on button "Return to dashboard" at bounding box center [824, 485] width 171 height 27
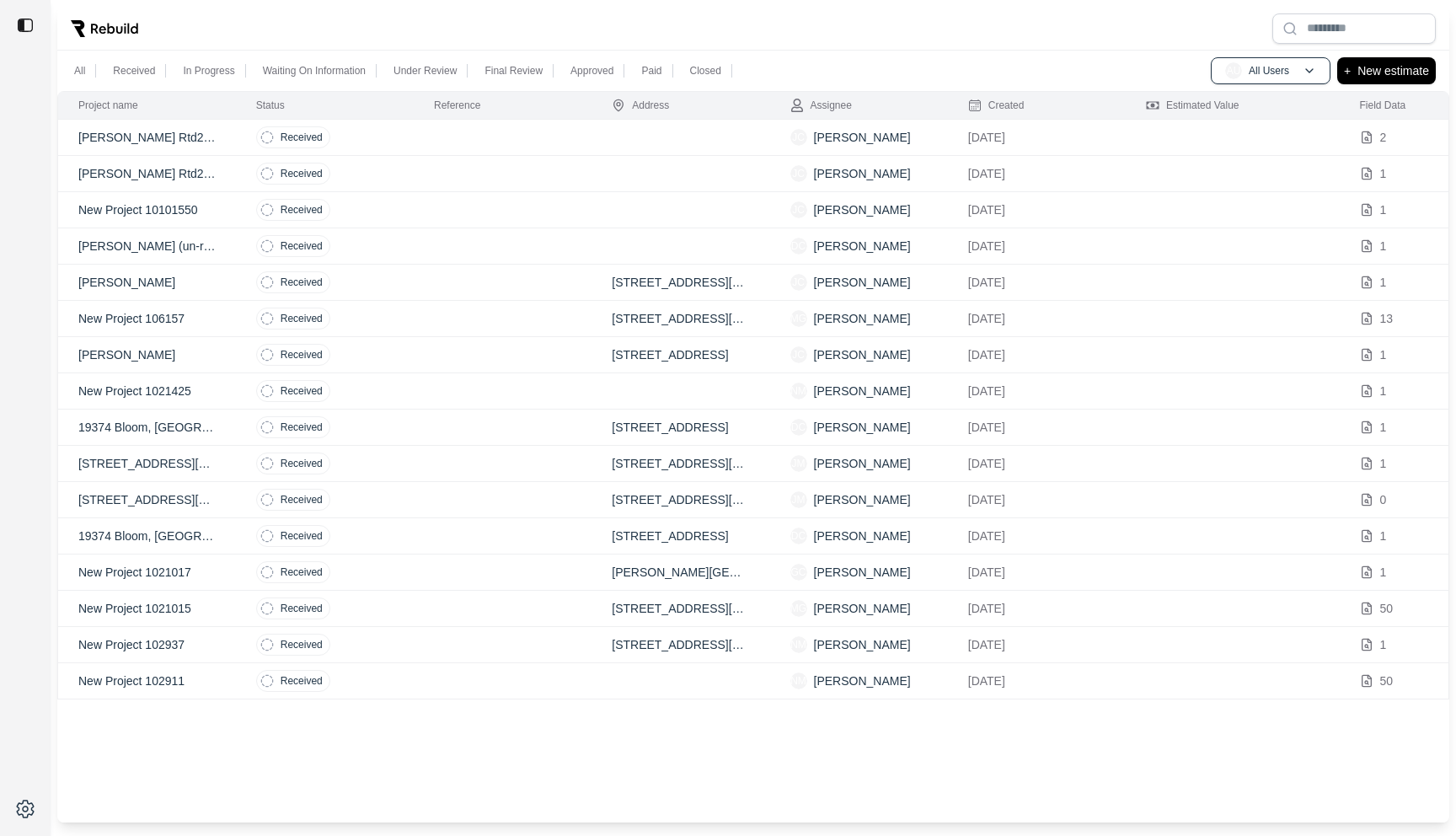
click at [431, 579] on td at bounding box center [502, 573] width 177 height 36
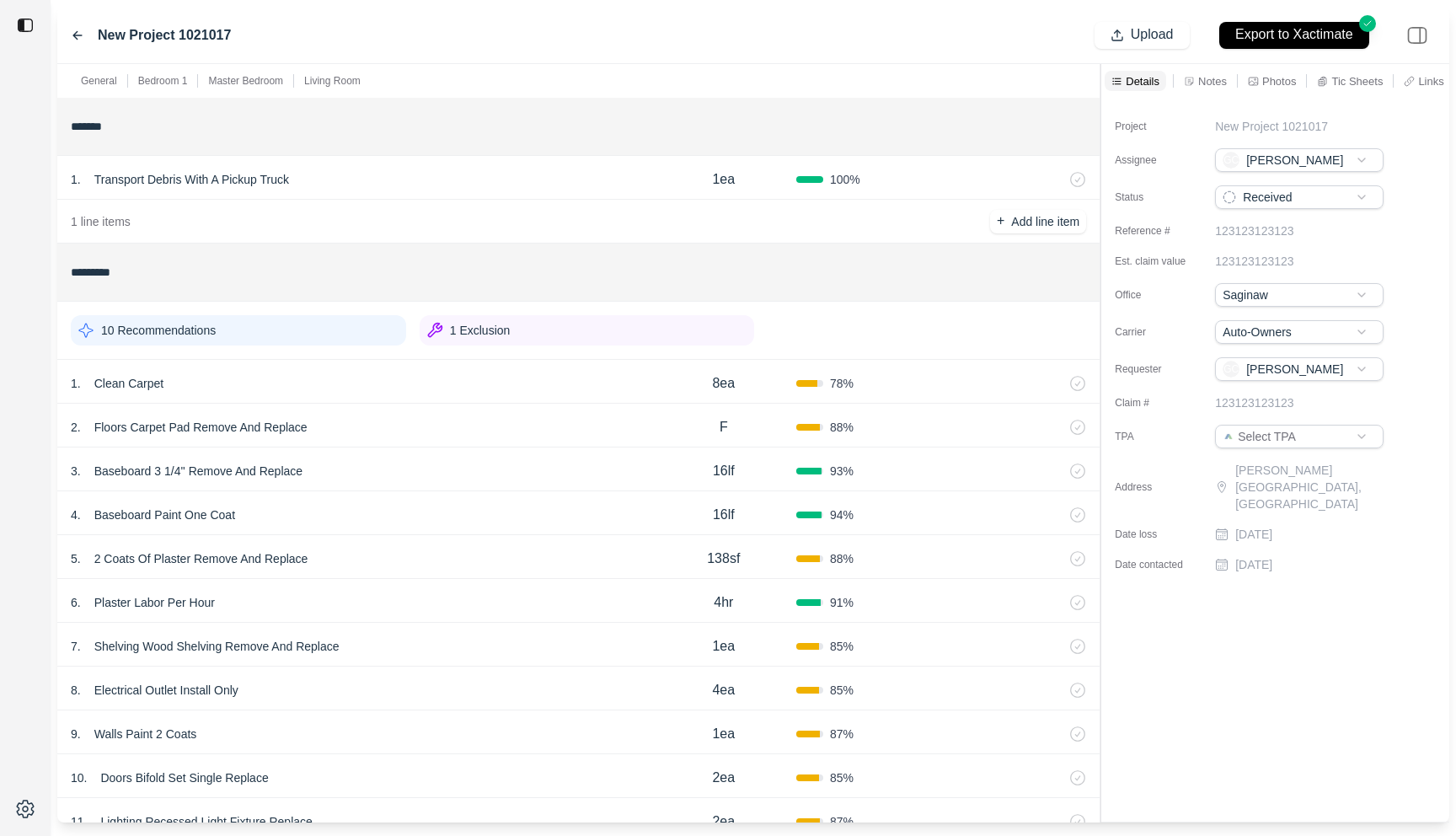
click at [431, 579] on div "6 . Plaster Labor Per Hour 4hr 91 %" at bounding box center [578, 600] width 1042 height 44
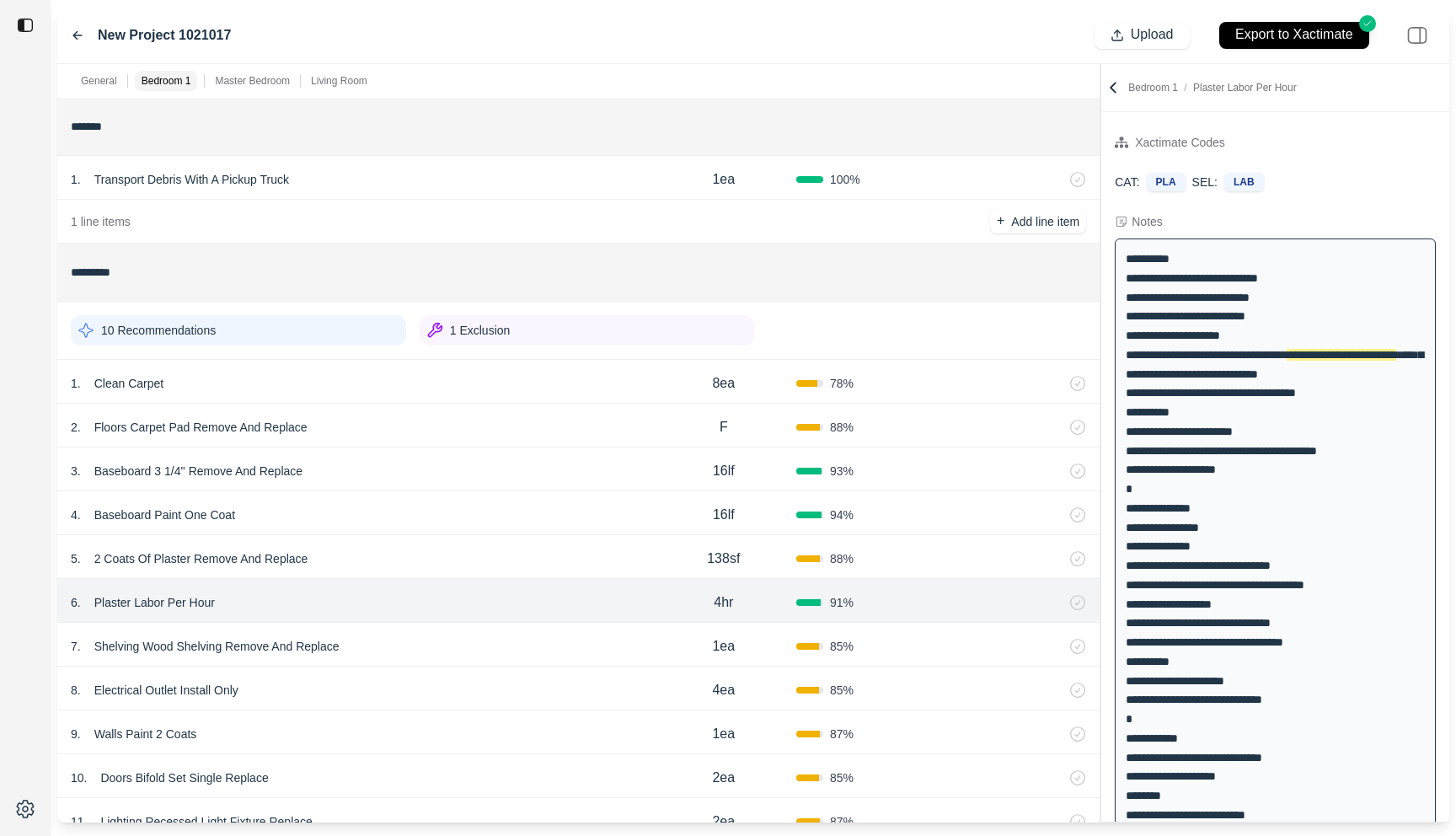
click at [441, 431] on div "2 . Floors Carpet Pad Remove And Replace" at bounding box center [361, 428] width 580 height 24
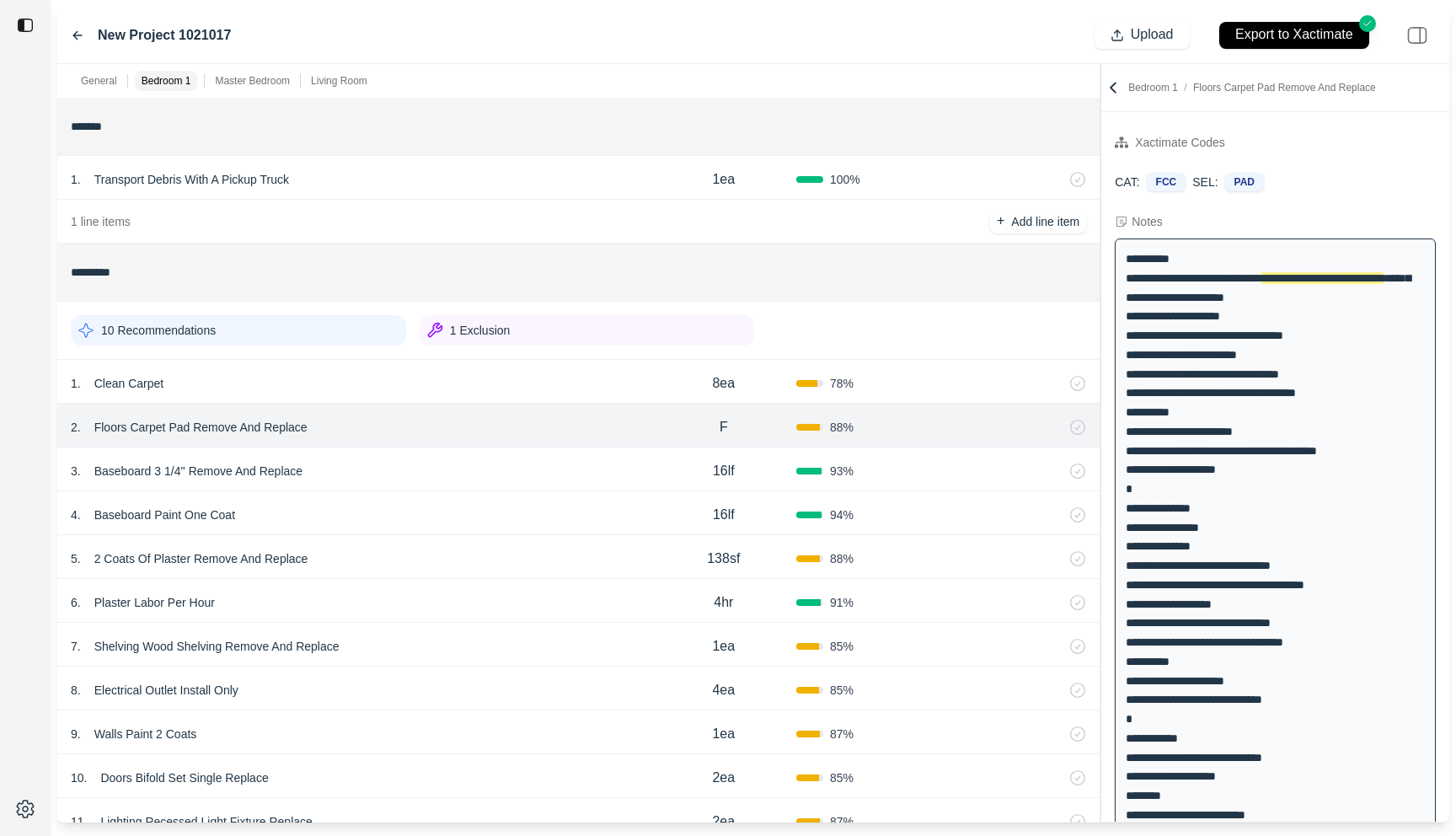
click at [452, 394] on div "1 . Clean Carpet" at bounding box center [361, 384] width 580 height 24
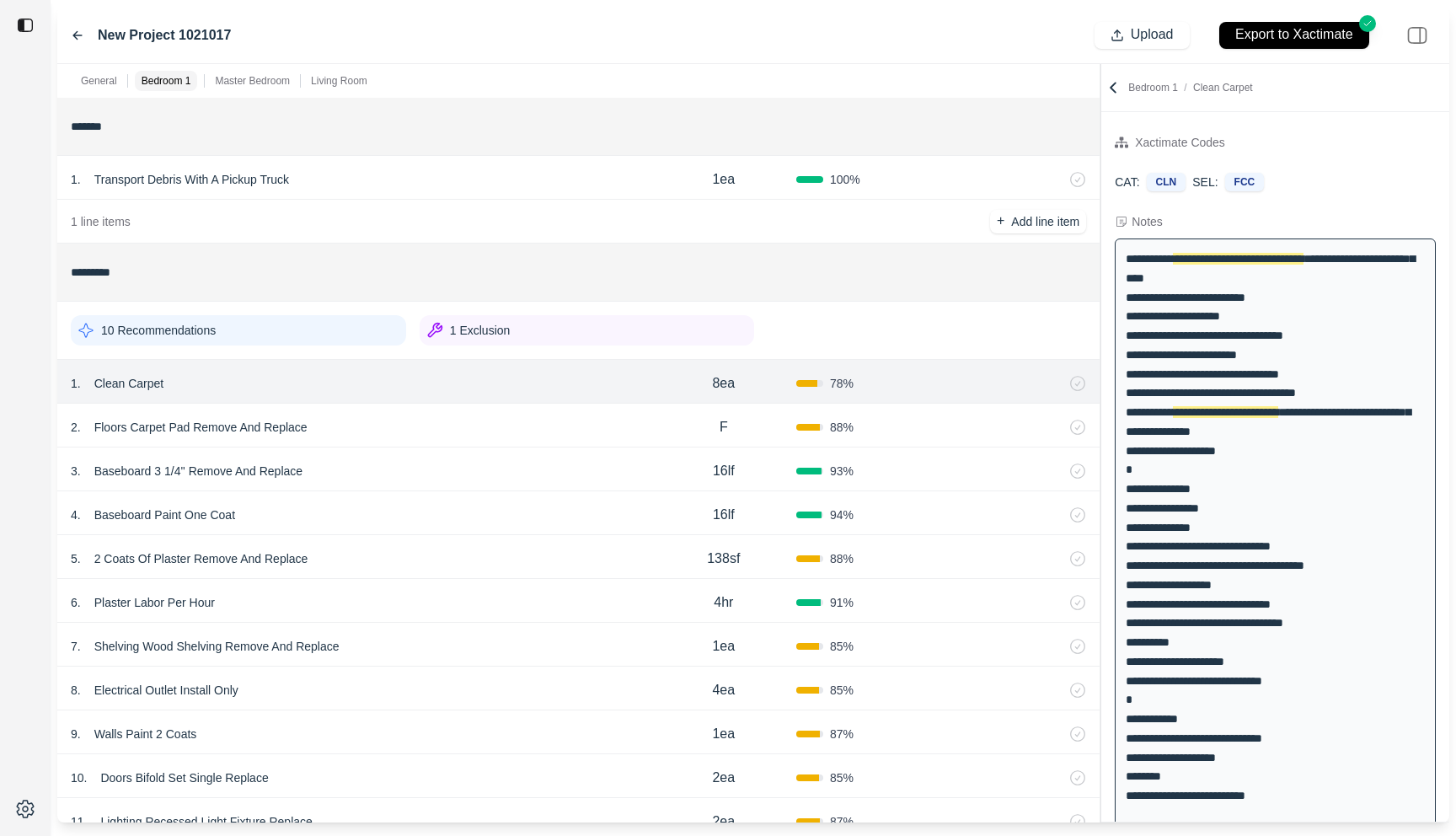
click at [452, 421] on div "2 . Floors Carpet Pad Remove And Replace" at bounding box center [361, 428] width 580 height 24
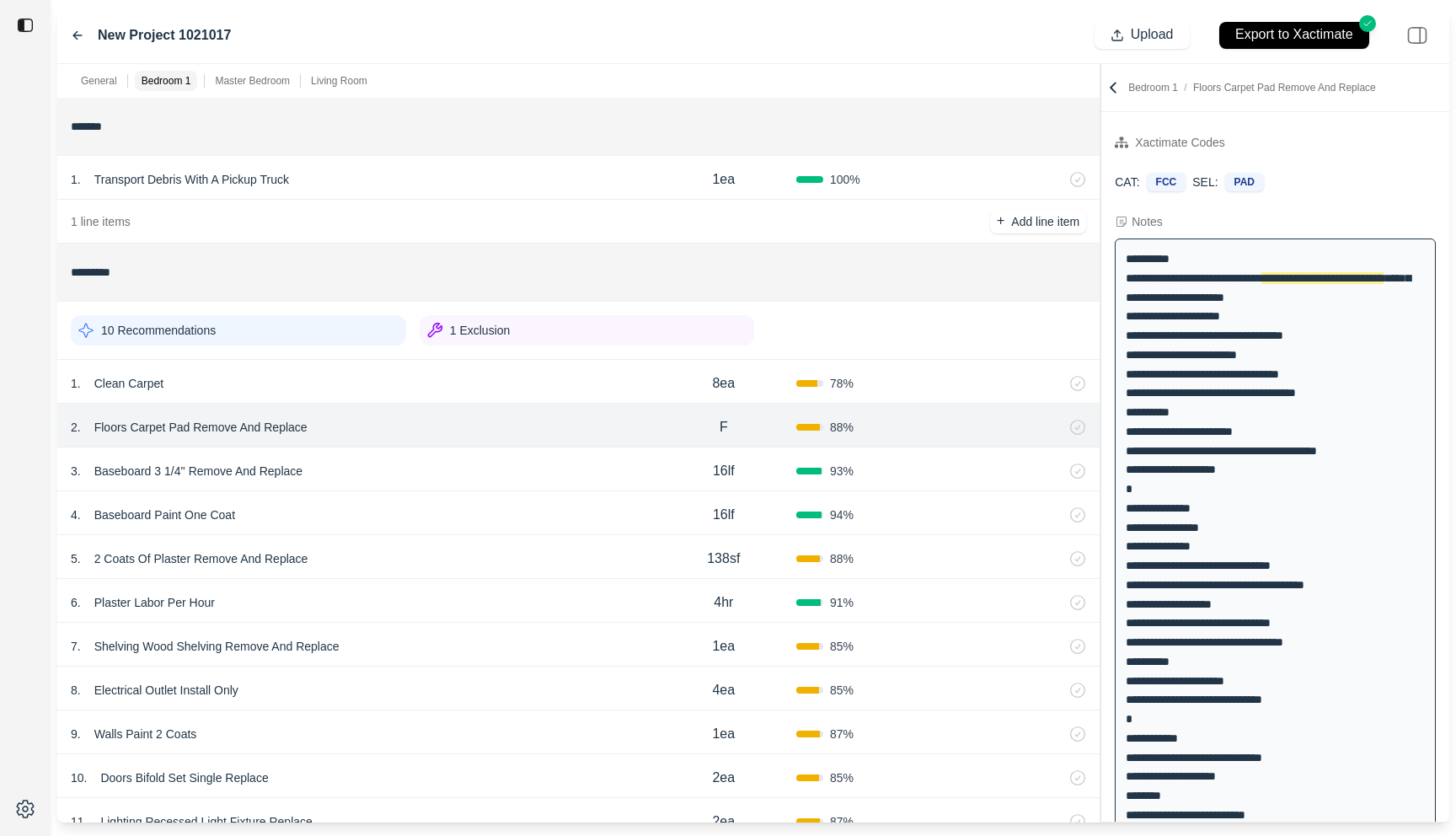
click at [452, 461] on div "3 . Baseboard 3 1/4'' Remove And Replace" at bounding box center [361, 472] width 580 height 24
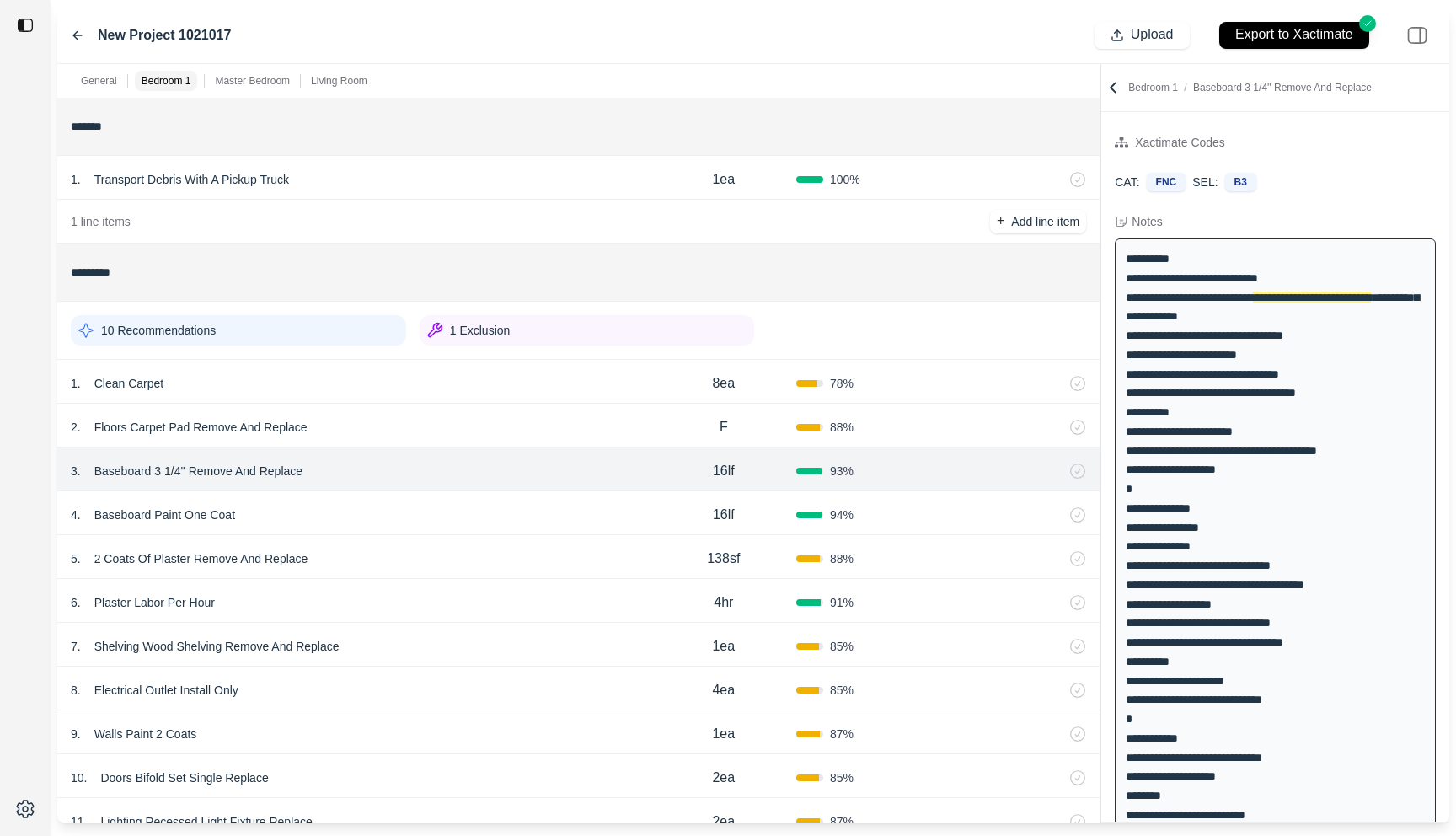
click at [457, 510] on div "4 . Baseboard Paint One Coat" at bounding box center [361, 515] width 580 height 24
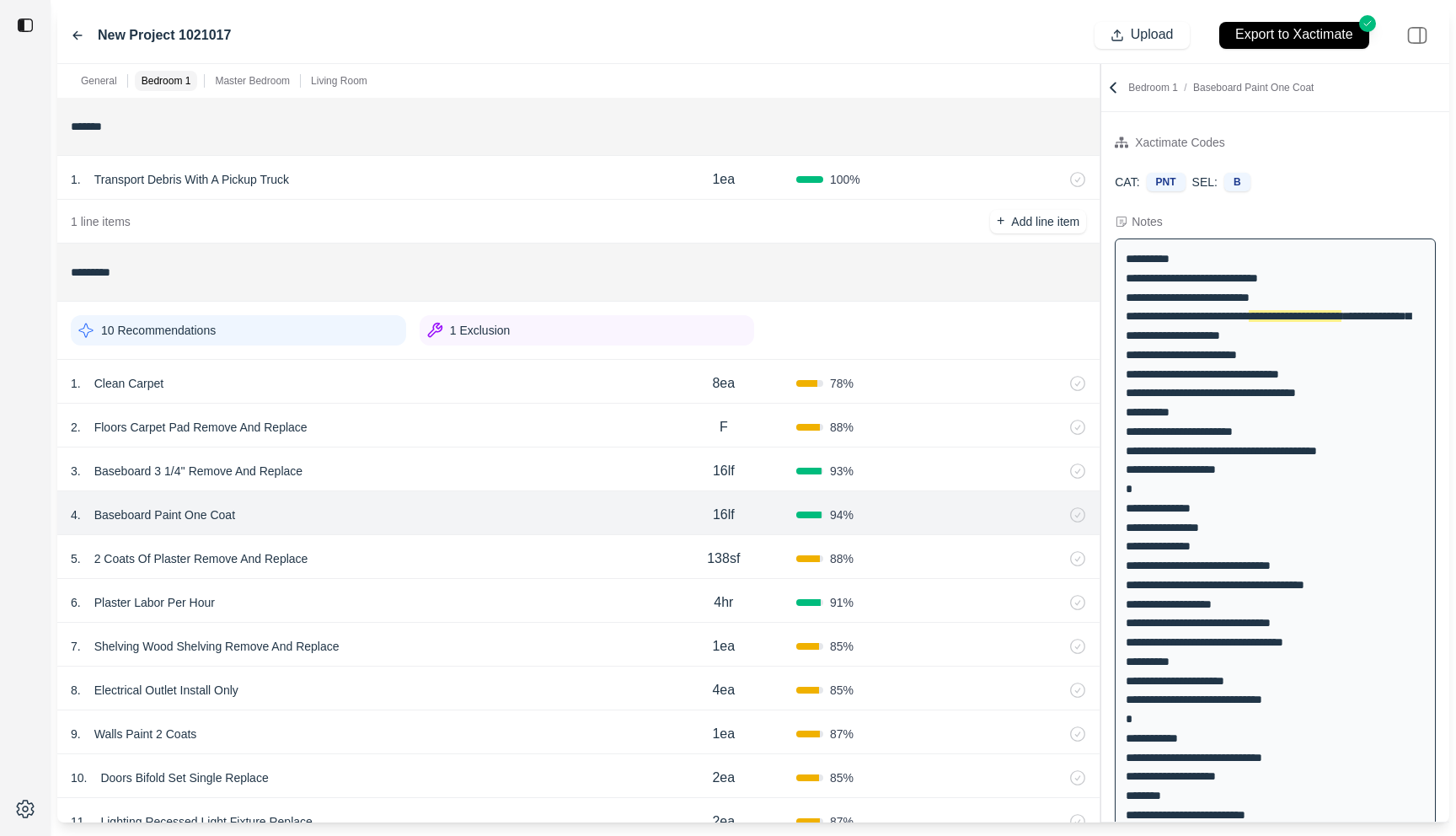
click at [457, 530] on div "4 . Baseboard Paint One Coat 16lf 94 %" at bounding box center [578, 513] width 1042 height 44
click at [457, 544] on div "5 . 2 Coats Of Plaster Remove And Replace 138sf 88 %" at bounding box center [578, 556] width 1042 height 44
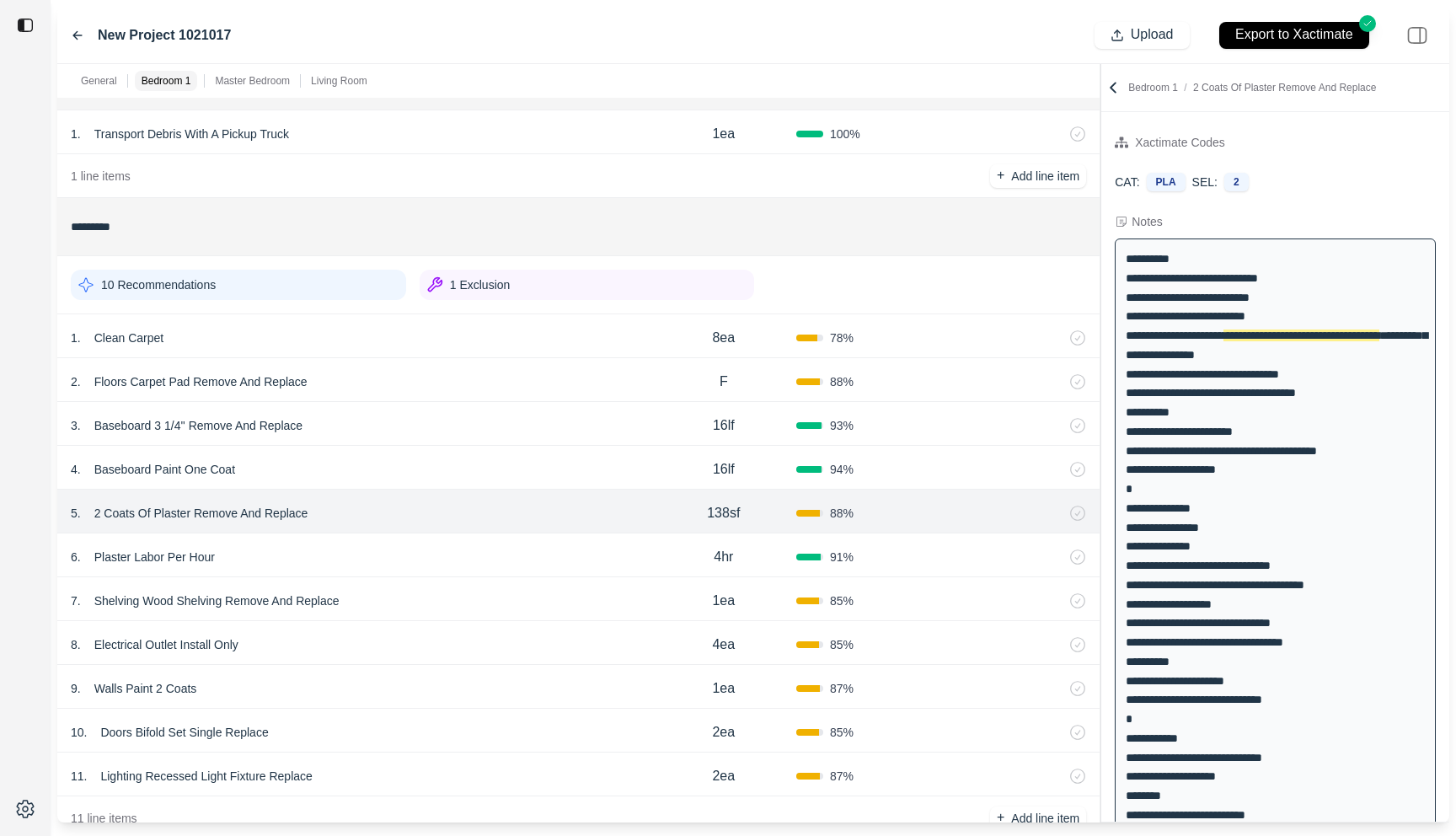
scroll to position [75, 0]
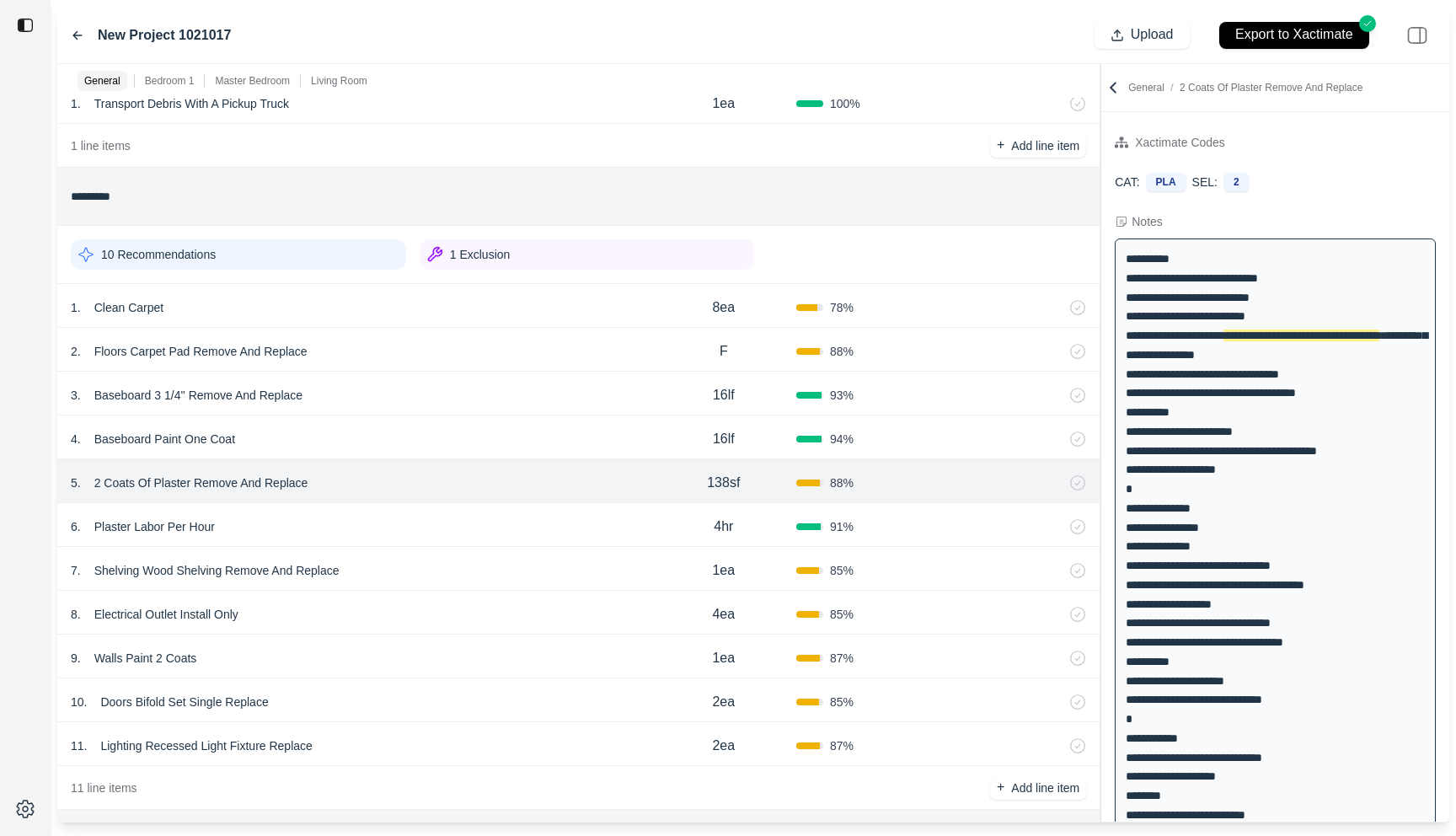
click at [457, 544] on div "6 . Plaster Labor Per Hour 4hr 91 %" at bounding box center [578, 525] width 1042 height 44
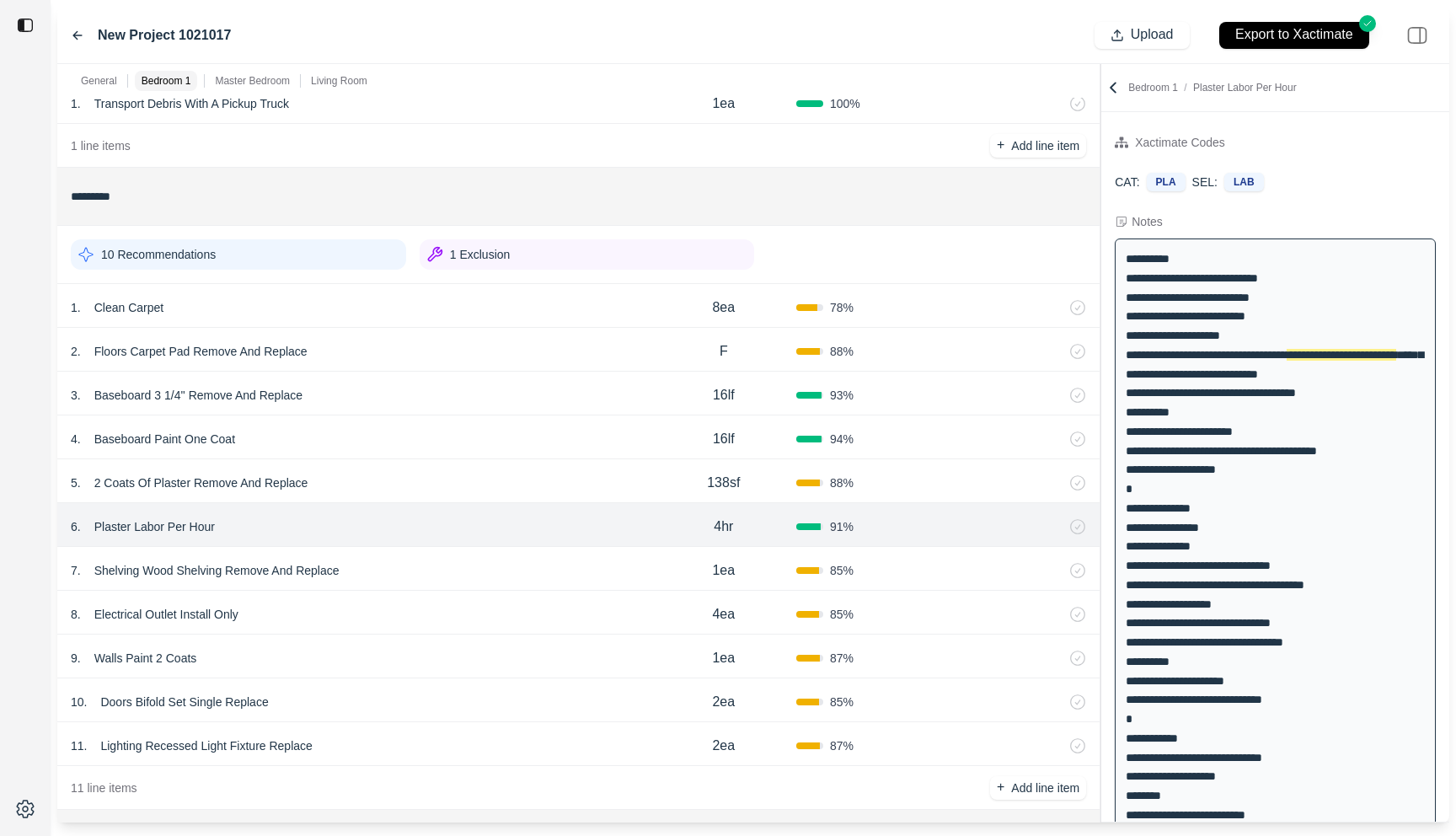
click at [457, 586] on div "7 . Shelving Wood Shelving Remove And Replace 1ea 85 %" at bounding box center [578, 568] width 1042 height 44
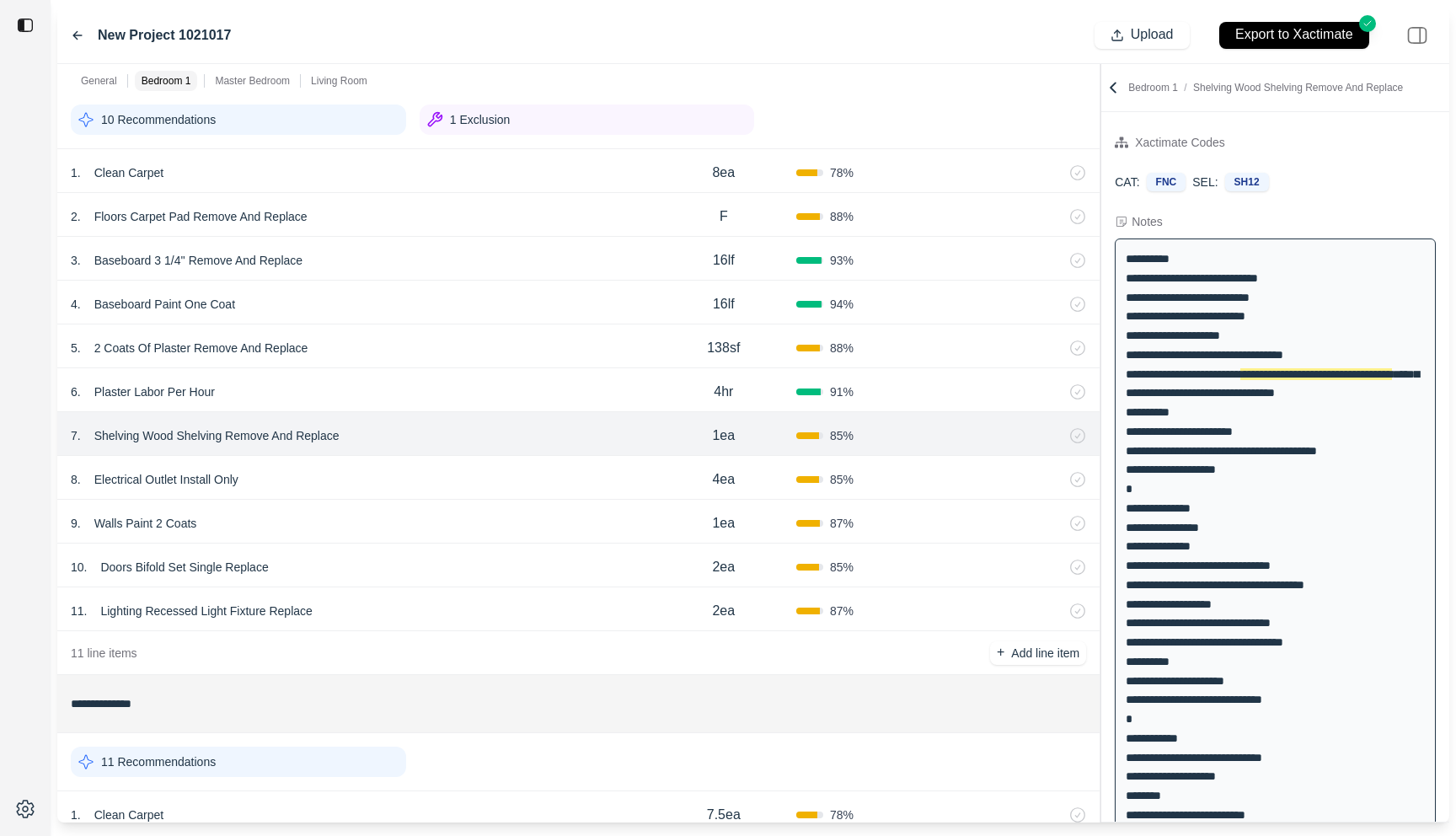
scroll to position [212, 0]
click at [457, 585] on div "10 . Doors Bifold Set Single Replace 2ea 85 %" at bounding box center [578, 564] width 1042 height 44
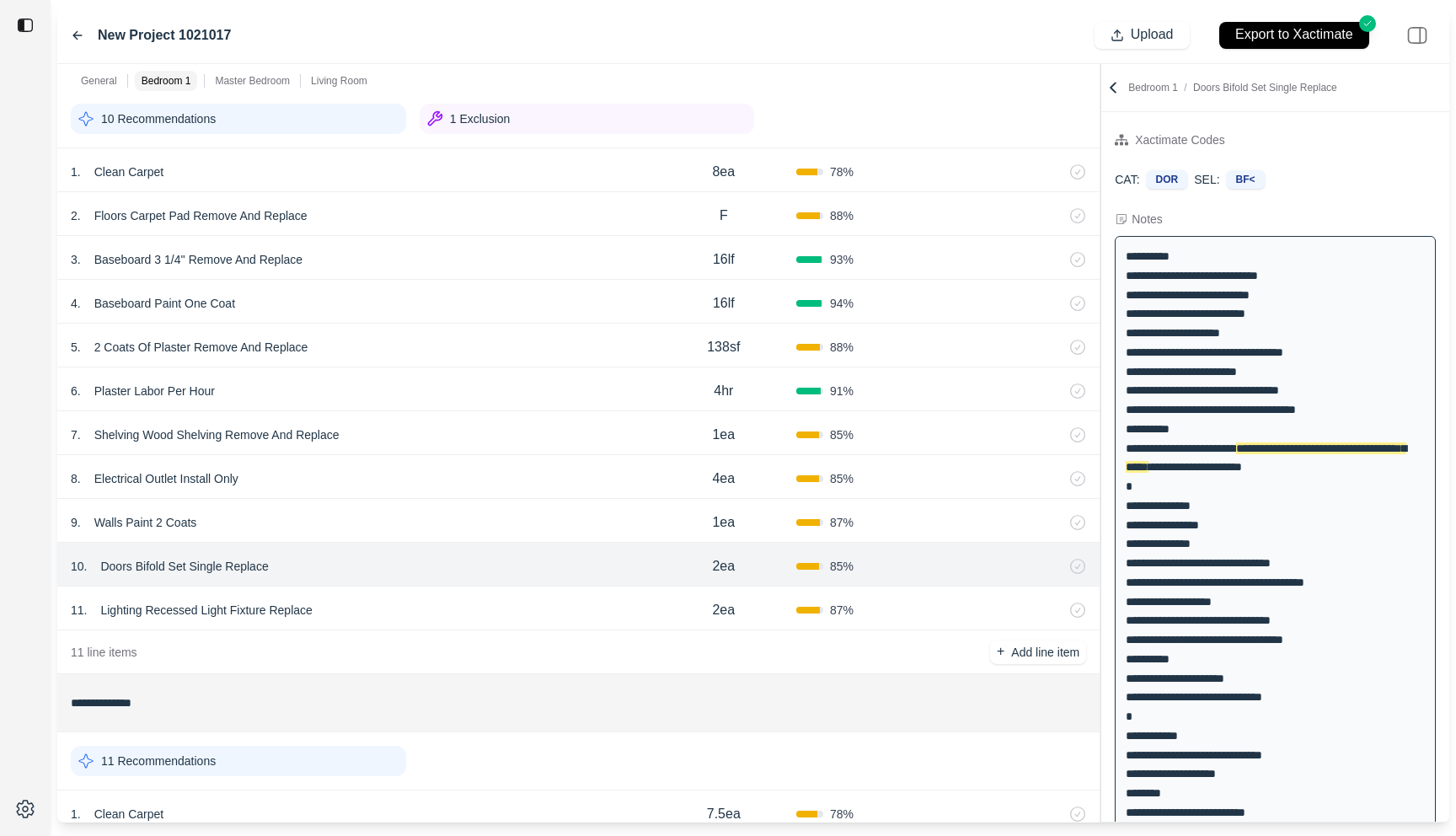
click at [458, 607] on div "11 . Lighting Recessed Light Fixture Replace" at bounding box center [361, 610] width 580 height 24
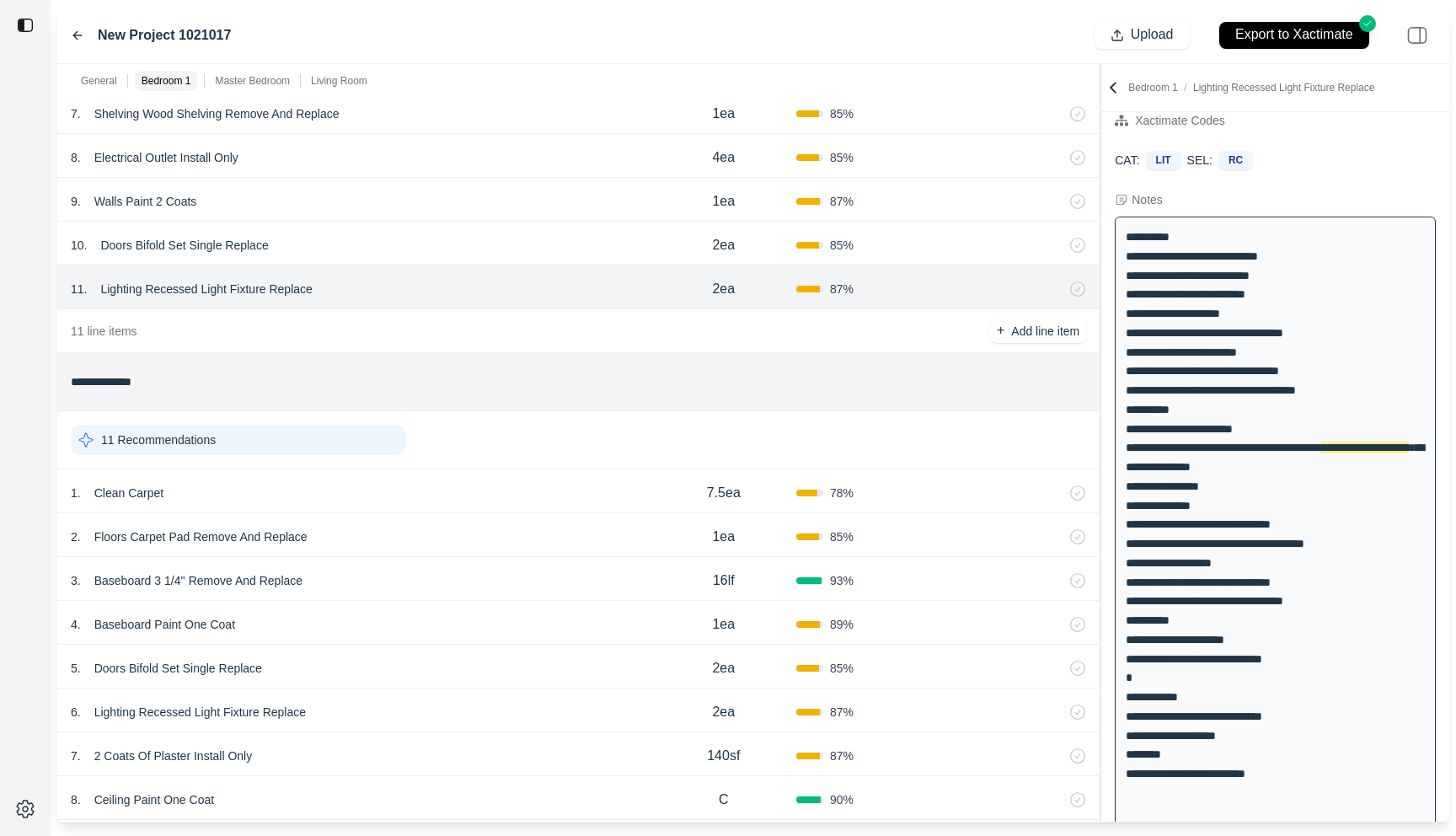
scroll to position [629, 0]
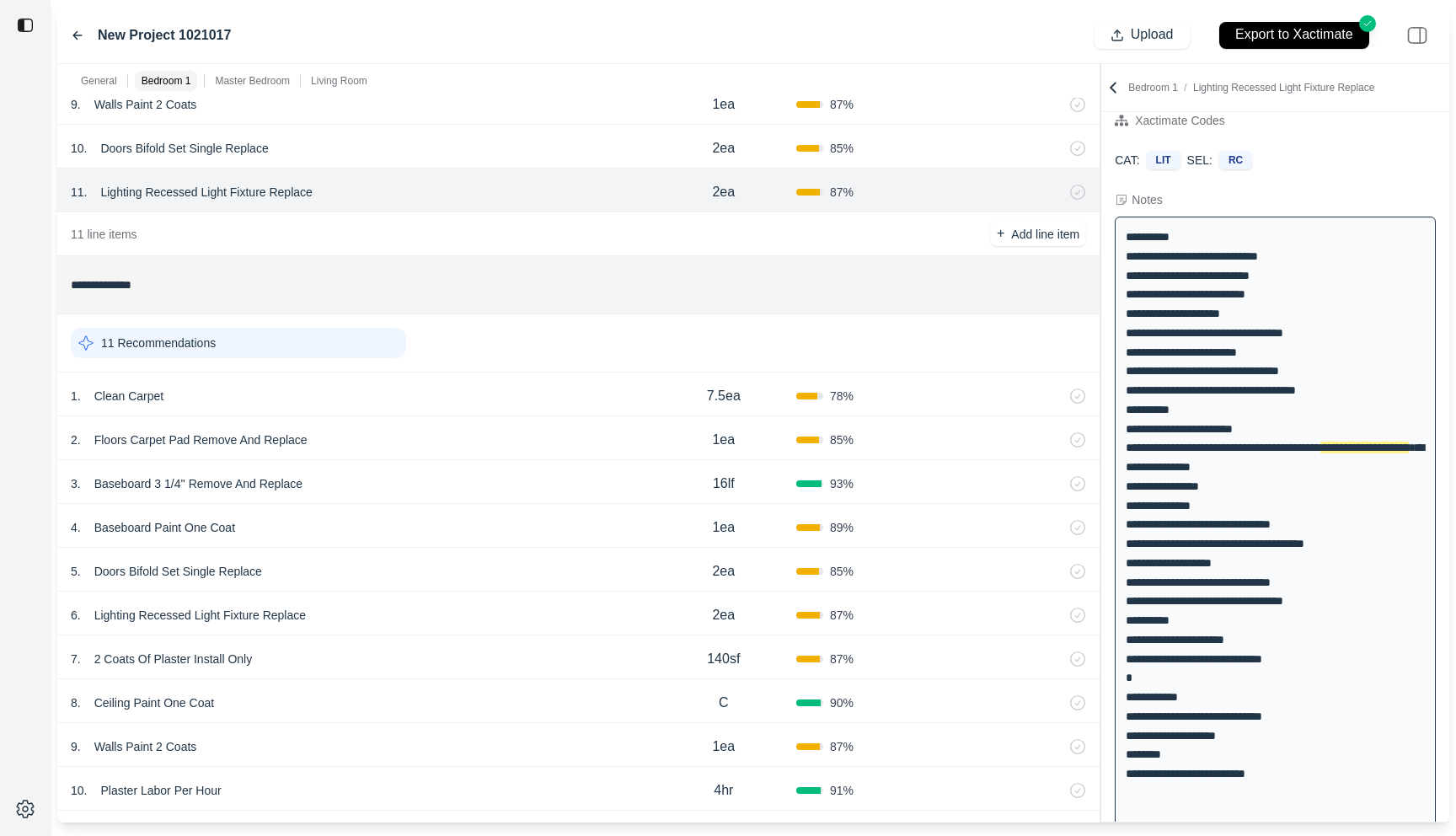
click at [484, 402] on div "1 . Clean Carpet" at bounding box center [361, 396] width 580 height 24
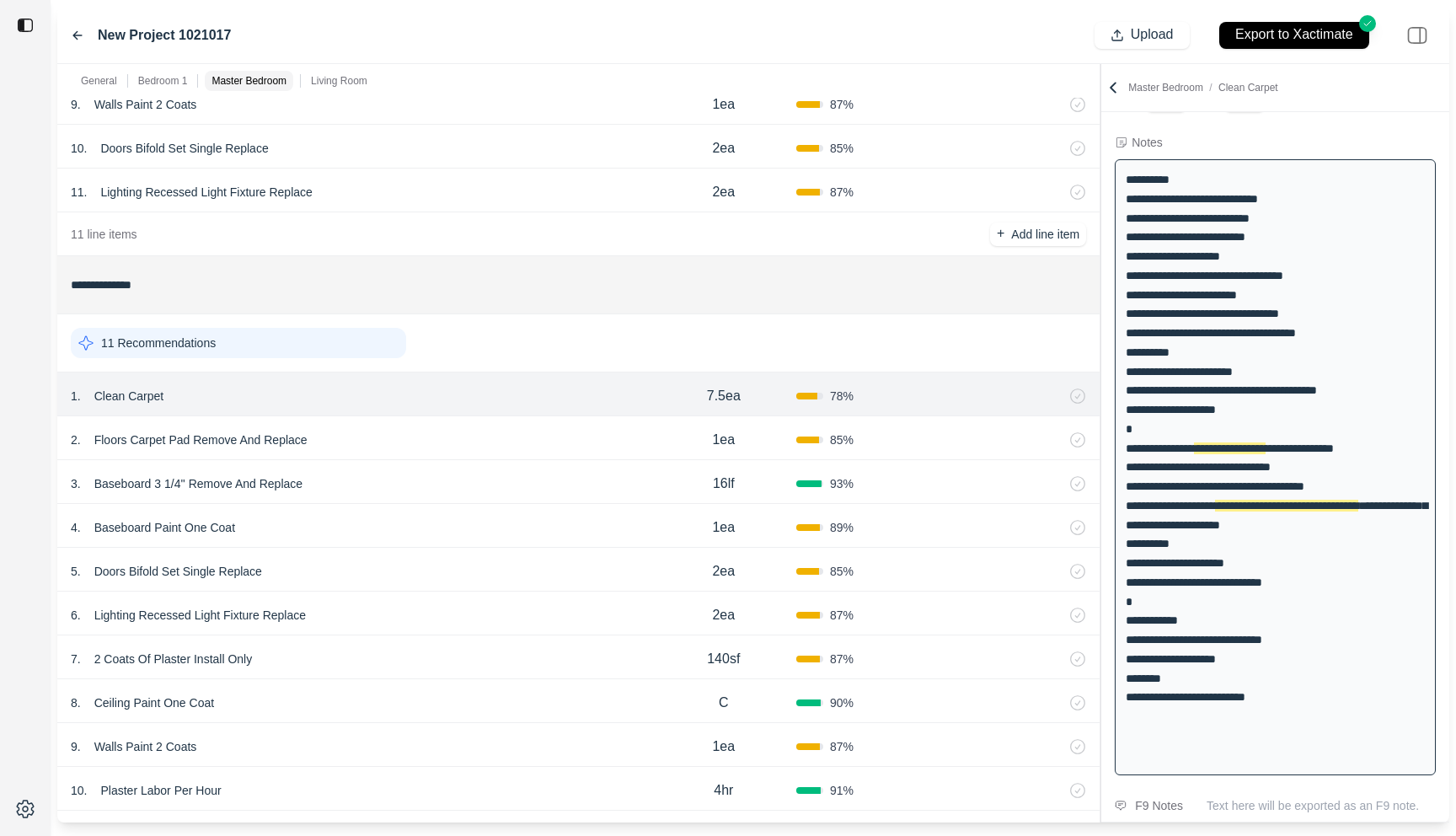
scroll to position [79, 0]
click at [483, 424] on div "2 . Floors Carpet Pad Remove And Replace 1ea 85 %" at bounding box center [578, 438] width 1042 height 44
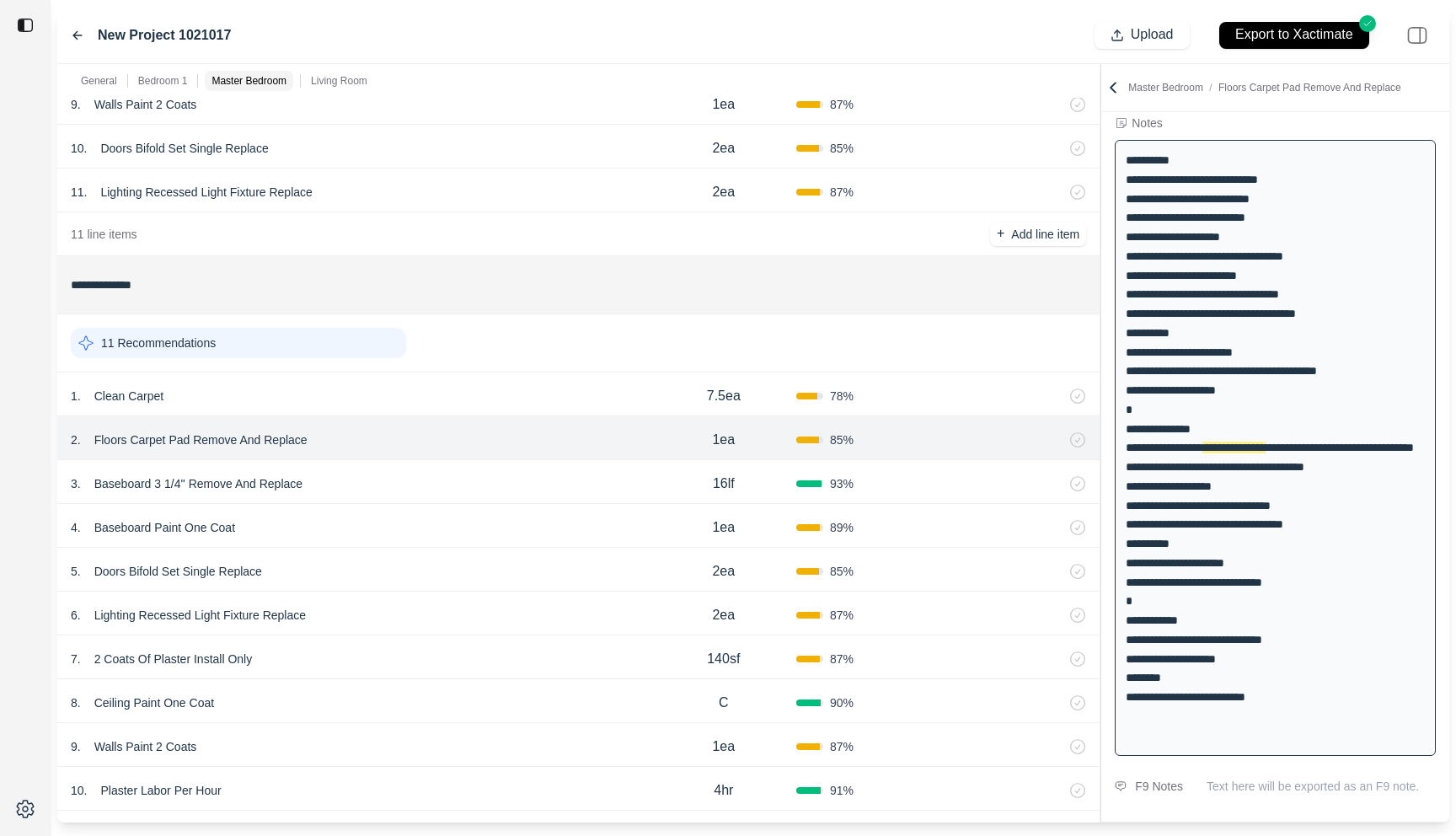
click at [483, 473] on div "3 . Baseboard 3 1/4'' Remove And Replace" at bounding box center [361, 484] width 580 height 24
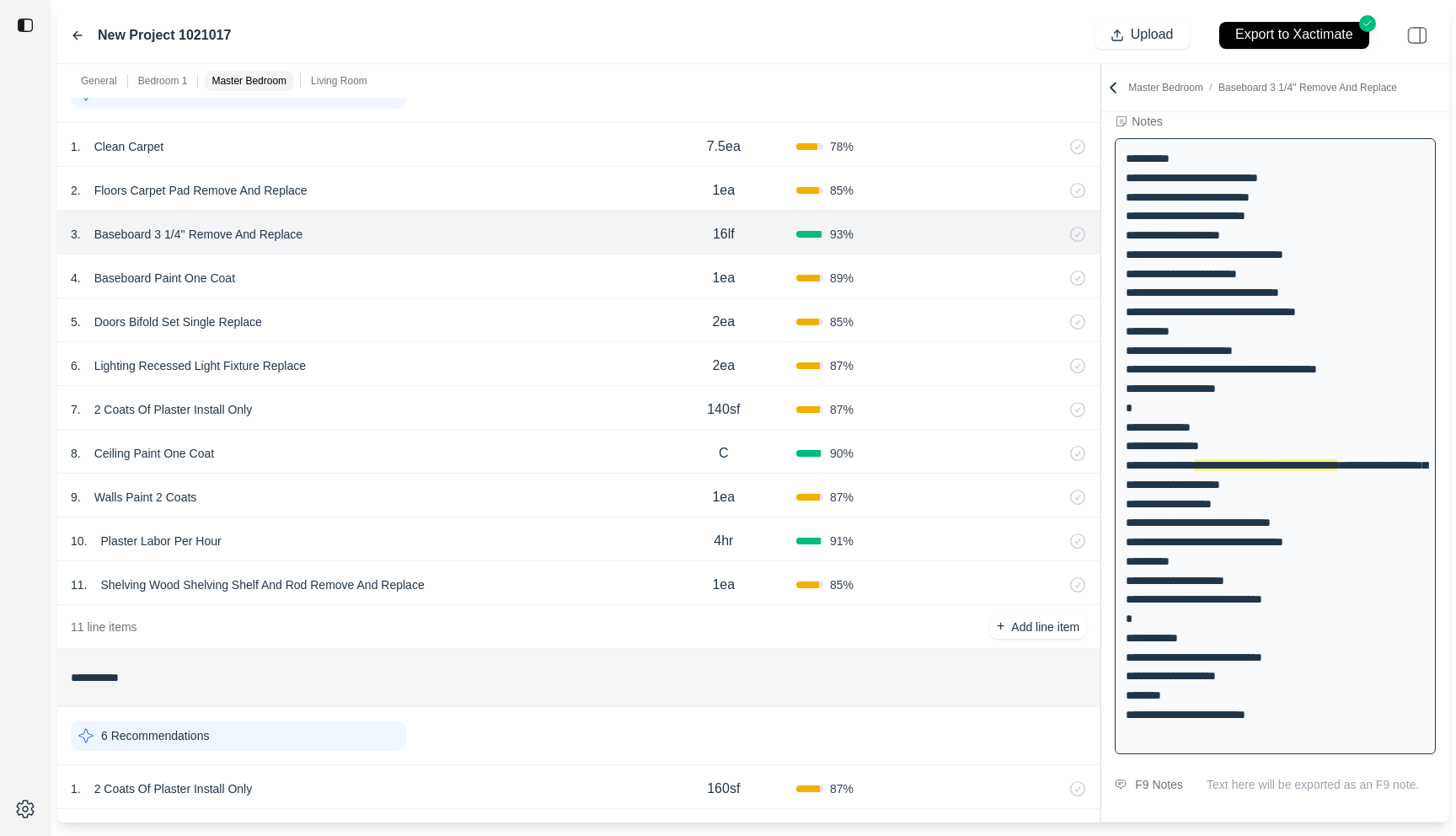
scroll to position [978, 0]
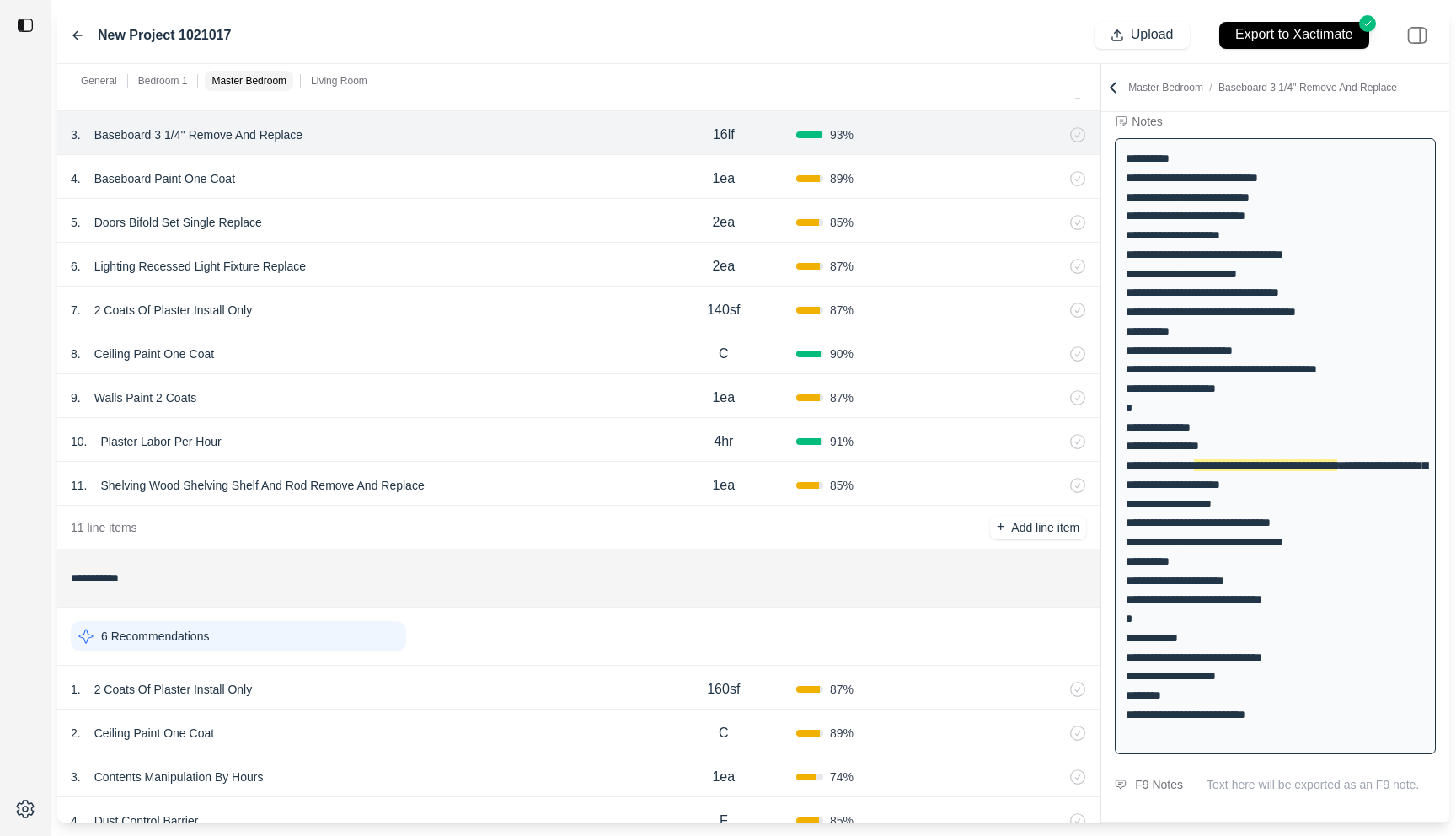
click at [483, 473] on div "11 . Shelving Wood Shelving Shelf And Rod Remove And Replace" at bounding box center [361, 485] width 580 height 24
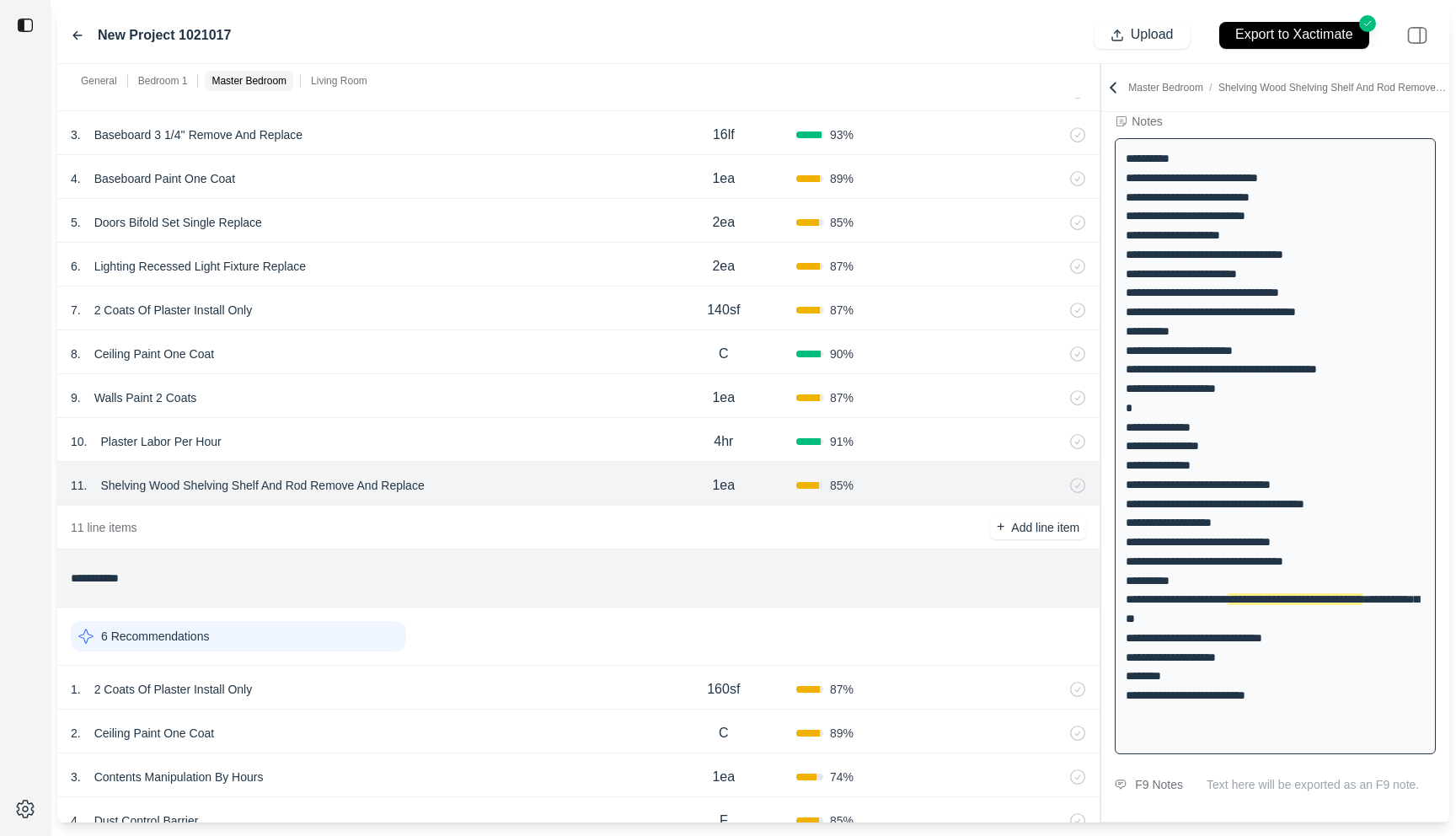
click at [482, 445] on div "10 . Plaster Labor Per Hour" at bounding box center [361, 442] width 580 height 24
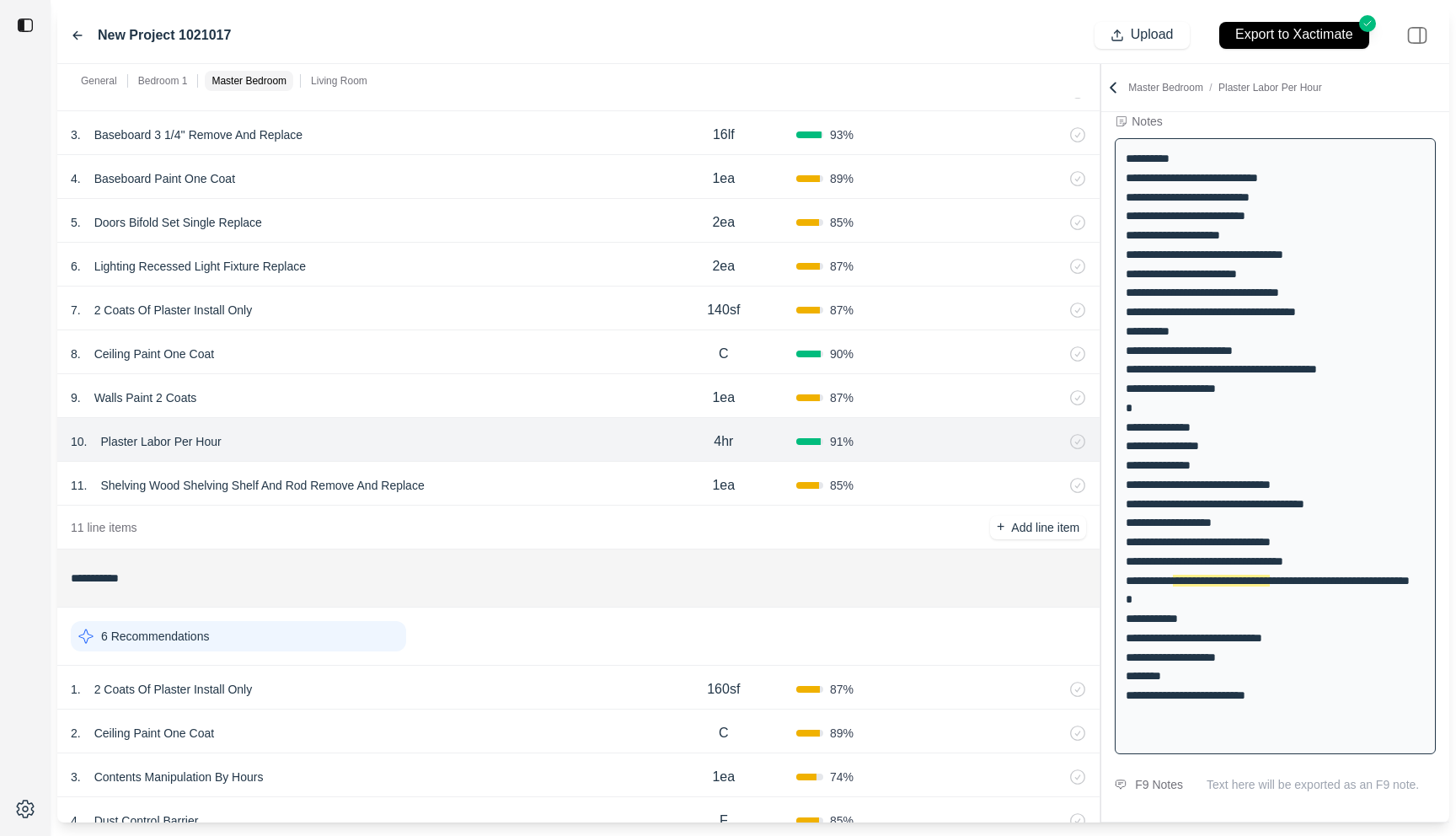
click at [492, 390] on div "9 . Walls Paint 2 Coats" at bounding box center [361, 398] width 580 height 24
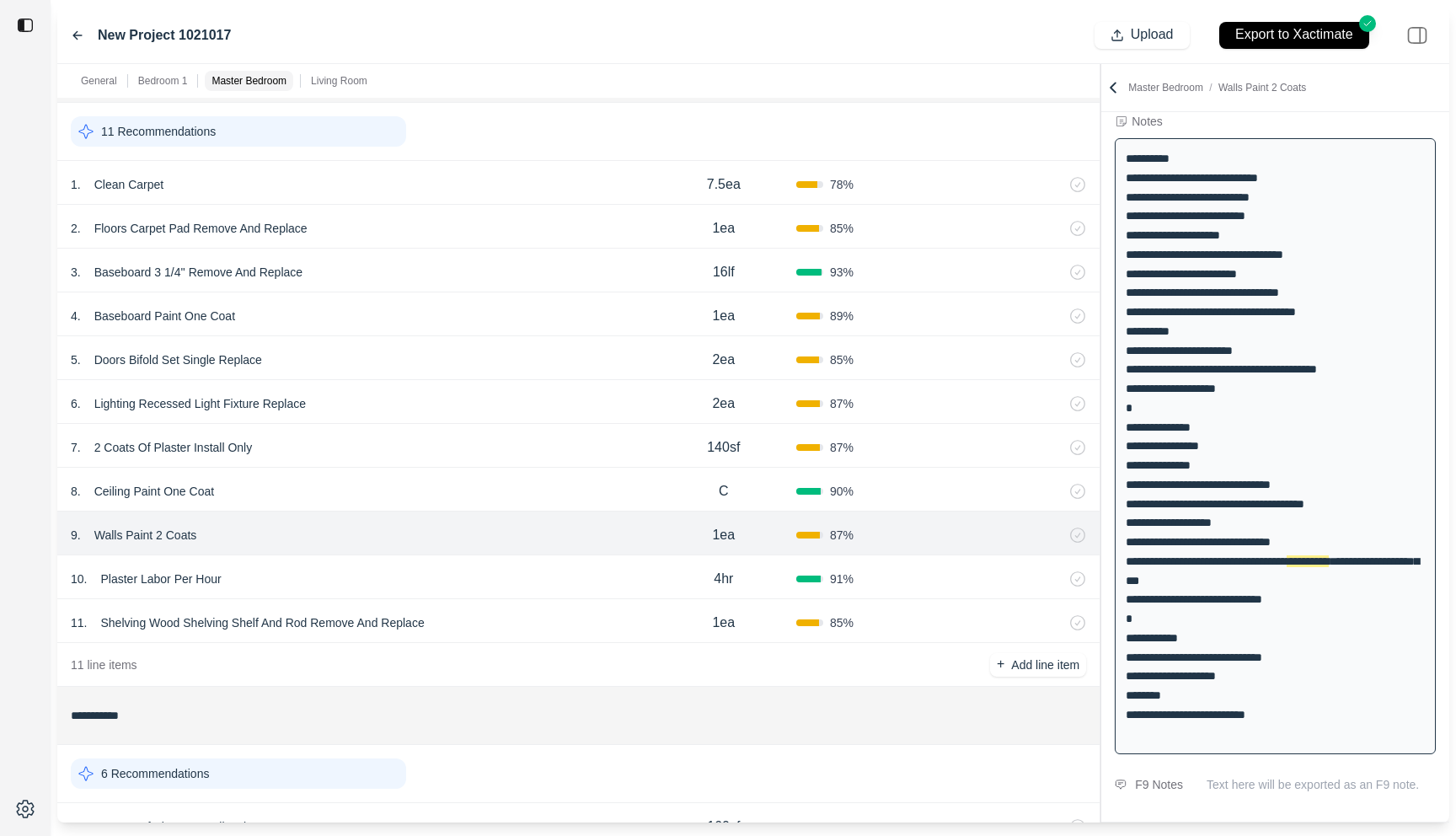
scroll to position [836, 0]
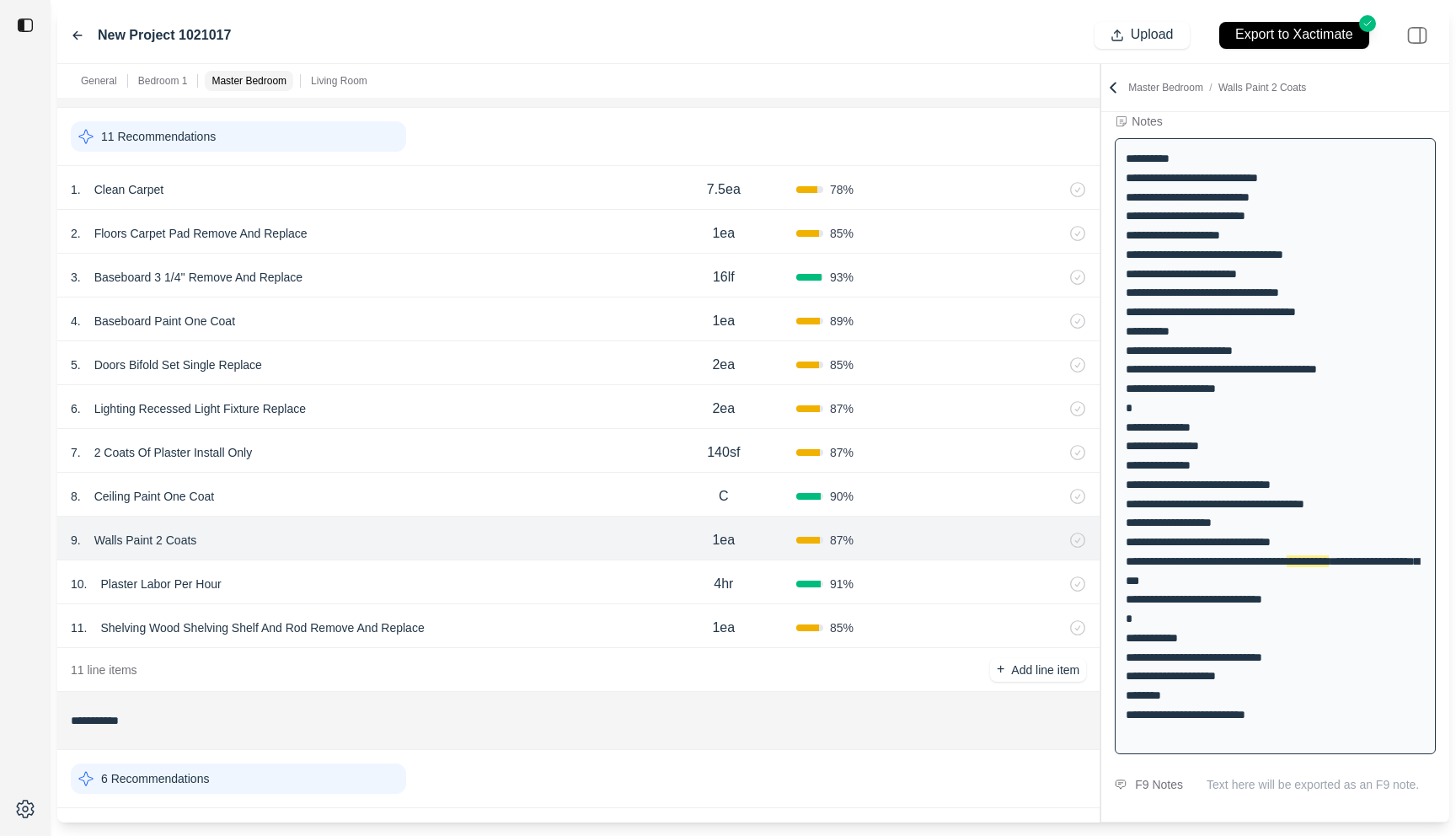
click at [464, 224] on div "2 . Floors Carpet Pad Remove And Replace" at bounding box center [361, 234] width 580 height 24
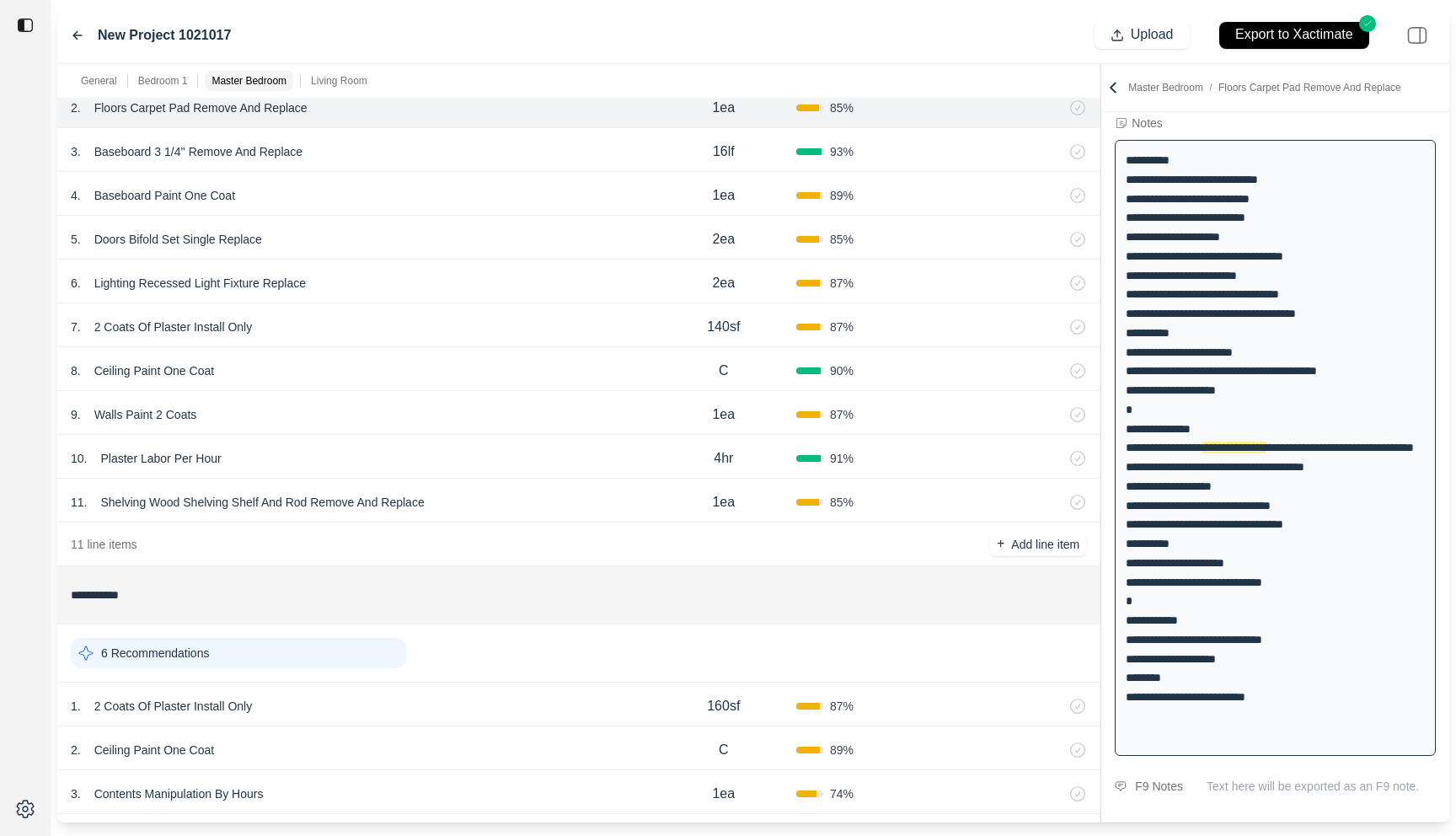
scroll to position [1068, 0]
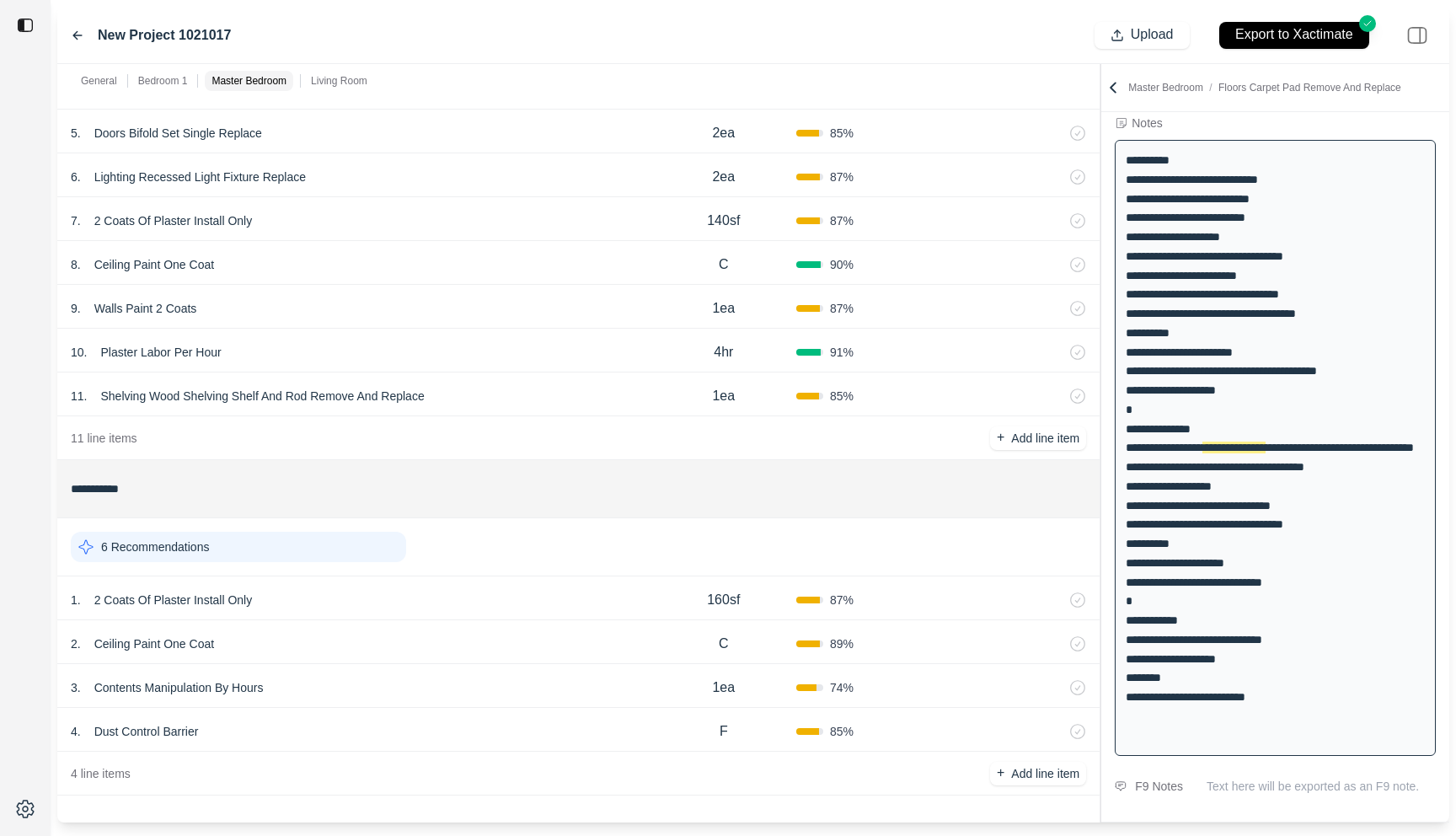
click at [490, 592] on div "1 . 2 Coats Of Plaster Install Only" at bounding box center [361, 600] width 580 height 24
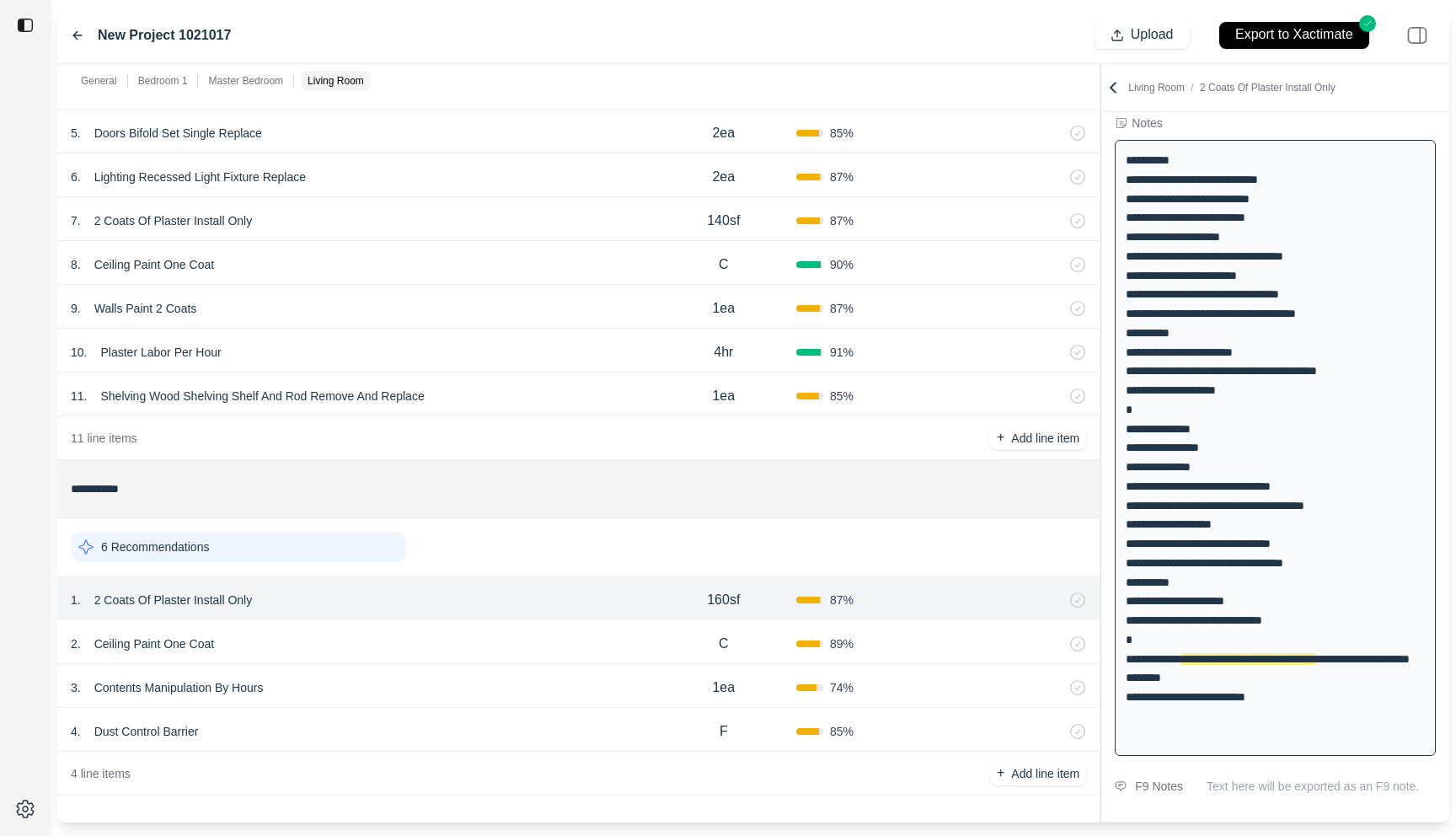
scroll to position [100, 0]
click at [482, 706] on div "3 . Contents Manipulation By Hours 1ea 74 %" at bounding box center [578, 686] width 1042 height 44
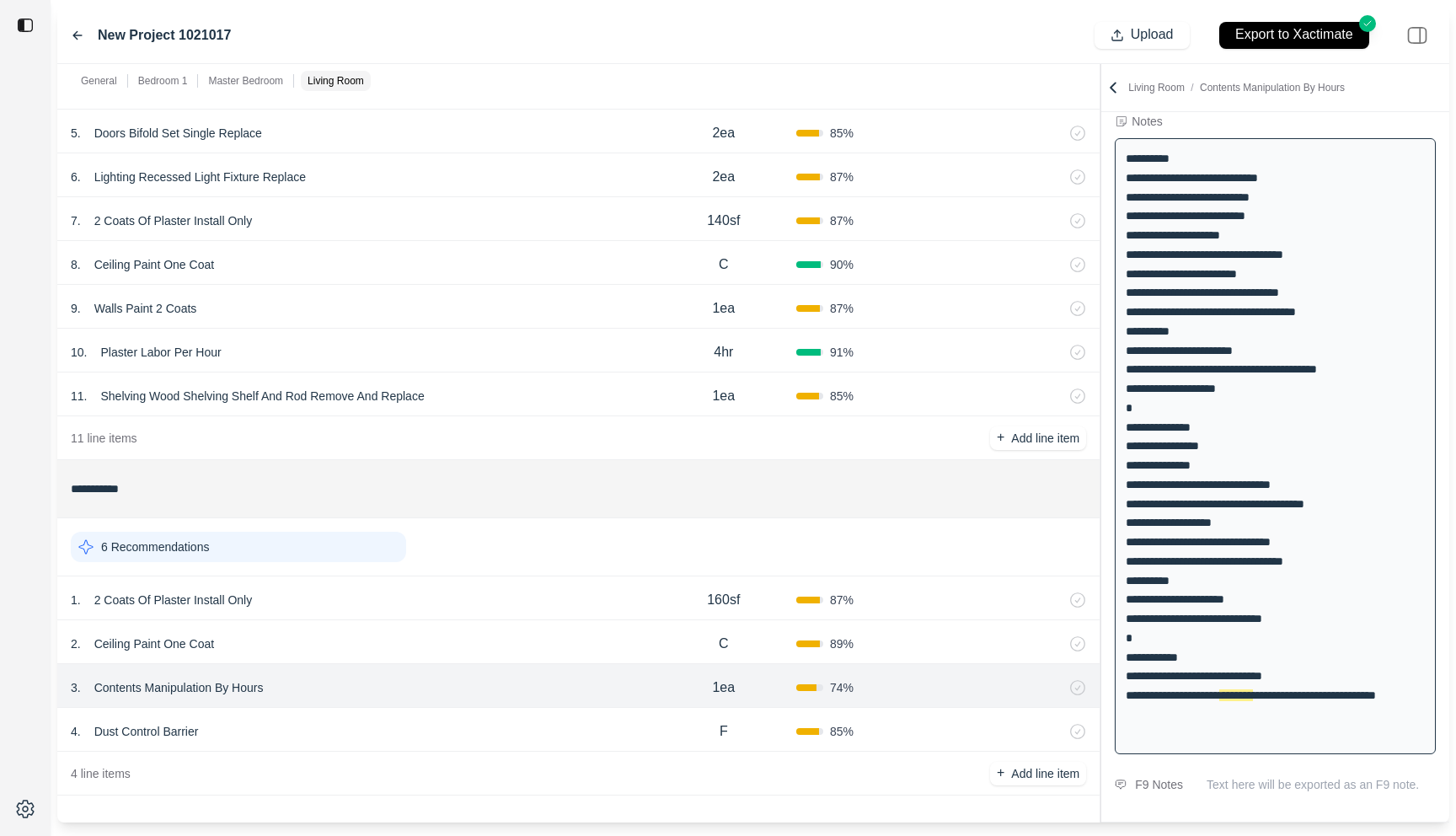
click at [78, 27] on div "New Project 1021017" at bounding box center [151, 35] width 160 height 21
click at [77, 35] on icon at bounding box center [78, 34] width 9 height 8
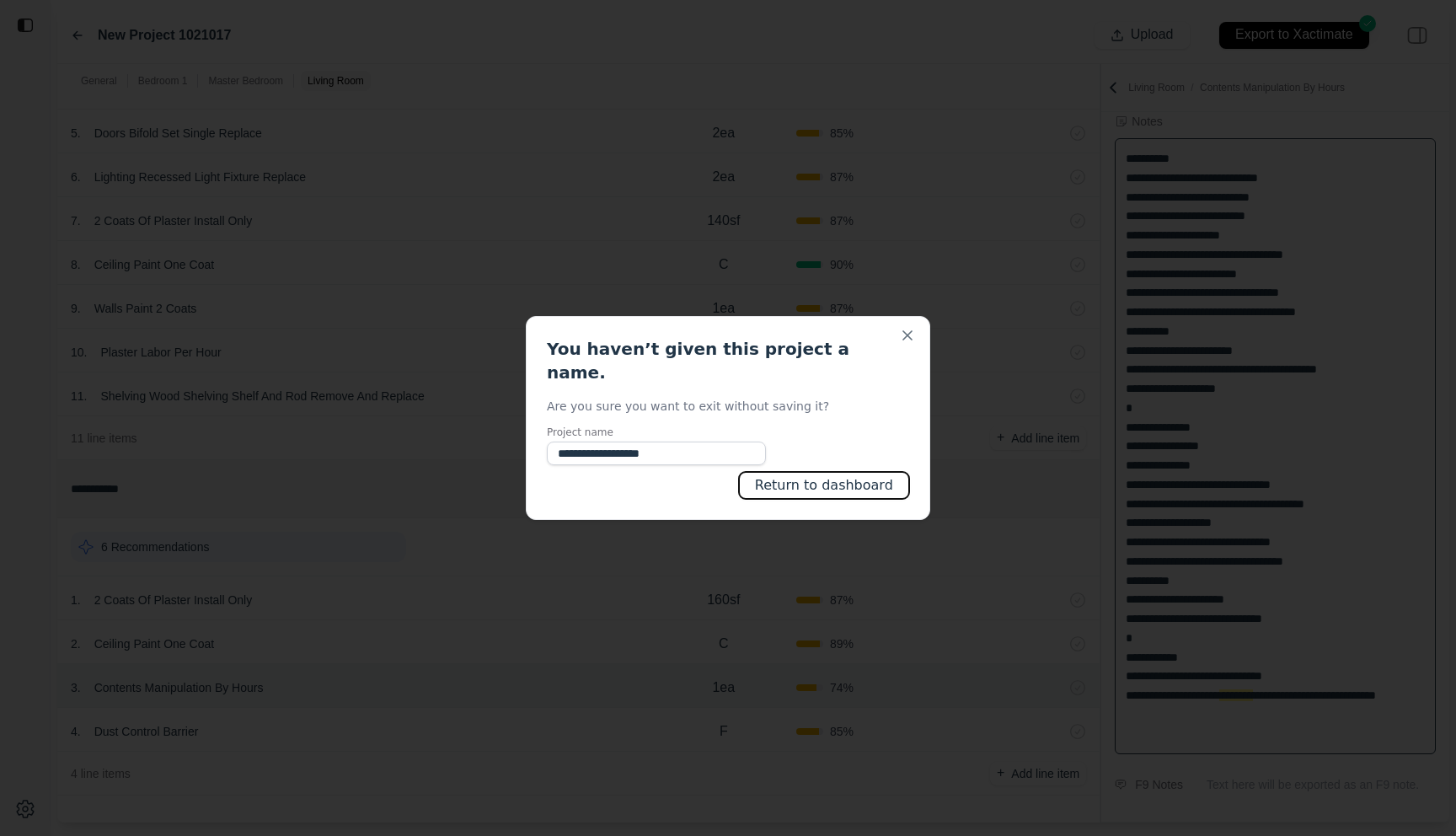
click at [823, 472] on button "Return to dashboard" at bounding box center [824, 485] width 171 height 27
